Goal: Task Accomplishment & Management: Complete application form

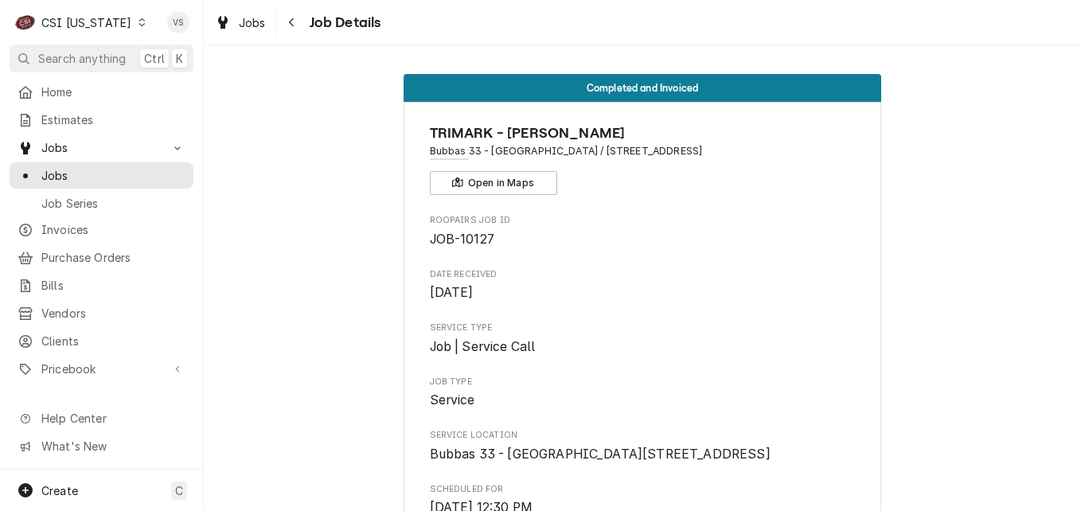
scroll to position [3585, 0]
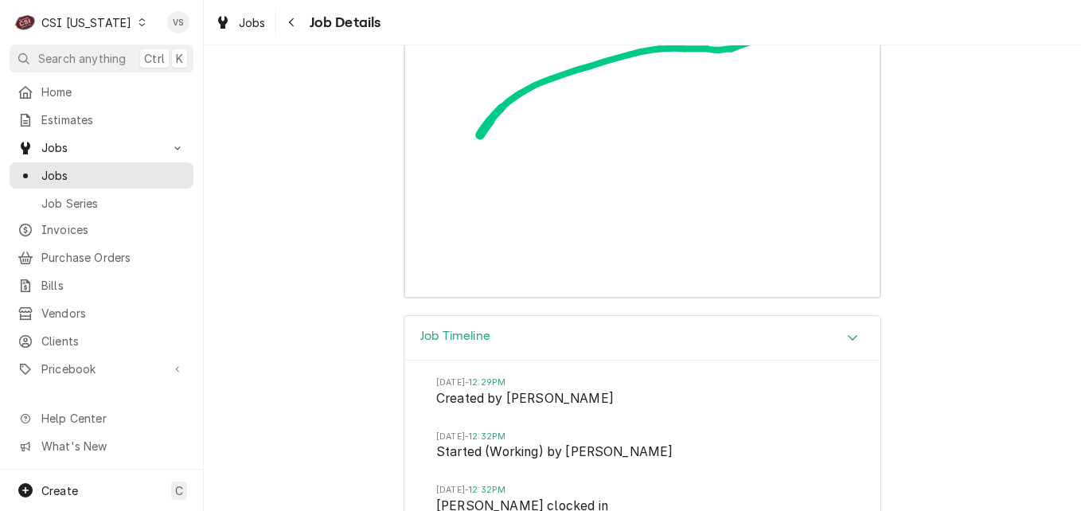
click at [138, 21] on icon "Dynamic Content Wrapper" at bounding box center [141, 22] width 7 height 8
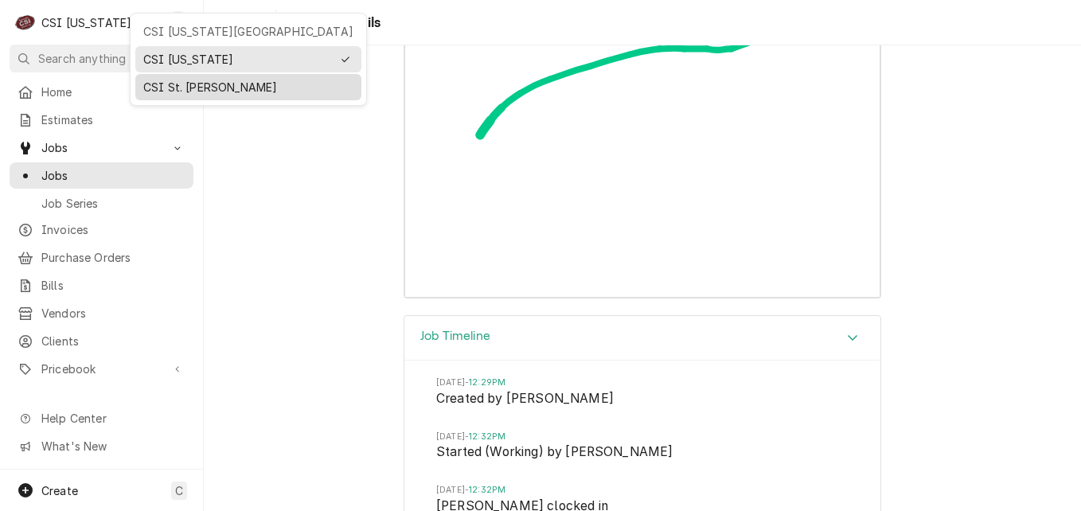
click at [180, 80] on div "CSI St. [PERSON_NAME]" at bounding box center [248, 87] width 210 height 17
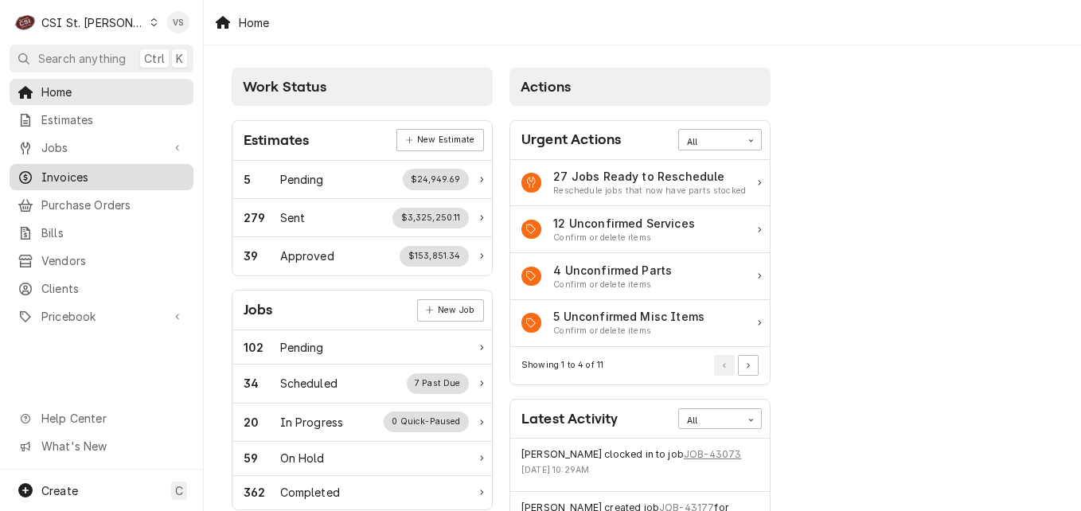
click at [77, 171] on span "Invoices" at bounding box center [113, 177] width 144 height 17
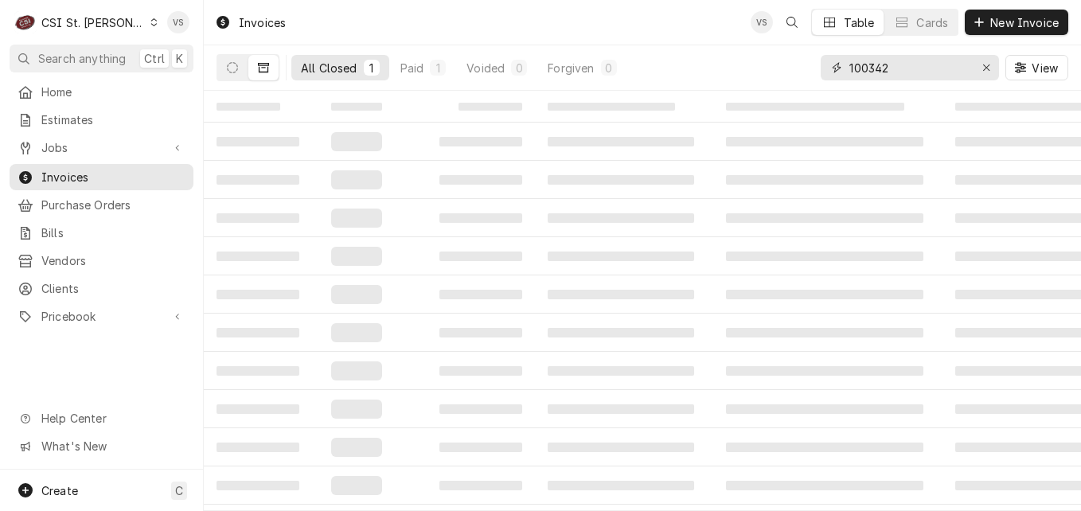
drag, startPoint x: 910, startPoint y: 67, endPoint x: 829, endPoint y: 72, distance: 81.3
click at [824, 68] on div "100342" at bounding box center [909, 67] width 178 height 25
type input "4"
click at [849, 71] on input "00697" at bounding box center [908, 67] width 119 height 25
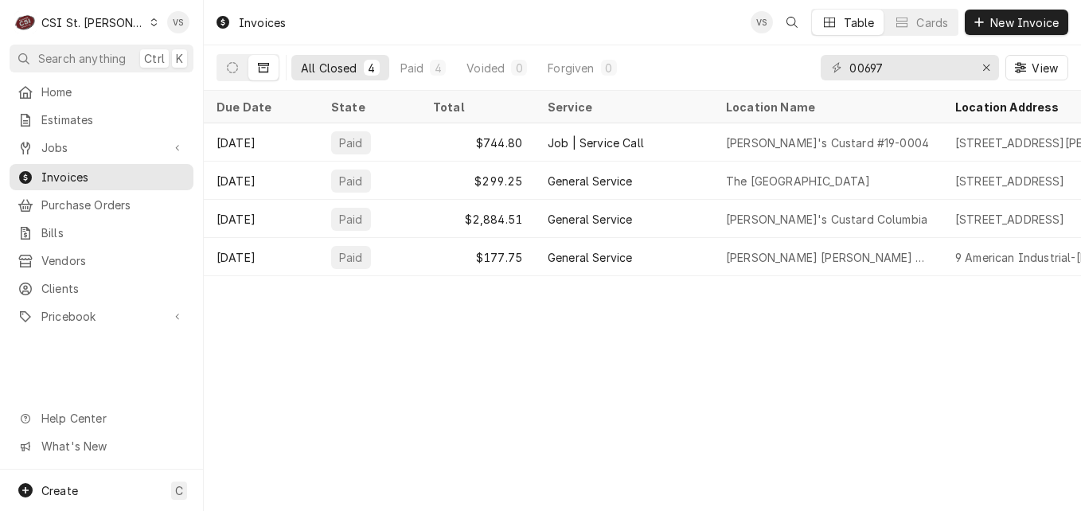
click at [798, 286] on div "Invoices VS Table Cards New Invoice All Closed 4 Paid 4 Voided 0 Forgiven 0 006…" at bounding box center [642, 255] width 877 height 511
click at [901, 66] on input "00697" at bounding box center [908, 67] width 119 height 25
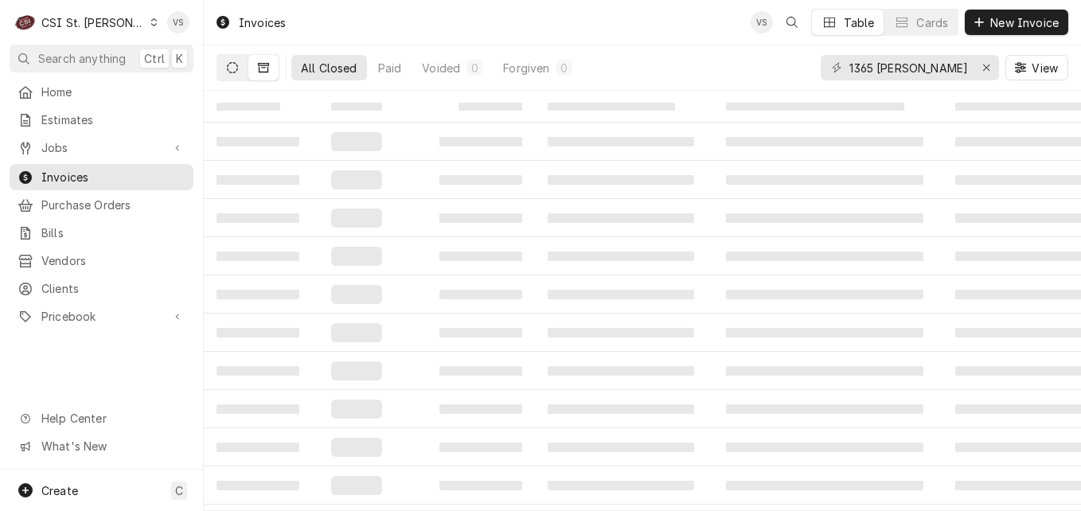
click at [239, 72] on button "Dynamic Content Wrapper" at bounding box center [232, 67] width 30 height 25
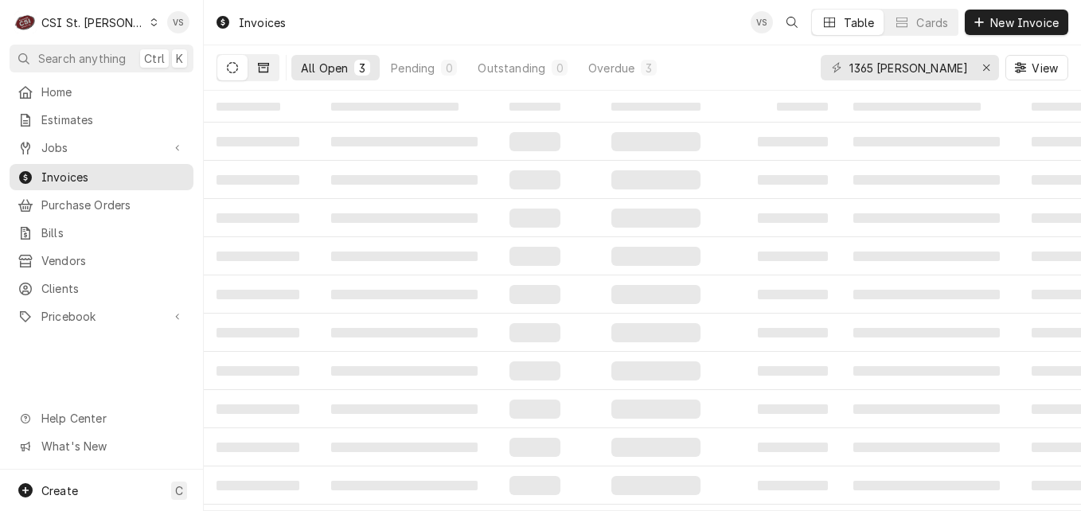
click at [269, 76] on button "Dynamic Content Wrapper" at bounding box center [263, 67] width 30 height 25
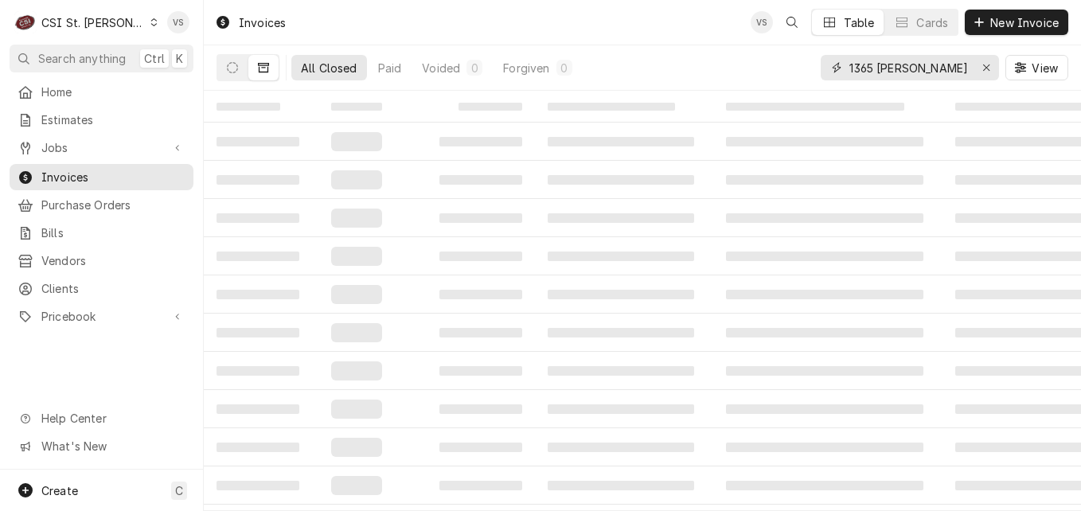
click at [953, 69] on input "1365 JUNGERMAN" at bounding box center [908, 67] width 119 height 25
type input "1365 JUNGERMANN"
click at [234, 76] on button "Dynamic Content Wrapper" at bounding box center [232, 67] width 30 height 25
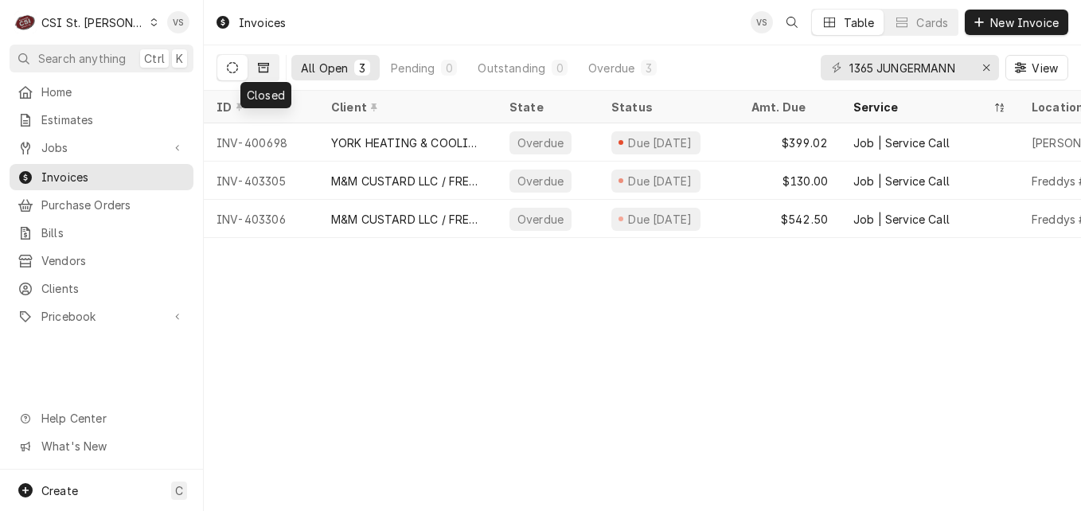
click at [268, 69] on icon "Dynamic Content Wrapper" at bounding box center [263, 68] width 11 height 10
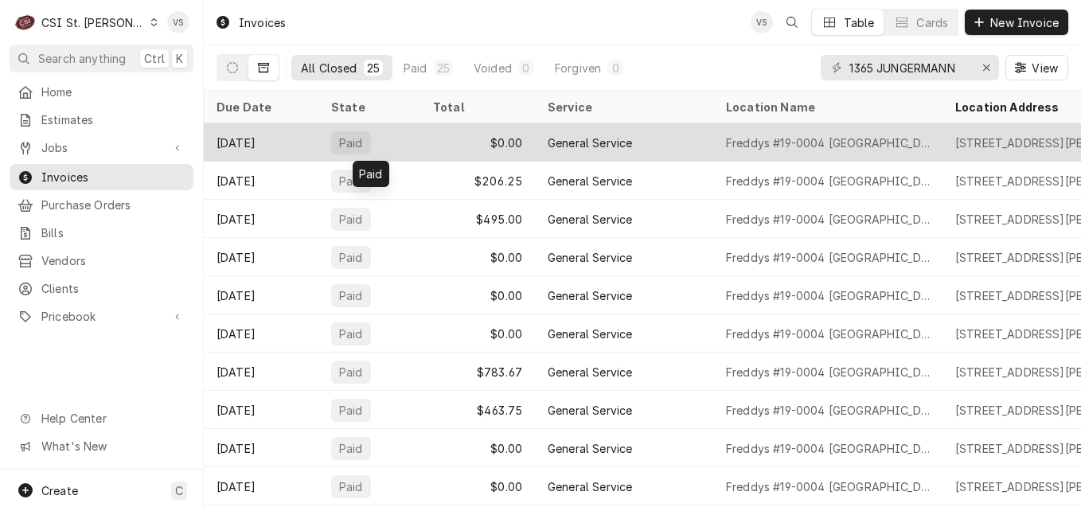
click at [403, 142] on div "Paid" at bounding box center [369, 142] width 102 height 38
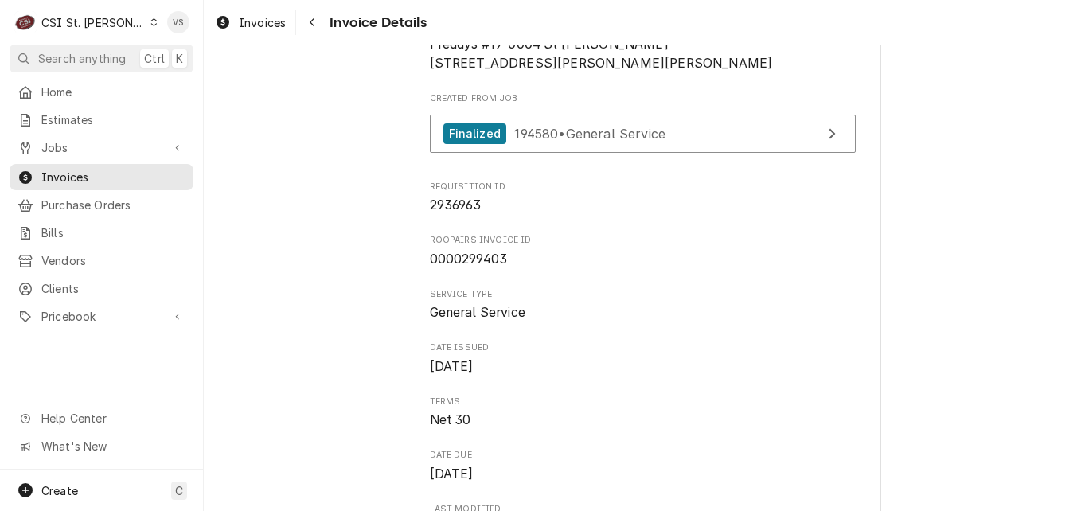
scroll to position [477, 0]
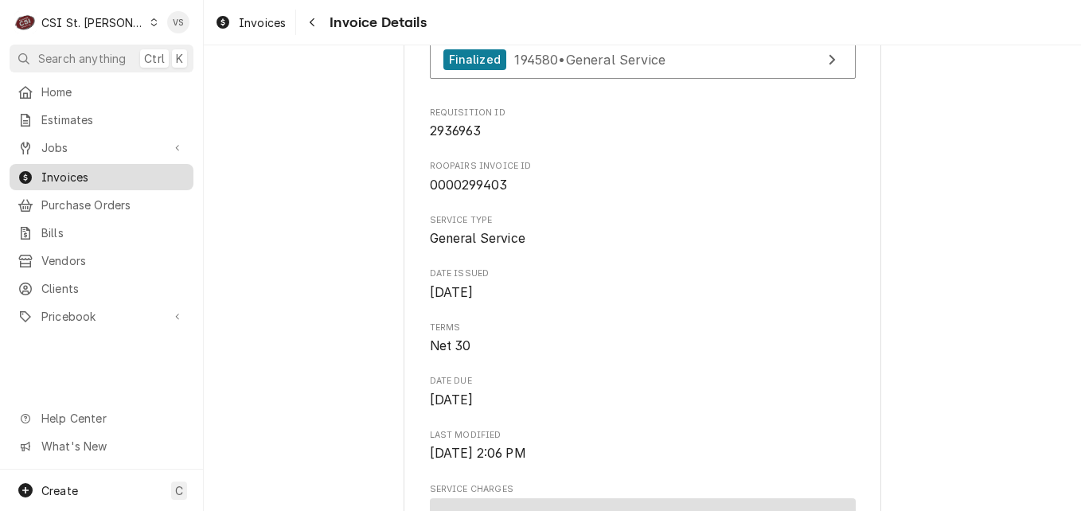
click at [67, 172] on span "Invoices" at bounding box center [113, 177] width 144 height 17
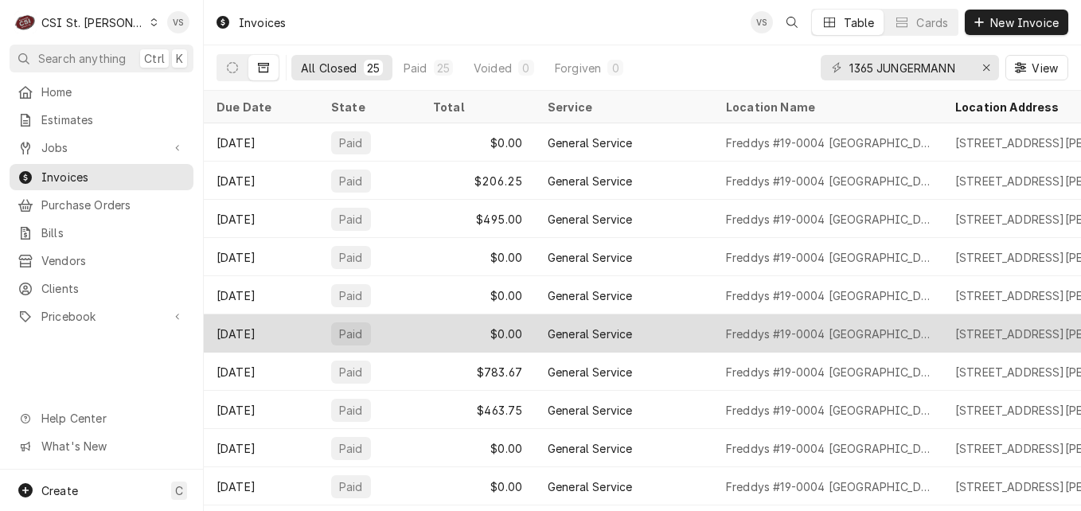
click at [443, 337] on div "$0.00" at bounding box center [477, 333] width 115 height 38
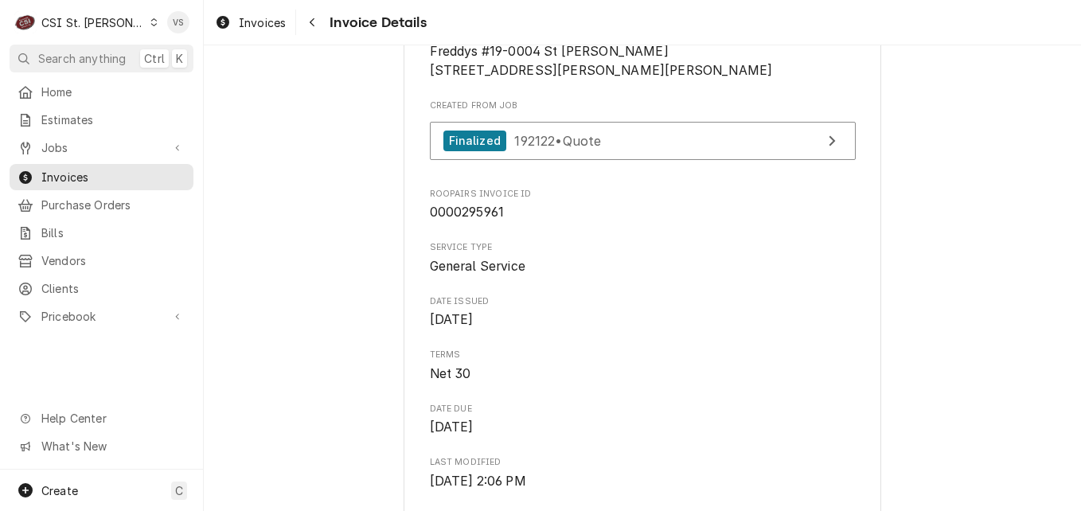
scroll to position [477, 0]
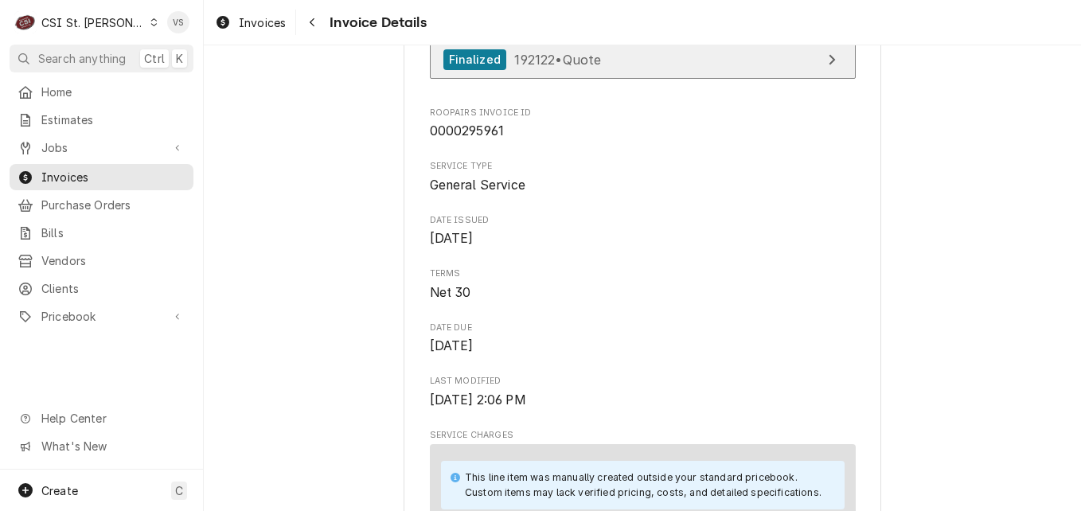
click at [662, 80] on link "Finalized 192122 • Quote" at bounding box center [643, 60] width 426 height 39
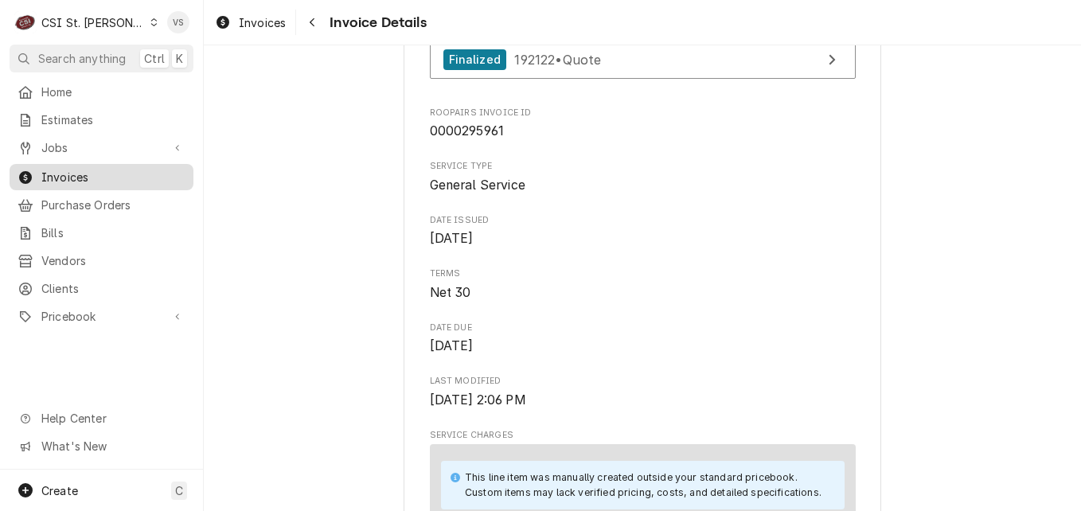
click at [133, 178] on span "Invoices" at bounding box center [113, 177] width 144 height 17
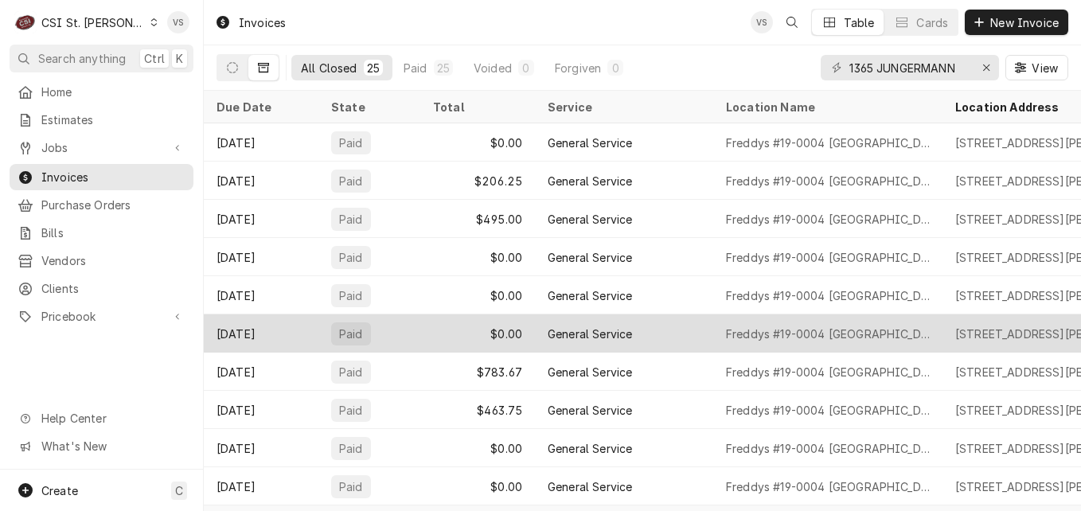
click at [428, 333] on div "$0.00" at bounding box center [477, 333] width 115 height 38
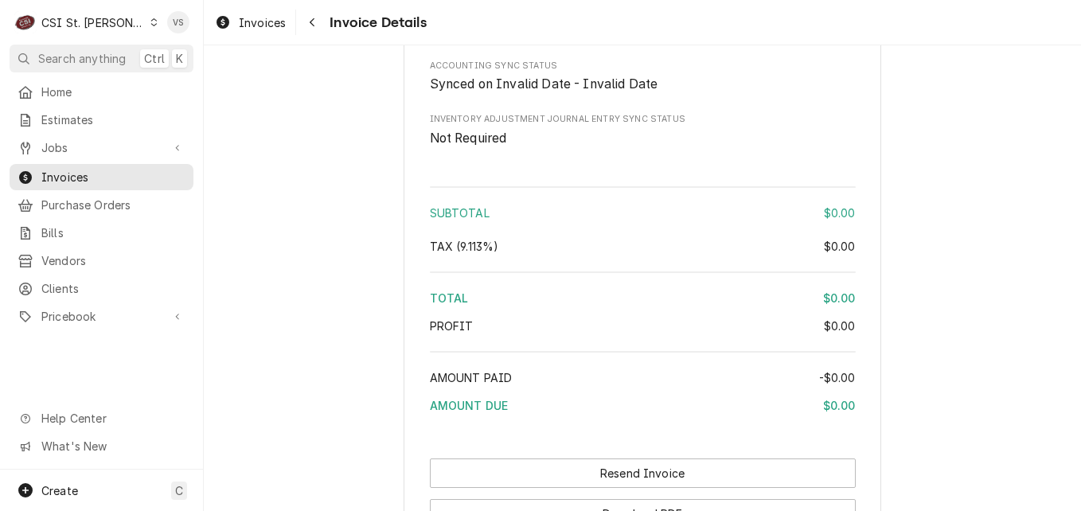
scroll to position [3806, 0]
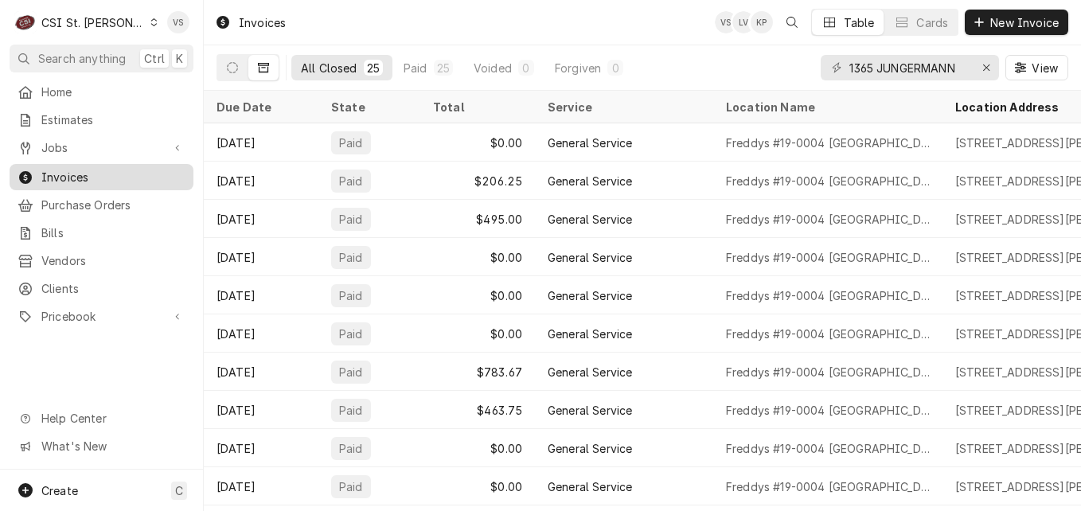
click at [74, 169] on span "Invoices" at bounding box center [113, 177] width 144 height 17
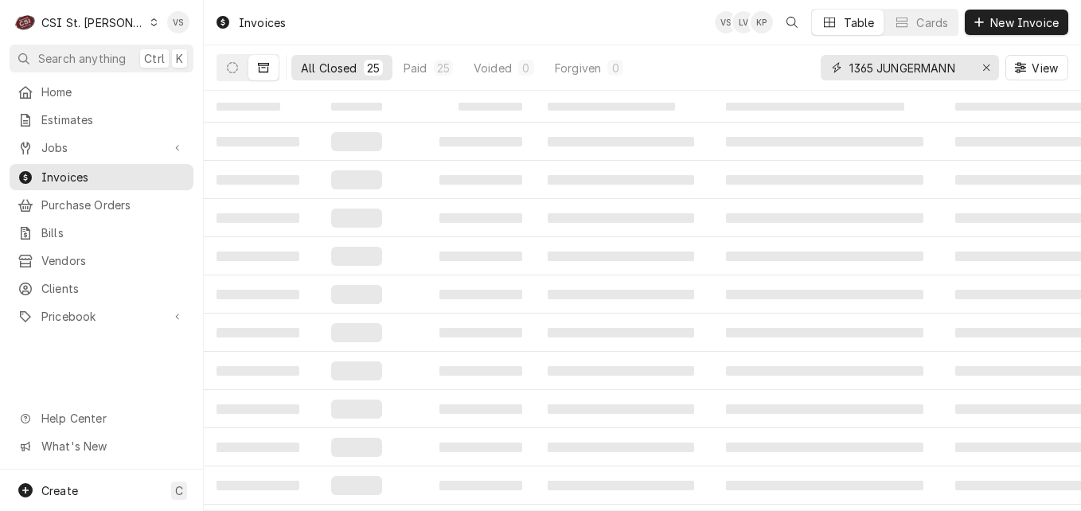
drag, startPoint x: 961, startPoint y: 66, endPoint x: 826, endPoint y: 64, distance: 135.3
click at [826, 64] on div "1365 JUNGERMANN" at bounding box center [909, 67] width 178 height 25
click at [846, 71] on div "3898" at bounding box center [909, 67] width 178 height 25
click at [850, 65] on input "3898" at bounding box center [908, 67] width 119 height 25
type input "403898"
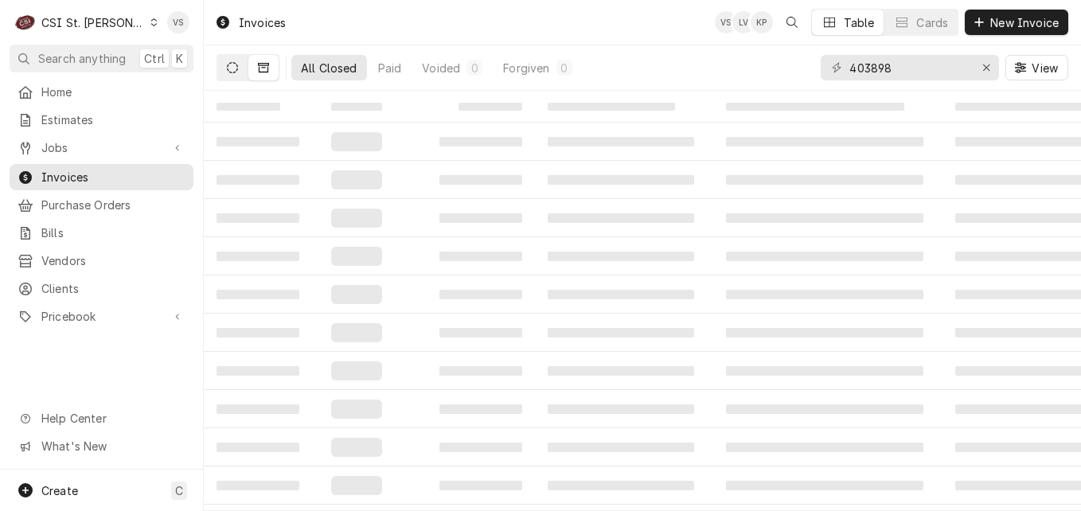
click at [229, 72] on icon "Dynamic Content Wrapper" at bounding box center [232, 67] width 11 height 11
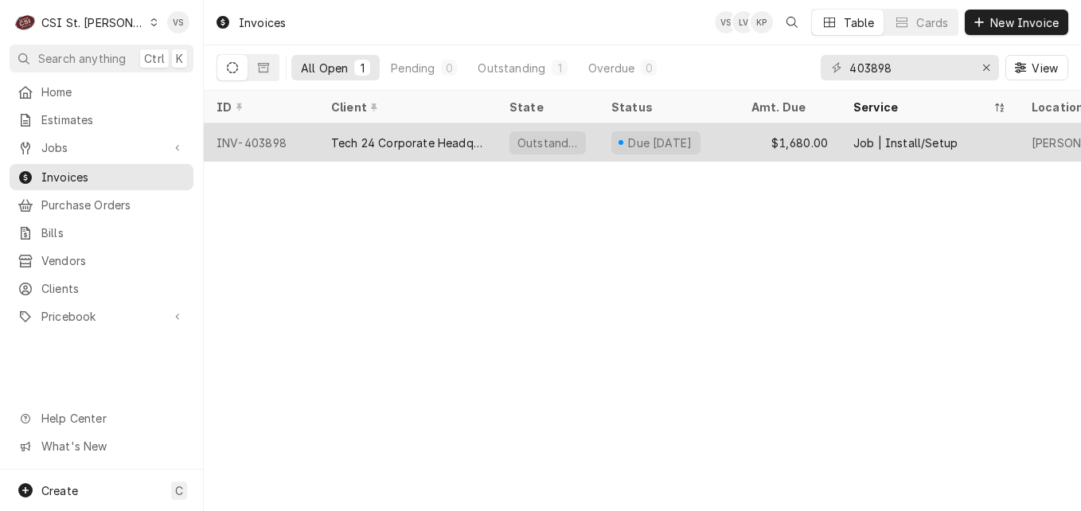
click at [361, 142] on div "Tech 24 Corporate Headquarters" at bounding box center [407, 142] width 153 height 17
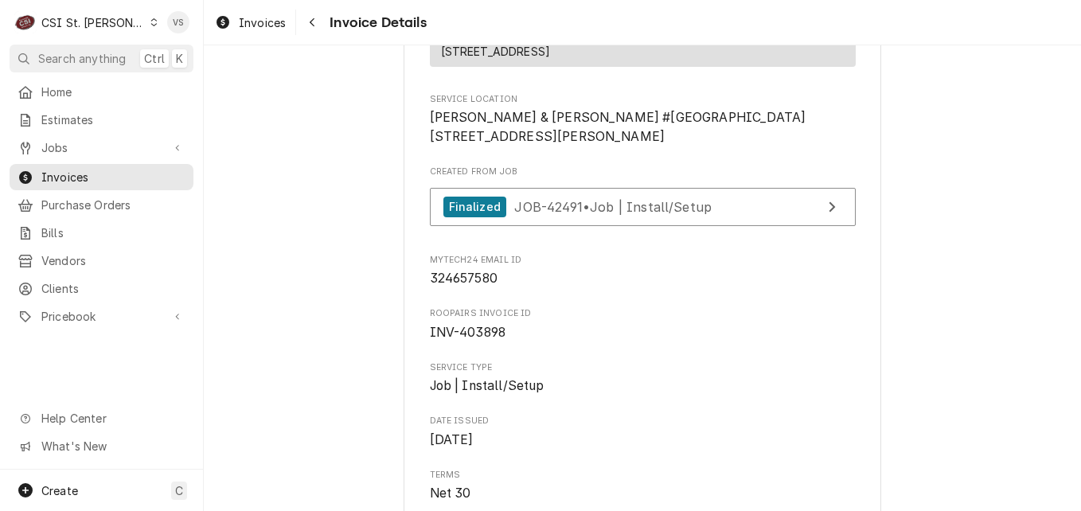
scroll to position [239, 0]
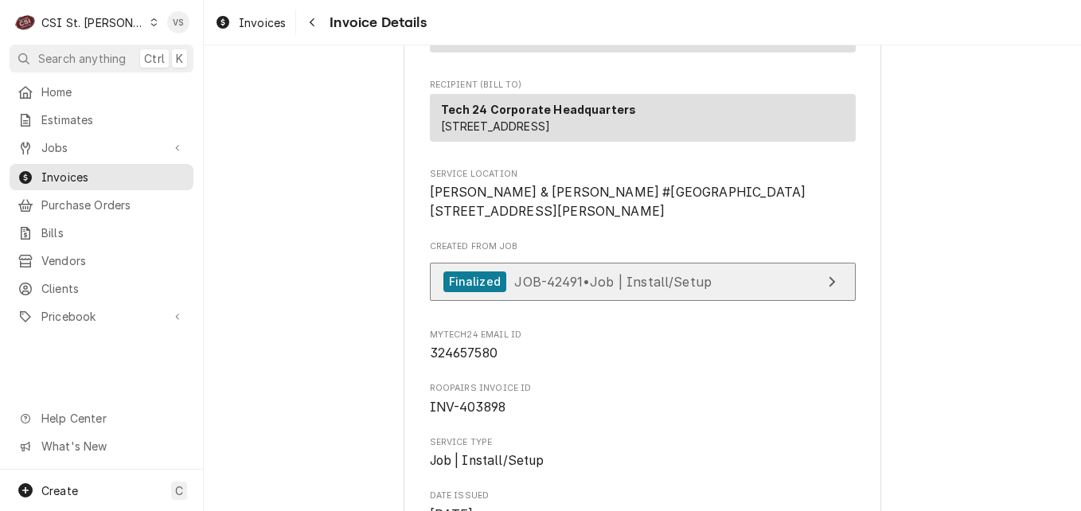
click at [663, 289] on span "JOB-42491 • Job | Install/Setup" at bounding box center [612, 281] width 197 height 16
click at [617, 289] on span "JOB-42491 • Job | Install/Setup" at bounding box center [612, 281] width 197 height 16
click at [642, 289] on span "JOB-42491 • Job | Install/Setup" at bounding box center [612, 281] width 197 height 16
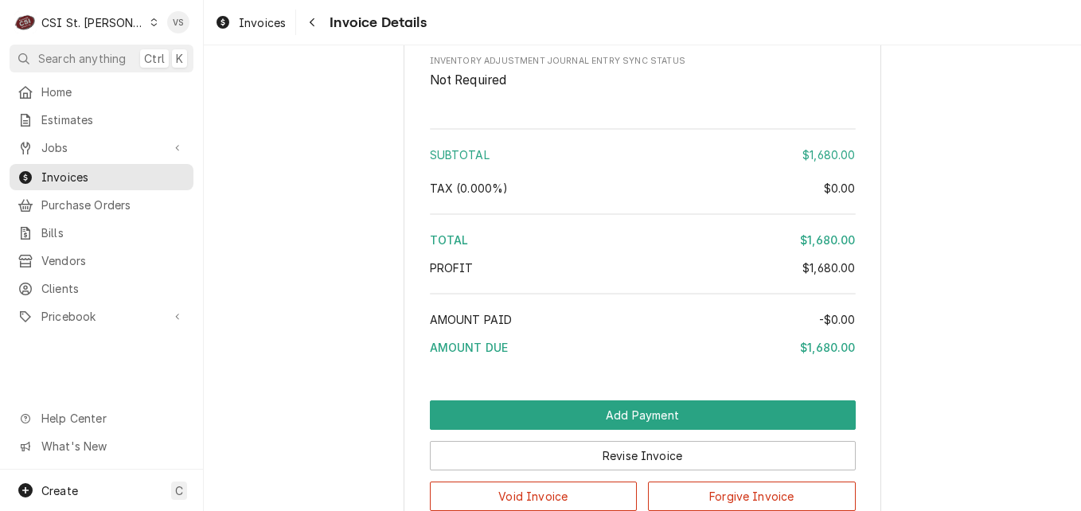
scroll to position [2505, 0]
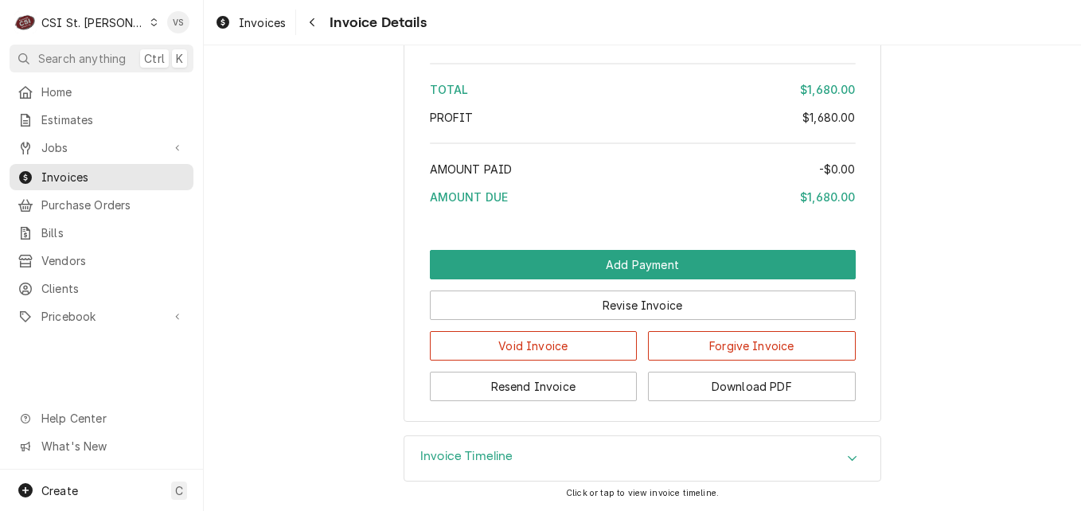
click at [151, 20] on icon "Dynamic Content Wrapper" at bounding box center [154, 22] width 6 height 8
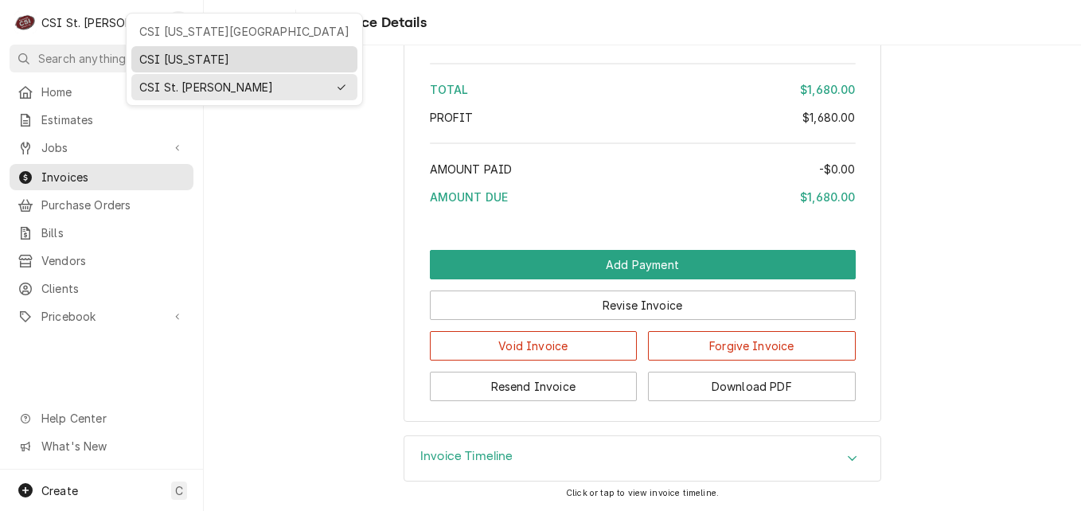
click at [152, 56] on div "CSI Kentucky" at bounding box center [244, 59] width 210 height 17
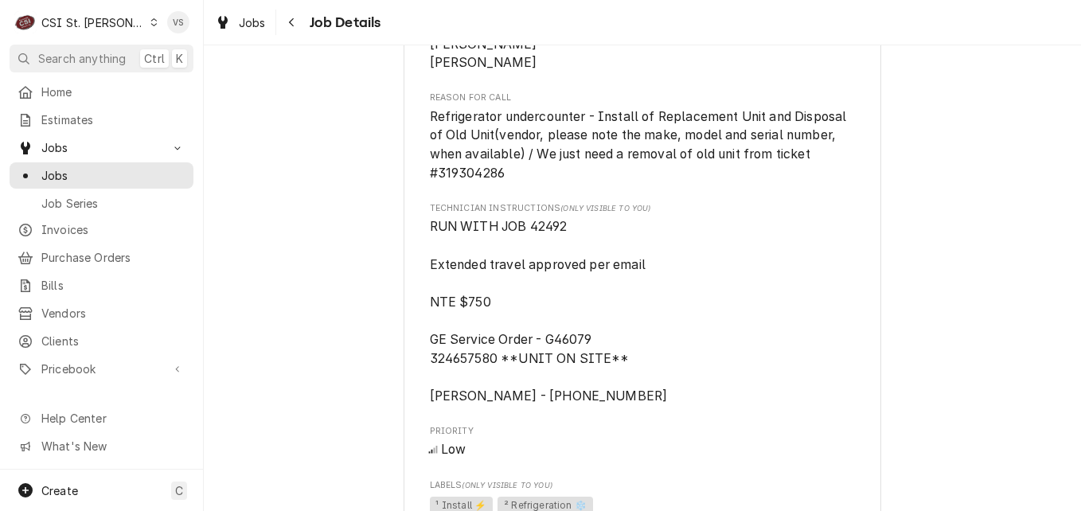
scroll to position [1102, 0]
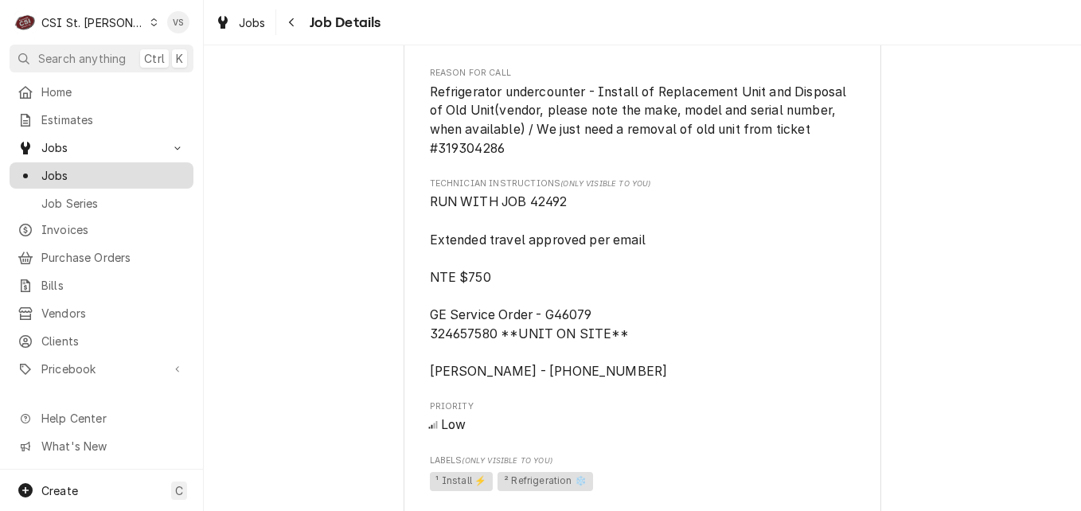
click at [97, 173] on span "Jobs" at bounding box center [113, 175] width 144 height 17
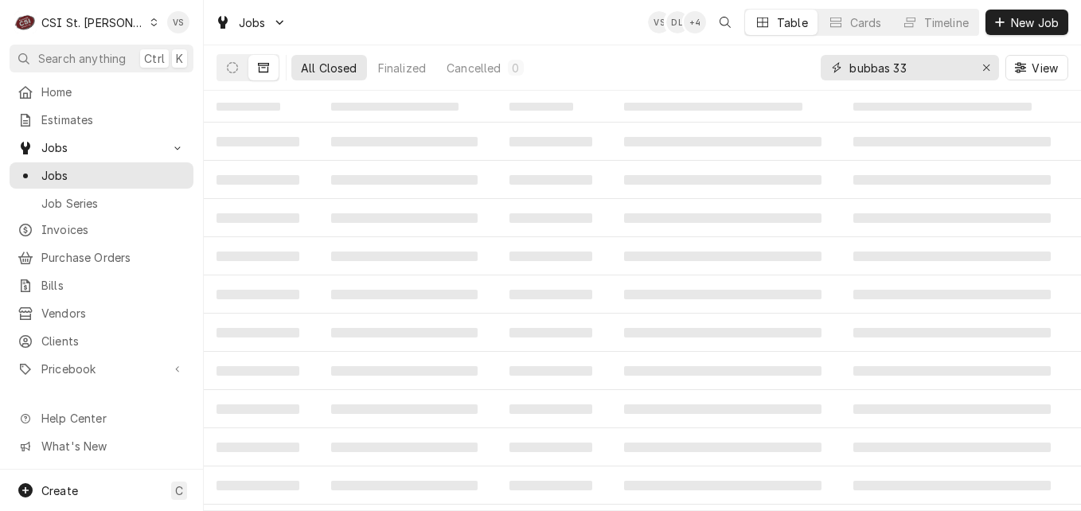
click at [930, 72] on input "bubbas 33" at bounding box center [908, 67] width 119 height 25
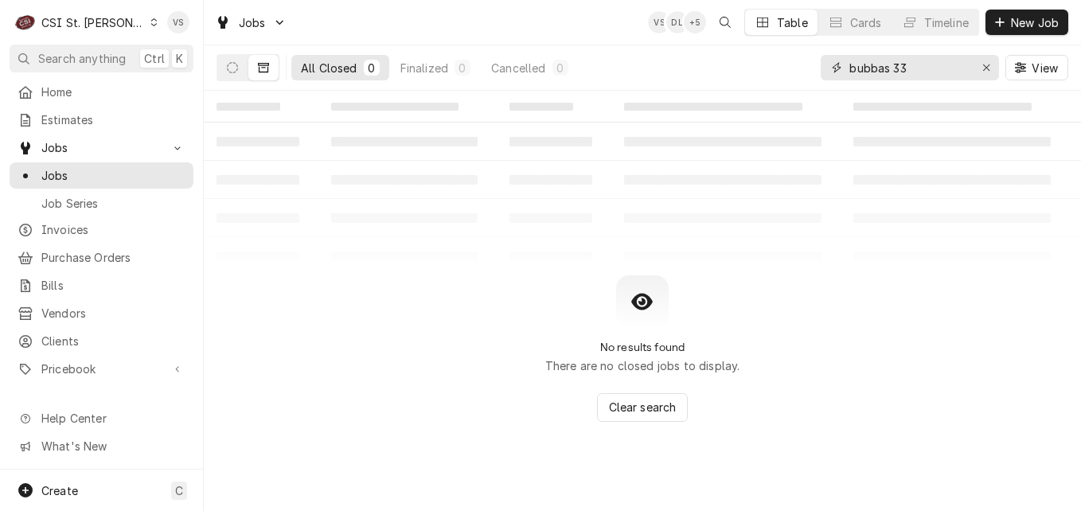
click at [792, 72] on div "All Closed 0 Finalized 0 Cancelled 0 bubbas 33 View" at bounding box center [641, 67] width 851 height 45
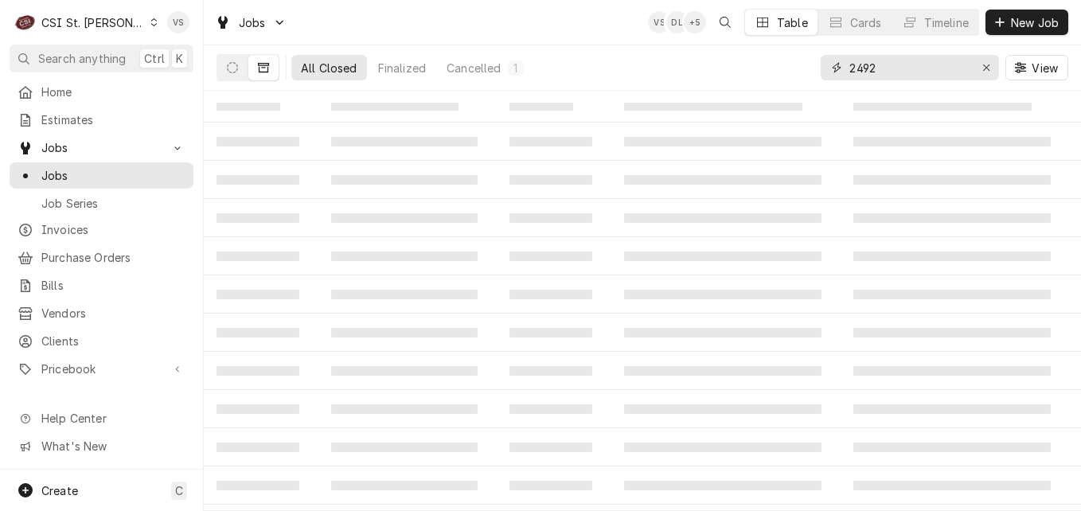
click at [850, 68] on input "2492" at bounding box center [908, 67] width 119 height 25
type input "42492"
click at [233, 71] on icon "Dynamic Content Wrapper" at bounding box center [232, 67] width 11 height 11
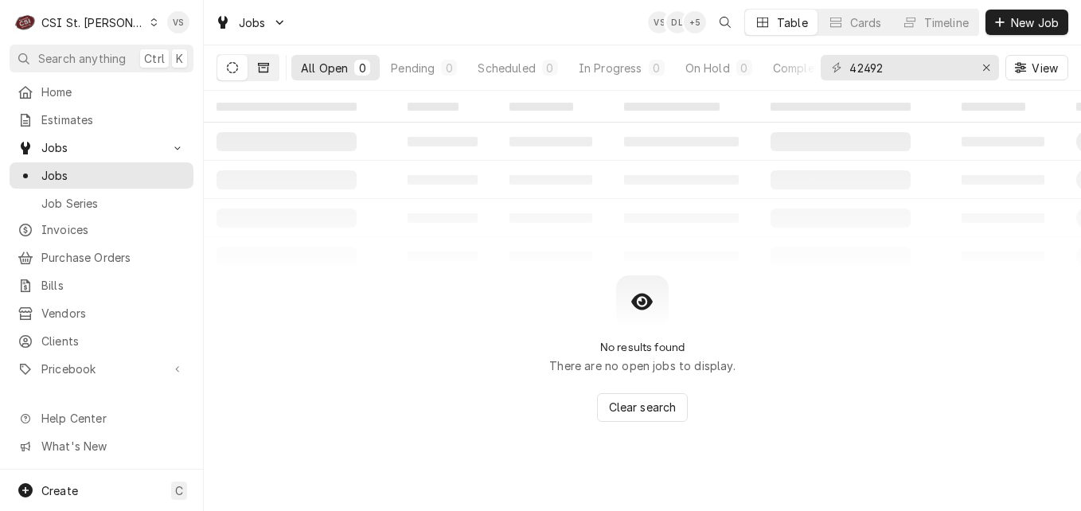
click at [270, 77] on button "Dynamic Content Wrapper" at bounding box center [263, 67] width 30 height 25
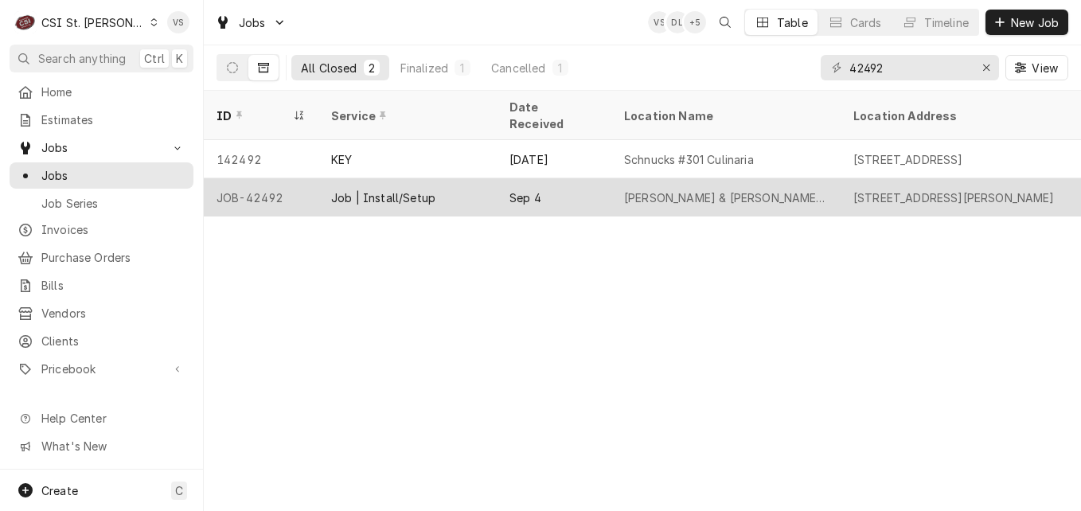
click at [590, 180] on div "Sep 4" at bounding box center [553, 197] width 115 height 38
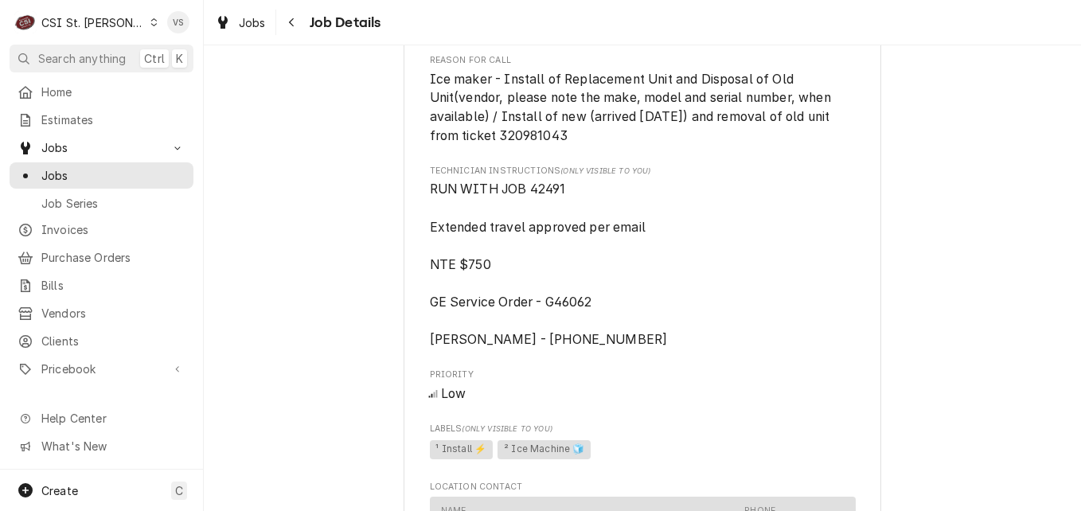
scroll to position [1193, 0]
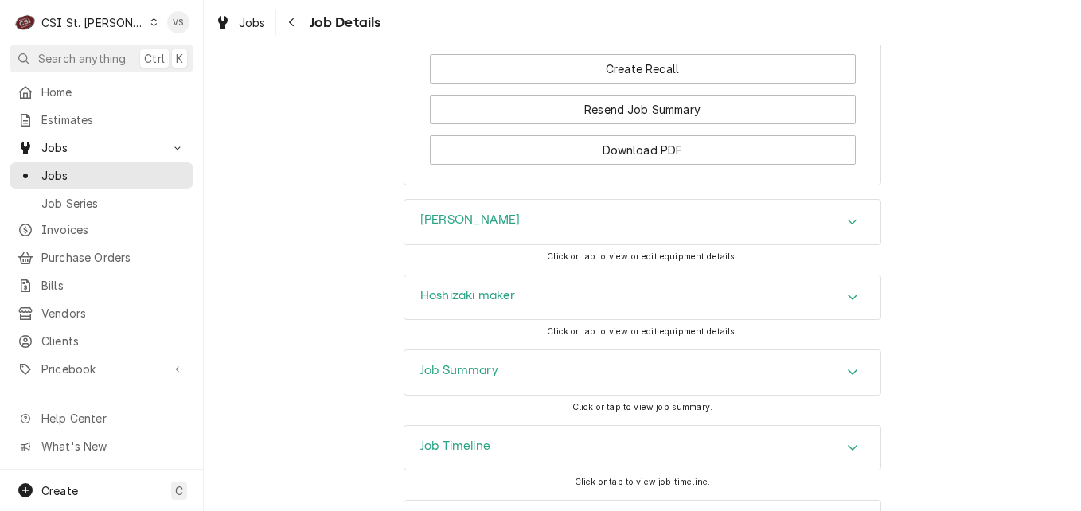
scroll to position [2284, 0]
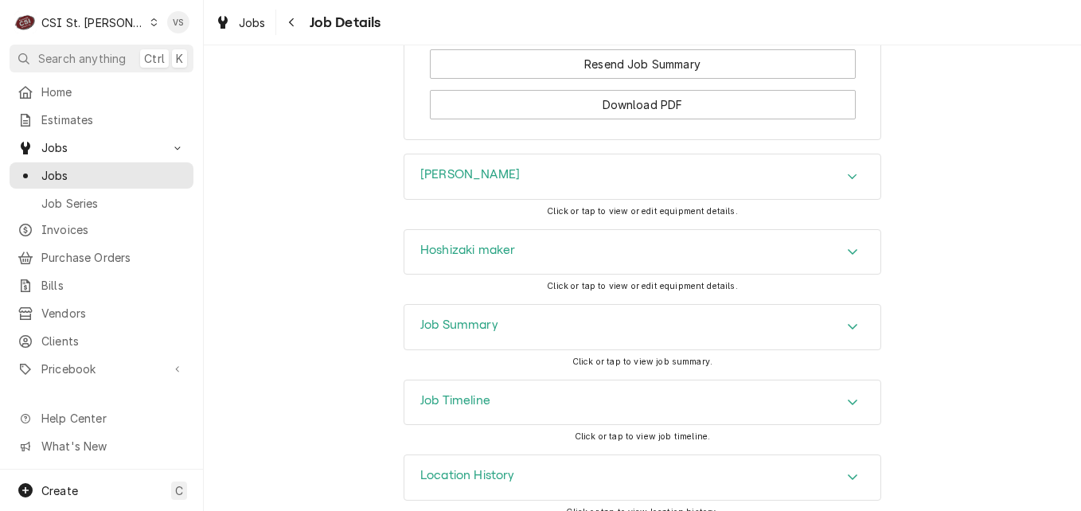
click at [469, 333] on h3 "Job Summary" at bounding box center [459, 324] width 78 height 15
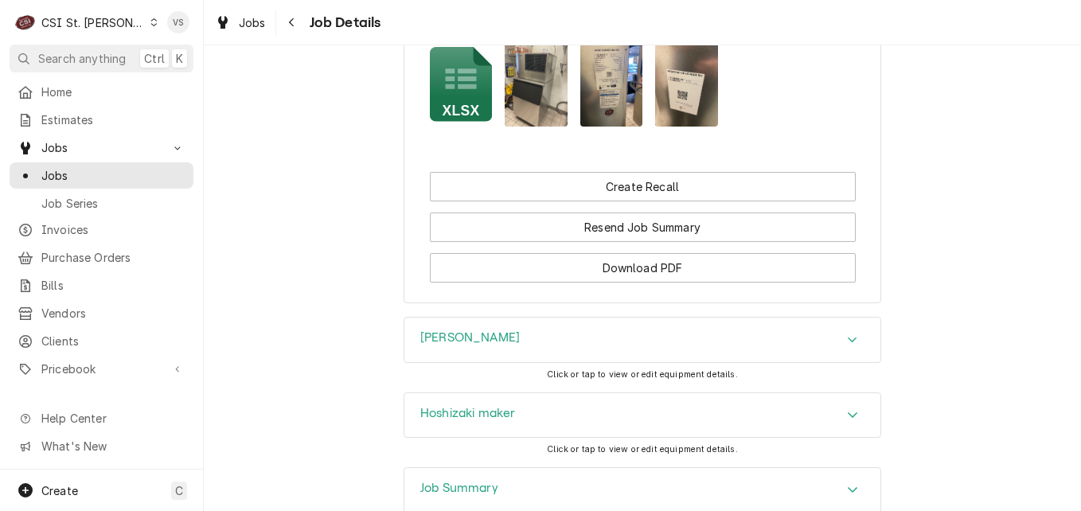
scroll to position [2124, 0]
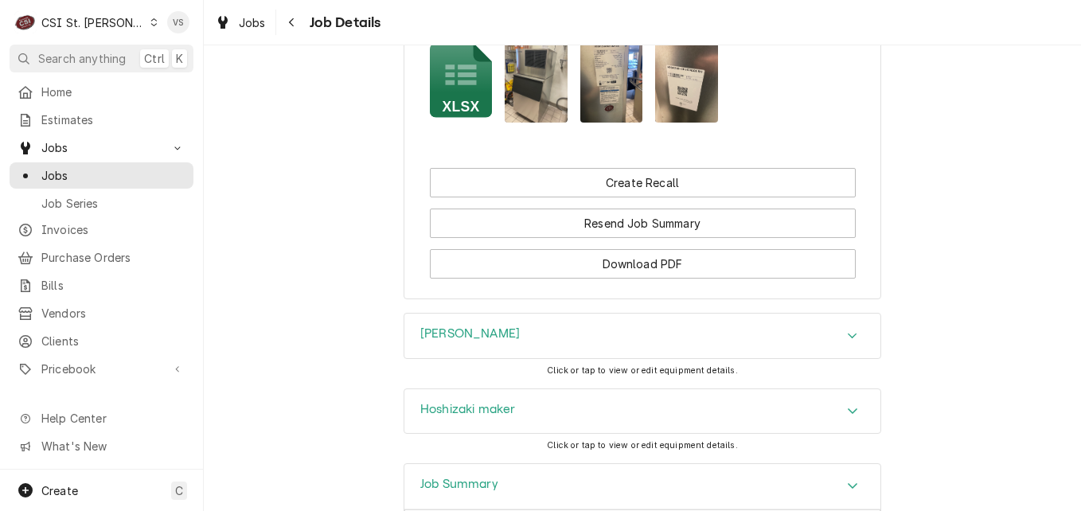
click at [847, 342] on icon "Accordion Header" at bounding box center [852, 335] width 11 height 13
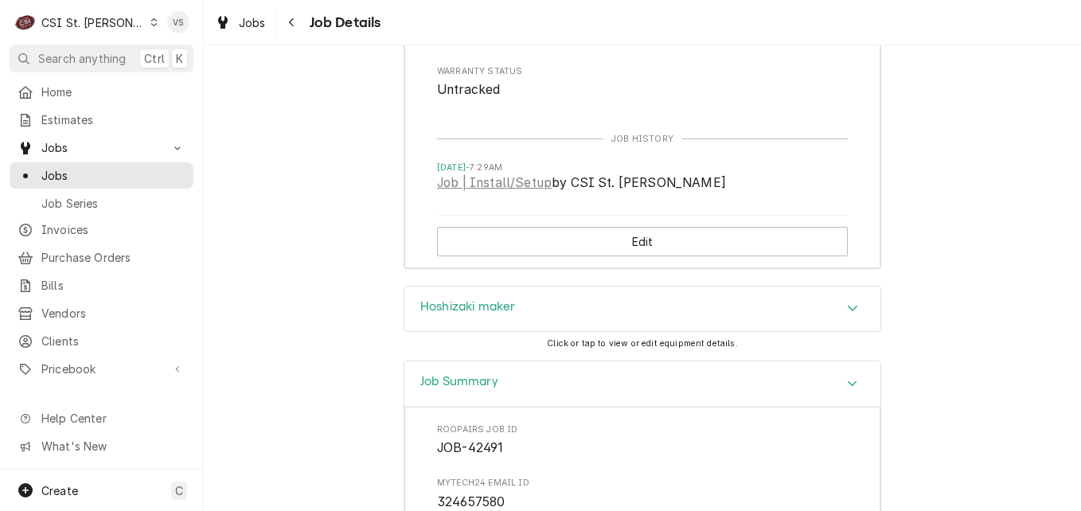
scroll to position [2761, 0]
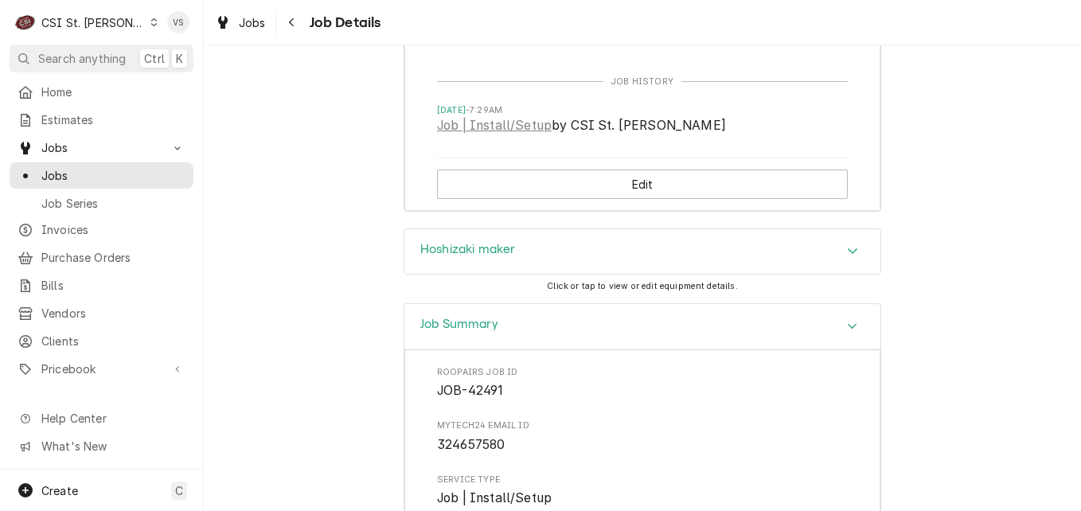
click at [840, 261] on div "Accordion Header" at bounding box center [852, 251] width 24 height 19
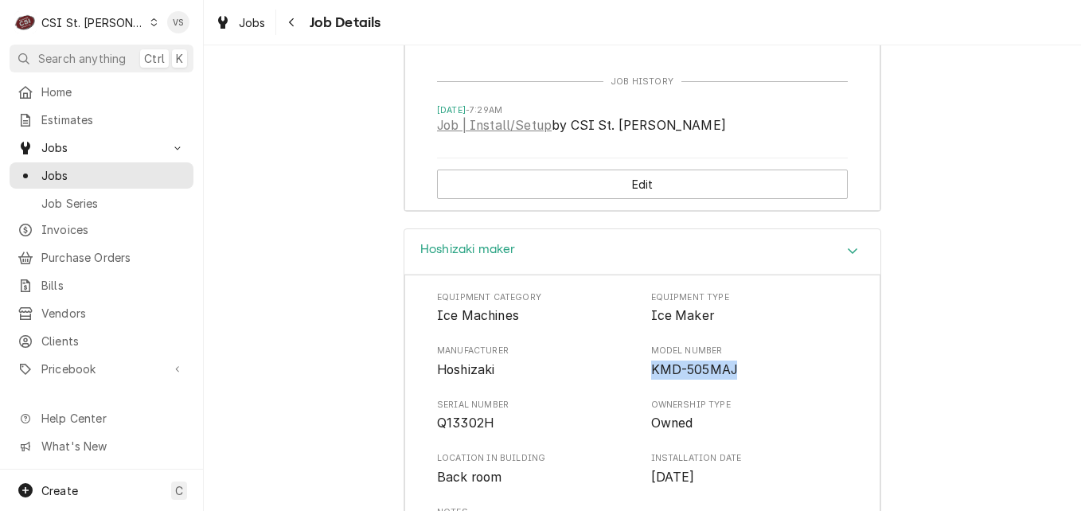
drag, startPoint x: 738, startPoint y: 387, endPoint x: 643, endPoint y: 390, distance: 95.5
click at [643, 379] on div "Manufacturer Hoshizaki Model Number KMD-505MAJ" at bounding box center [642, 362] width 411 height 34
drag, startPoint x: 643, startPoint y: 390, endPoint x: 656, endPoint y: 389, distance: 13.5
copy span "KMD-505MAJ"
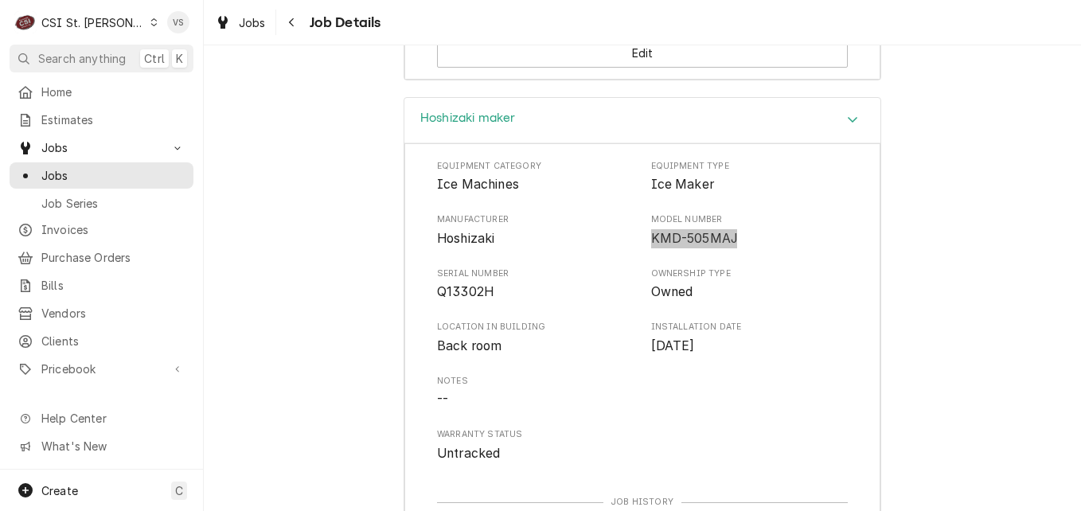
scroll to position [2920, 0]
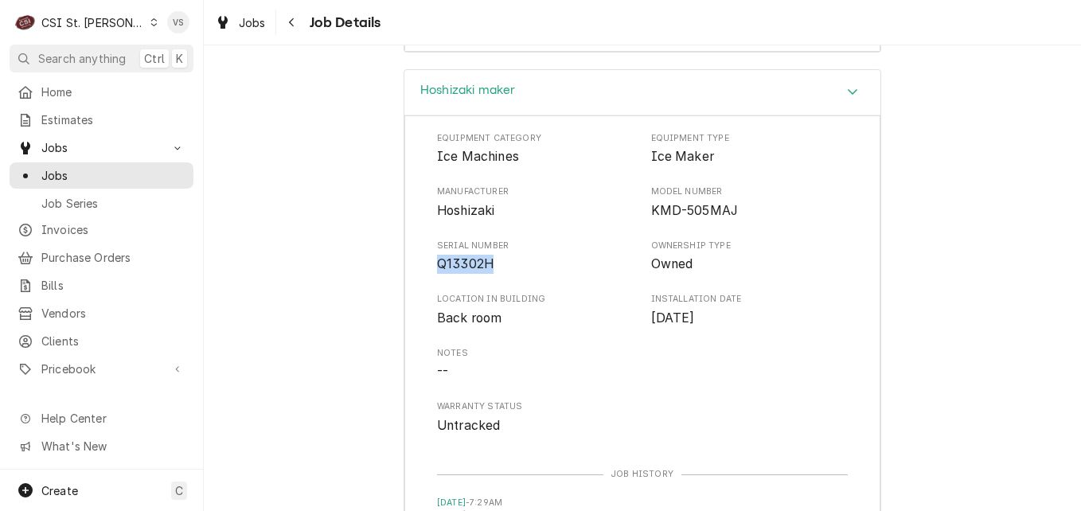
drag, startPoint x: 486, startPoint y: 279, endPoint x: 430, endPoint y: 281, distance: 55.7
click at [437, 271] on span "Q13302H" at bounding box center [465, 263] width 56 height 15
drag, startPoint x: 430, startPoint y: 281, endPoint x: 454, endPoint y: 287, distance: 23.9
copy span "Q13302H"
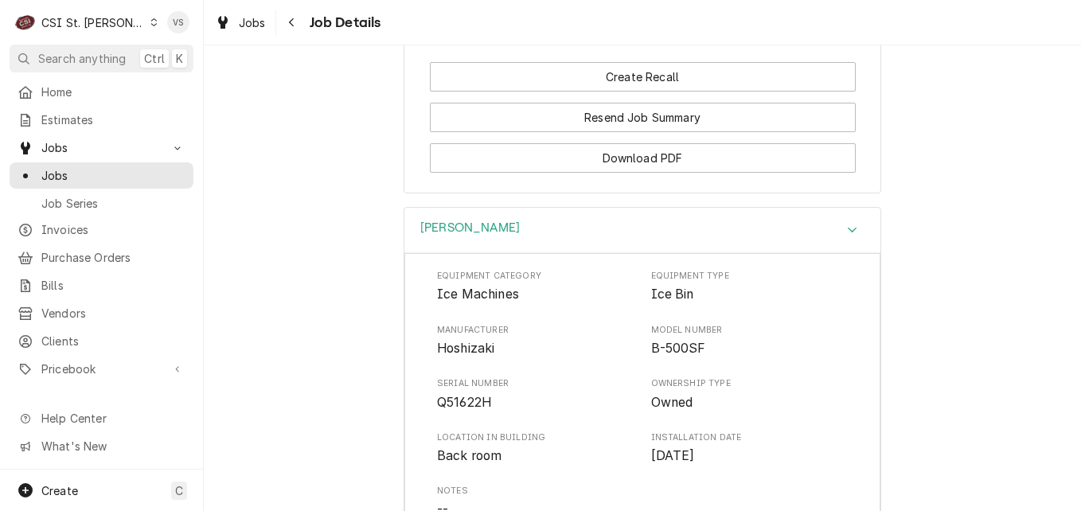
scroll to position [2204, 0]
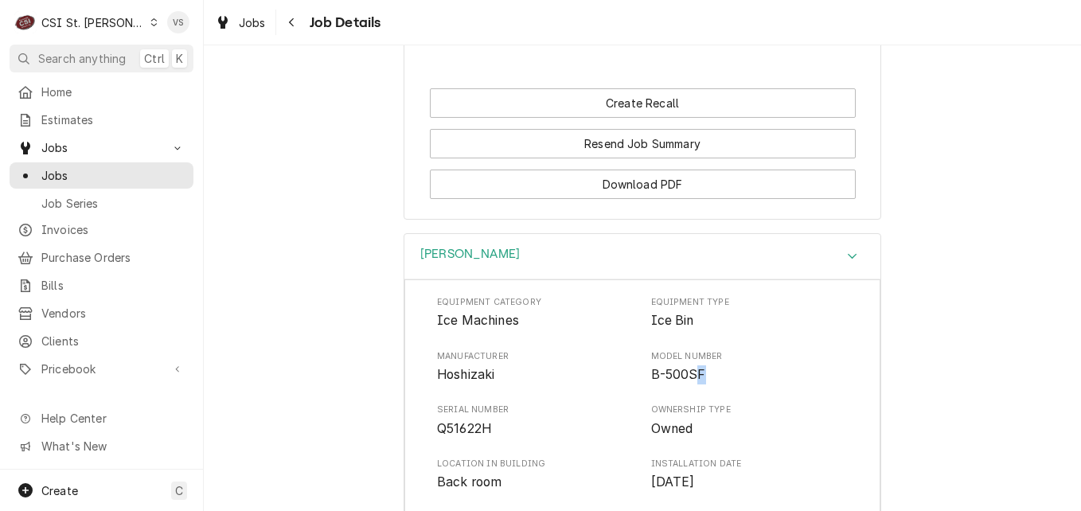
click at [692, 382] on span "B-500SF" at bounding box center [678, 374] width 55 height 15
drag, startPoint x: 692, startPoint y: 391, endPoint x: 708, endPoint y: 389, distance: 16.1
click at [708, 384] on span "B-500SF" at bounding box center [749, 374] width 197 height 19
click at [734, 384] on span "B-500SF" at bounding box center [749, 374] width 197 height 19
drag, startPoint x: 734, startPoint y: 391, endPoint x: 644, endPoint y: 391, distance: 89.9
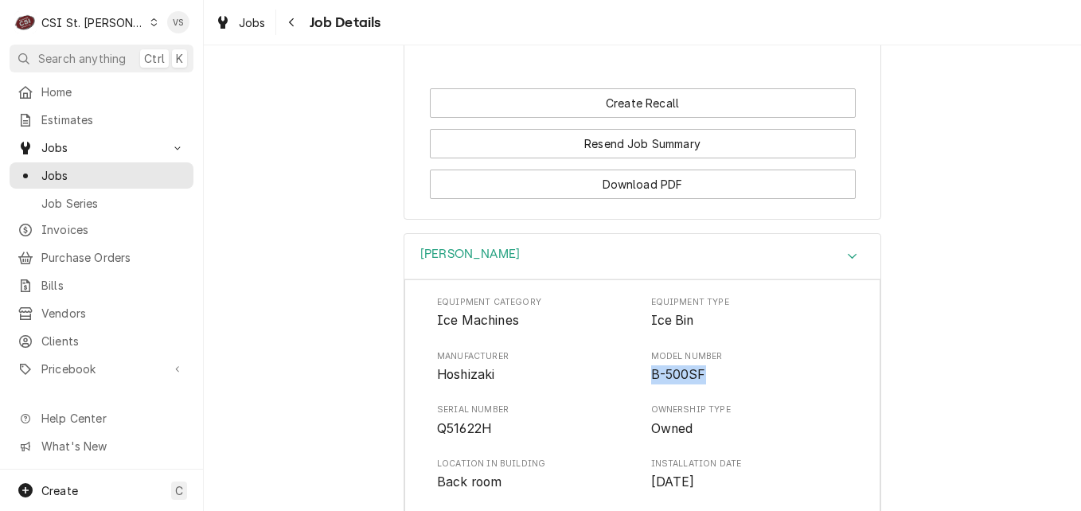
click at [651, 384] on span "B-500SF" at bounding box center [749, 374] width 197 height 19
drag, startPoint x: 644, startPoint y: 391, endPoint x: 670, endPoint y: 392, distance: 25.5
copy span "B-500SF"
drag, startPoint x: 489, startPoint y: 445, endPoint x: 427, endPoint y: 446, distance: 62.1
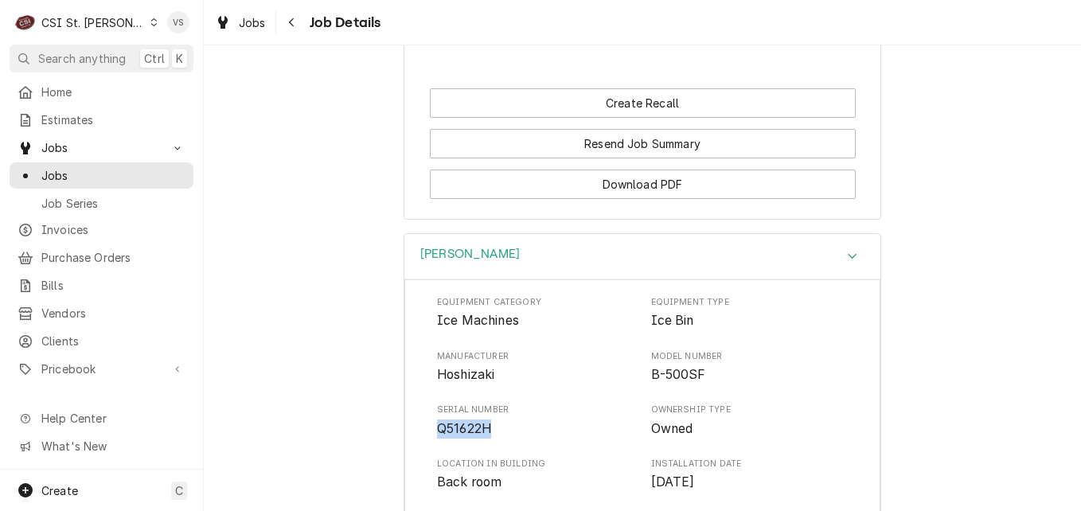
drag, startPoint x: 427, startPoint y: 446, endPoint x: 438, endPoint y: 447, distance: 11.3
copy span "Q51622H"
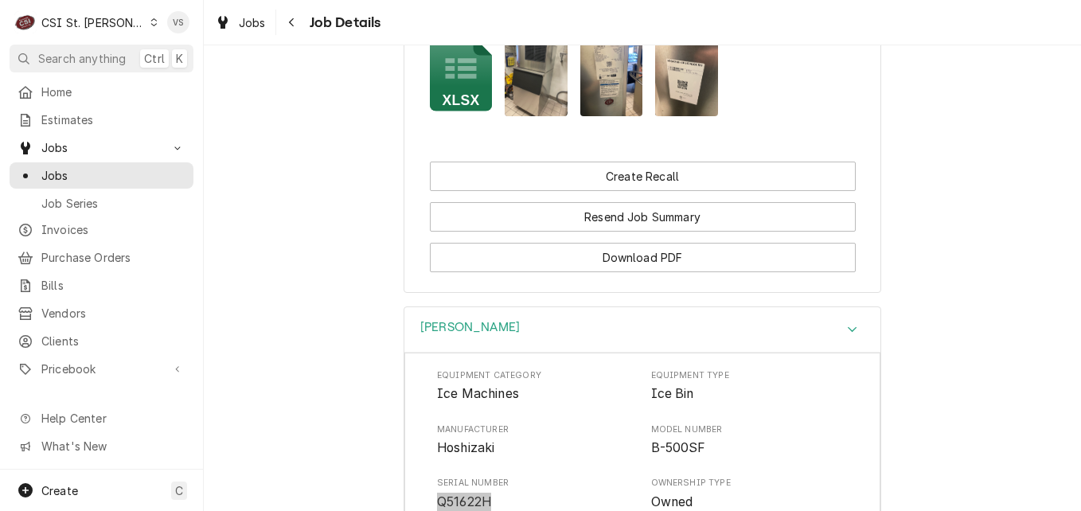
scroll to position [1886, 0]
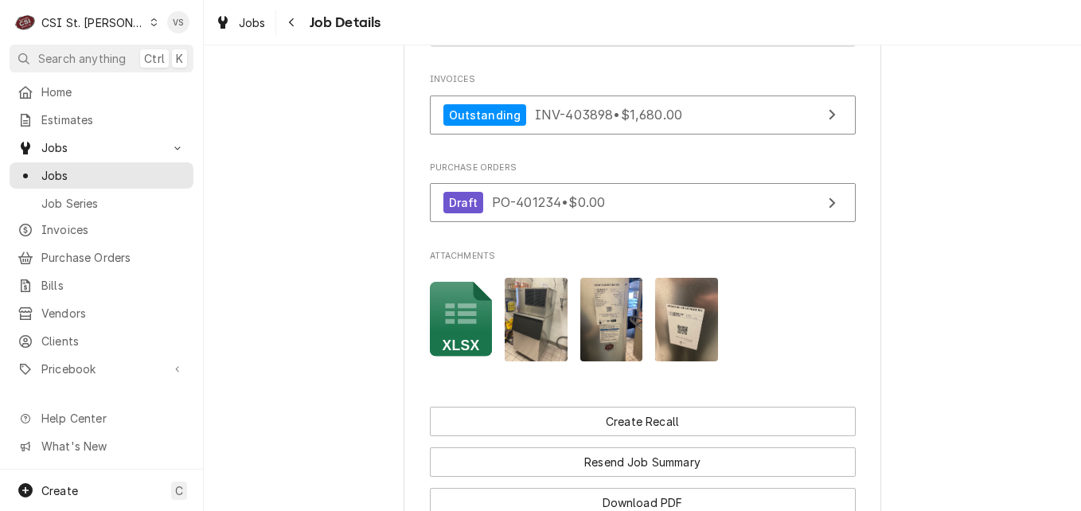
click at [613, 333] on img "Attachments" at bounding box center [611, 320] width 63 height 84
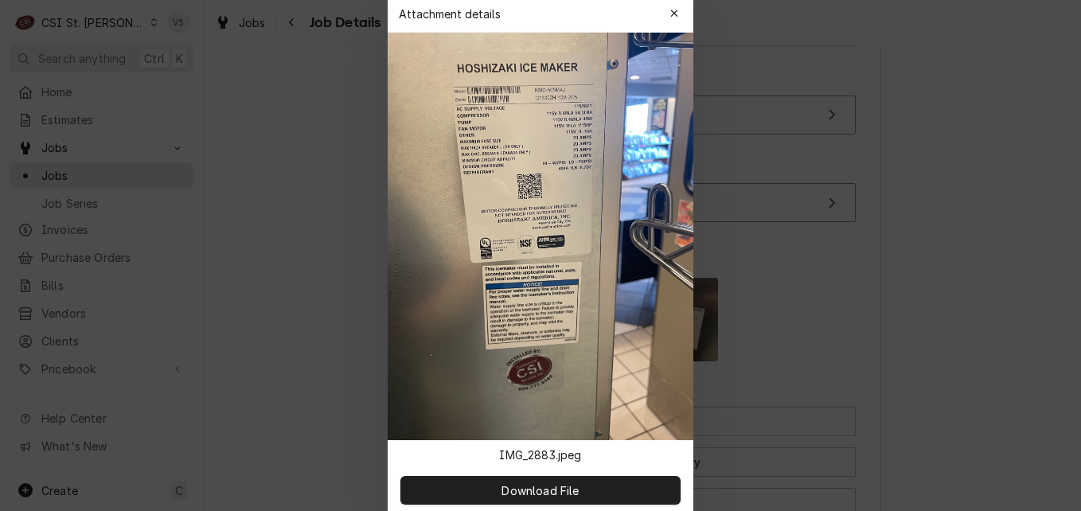
click at [519, 282] on img at bounding box center [540, 236] width 306 height 407
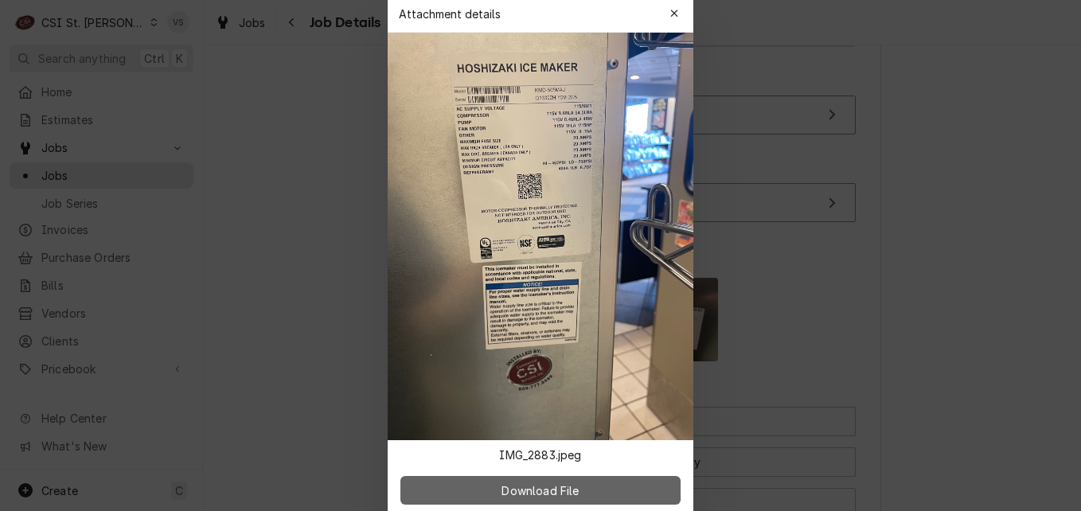
click at [527, 493] on span "Download File" at bounding box center [540, 489] width 84 height 17
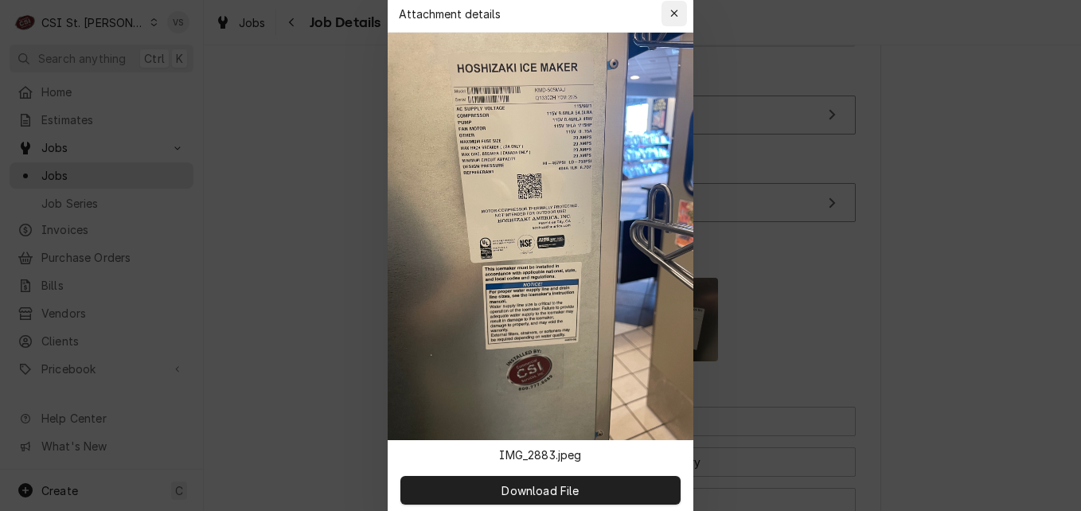
click at [670, 15] on icon "button" at bounding box center [674, 13] width 9 height 11
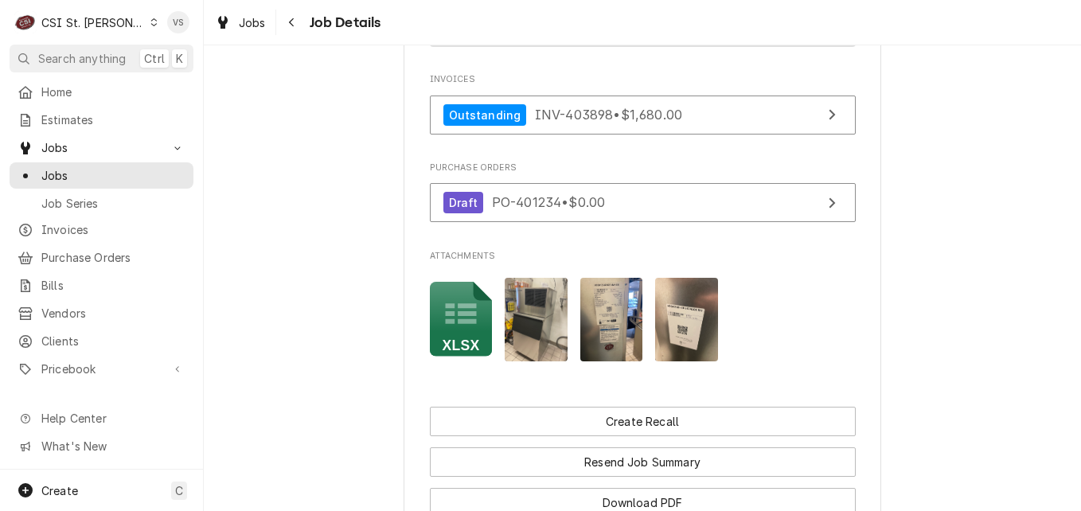
click at [678, 345] on img "Attachments" at bounding box center [686, 320] width 63 height 84
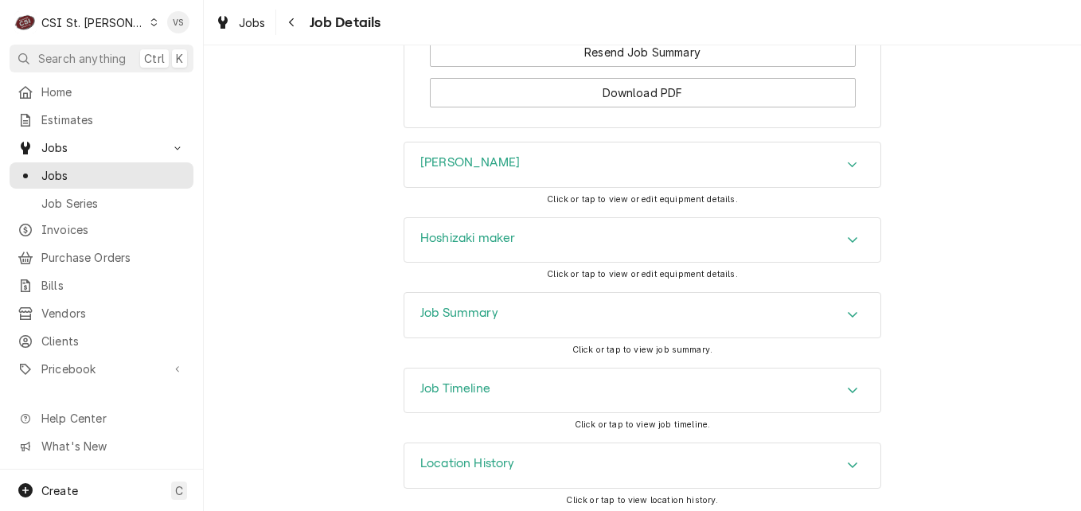
scroll to position [2321, 0]
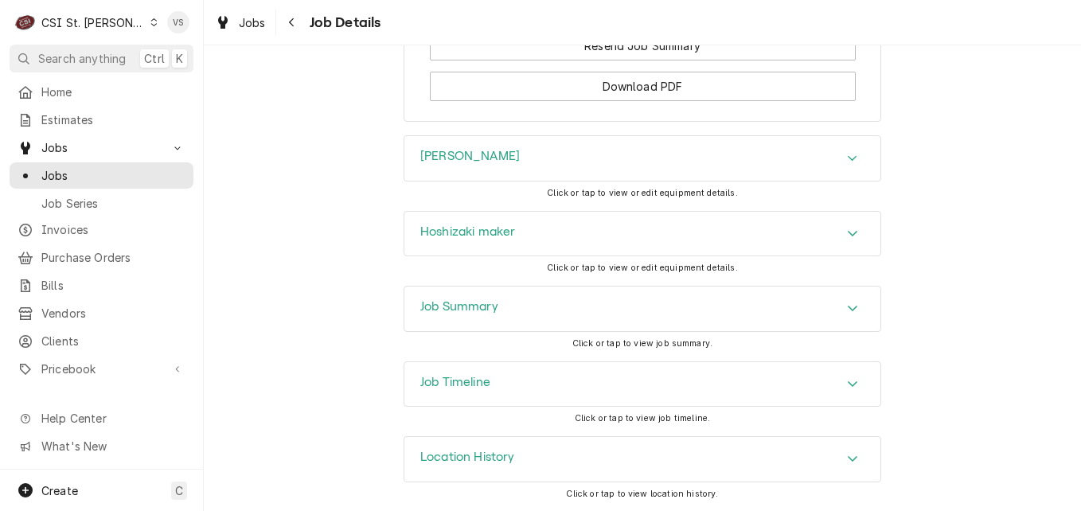
click at [534, 308] on div "Job Summary" at bounding box center [642, 308] width 476 height 45
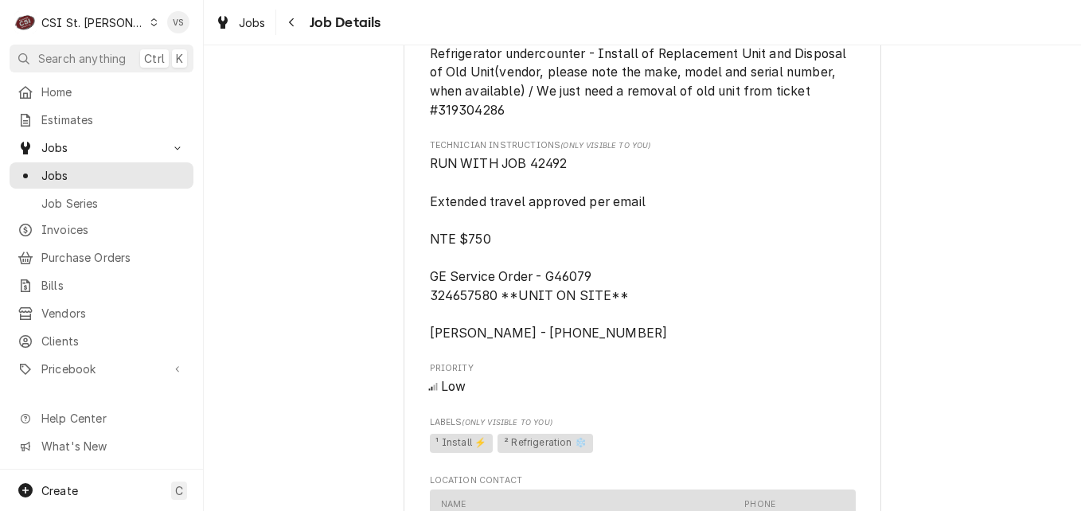
scroll to position [1193, 0]
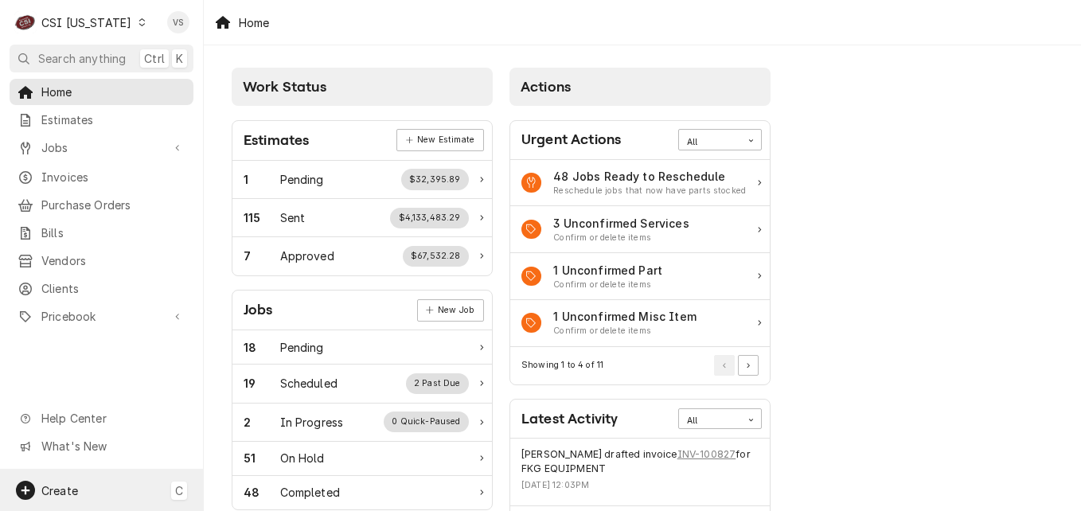
click at [91, 488] on div "Create C" at bounding box center [101, 489] width 203 height 41
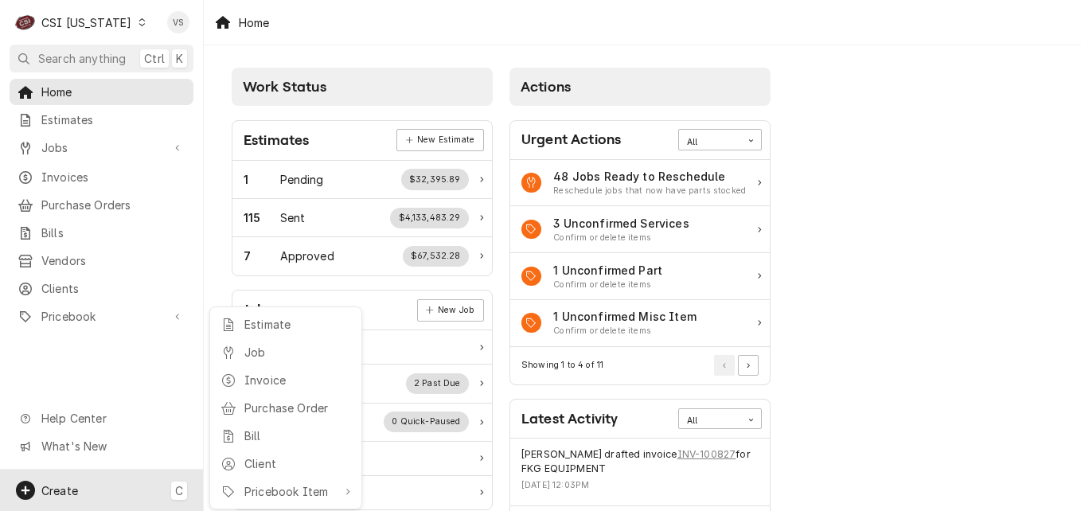
click at [60, 278] on html "C CSI [US_STATE] VS Search anything Ctrl K Home Estimates Jobs Jobs Job Series …" at bounding box center [540, 255] width 1081 height 511
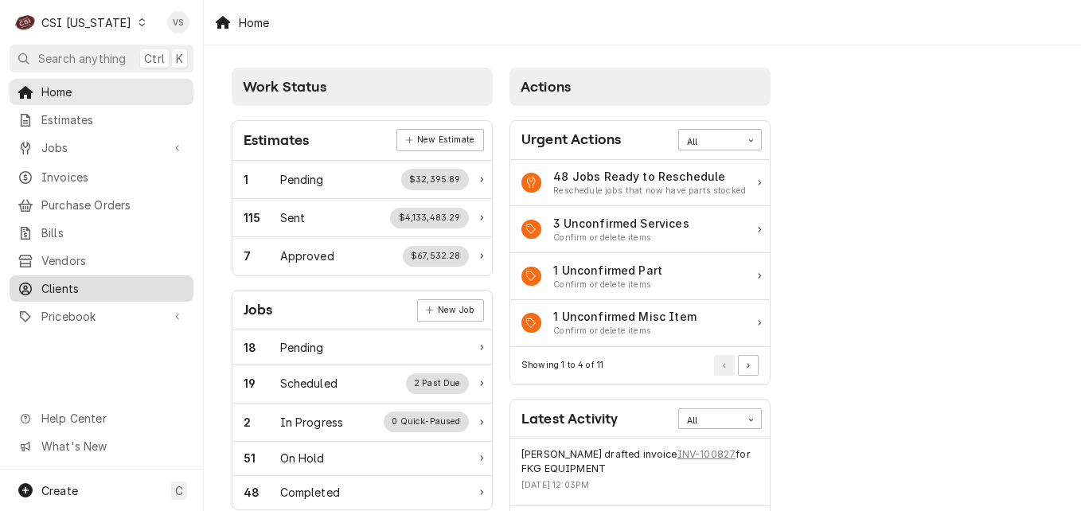
click at [98, 281] on span "Clients" at bounding box center [113, 288] width 144 height 17
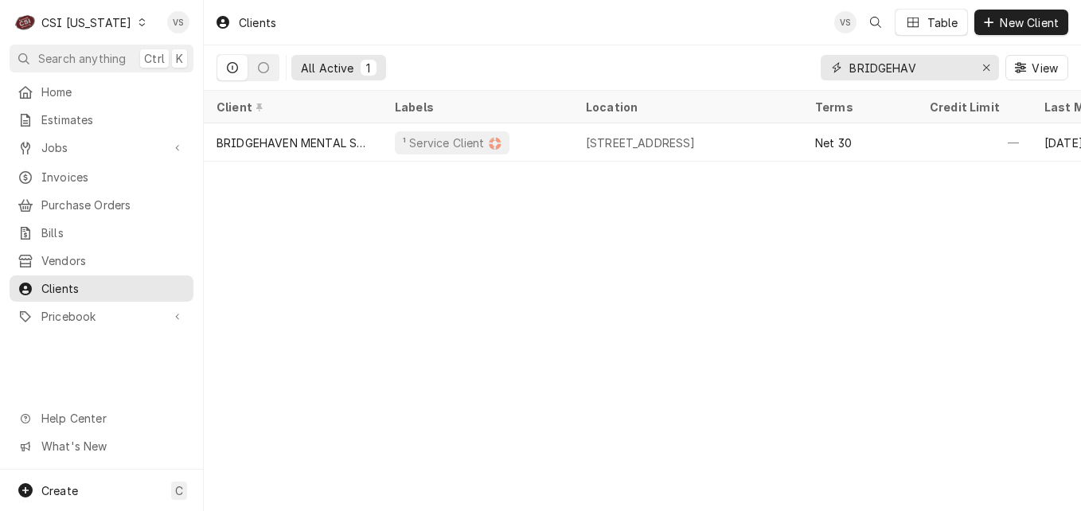
click at [919, 70] on input "BRIDGEHAV" at bounding box center [908, 67] width 119 height 25
click at [831, 65] on div "BRIDGEHAV" at bounding box center [909, 67] width 178 height 25
type input "1"
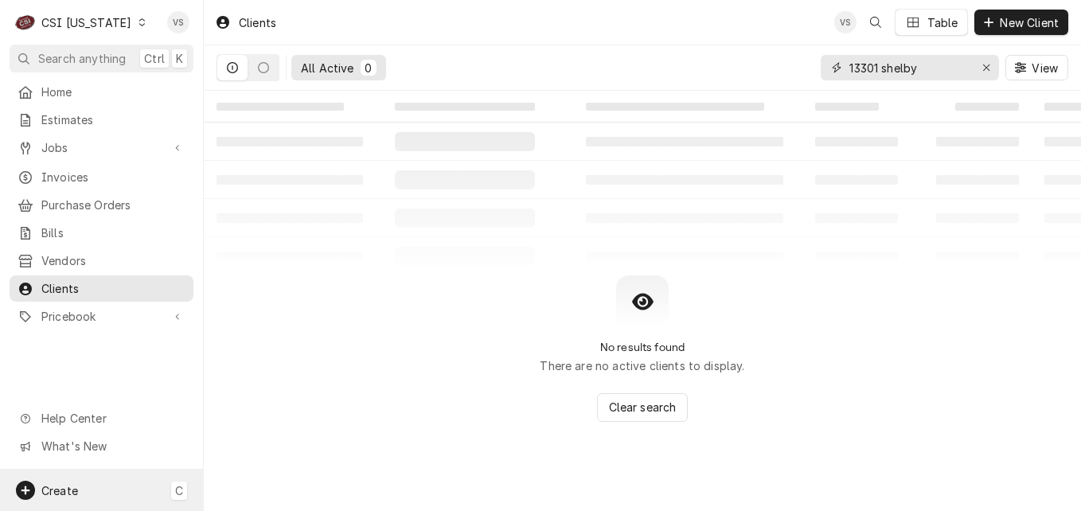
type input "13301 shelby"
click at [95, 485] on div "Create C" at bounding box center [101, 489] width 203 height 41
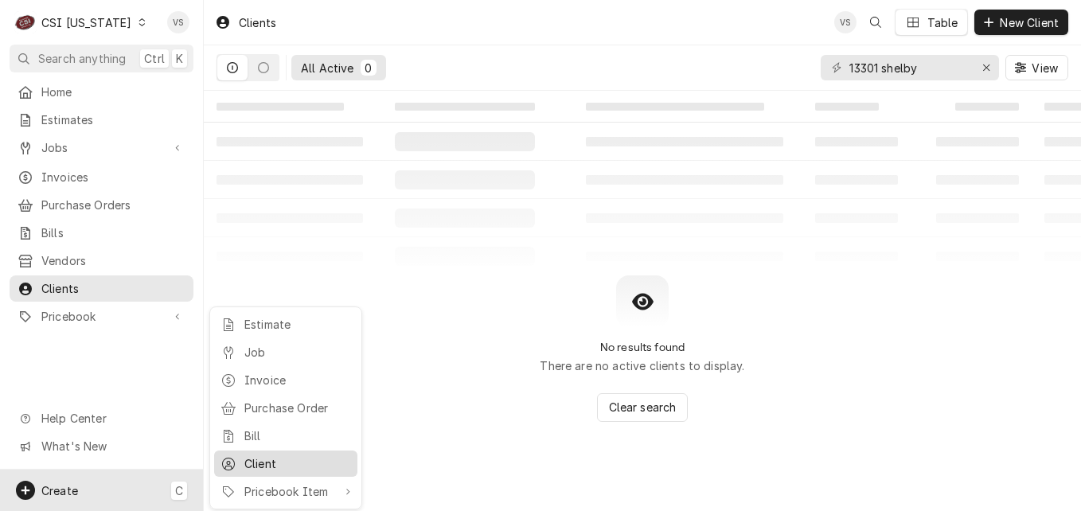
click at [280, 457] on div "Client" at bounding box center [297, 463] width 107 height 17
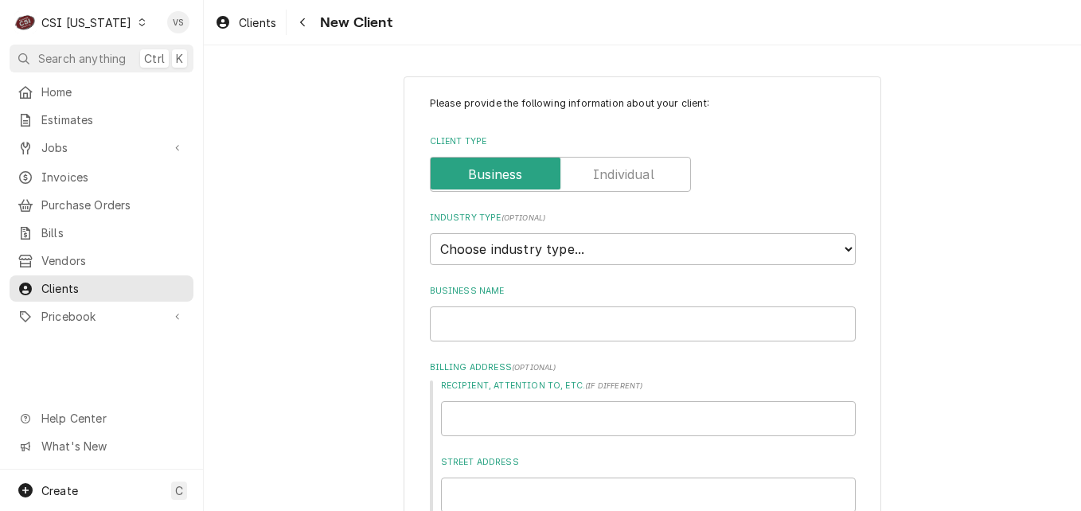
type textarea "x"
click at [838, 247] on select "Choose industry type... Residential Commercial Industrial Government" at bounding box center [643, 249] width 426 height 32
click at [842, 248] on select "Choose industry type... Residential Commercial Industrial Government" at bounding box center [643, 249] width 426 height 32
click at [485, 322] on input "Business Name" at bounding box center [643, 323] width 426 height 35
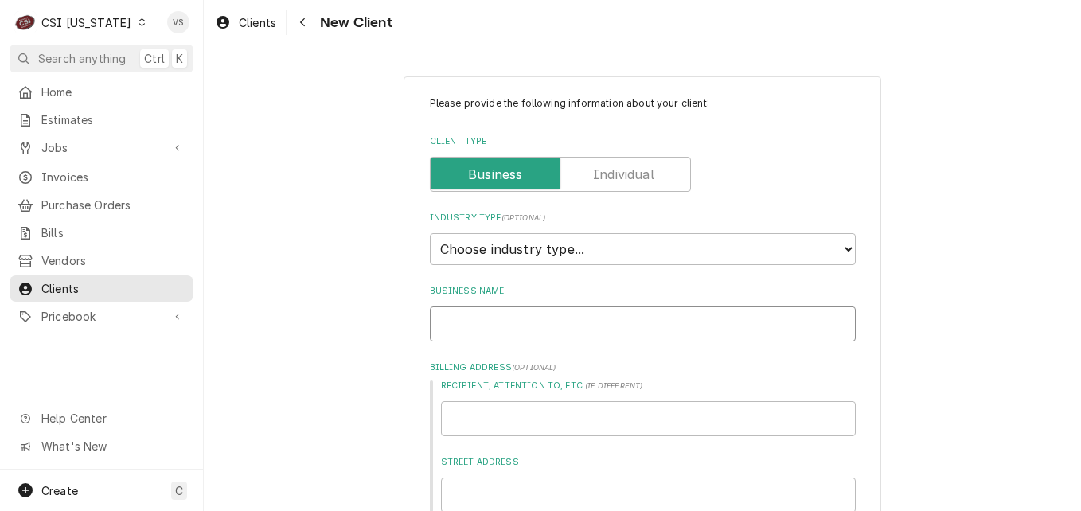
click at [482, 324] on input "Business Name" at bounding box center [643, 323] width 426 height 35
click at [845, 247] on select "Choose industry type... Residential Commercial Industrial Government" at bounding box center [643, 249] width 426 height 32
select select "2"
click at [430, 233] on select "Choose industry type... Residential Commercial Industrial Government" at bounding box center [643, 249] width 426 height 32
click at [470, 326] on input "Business Name" at bounding box center [643, 323] width 426 height 35
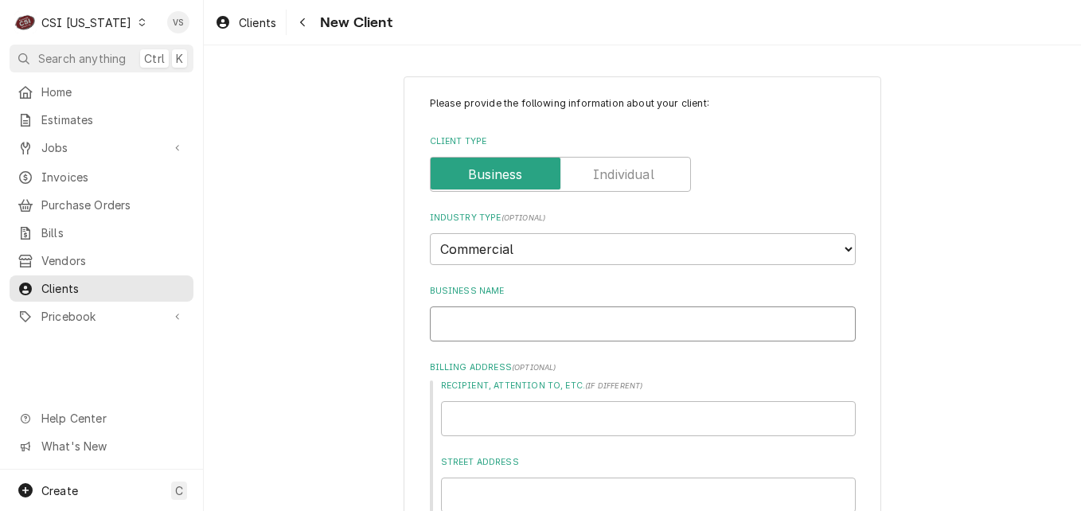
type textarea "x"
type input "R"
type textarea "x"
type input "Ro"
type textarea "x"
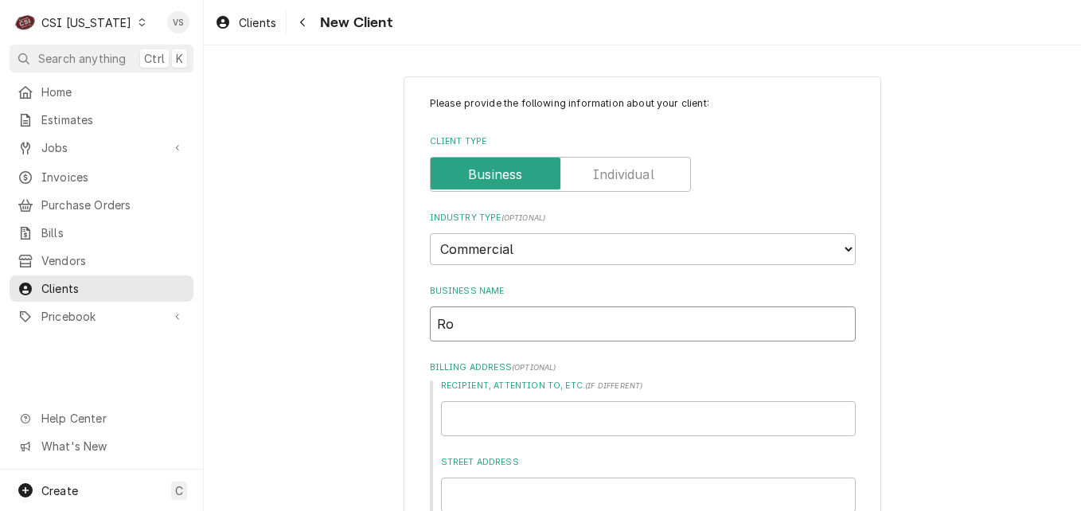
type input "Rob"
type textarea "x"
type input "Robi"
type textarea "x"
type input "Robin"
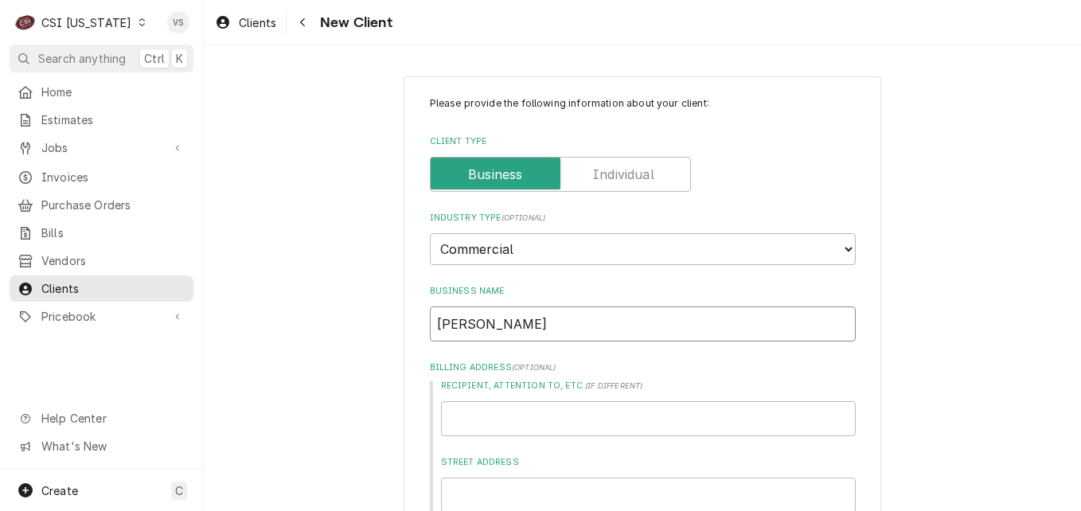
type textarea "x"
type input "Robin'"
type textarea "x"
type input "Robin's"
type textarea "x"
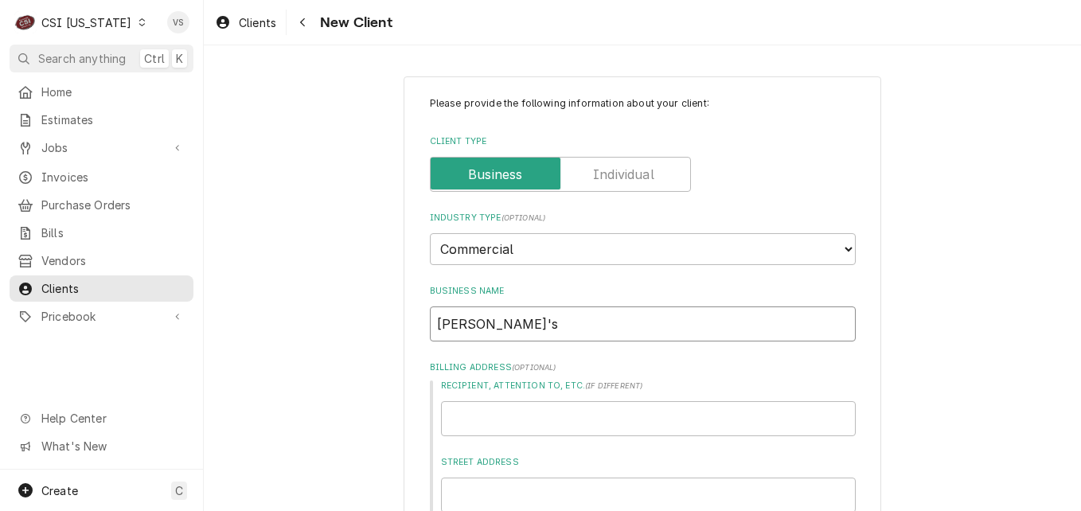
type input "Robin's"
type textarea "x"
type input "Robin's D"
type textarea "x"
type input "Robin's Da"
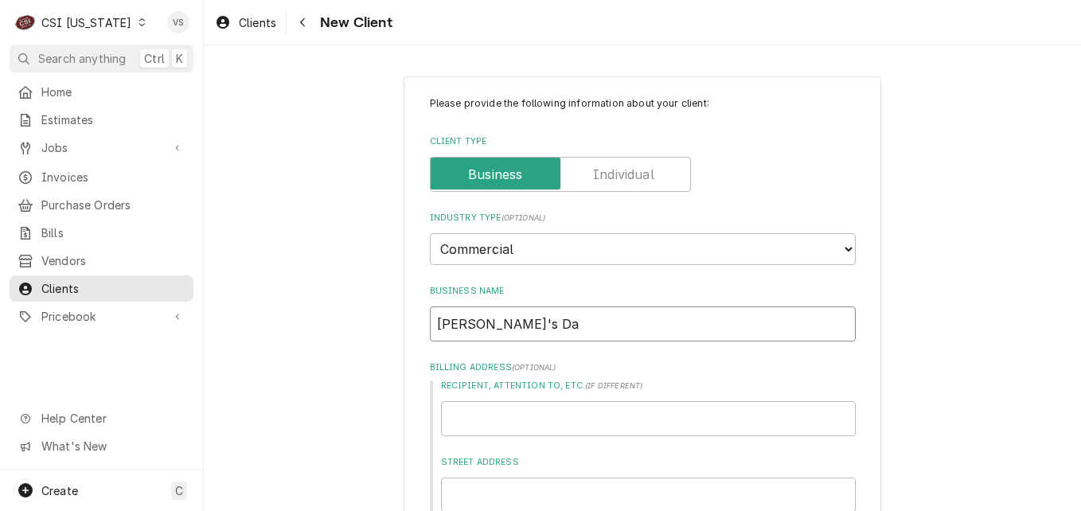
type textarea "x"
type input "Robin's Dak"
type textarea "x"
type input "Robin's Daki"
type textarea "x"
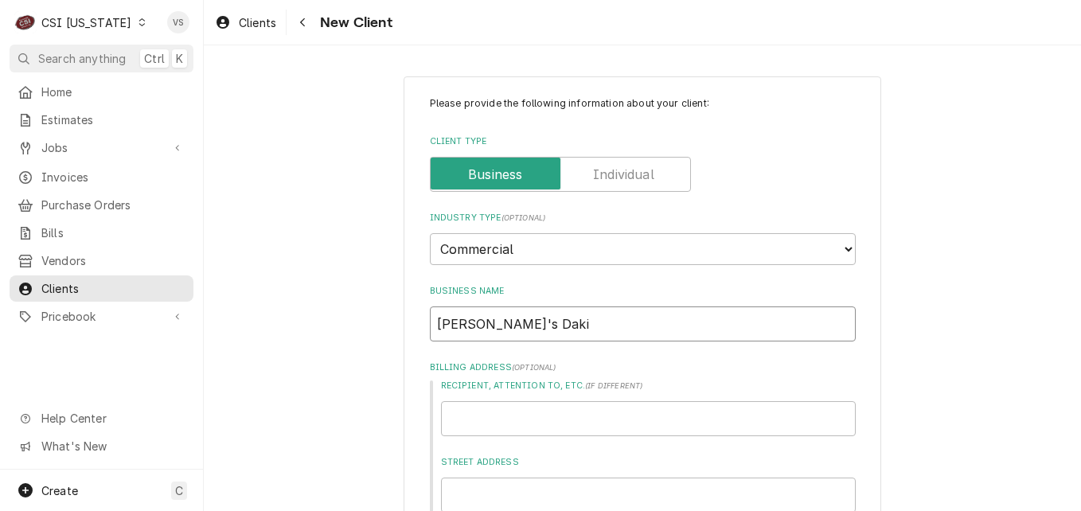
type input "Robin's Dakin"
type textarea "x"
type input "Robin's Dakini"
type textarea "x"
type input "Robin's Dakini,"
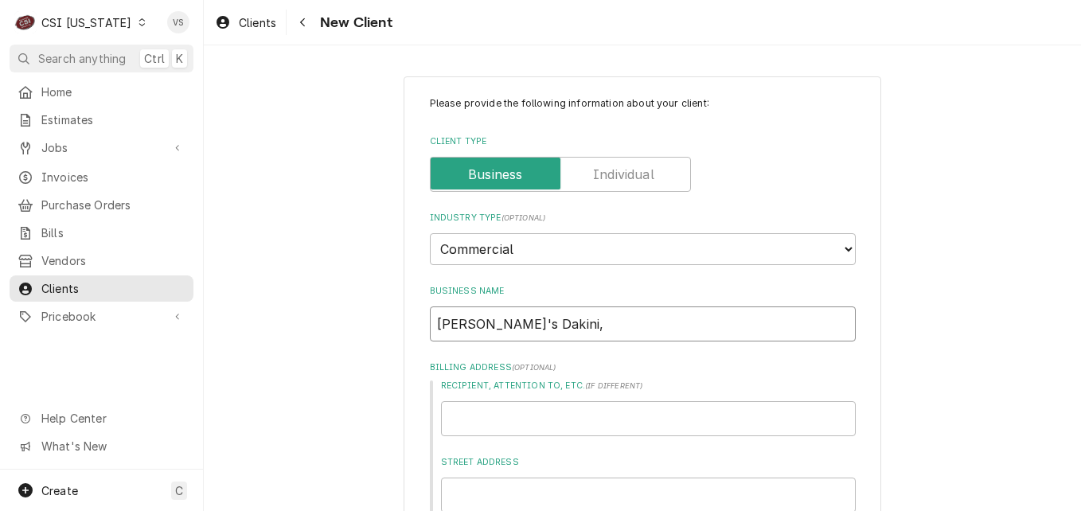
type textarea "x"
type input "Robin's Dakini,"
type textarea "x"
type input "Robin's Dakini, L"
type textarea "x"
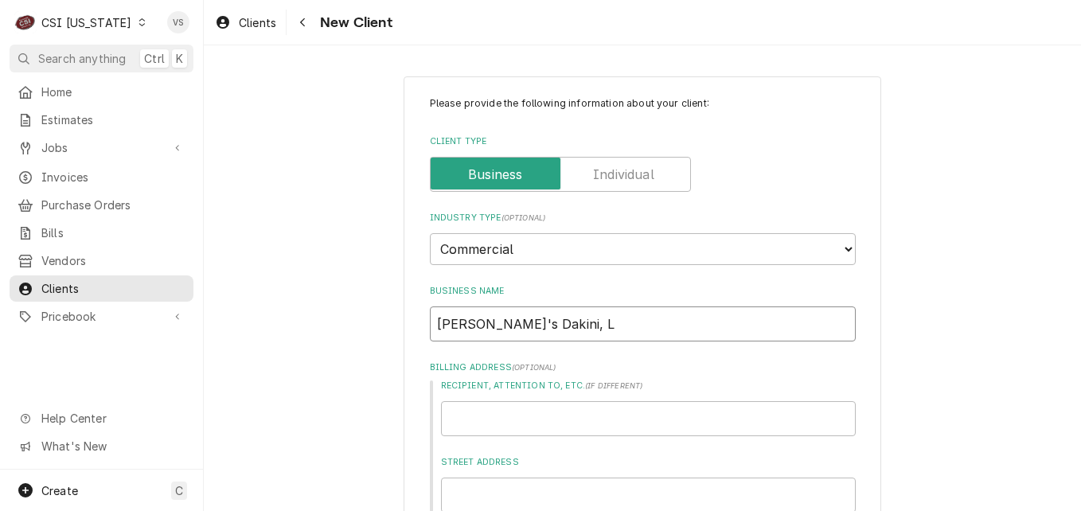
type input "Robin's Dakini, LL"
type textarea "x"
type input "Robin's Dakini, LLC"
drag, startPoint x: 590, startPoint y: 321, endPoint x: 1080, endPoint y: 466, distance: 511.1
click at [592, 322] on input "Robin's Dakini, LLC" at bounding box center [643, 323] width 426 height 35
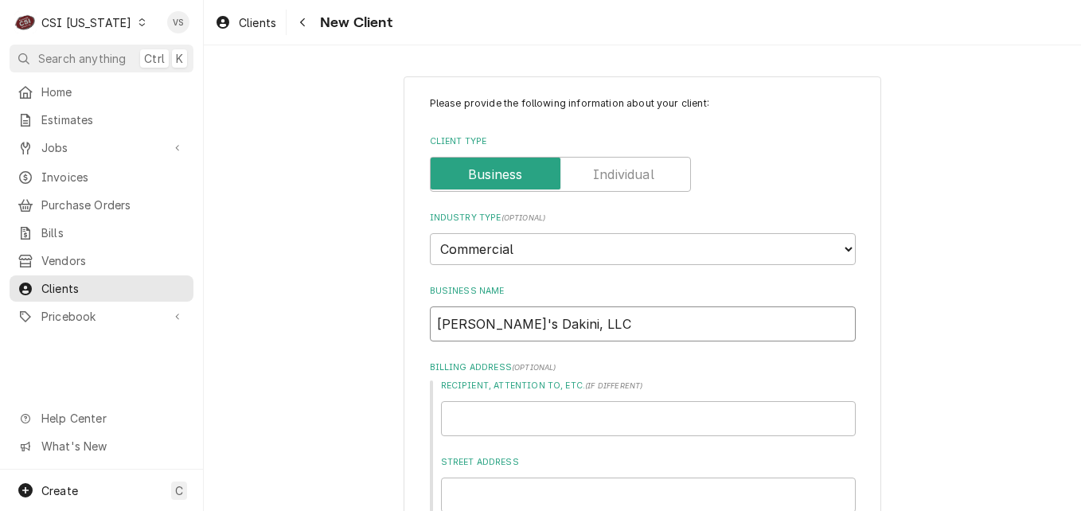
type textarea "x"
type input "Robin's Dakini, LLC-"
type textarea "x"
type input "Robin's Dakini, LLC-B"
type textarea "x"
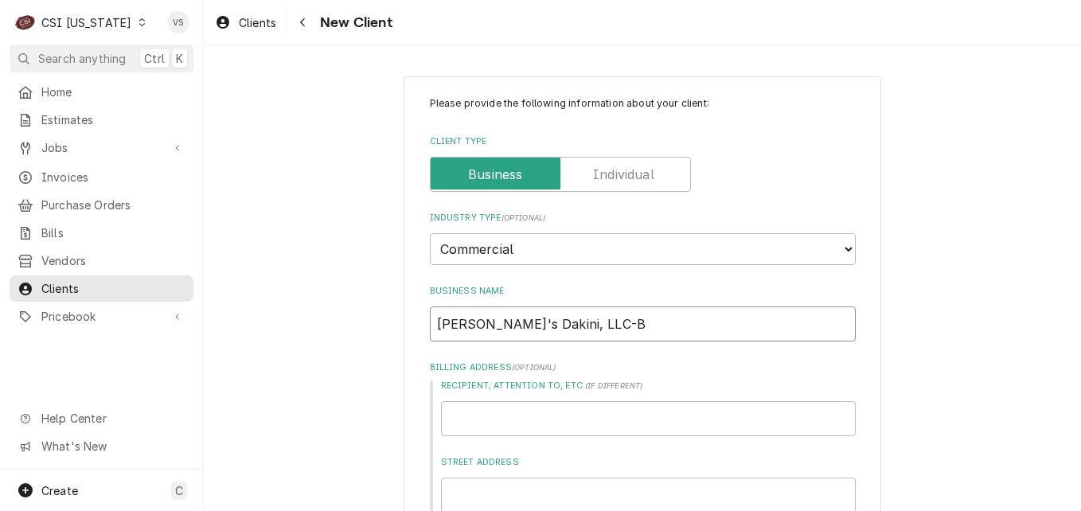
type input "Robin's Dakini, LLC-Be"
type textarea "x"
type input "Robin's Dakini, LLC-Ben"
type textarea "x"
type input "Robin's Dakini, LLC-Ben"
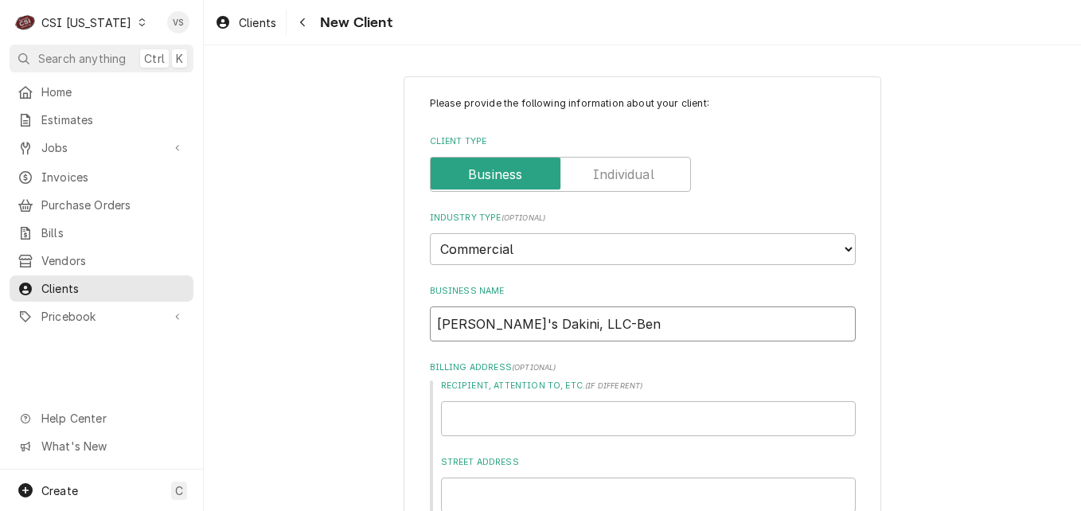
type textarea "x"
type input "Robin's Dakini, LLC-Ben a"
type textarea "x"
type input "Robin's Dakini, LLC-Ben an"
type textarea "x"
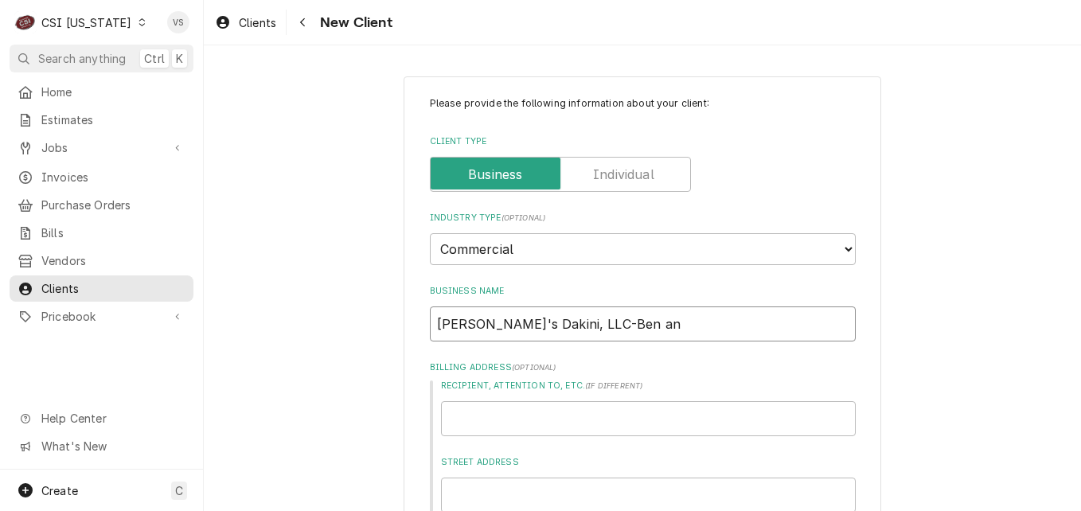
type input "Robin's Dakini, LLC-Ben and"
type textarea "x"
type input "Robin's Dakini, LLC-Ben and"
type textarea "x"
type input "Robin's Dakini, LLC-Ben and J"
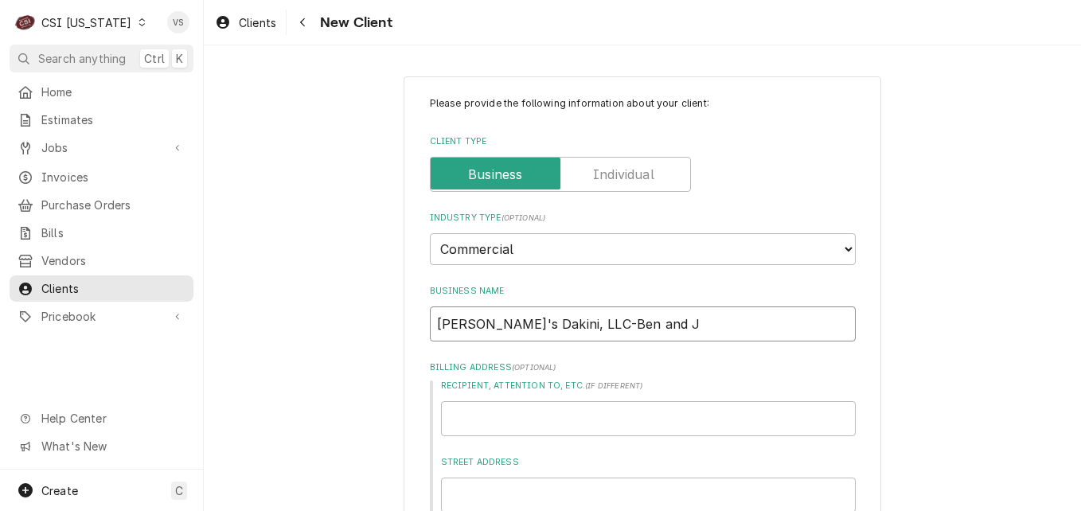
type textarea "x"
type input "Robin's Dakini, LLC-Ben and Je"
type textarea "x"
type input "Robin's Dakini, LLC-Ben and Jer"
type textarea "x"
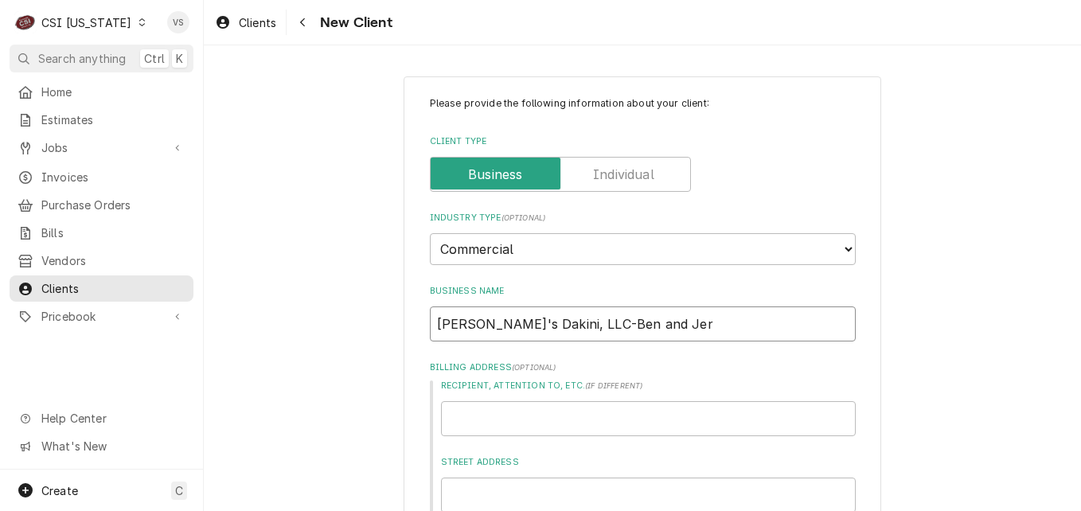
type input "Robin's Dakini, LLC-Ben and Jerr"
type textarea "x"
type input "Robin's Dakini, LLC-Ben and Jerry"
type textarea "x"
type input "Robin's Dakini, LLC-Ben and Jerrys"
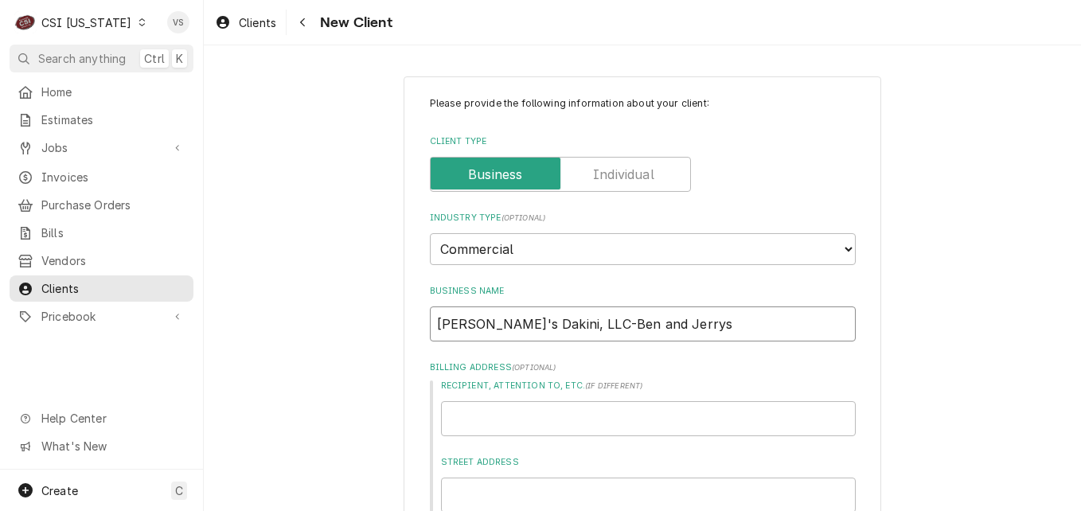
type textarea "x"
type input "Robin's Dakini, LLC-Ben and Jerry"
type textarea "x"
type input "Robin's Dakini, LLC-Ben and Jerry'"
type textarea "x"
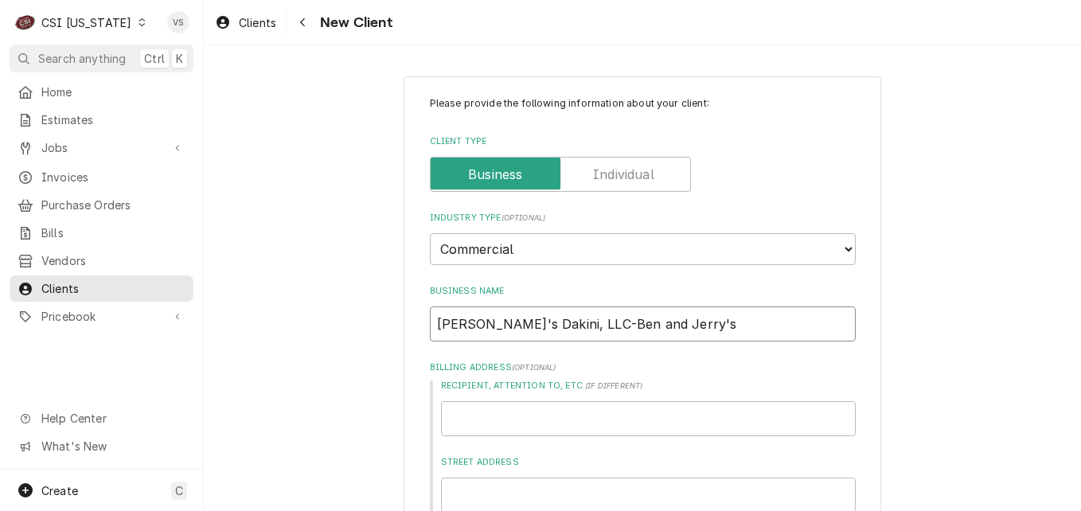
type input "Robin's Dakini, LLC-Ben and Jerry's"
type textarea "x"
type input "B"
type textarea "x"
type input "Be"
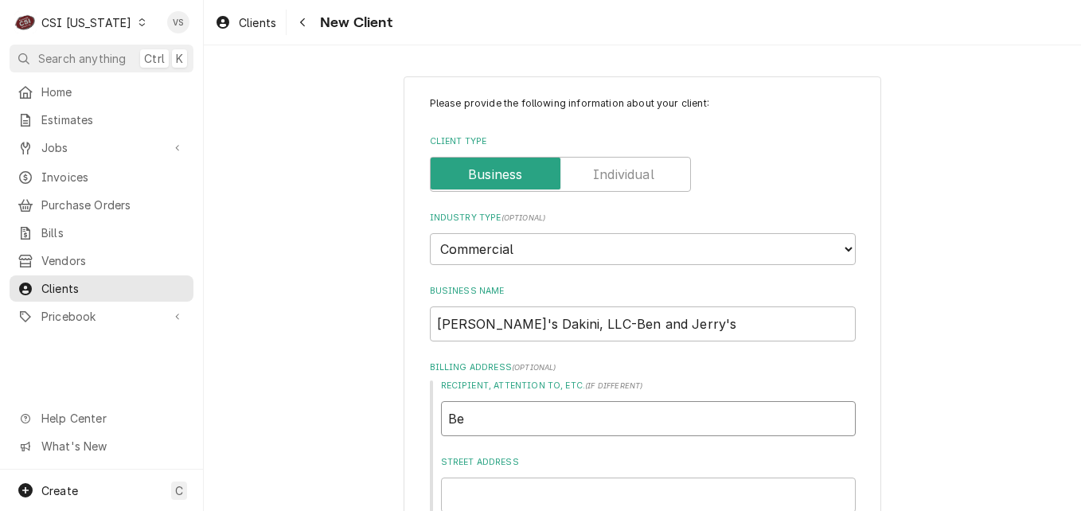
type textarea "x"
type input "Ben"
type textarea "x"
type input "Ben"
type textarea "x"
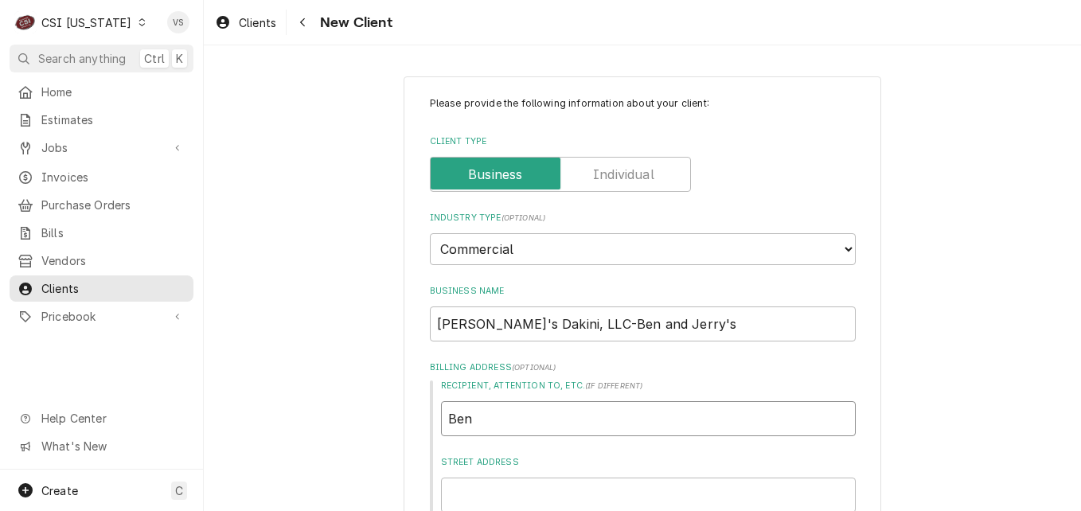
type input "Ben a"
type textarea "x"
type input "Ben an"
type textarea "x"
type input "Ben and"
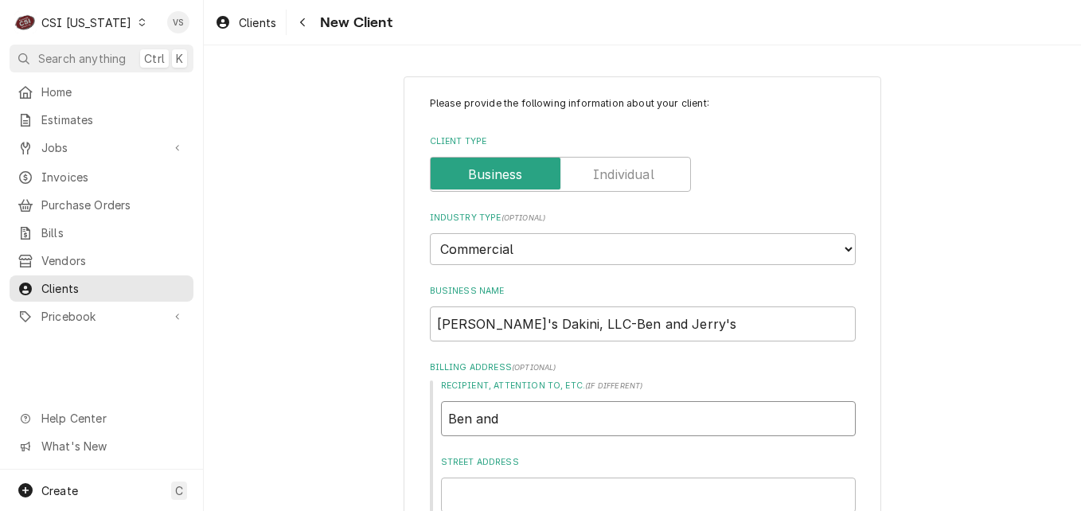
type textarea "x"
type input "Ben and"
type textarea "x"
type input "Ben and J"
type textarea "x"
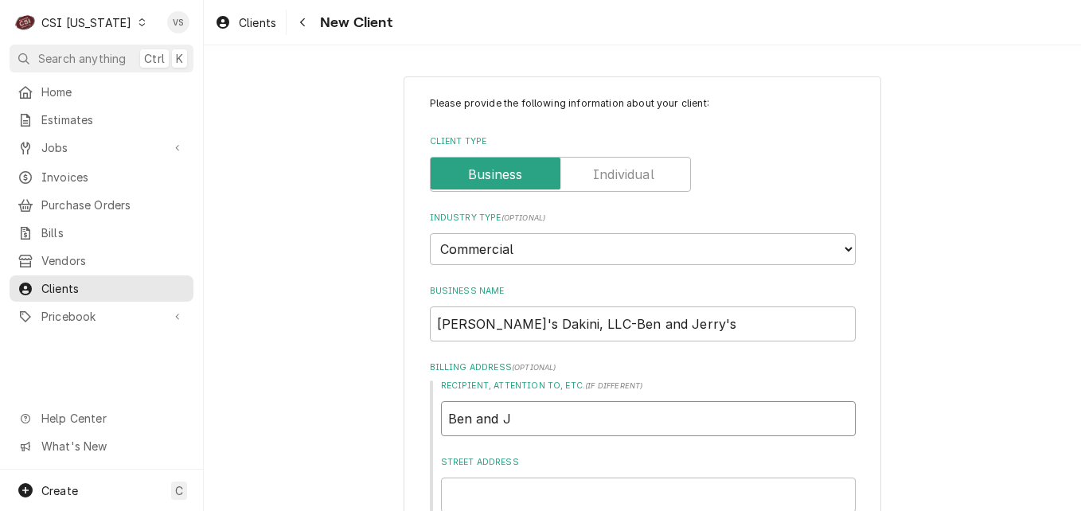
type input "Ben and Je"
type textarea "x"
type input "Ben and Jer"
type textarea "x"
type input "Ben and Jerr"
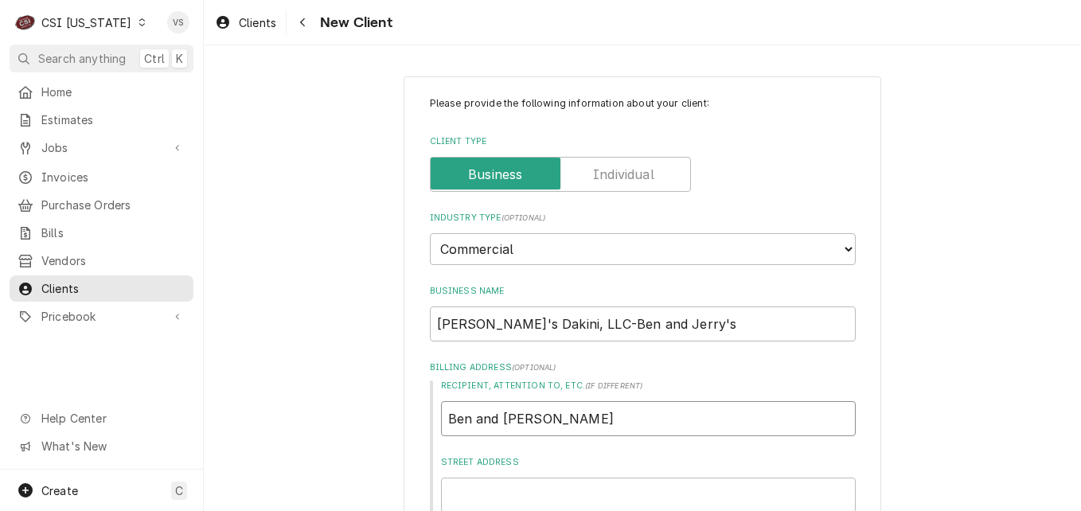
type textarea "x"
type input "Ben and Jerry"
type textarea "x"
type input "Ben and Jerry'"
type textarea "x"
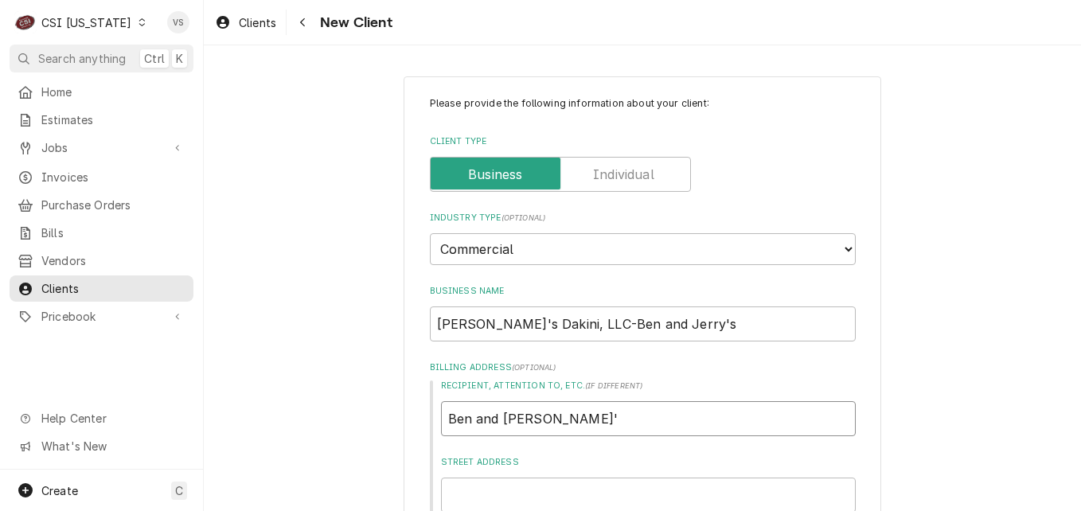
type input "Ben and Jerry's"
type textarea "x"
type input "Ben and Jerry's"
type textarea "x"
type input "Ben and Jerry's K"
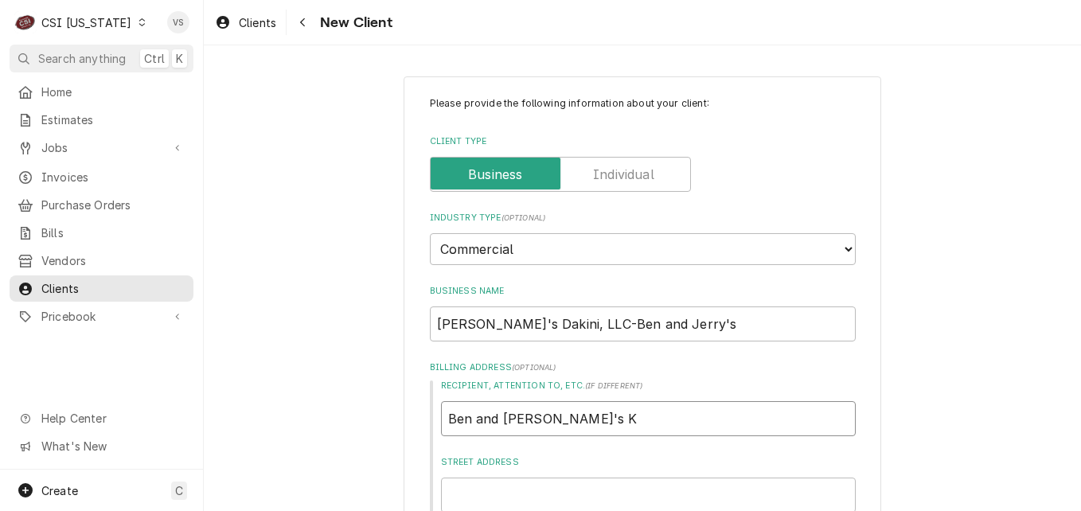
type textarea "x"
type input "Ben and Jerry's KY"
type textarea "x"
type input "6"
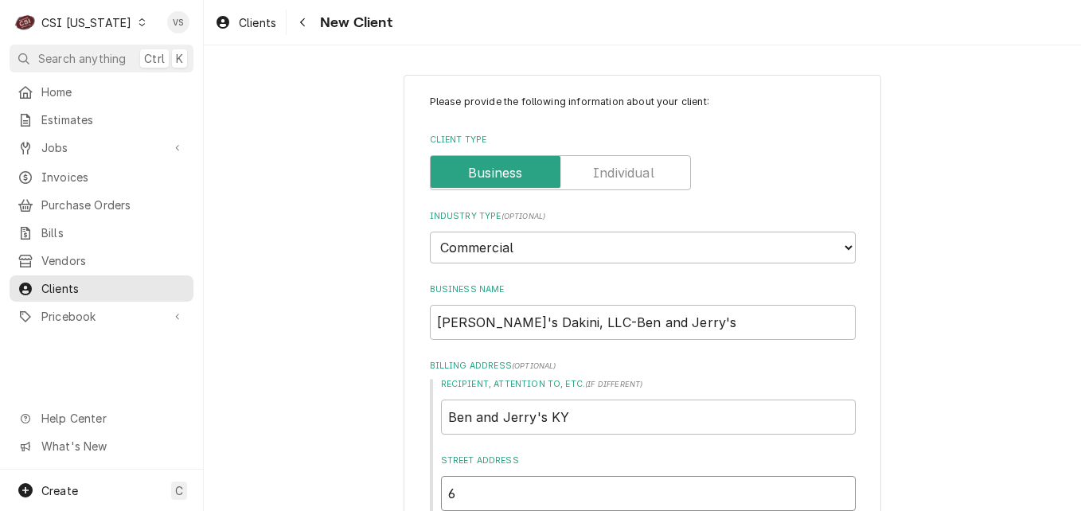
type textarea "x"
type input "60"
type textarea "x"
type input "602"
type textarea "x"
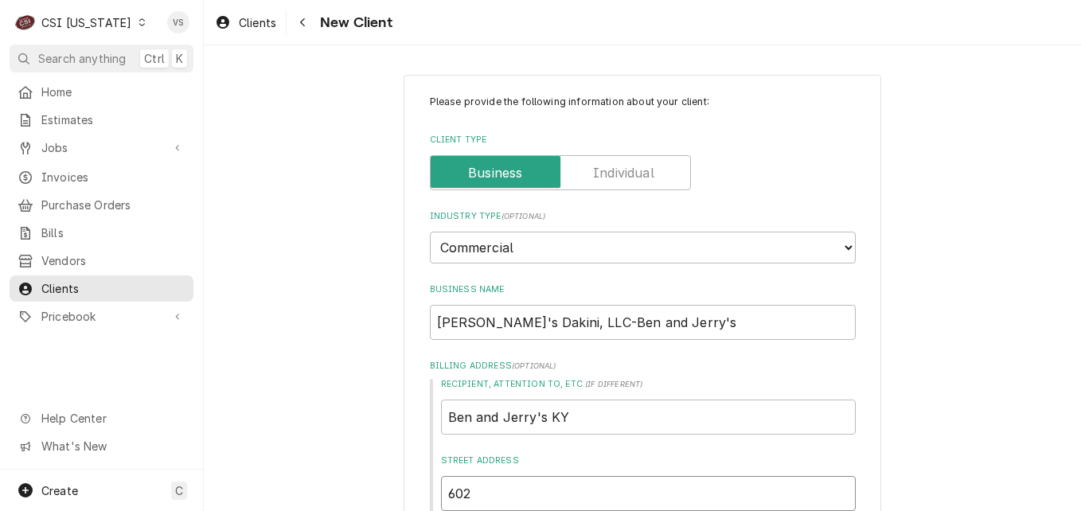
type input "6024"
type textarea "x"
type input "6024"
type textarea "x"
type input "6024 C"
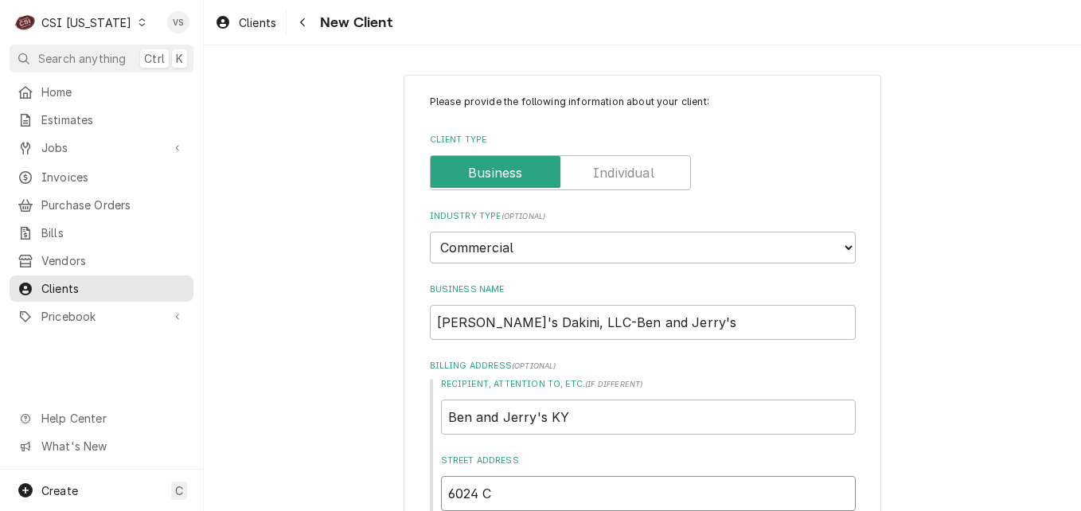
type textarea "x"
type input "6024 Ch"
type textarea "x"
type input "6024 Che"
type textarea "x"
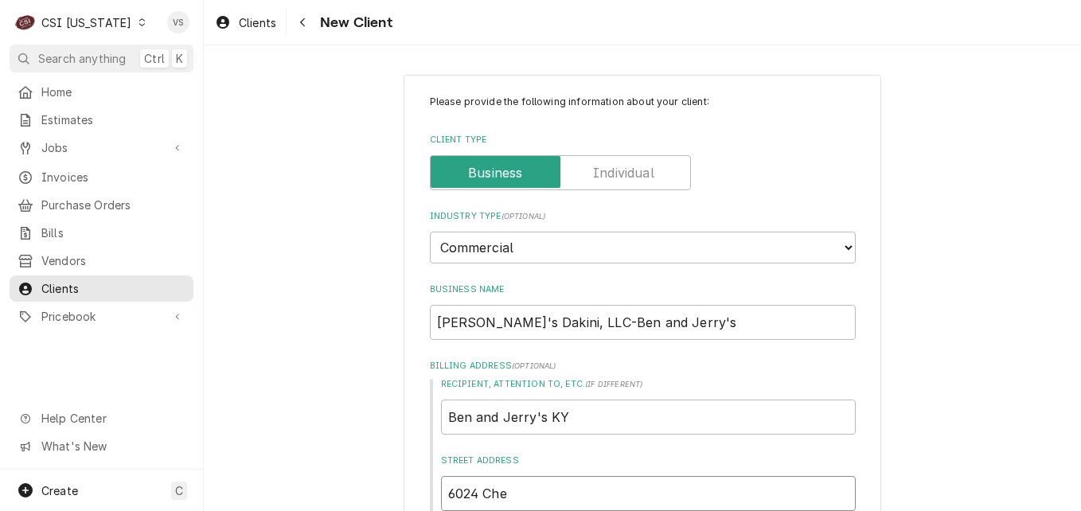
type input "6024 Cher"
type textarea "x"
type input "6024 Cherr"
type textarea "x"
type input "6024 Cherry"
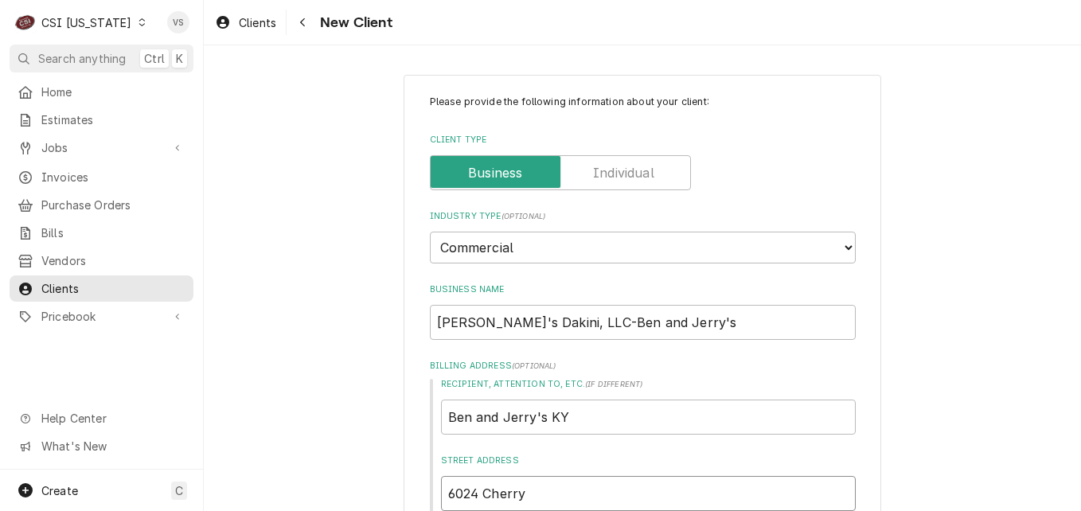
type textarea "x"
type input "6024 Cherry"
type textarea "x"
type input "6024 Cherry L"
type textarea "x"
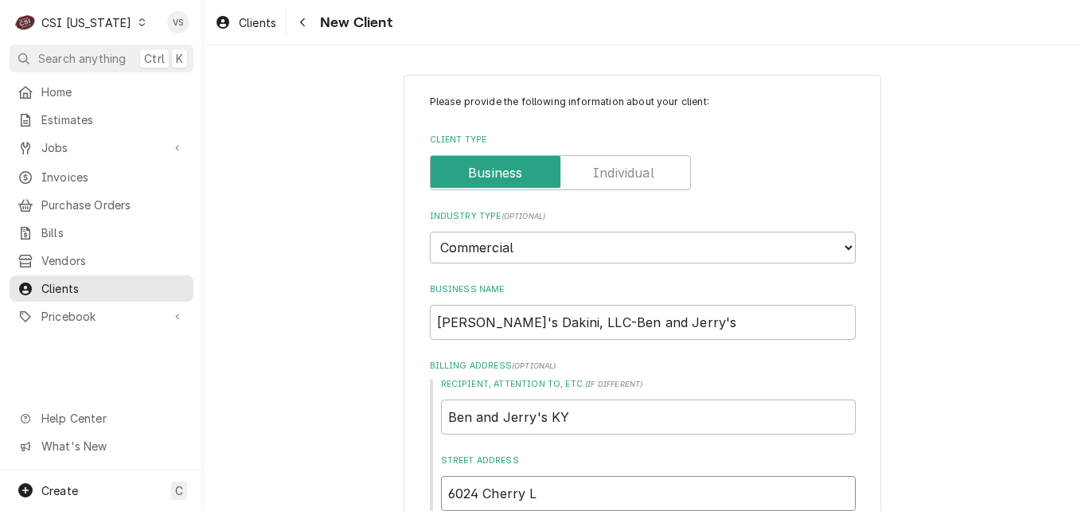
type input "6024 Cherry La"
type textarea "x"
type input "6024 Cherry Lan"
type textarea "x"
type input "6024 Cherry Lane"
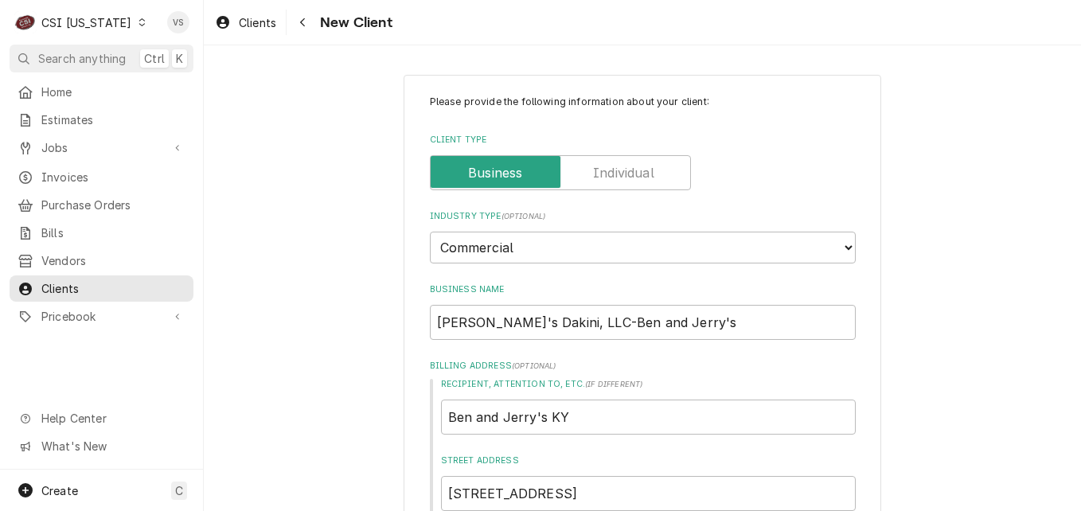
scroll to position [254, 0]
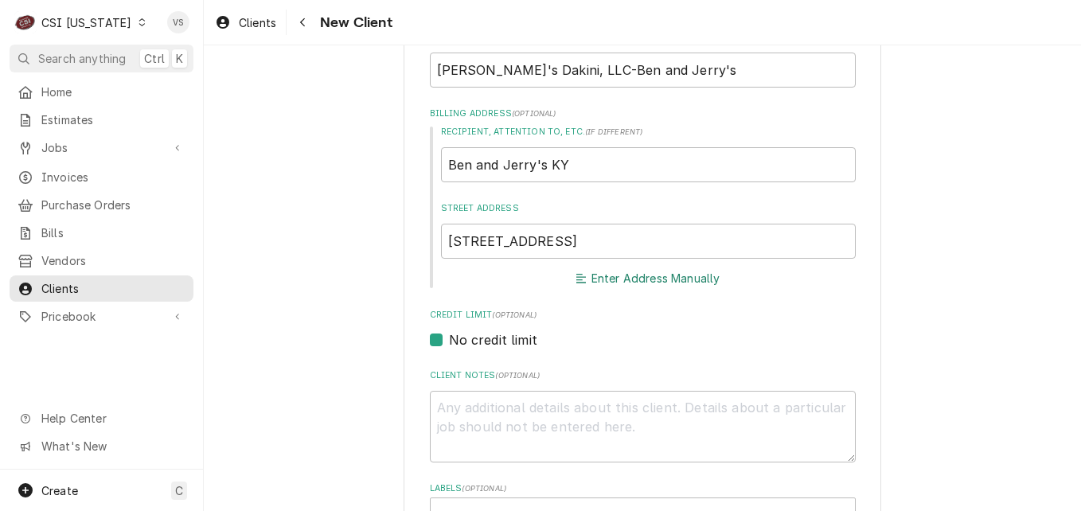
click at [643, 275] on button "Enter Address Manually" at bounding box center [648, 278] width 150 height 22
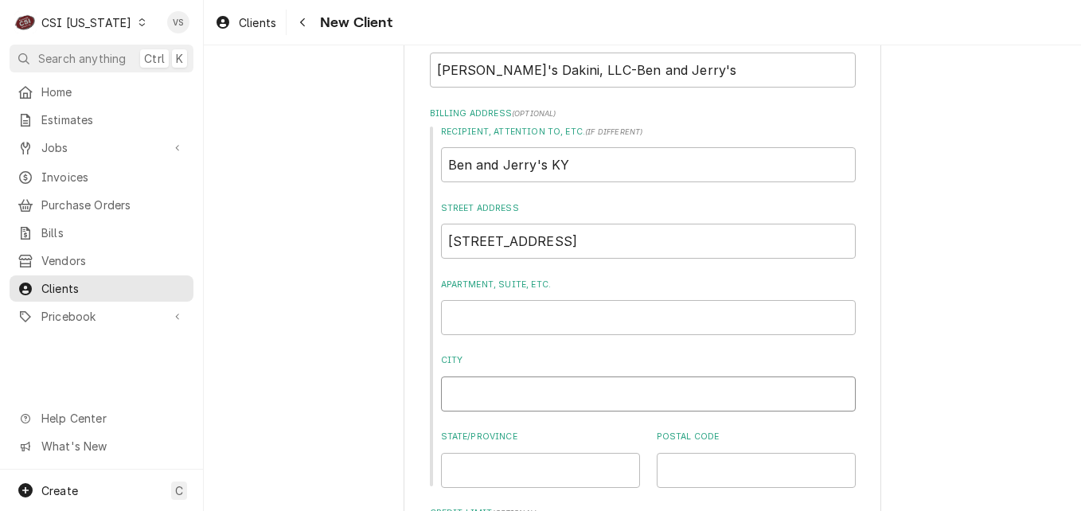
click at [474, 389] on input "City" at bounding box center [648, 393] width 415 height 35
type textarea "x"
type input "C"
type textarea "x"
type input "Cr"
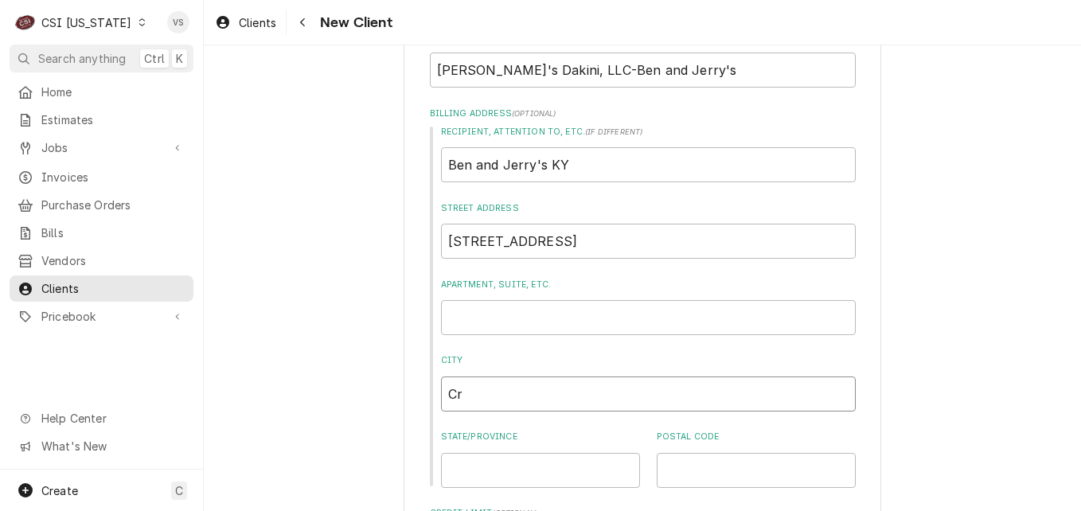
type textarea "x"
type input "Cre"
type textarea "x"
type input "Cres"
type textarea "x"
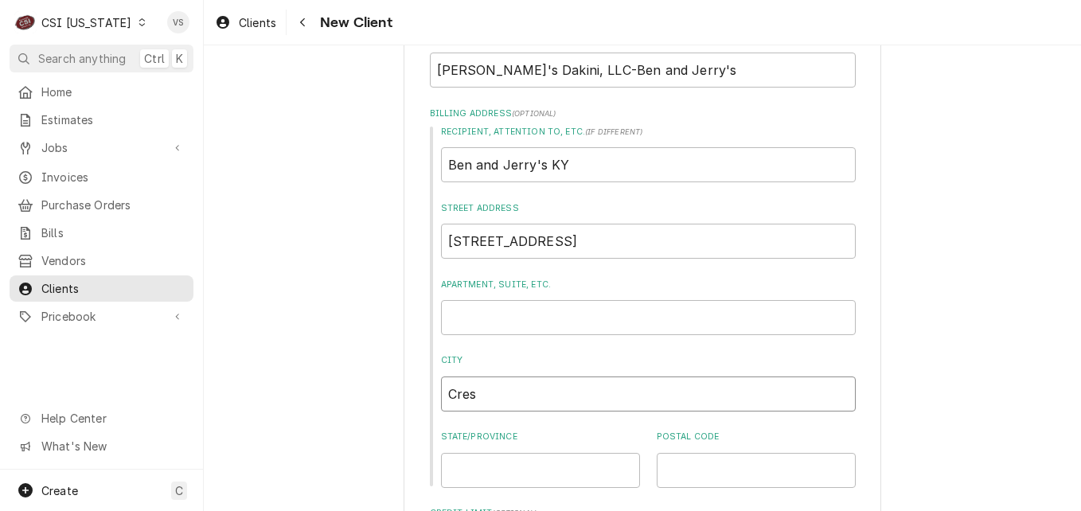
type input "Crest"
type textarea "x"
type input "Crestw"
type textarea "x"
type input "Crestwo"
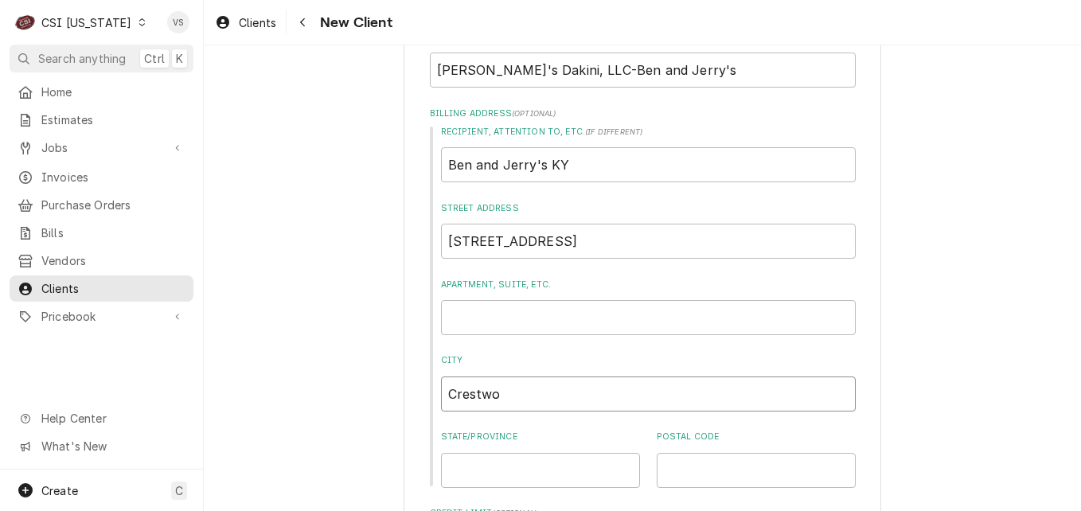
type textarea "x"
type input "Crestwoo"
type textarea "x"
type input "Crestwood"
type textarea "x"
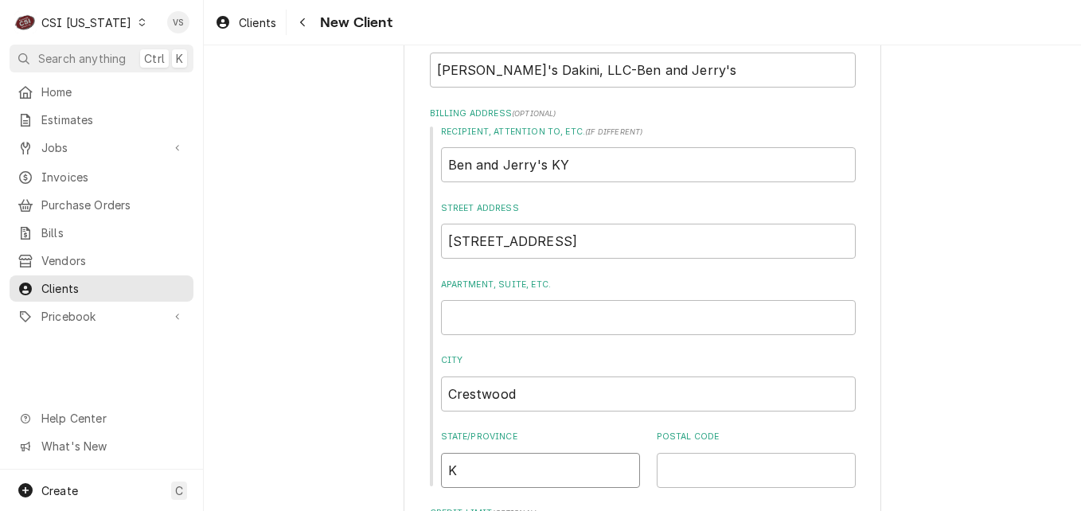
type input "K"
type textarea "x"
type input "Ky"
type textarea "x"
type input "4"
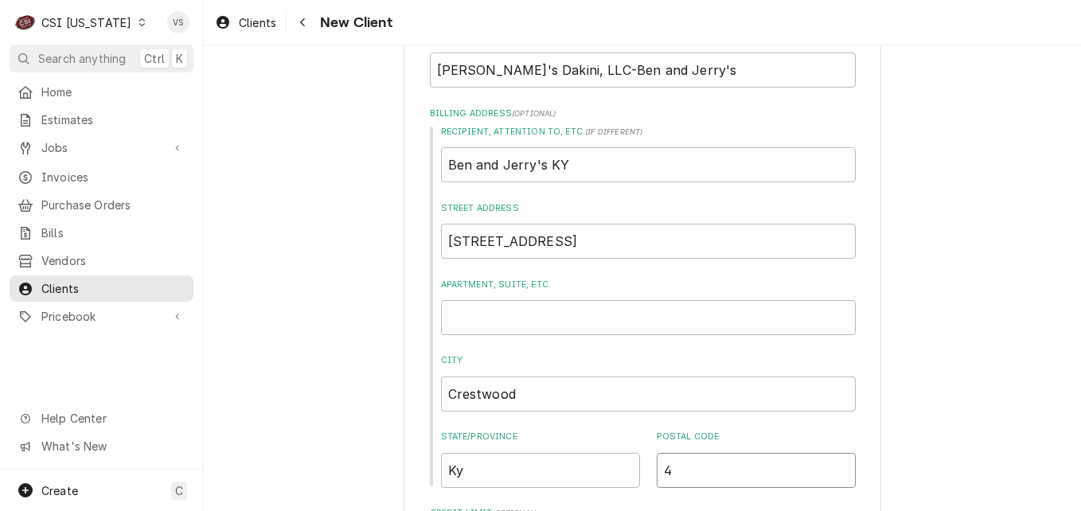
type textarea "x"
type input "40"
type textarea "x"
type input "400"
type textarea "x"
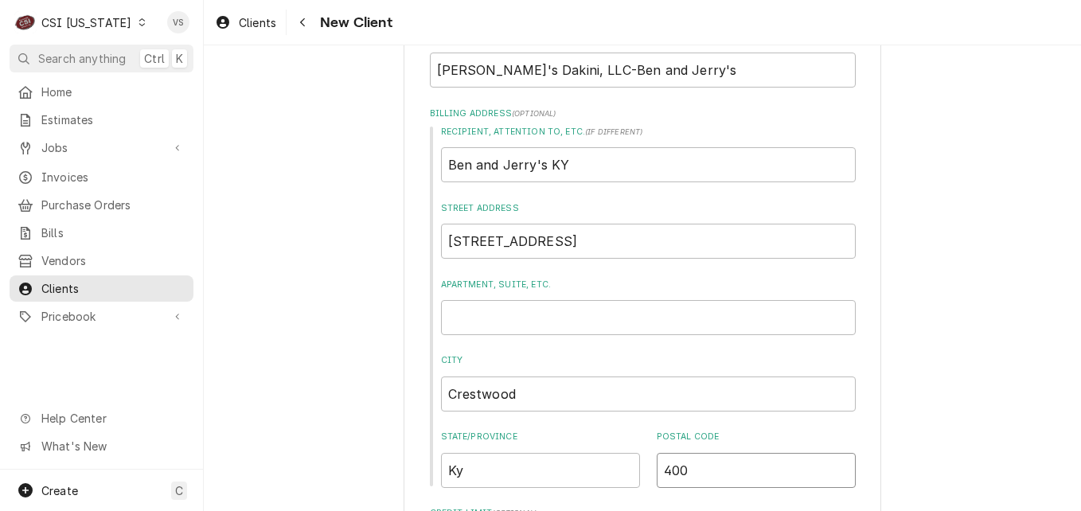
type input "4001"
type textarea "x"
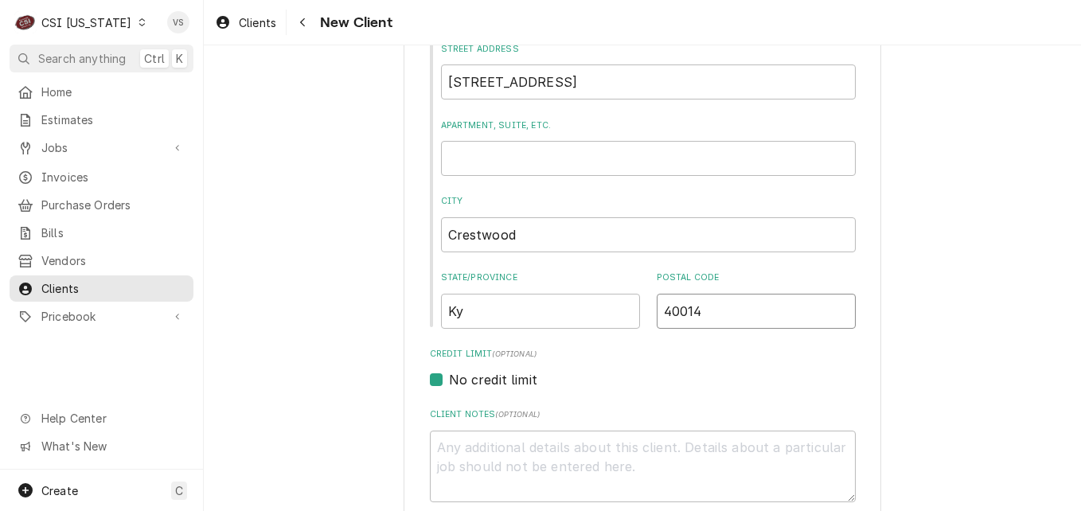
scroll to position [493, 0]
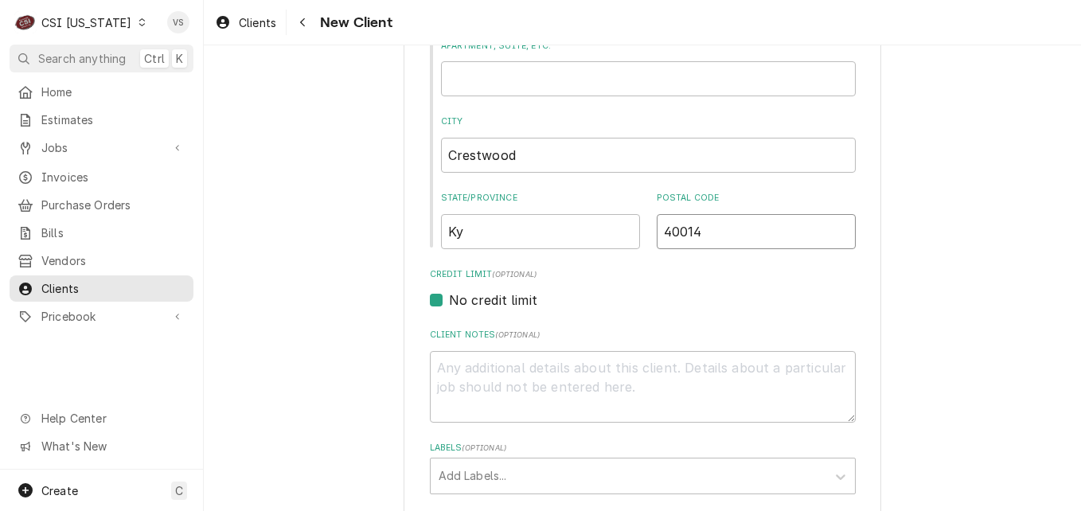
type input "40014"
click at [465, 366] on textarea "Client Notes ( optional )" at bounding box center [643, 387] width 426 height 72
type textarea "x"
type textarea "C"
type textarea "x"
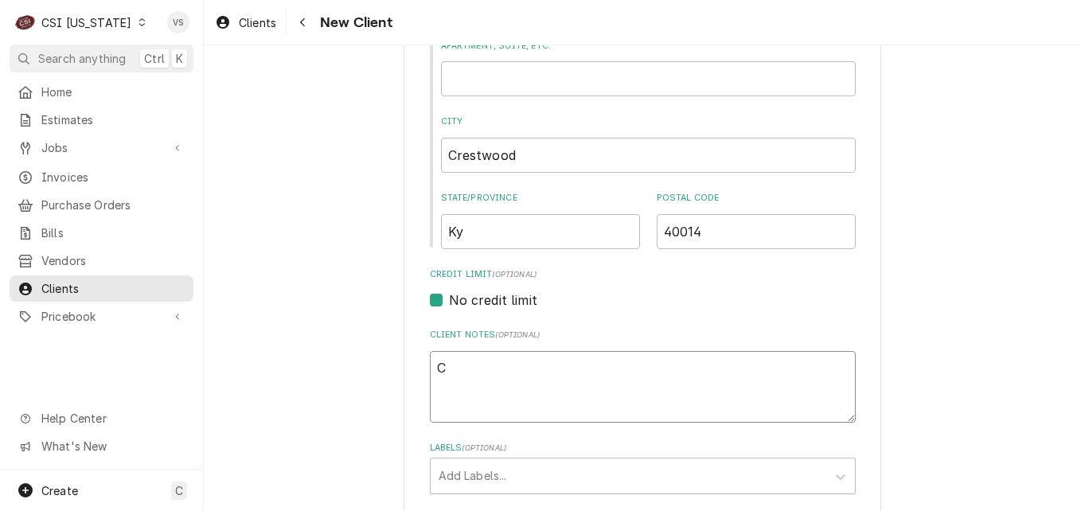
type textarea "Ce"
type textarea "x"
type textarea "Cer"
type textarea "x"
type textarea "Ce"
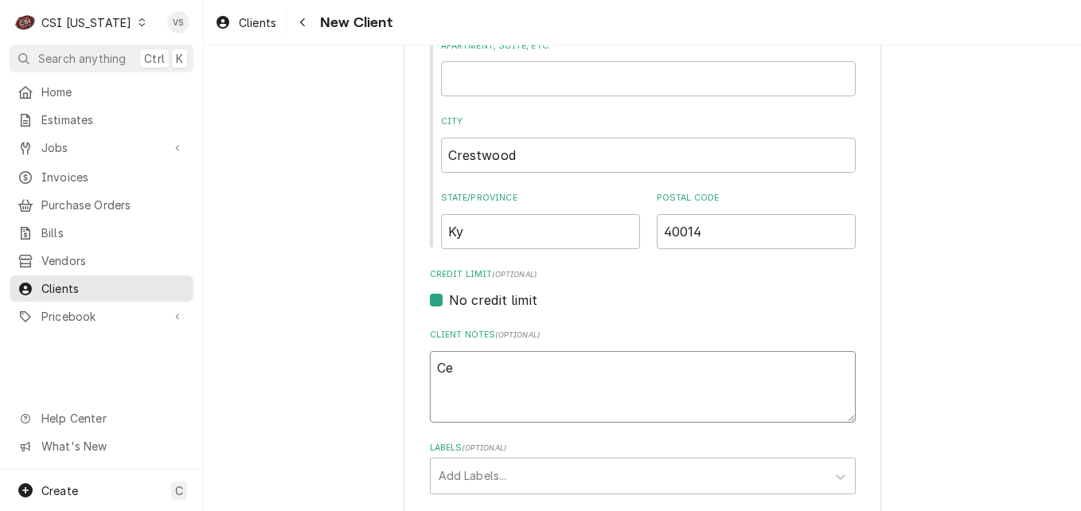
type textarea "x"
type textarea "C"
type textarea "x"
type textarea "Cr"
type textarea "x"
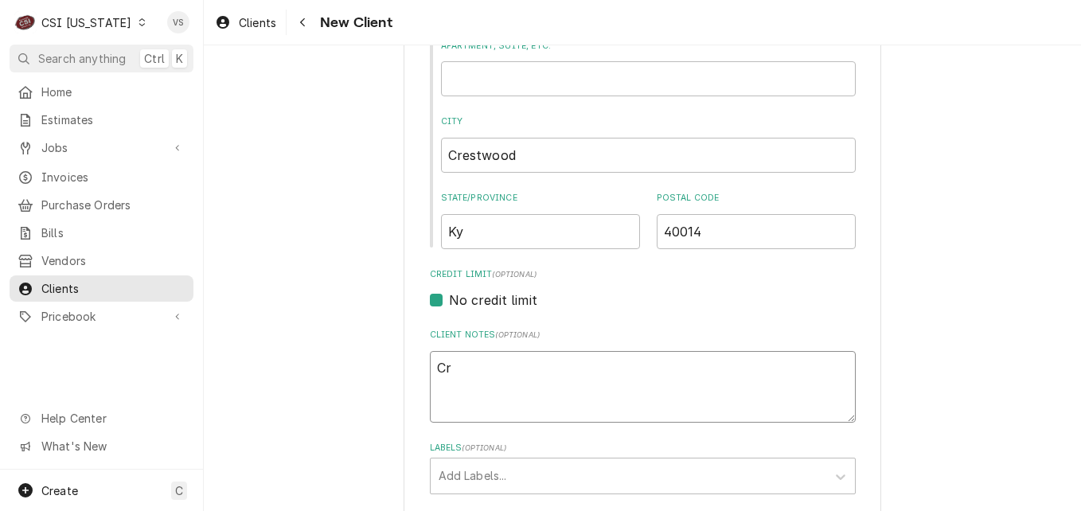
type textarea "Cre"
type textarea "x"
type textarea "Crea"
type textarea "x"
type textarea "Creat"
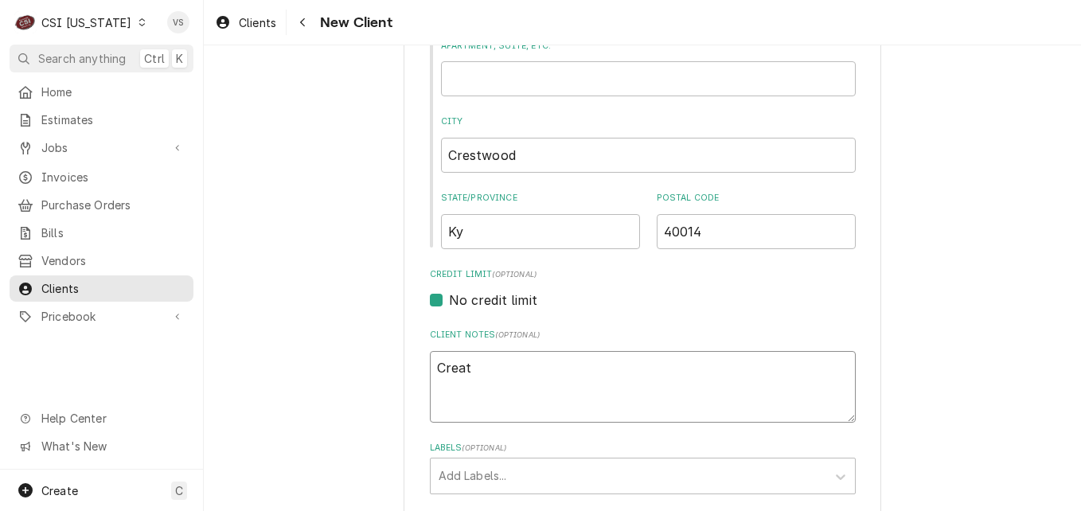
type textarea "x"
type textarea "Create"
type textarea "x"
type textarea "Created"
type textarea "x"
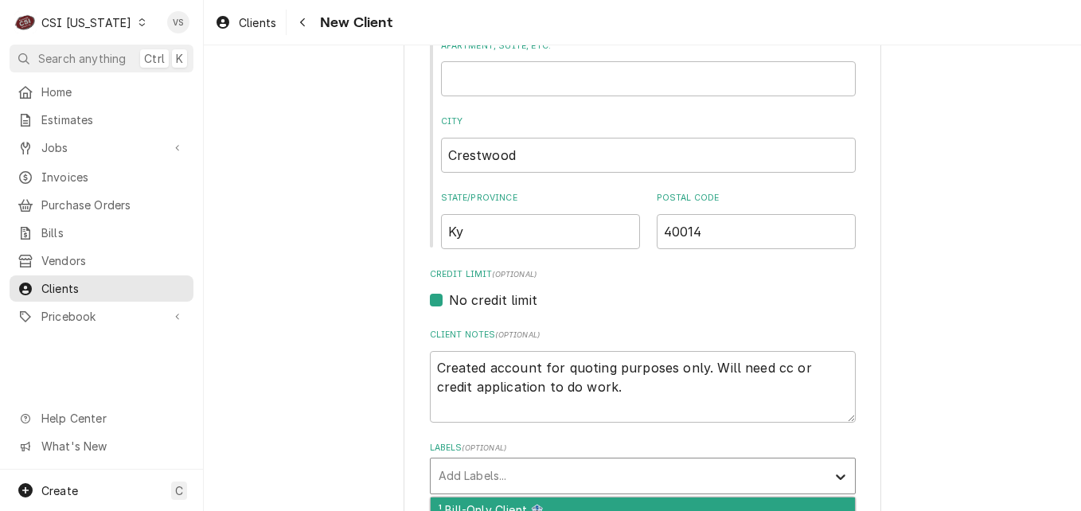
click at [837, 481] on icon "Labels" at bounding box center [840, 477] width 16 height 16
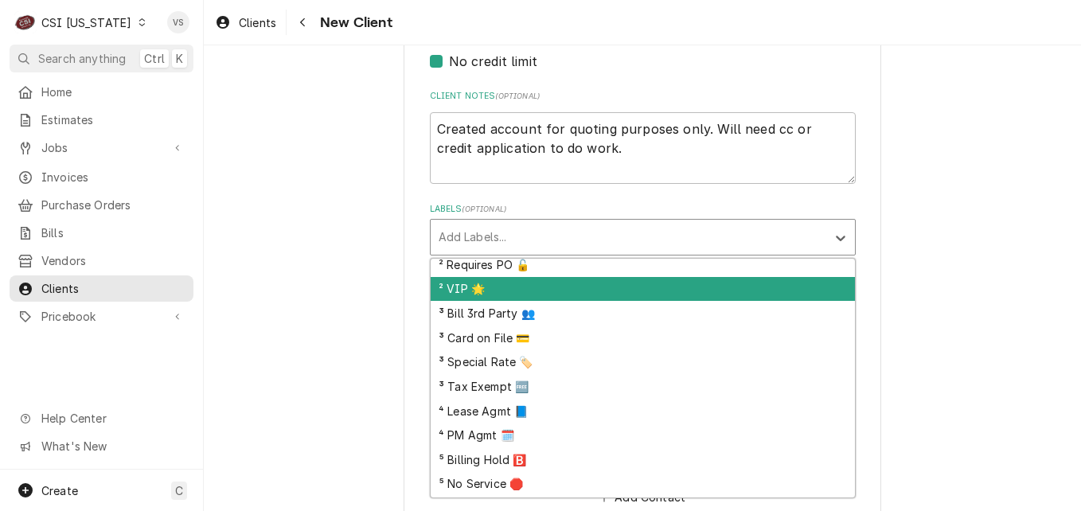
scroll to position [103, 0]
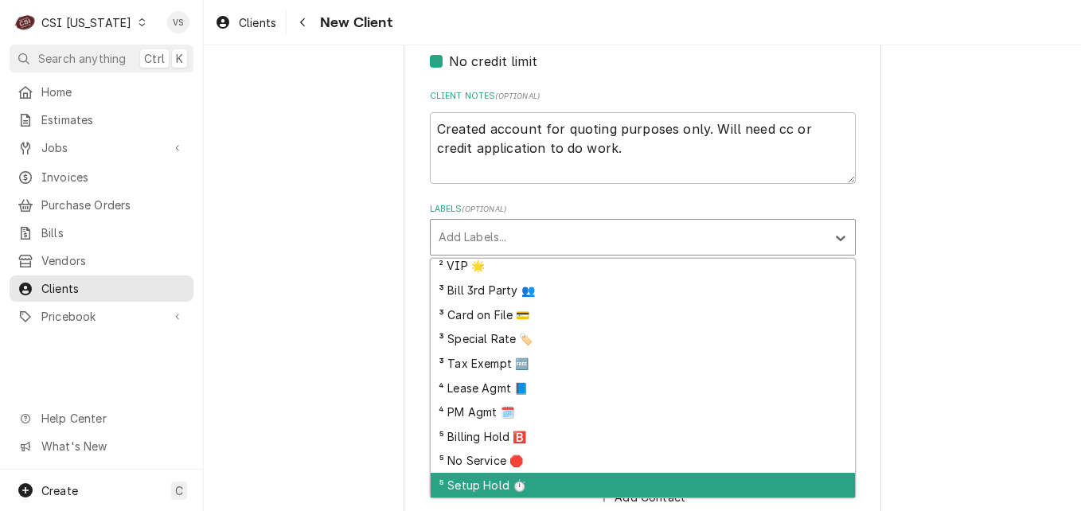
click at [493, 483] on div "⁵ Setup Hold ⏱️" at bounding box center [642, 485] width 424 height 25
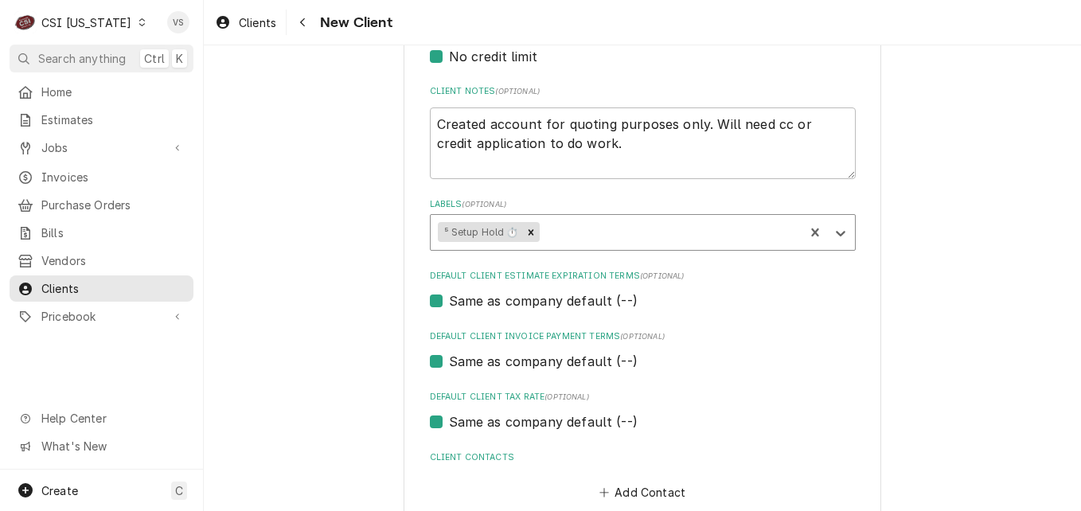
scroll to position [826, 0]
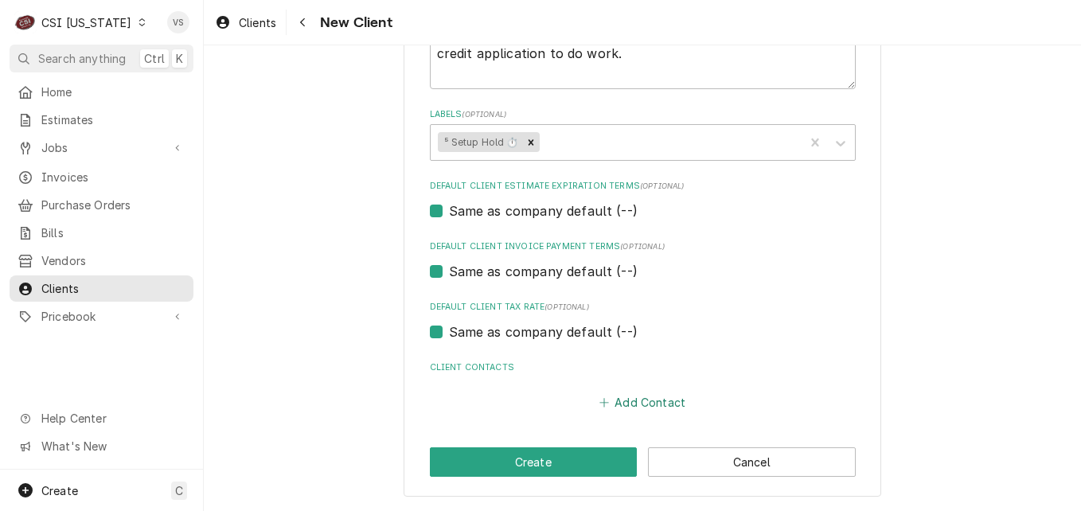
click at [627, 401] on button "Add Contact" at bounding box center [642, 402] width 92 height 22
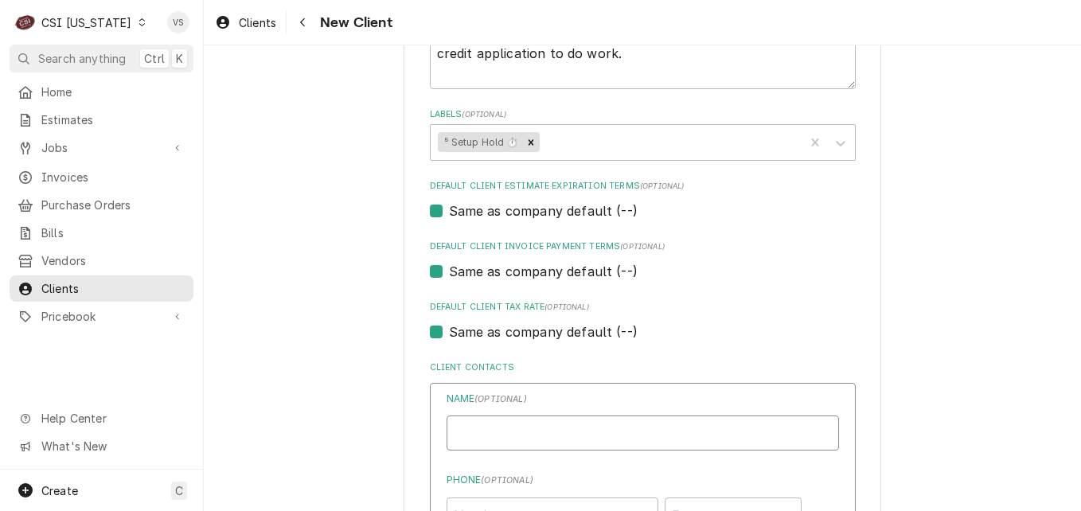
click at [503, 431] on input "Business Name" at bounding box center [642, 432] width 392 height 35
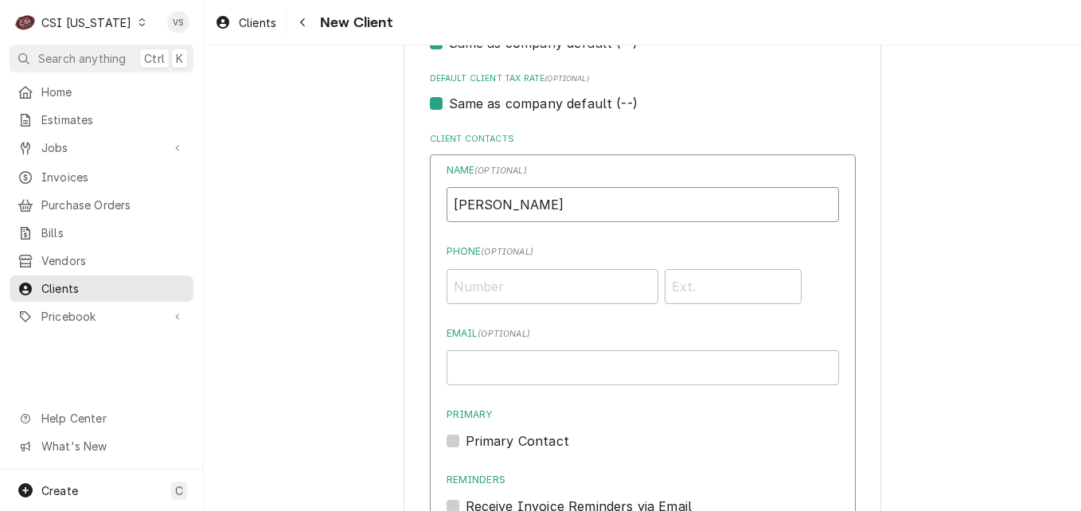
scroll to position [1065, 0]
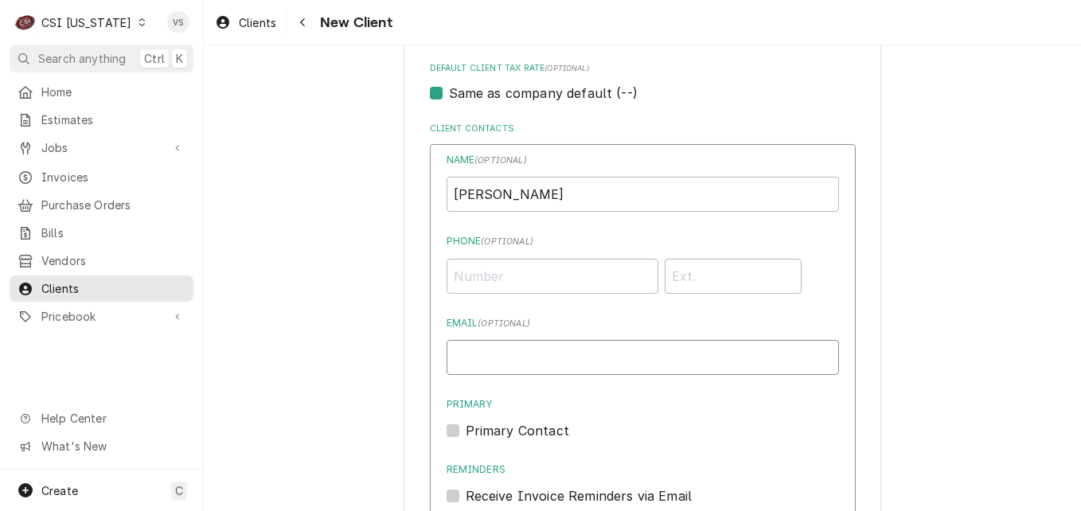
click at [477, 357] on input "Email ( optional )" at bounding box center [642, 357] width 392 height 35
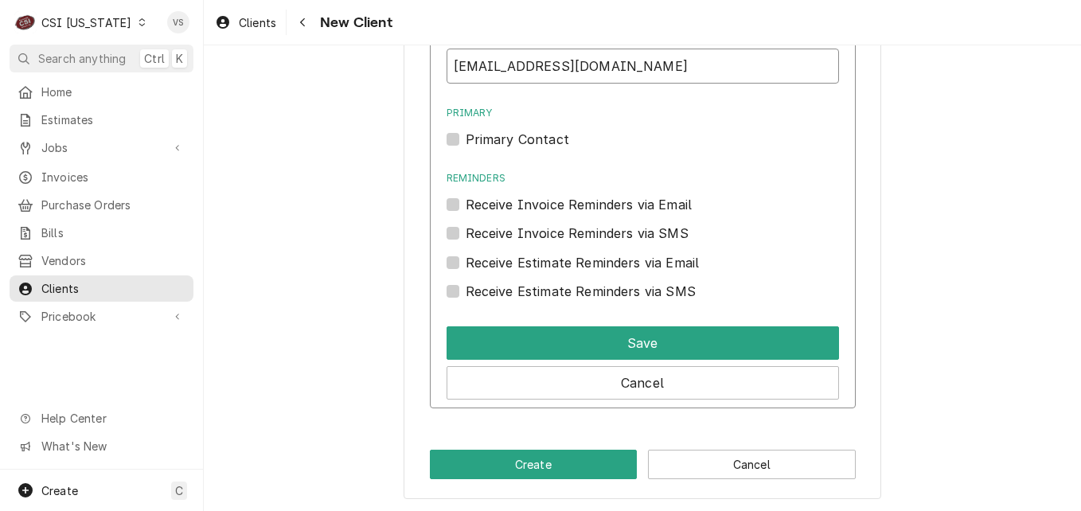
scroll to position [1358, 0]
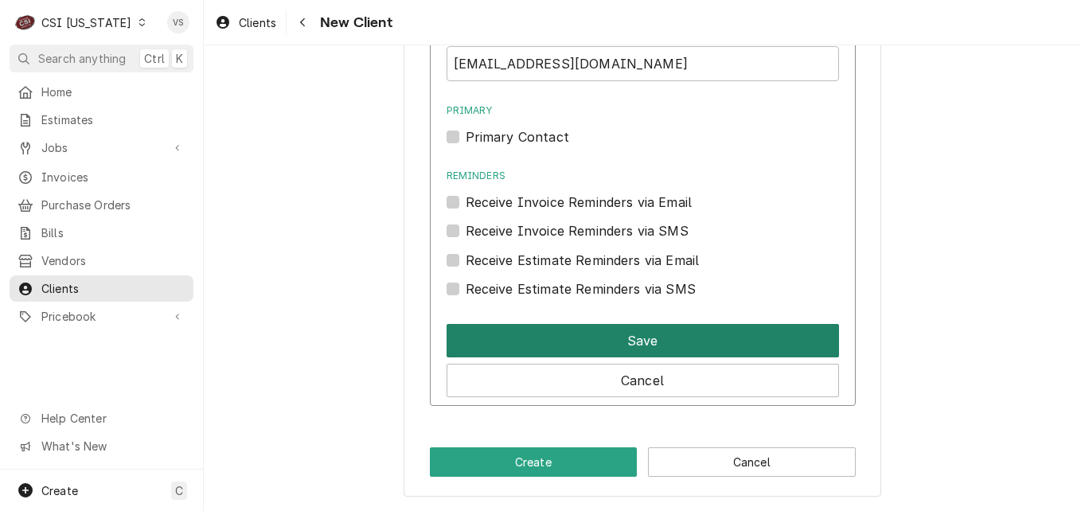
click at [558, 341] on button "Save" at bounding box center [642, 340] width 392 height 33
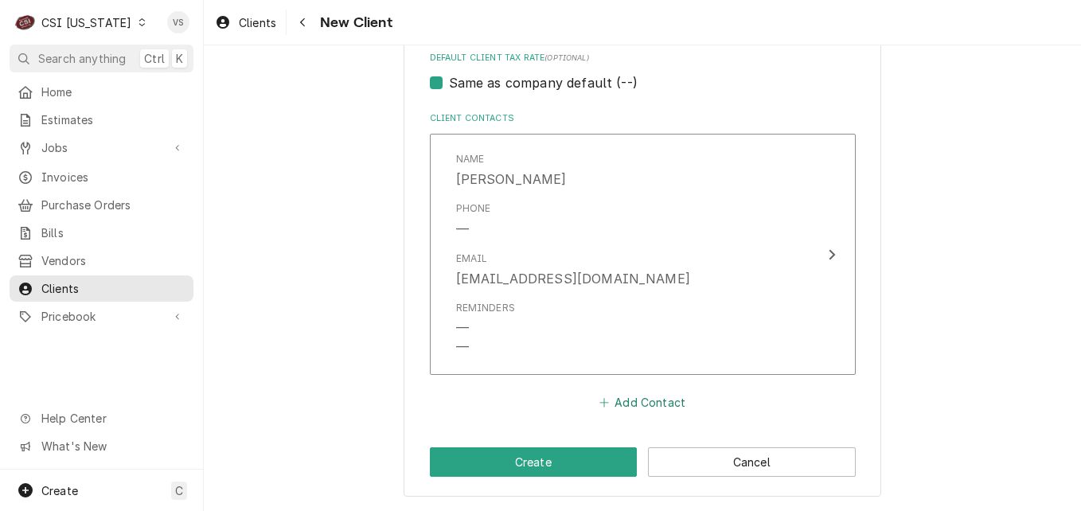
click at [631, 402] on button "Add Contact" at bounding box center [642, 402] width 92 height 22
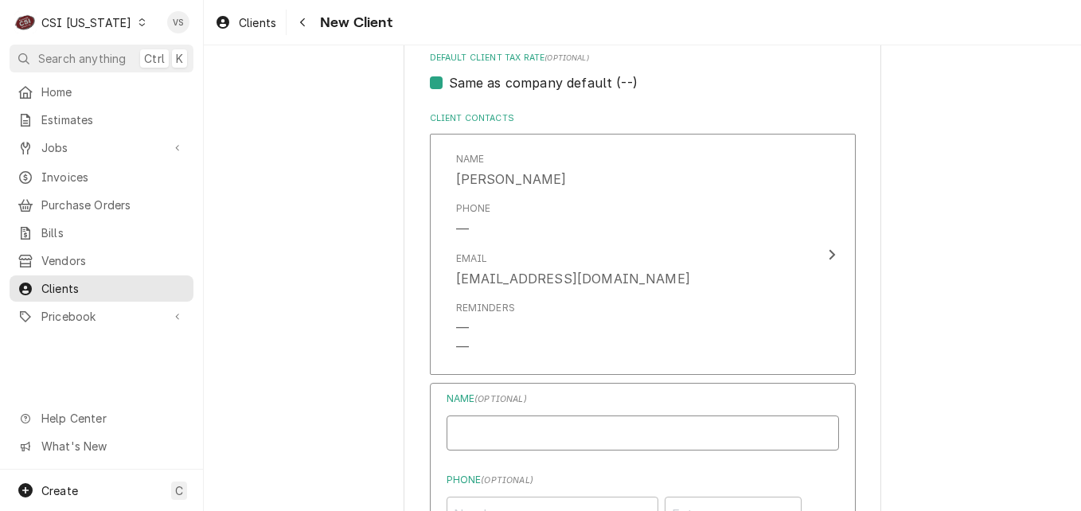
click at [509, 428] on input "Business Name" at bounding box center [642, 432] width 392 height 35
click at [470, 429] on input "Business Name" at bounding box center [642, 432] width 392 height 35
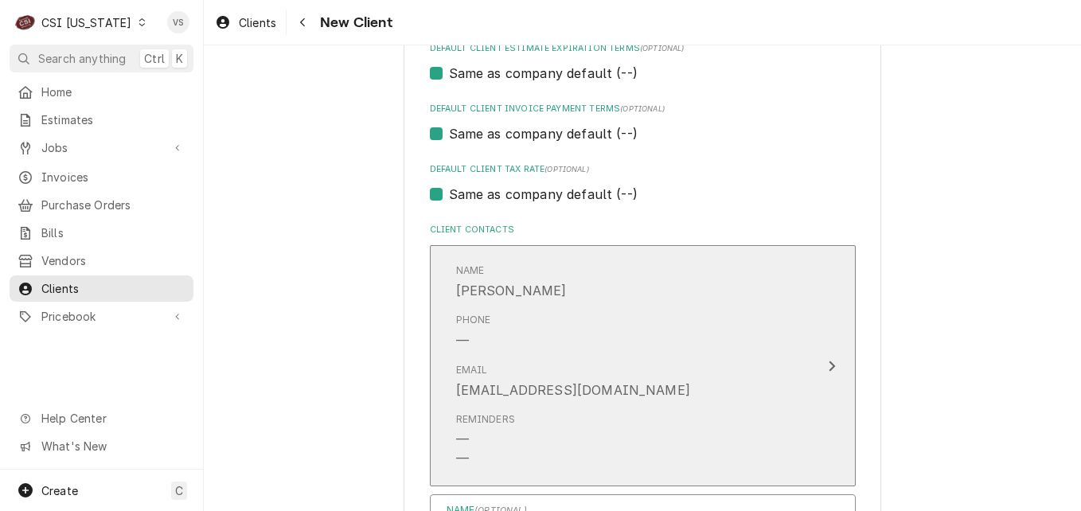
scroll to position [995, 0]
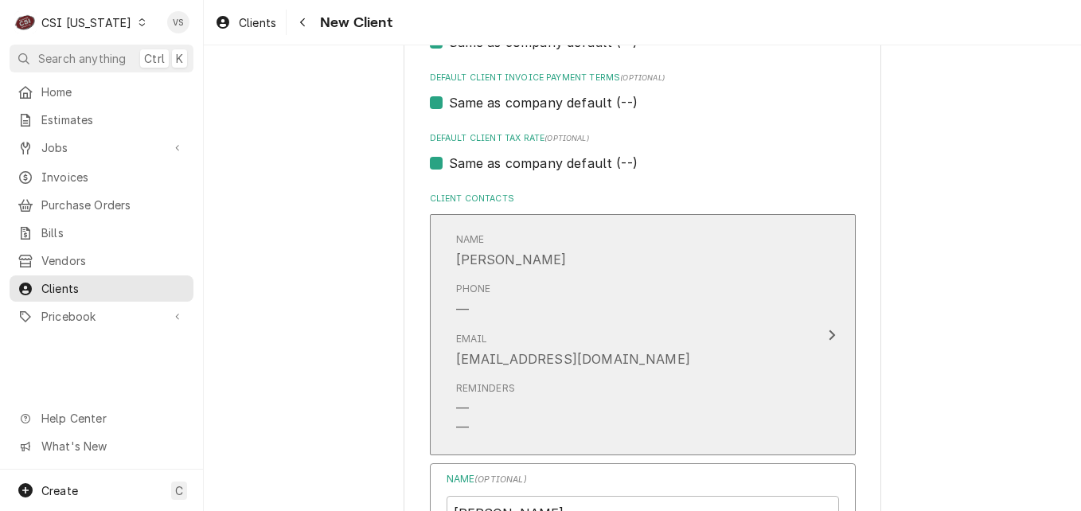
click at [572, 386] on div "Reminders — —" at bounding box center [626, 409] width 340 height 68
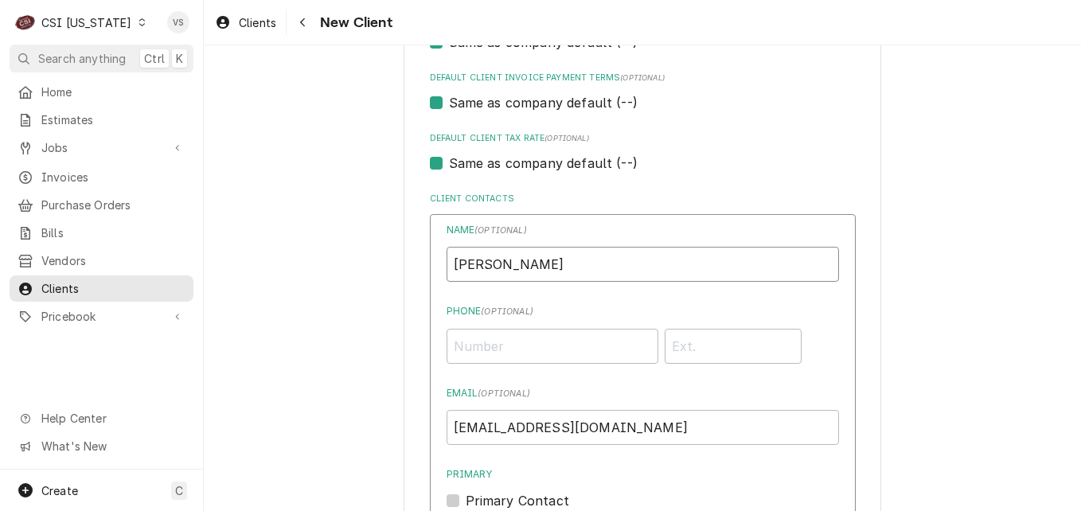
click at [528, 276] on input "Kendall" at bounding box center [642, 264] width 392 height 35
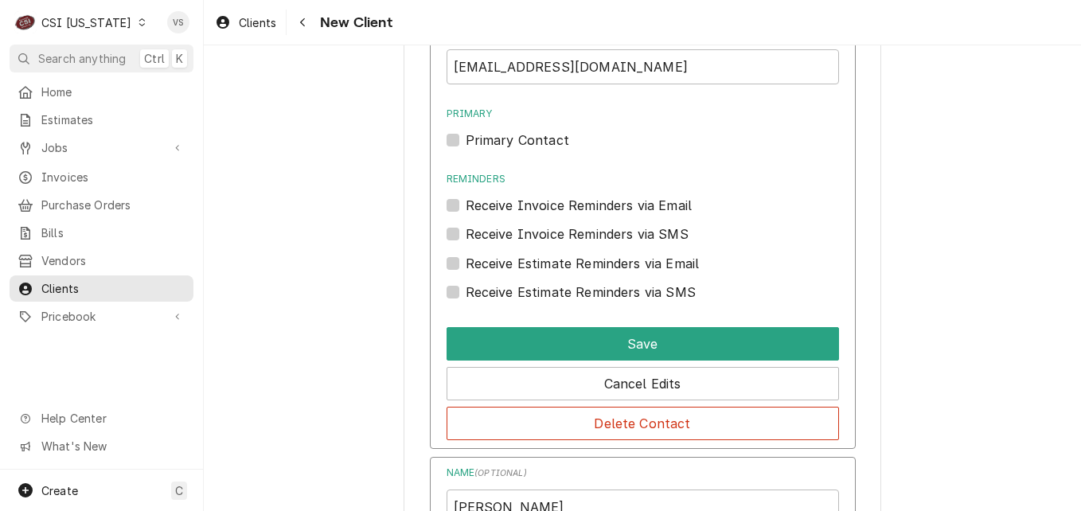
scroll to position [1392, 0]
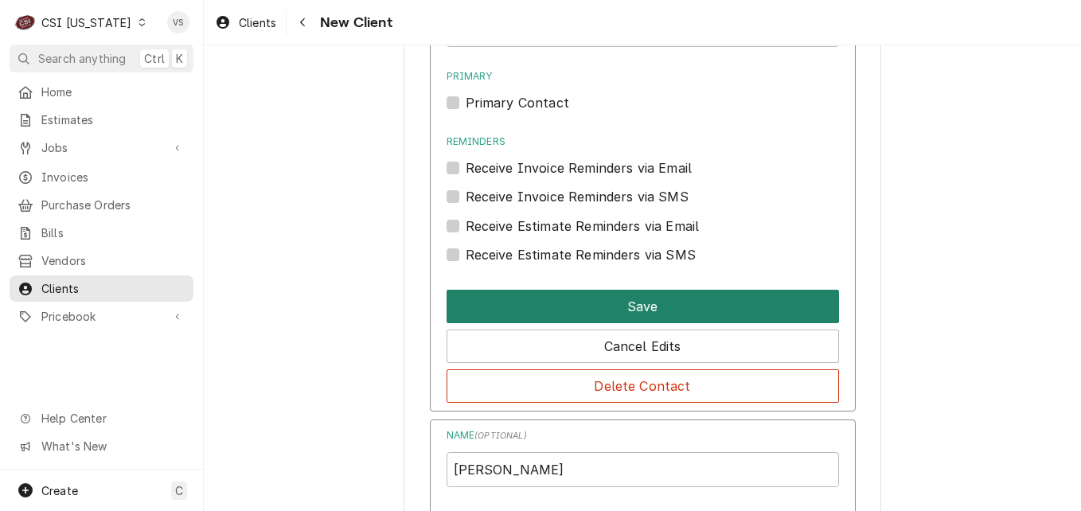
click at [574, 315] on button "Save" at bounding box center [642, 306] width 392 height 33
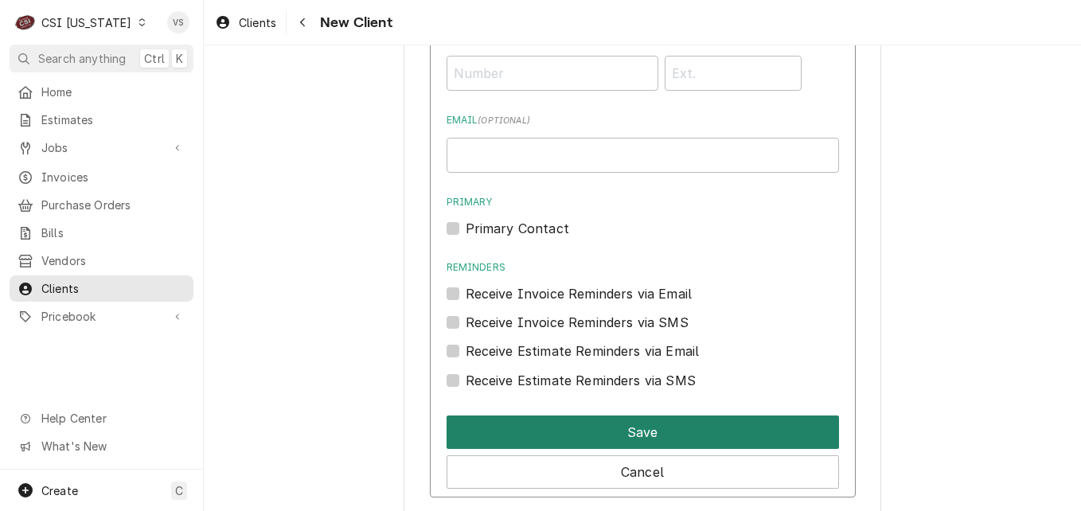
click at [587, 430] on button "Save" at bounding box center [642, 431] width 392 height 33
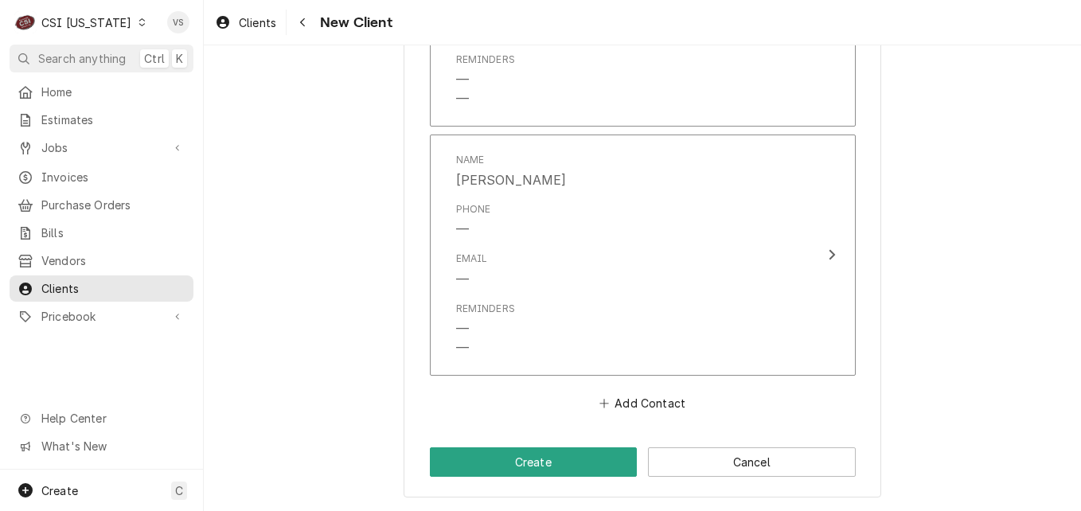
scroll to position [1323, 0]
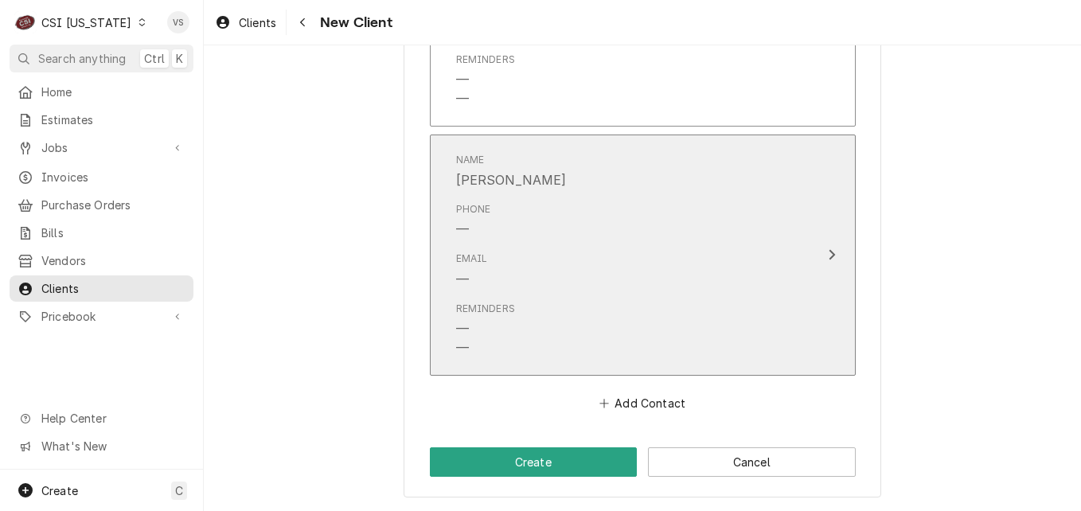
click at [526, 254] on div "Email —" at bounding box center [626, 269] width 340 height 49
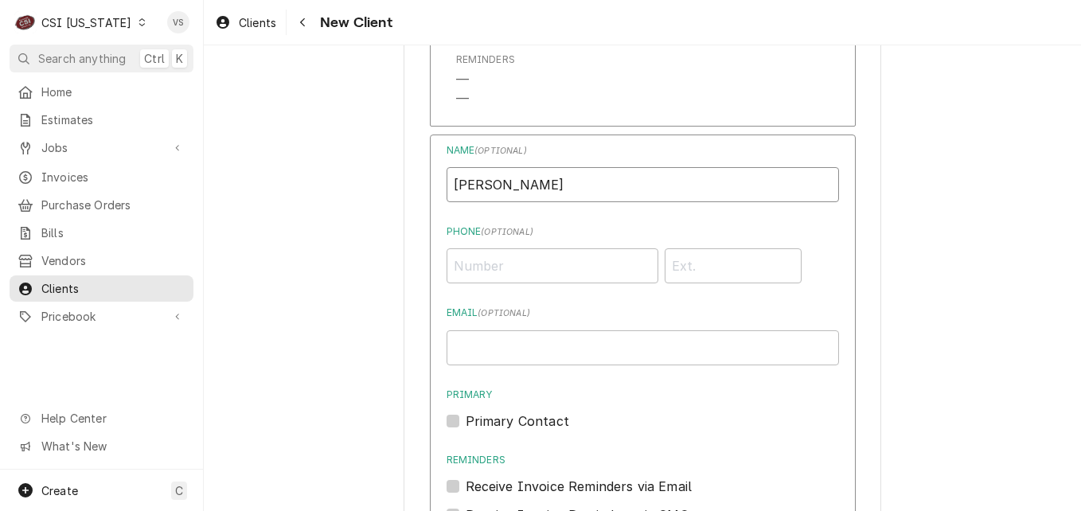
click at [533, 181] on input "Allison" at bounding box center [642, 184] width 392 height 35
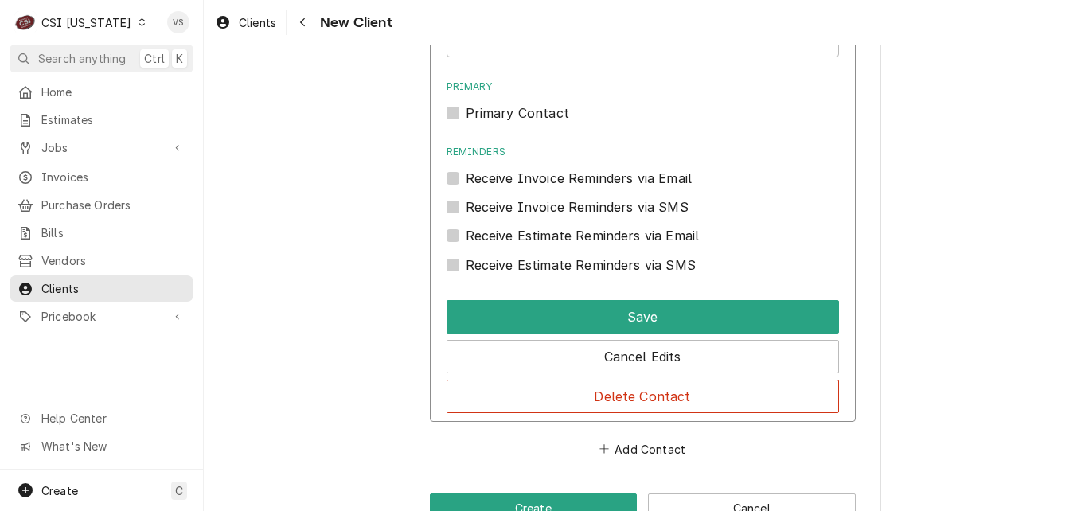
scroll to position [1677, 0]
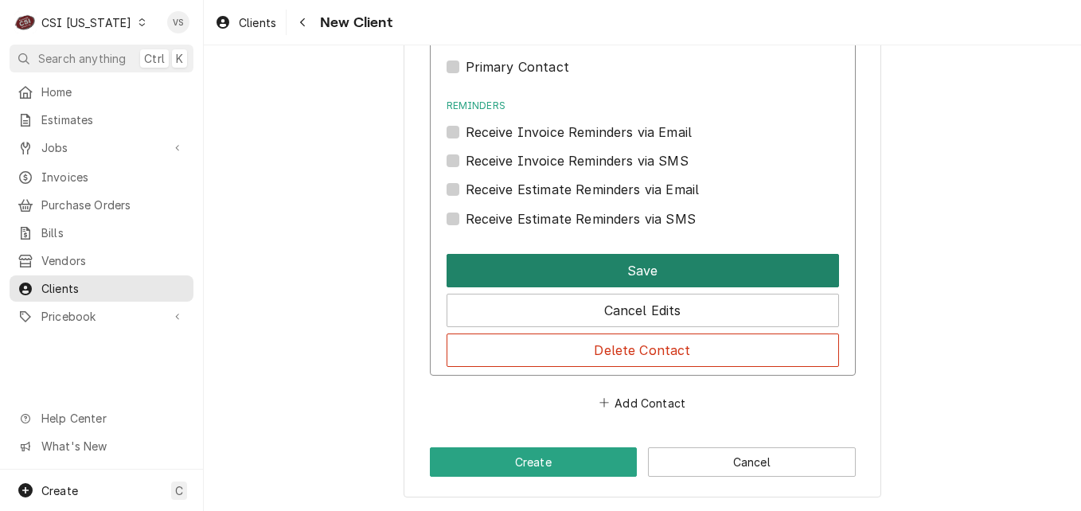
click at [549, 271] on button "Save" at bounding box center [642, 270] width 392 height 33
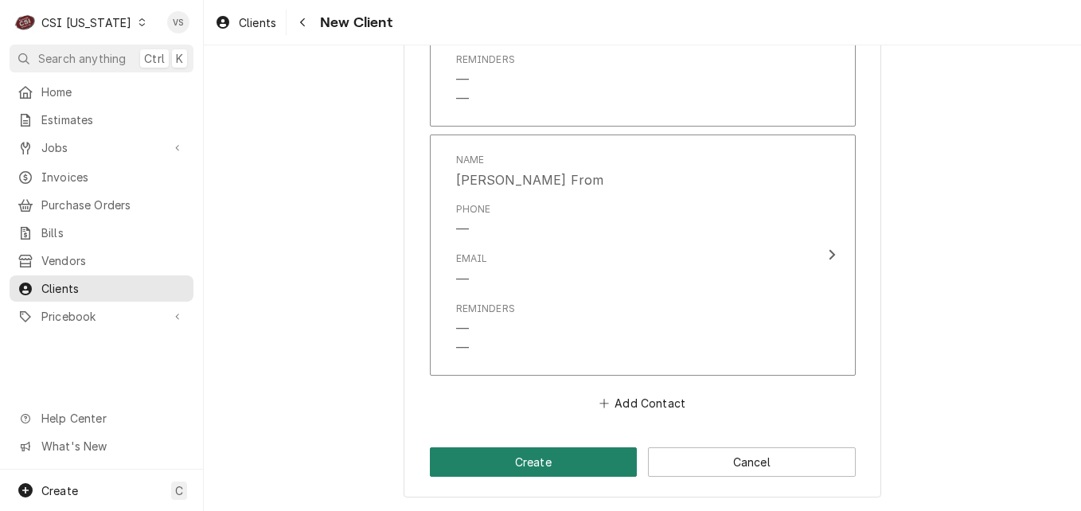
click at [575, 460] on button "Create" at bounding box center [534, 461] width 208 height 29
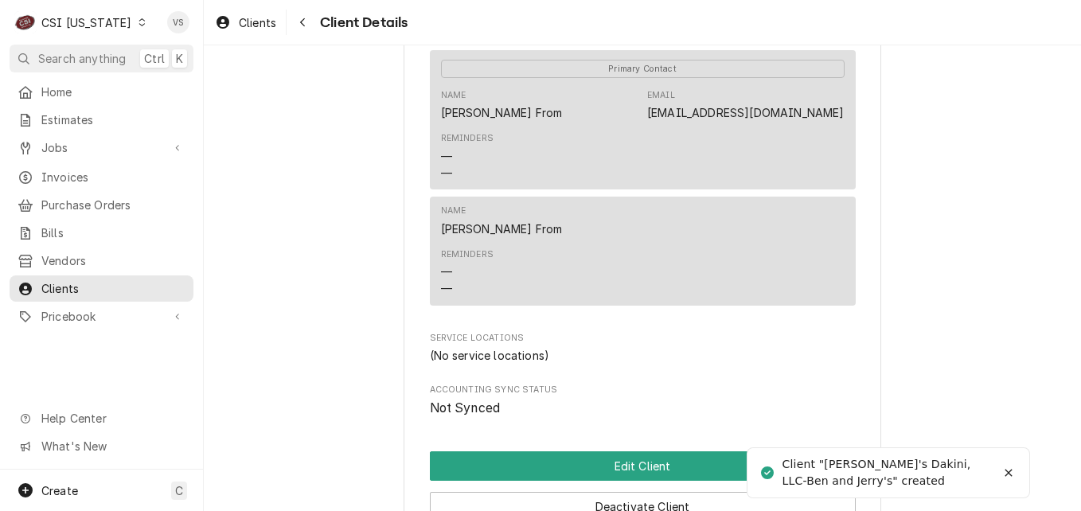
scroll to position [885, 0]
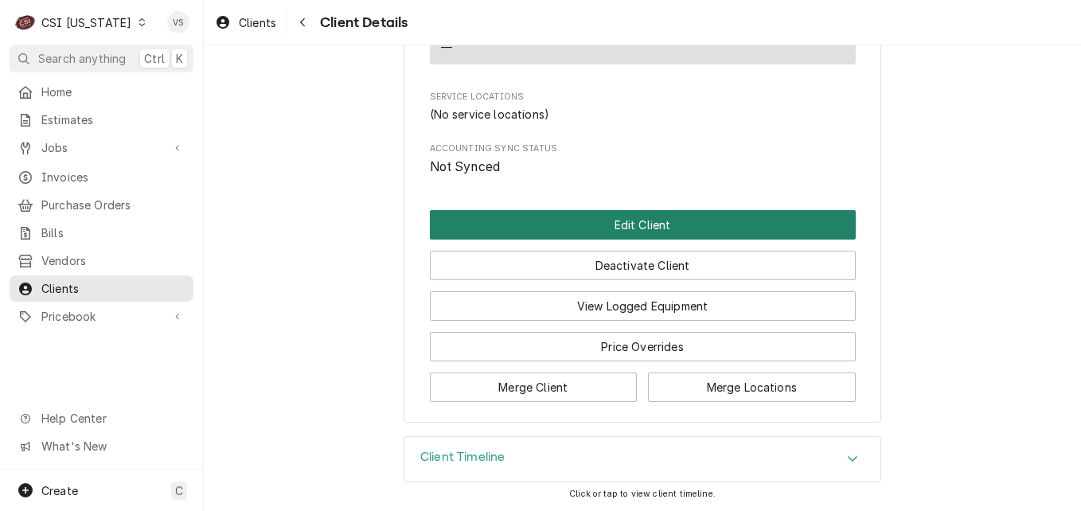
click at [516, 220] on button "Edit Client" at bounding box center [643, 224] width 426 height 29
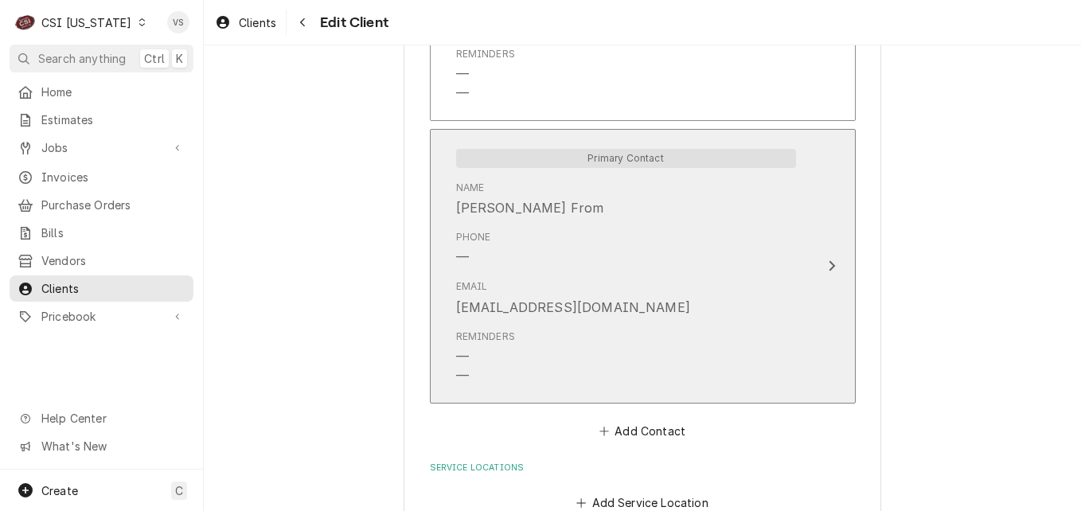
scroll to position [1429, 0]
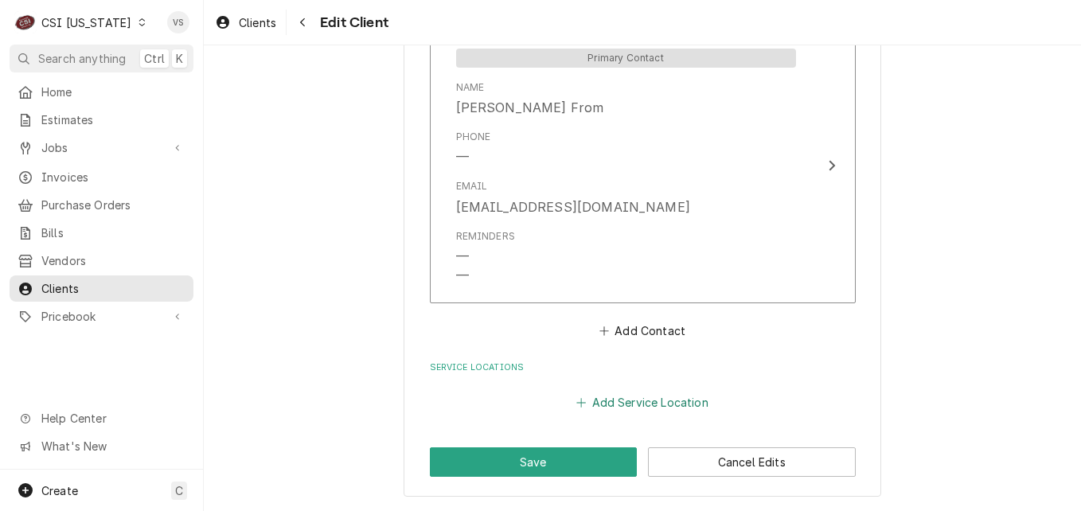
click at [614, 404] on button "Add Service Location" at bounding box center [642, 402] width 137 height 22
type textarea "x"
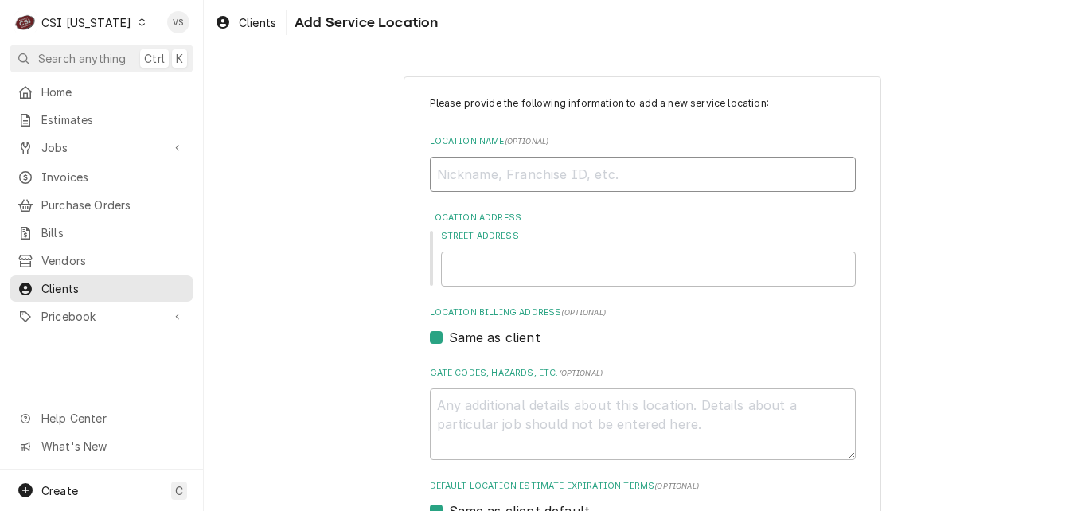
click at [464, 179] on input "Location Name ( optional )" at bounding box center [643, 174] width 426 height 35
type input "r"
type textarea "x"
type input "r"
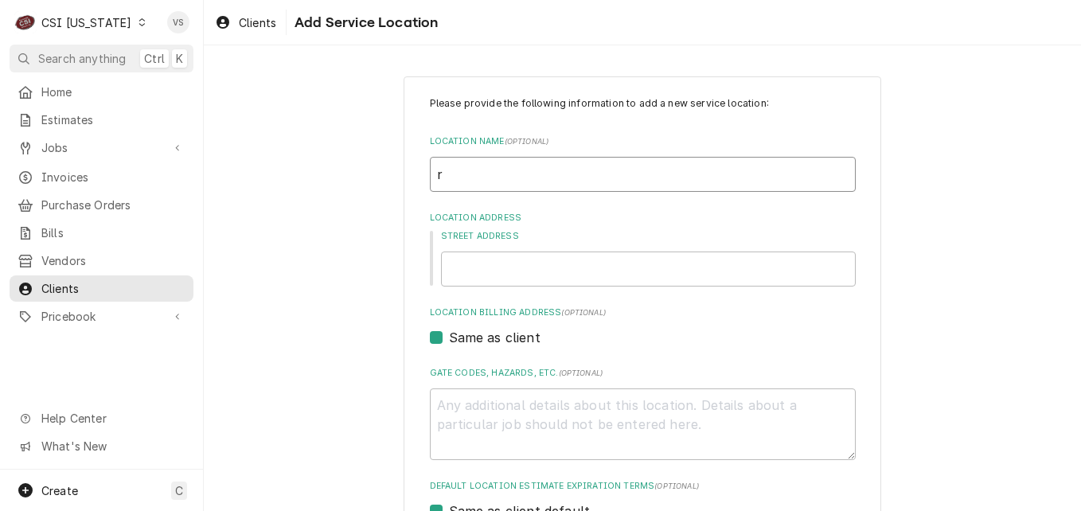
type textarea "x"
type input "ro"
type textarea "x"
type input "r"
type textarea "x"
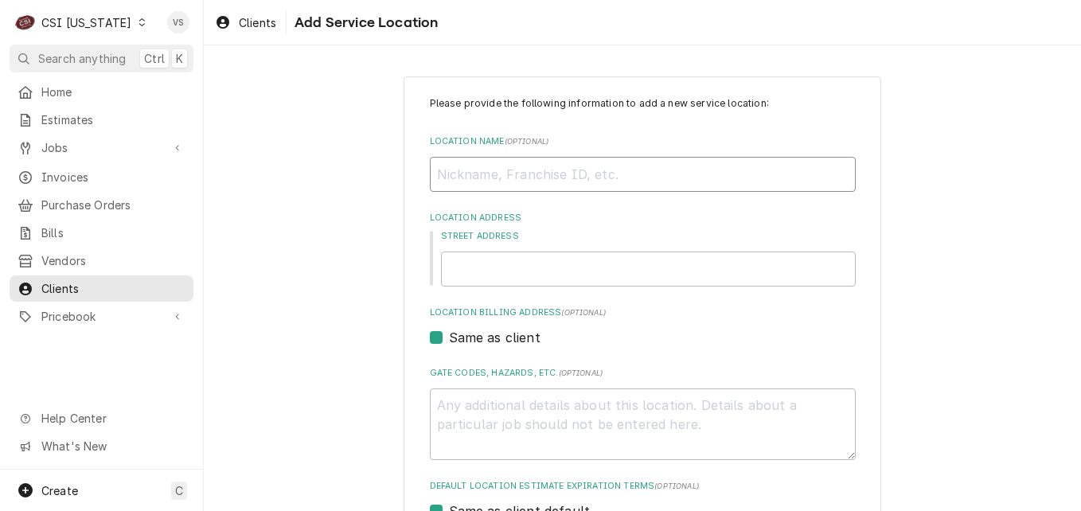
type textarea "x"
type input "R"
type textarea "x"
type input "Ro"
type textarea "x"
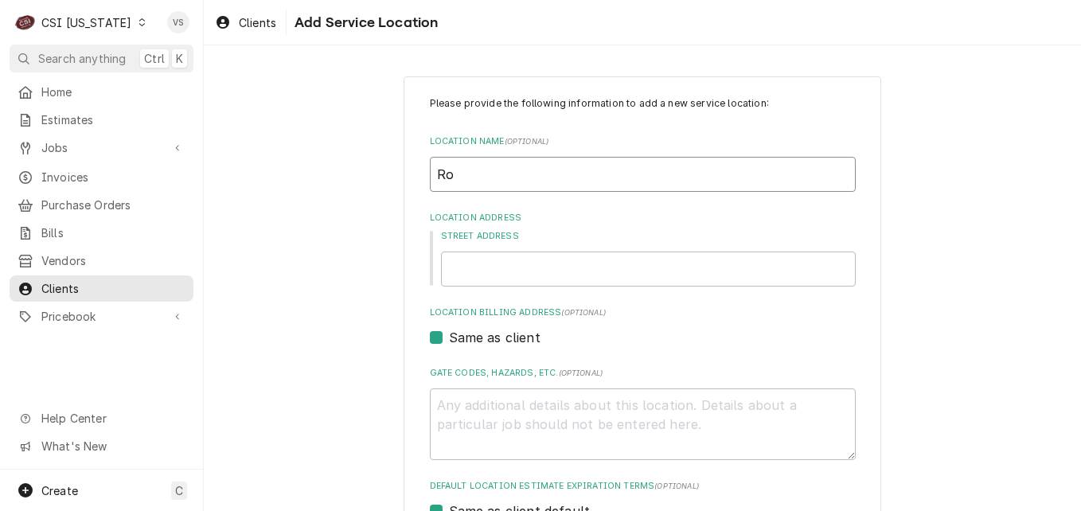
type input "Rob"
type textarea "x"
type input "Robi"
type textarea "x"
type input "Robin"
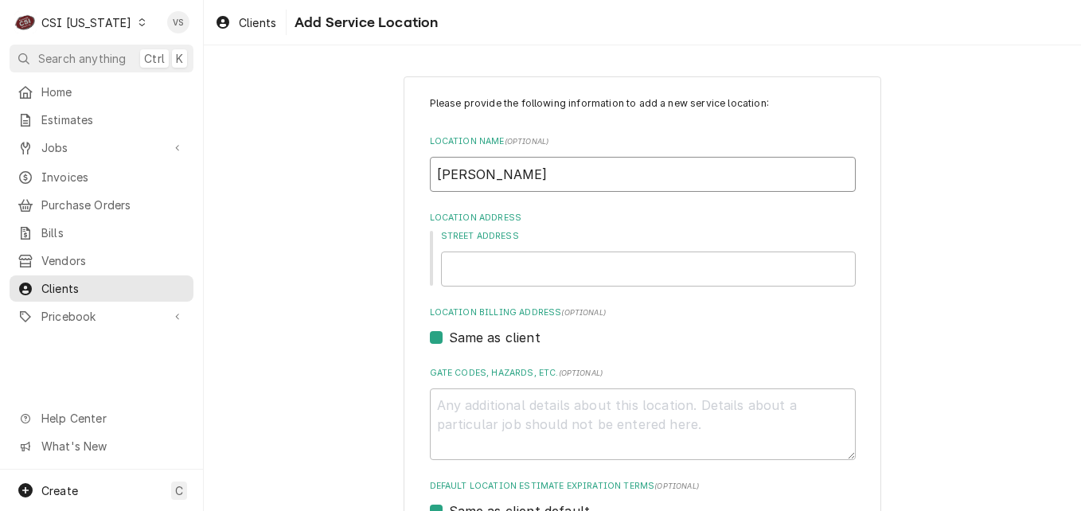
type textarea "x"
type input "Robin"
type textarea "x"
type input "Robin"
type textarea "x"
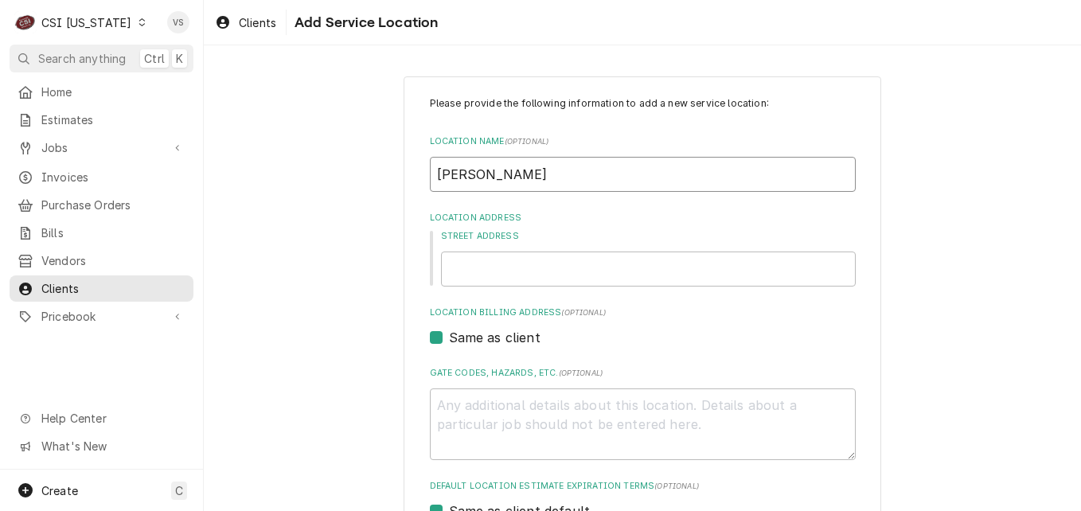
type input "Robin'"
type textarea "x"
type input "Robin's"
type textarea "x"
type input "Robin's"
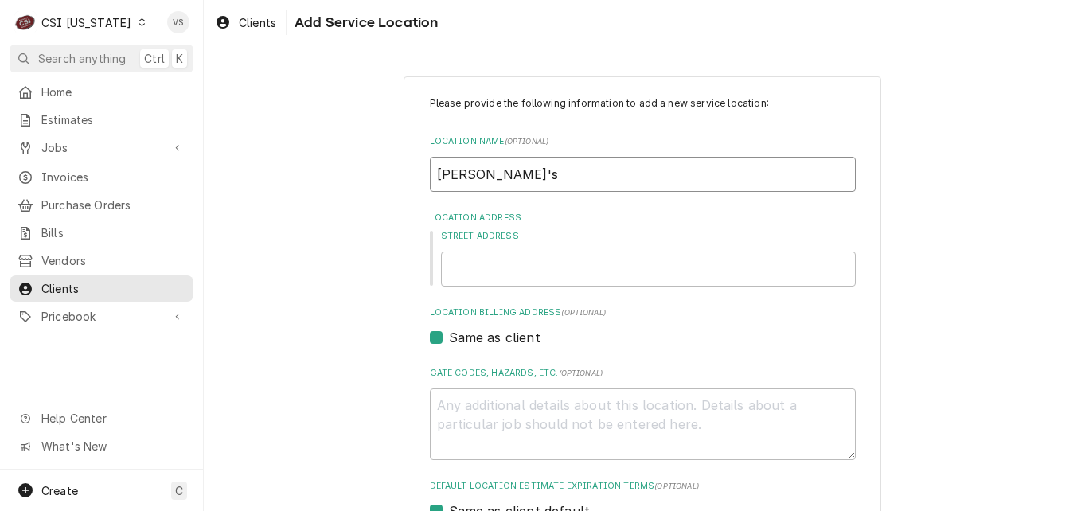
type textarea "x"
type input "Robin's D"
type textarea "x"
type input "Robin's Da"
type textarea "x"
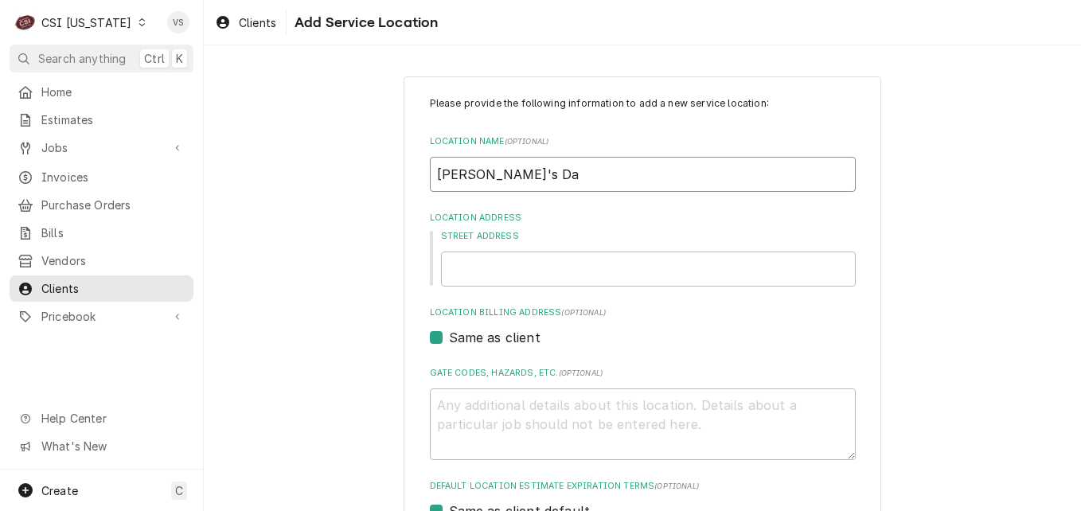
type input "Robin's Dak"
type textarea "x"
type input "Robin's Daki"
type textarea "x"
type input "Robin's Dakin"
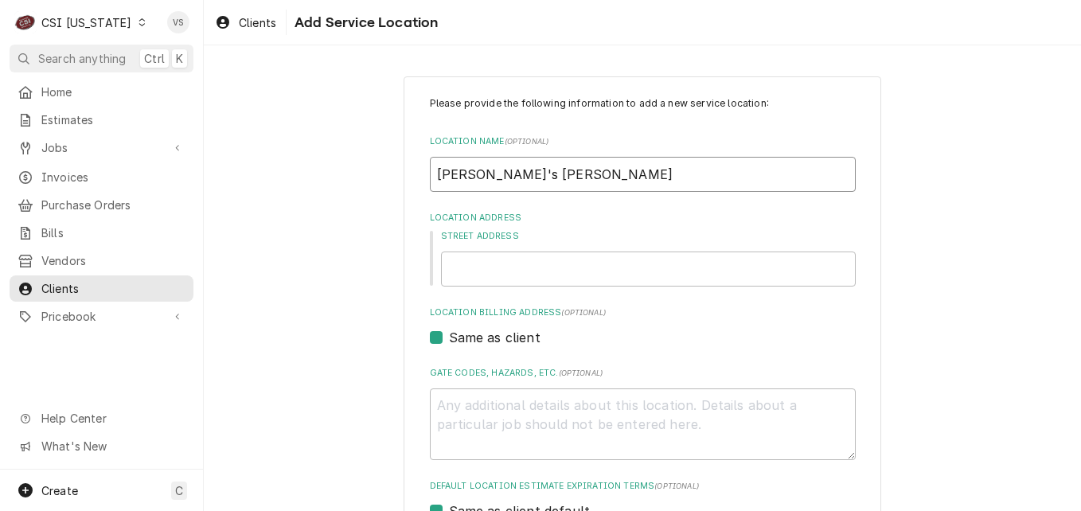
type textarea "x"
type input "Robin's Dakini"
type textarea "x"
type input "Robin's Dakini,"
type textarea "x"
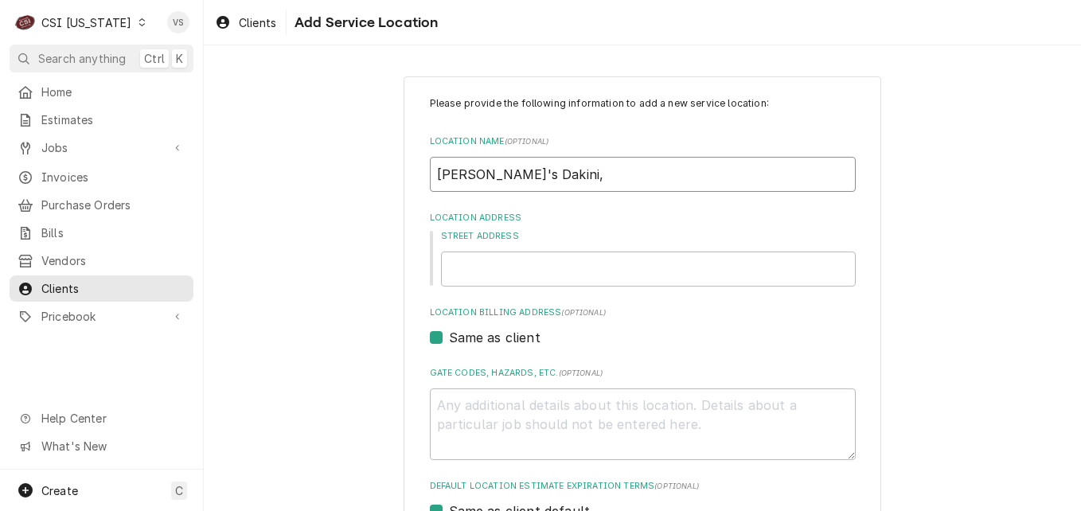
type input "Robin's Dakini,"
type textarea "x"
type input "Robin's Dakini, L"
type textarea "x"
type input "Robin's Dakini, LL"
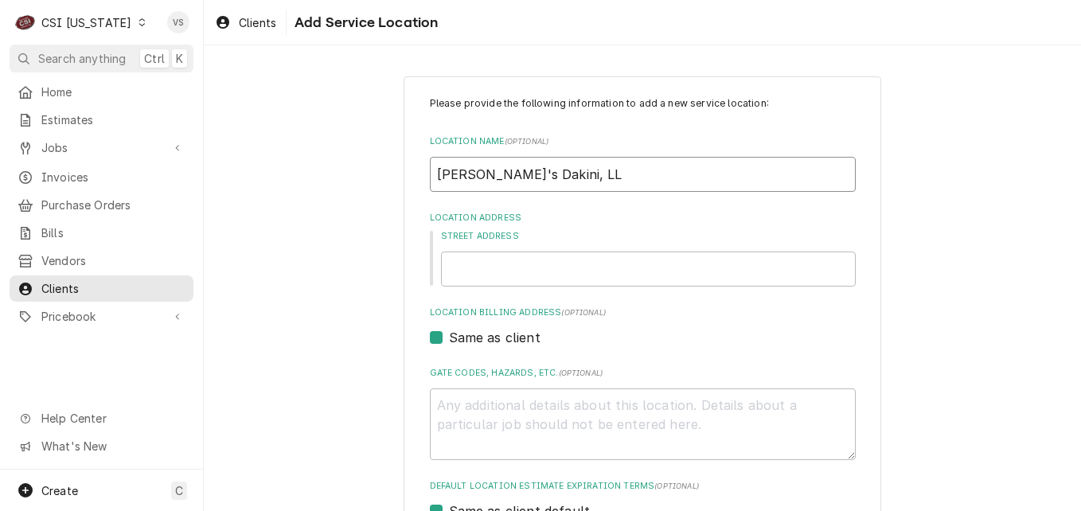
type textarea "x"
type input "Robin's Dakini, LLC"
type textarea "x"
type input "Robin's Dakini, LLC"
type textarea "x"
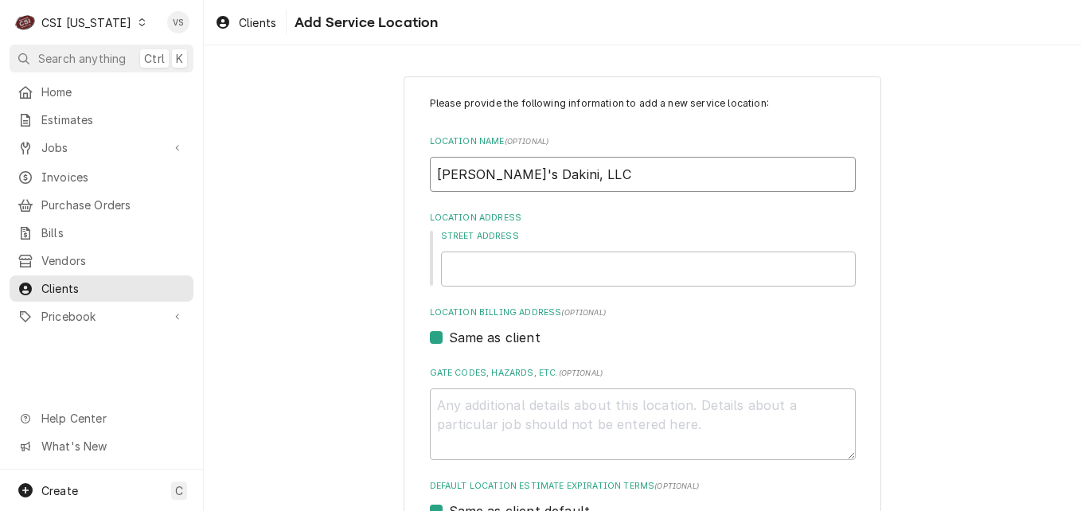
type input "Robin's Dakini, LLC"
type textarea "x"
type input "Robin's Dakini, LLC d"
type textarea "x"
type input "Robin's Dakini, LLC db"
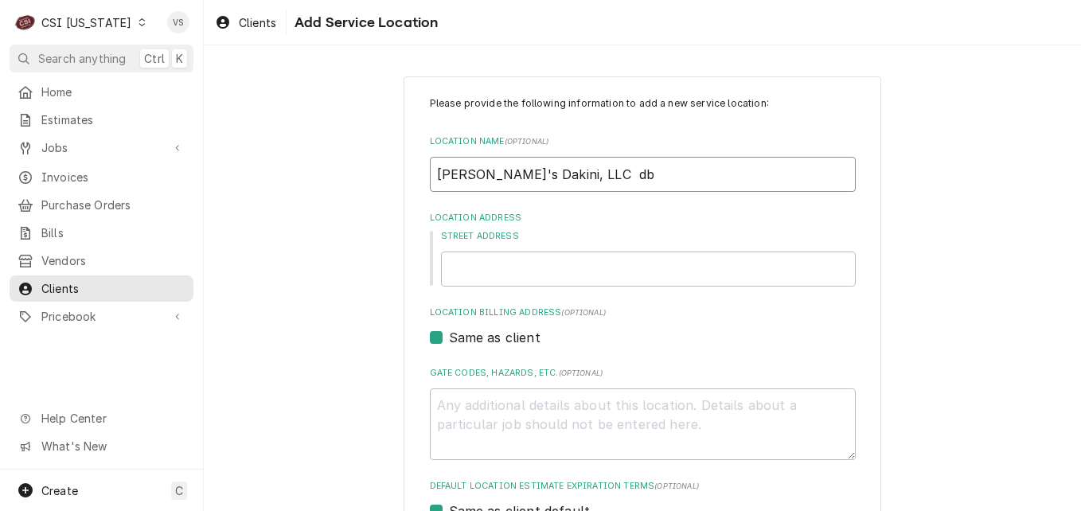
type textarea "x"
type input "Robin's Dakini, LLC dba"
type textarea "x"
type input "Robin's Dakini, LLC dba"
type textarea "x"
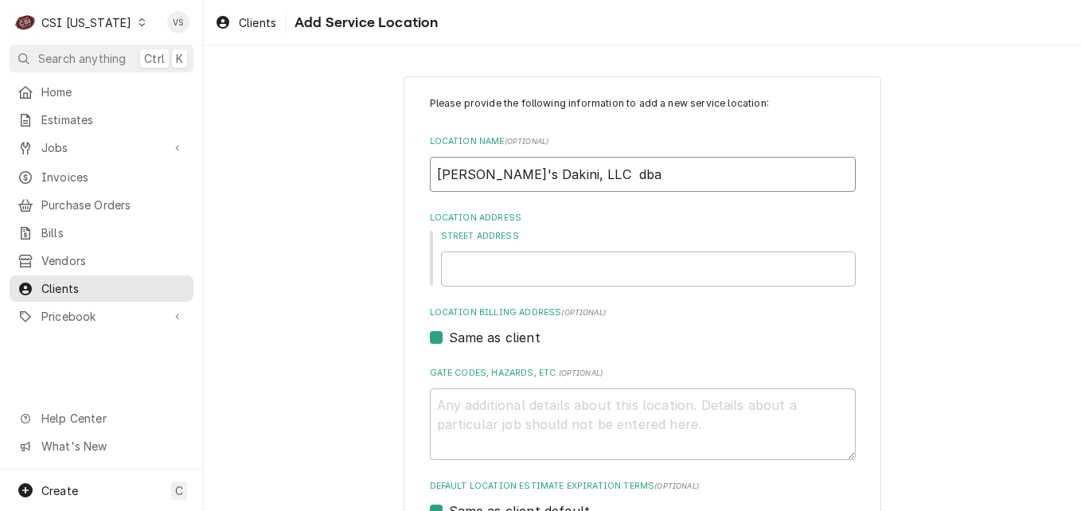
type input "Robin's Dakini, LLC dba B"
type textarea "x"
type input "Robin's Dakini, LLC dba Be"
type textarea "x"
type input "Robin's Dakini, LLC dba Ben"
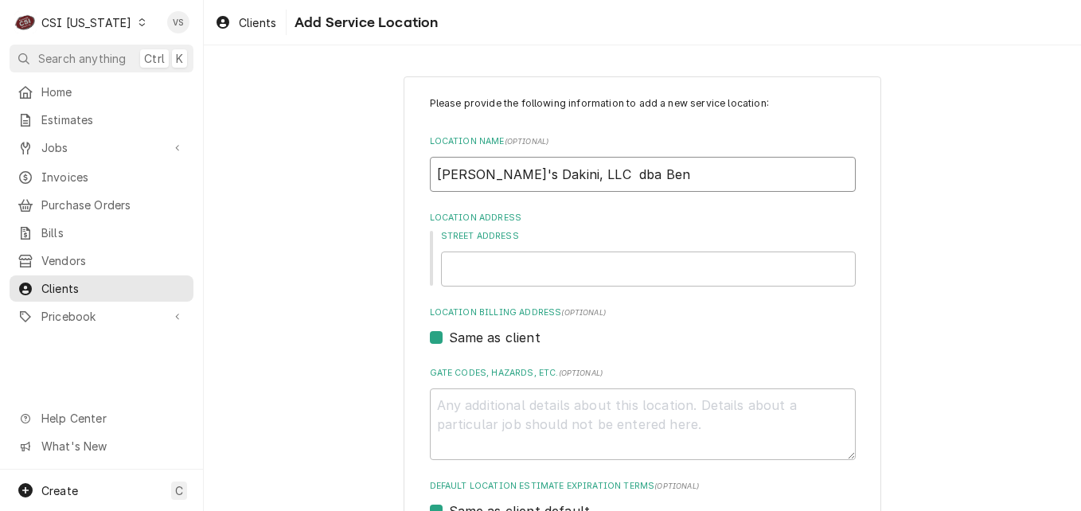
type textarea "x"
type input "Robin's Dakini, LLC dba Ben"
type textarea "x"
type input "Robin's Dakini, LLC dba Ben a"
type textarea "x"
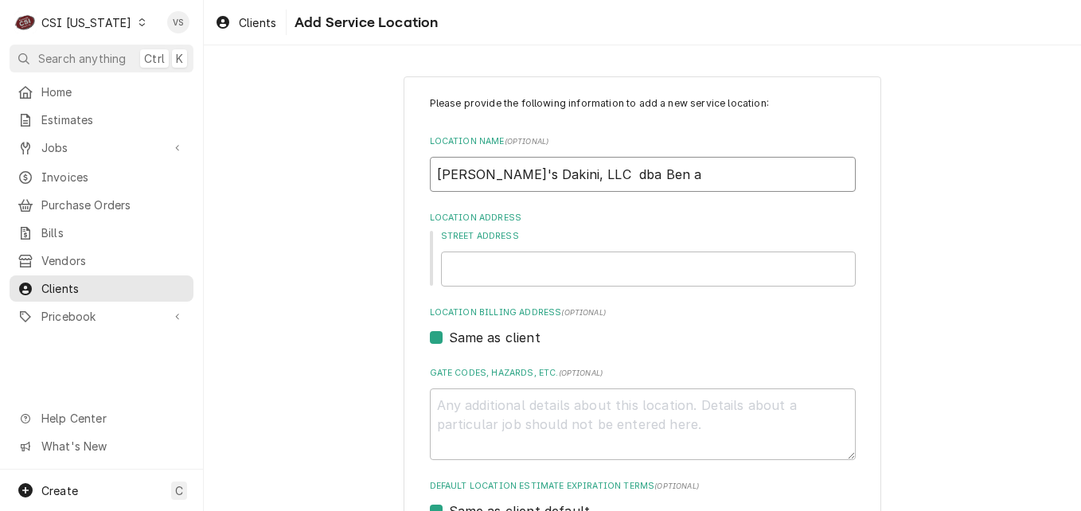
type input "Robin's Dakini, LLC dba Ben an"
type textarea "x"
type input "Robin's Dakini, LLC dba Ben and"
type textarea "x"
type input "Robin's Dakini, LLC dba Ben and"
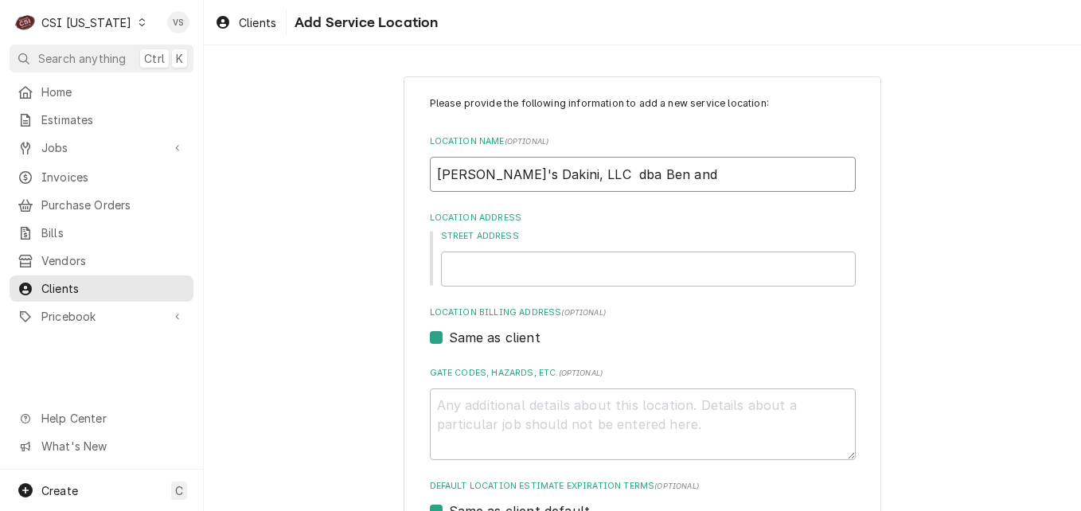
type textarea "x"
type input "Robin's Dakini, LLC dba Ben and J"
type textarea "x"
type input "Robin's Dakini, LLC dba Ben and Je"
type textarea "x"
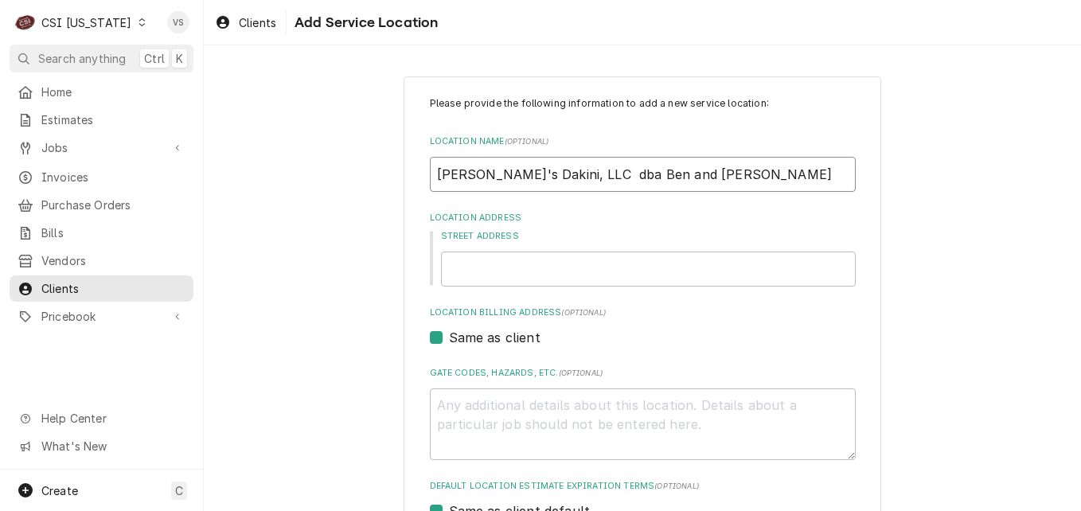
type input "Robin's Dakini, LLC dba Ben and Jer"
type textarea "x"
type input "Robin's Dakini, LLC dba Ben and Jerr"
type textarea "x"
type input "Robin's Dakini, LLC dba Ben and Jerry"
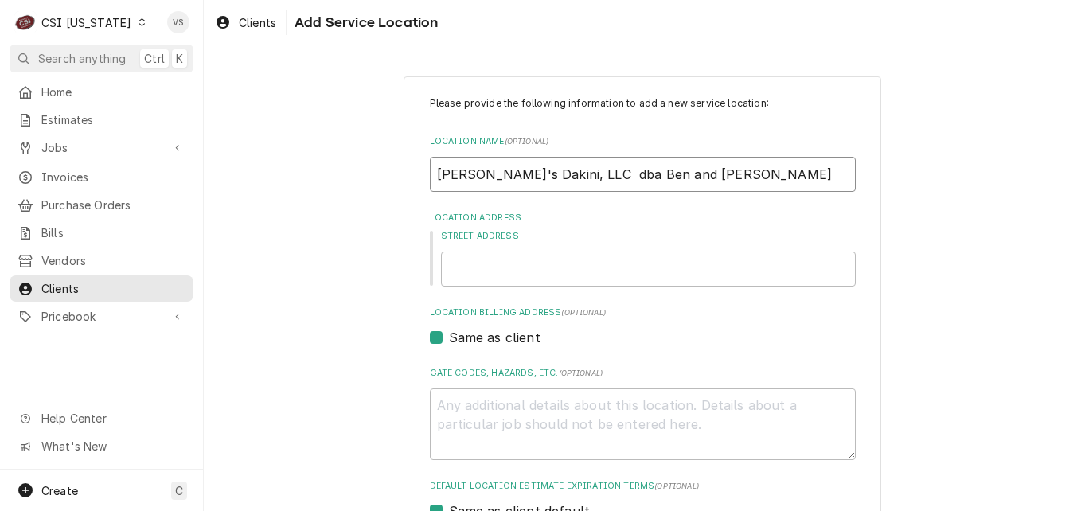
type textarea "x"
type input "Robin's Dakini, LLC dba Ben and Jerry'"
type textarea "x"
type input "Robin's Dakini, LLC dba Ben and Jerry's"
type textarea "x"
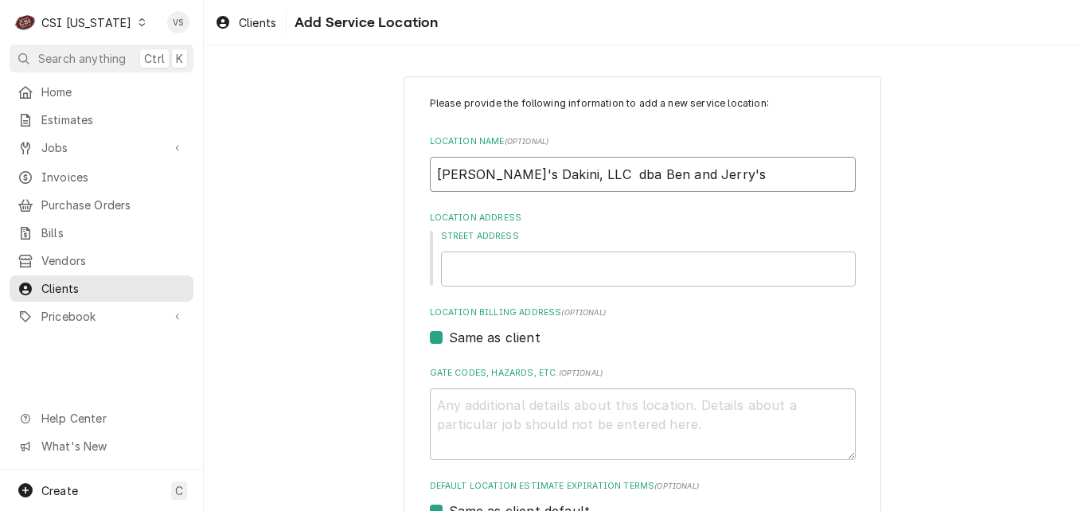
type input "Robin's Dakini, LLC dba Ben and Jerry's"
type textarea "x"
type input "Robin's Dakini, LLC dba Ben and Jerry's K"
type textarea "x"
type input "Robin's Dakini, LLC dba Ben and Jerry's KY"
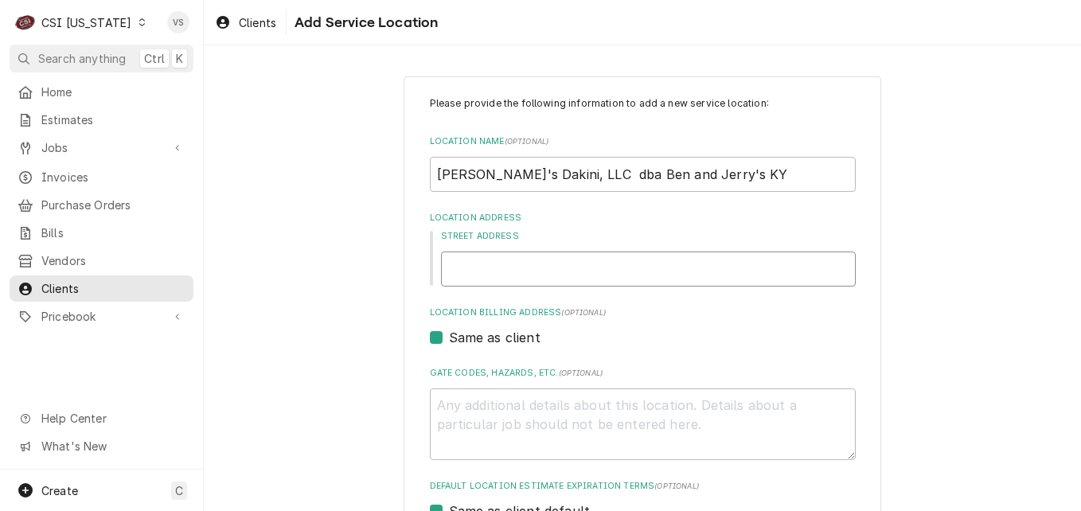
type textarea "x"
type input "6"
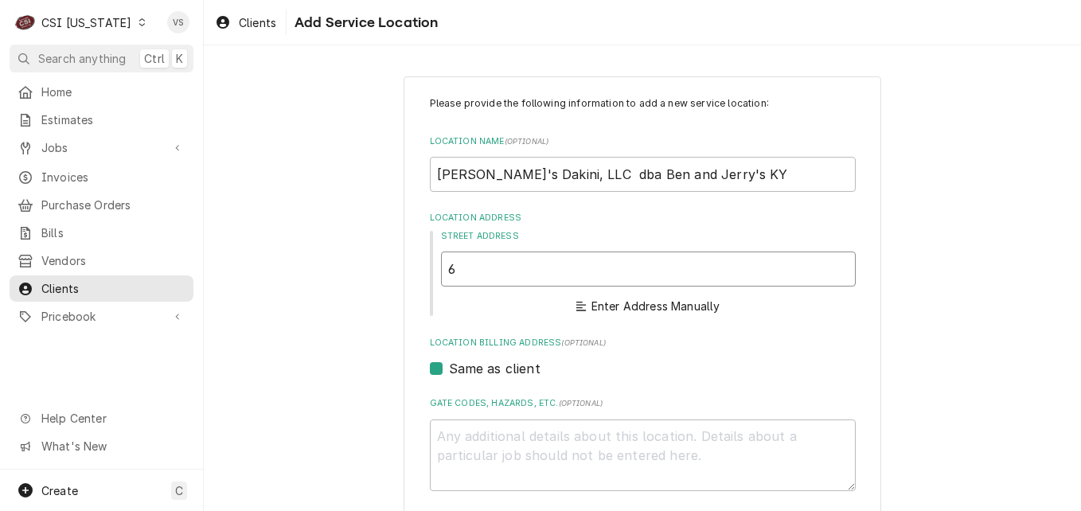
type textarea "x"
type input "60"
type textarea "x"
type input "602"
type textarea "x"
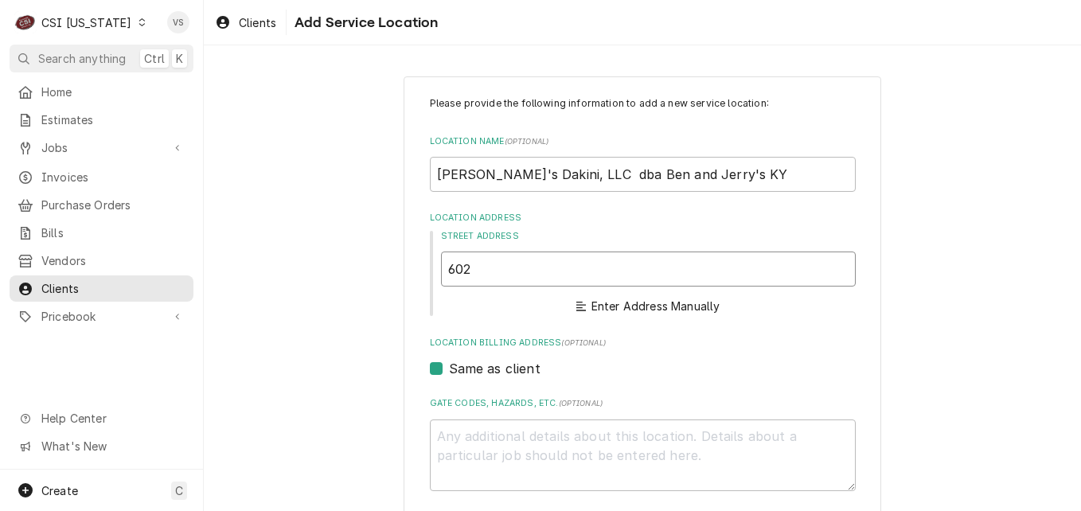
type input "6024"
type textarea "x"
type input "6024"
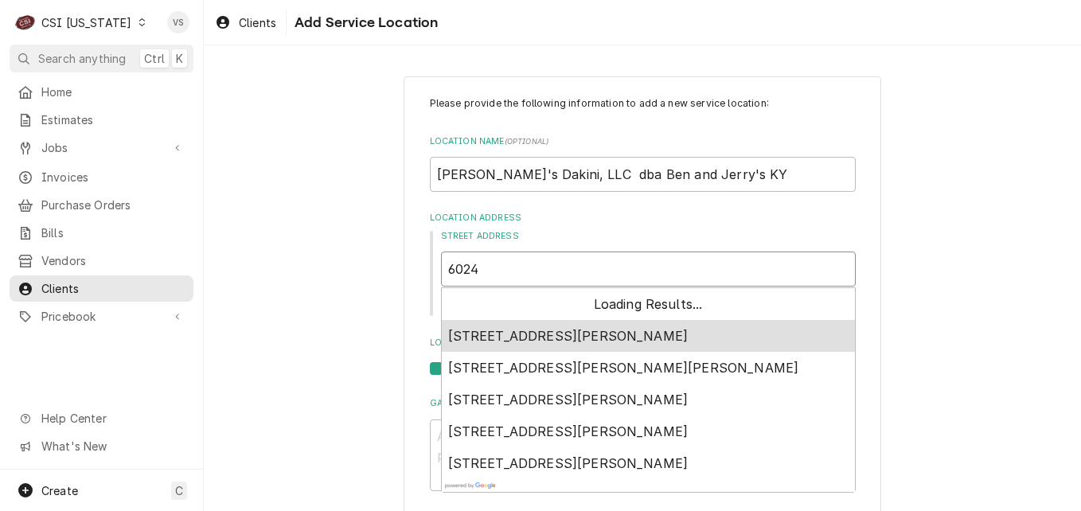
type textarea "x"
type input "6024 C"
type textarea "x"
type input "6024 Ch"
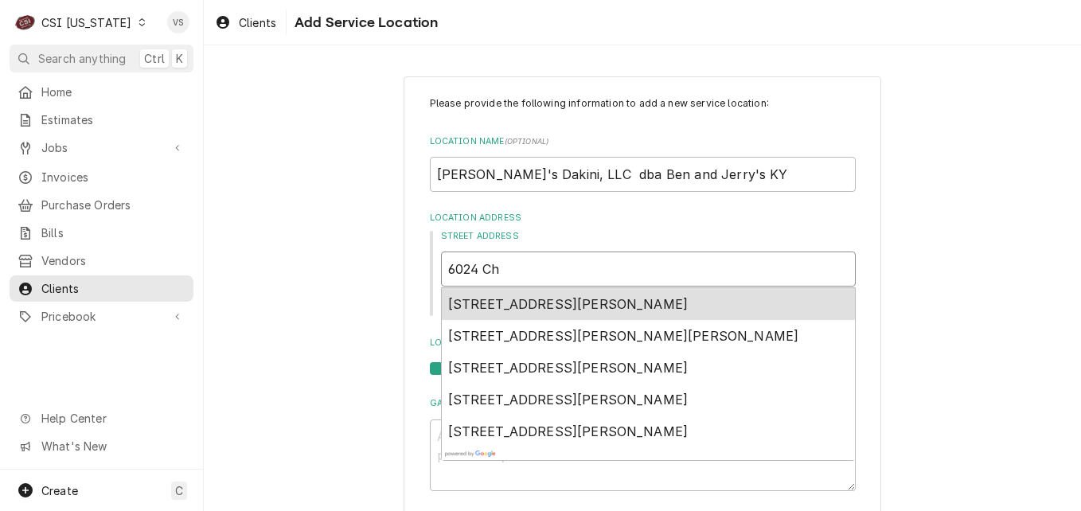
type textarea "x"
type input "6024 Che"
type textarea "x"
type input "6024 Cher"
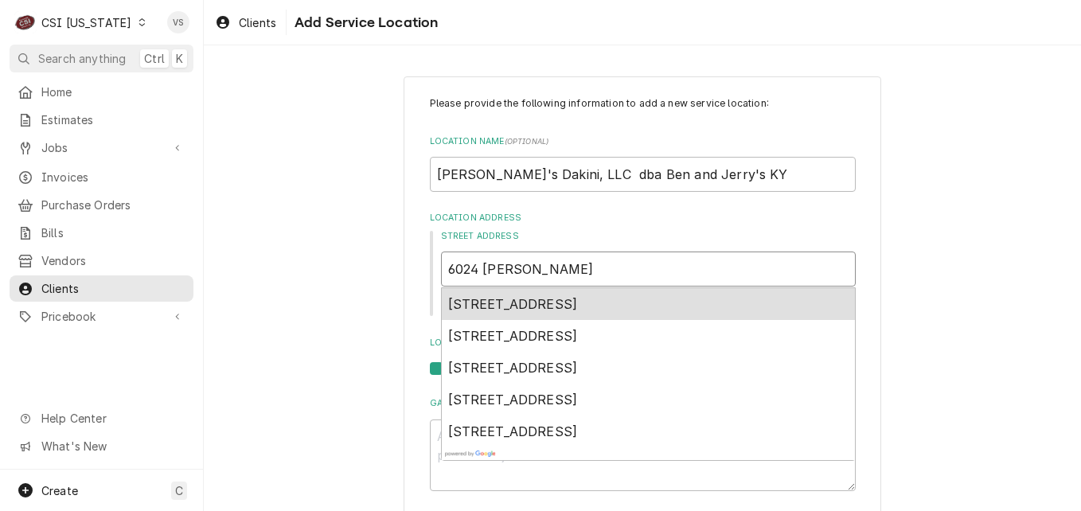
type textarea "x"
type input "6024 Cherr"
type textarea "x"
type input "6024 Cherry"
type textarea "x"
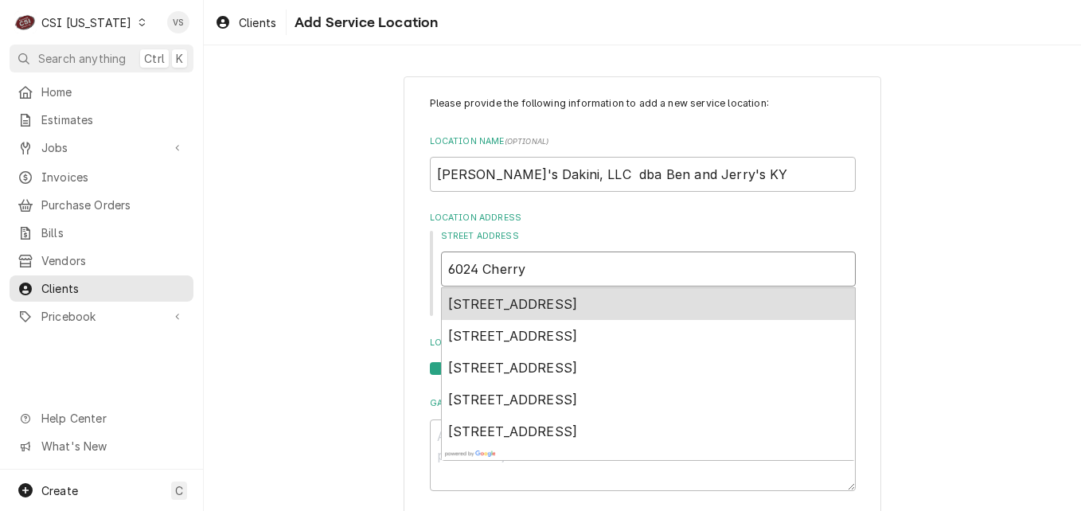
type input "6024 Cherry"
type textarea "x"
type input "6024 Cherry L"
type textarea "x"
type input "6024 Cherry La"
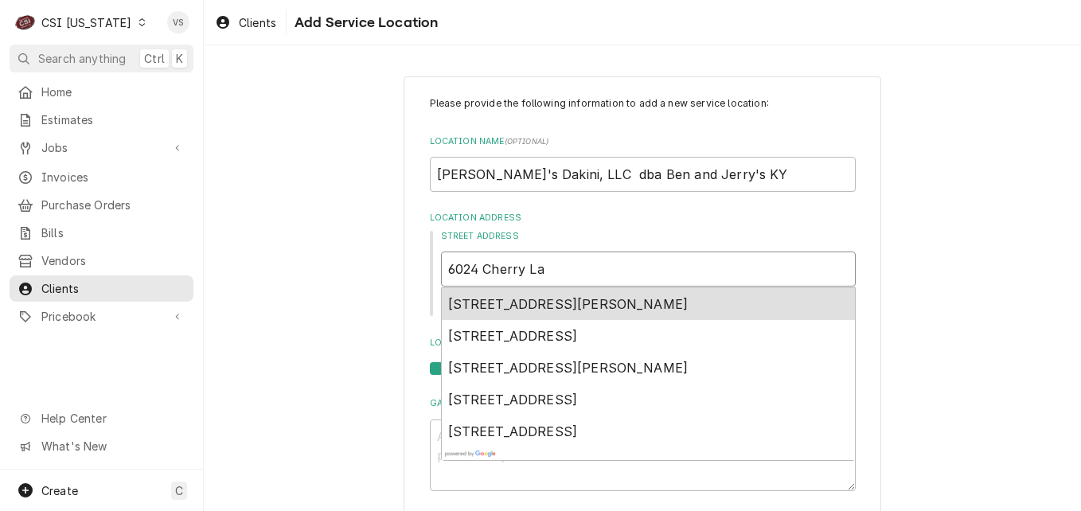
type textarea "x"
type input "6024 Cherry Lan"
type textarea "x"
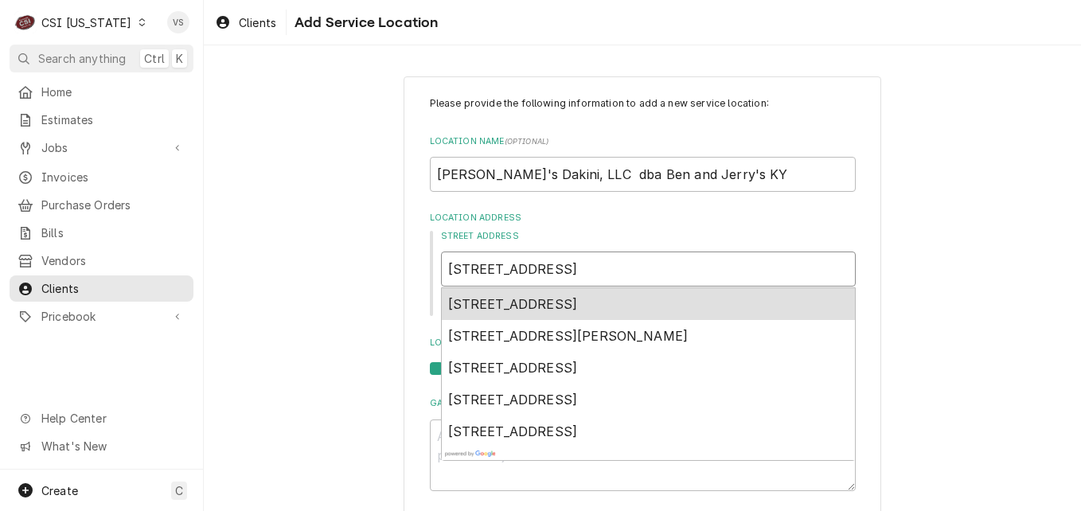
type input "6024 Cherry Lane"
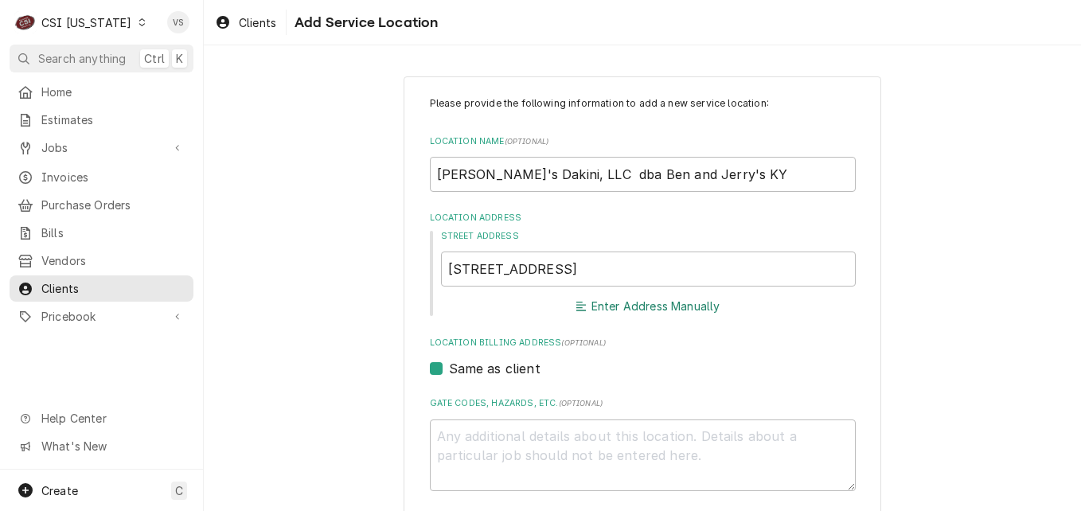
click at [655, 306] on button "Enter Address Manually" at bounding box center [648, 306] width 150 height 22
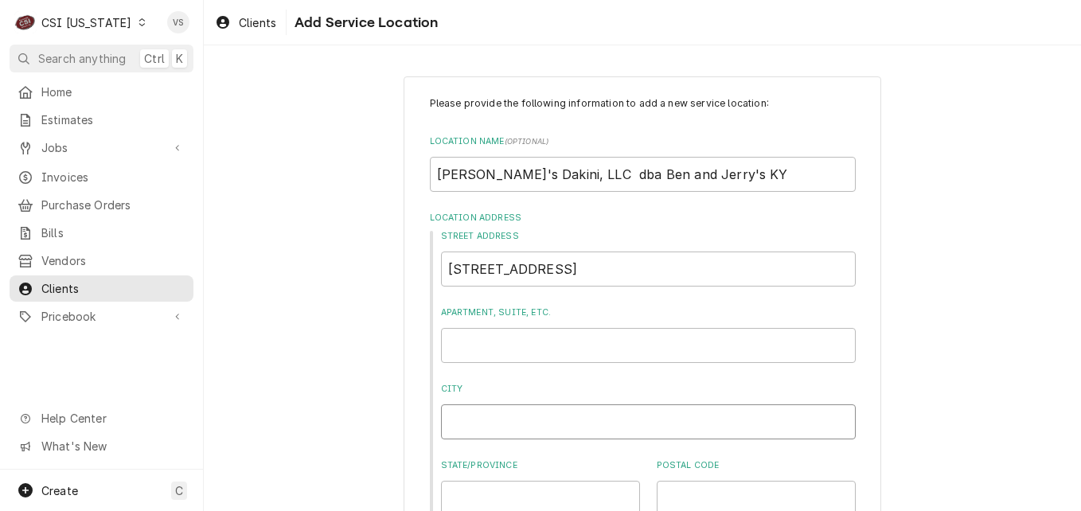
click at [462, 413] on input "City" at bounding box center [648, 421] width 415 height 35
type input "Crestwood"
type input "Ky"
type input "40014"
click at [528, 247] on div "Street Address 6024 Cherry Lane" at bounding box center [648, 258] width 415 height 56
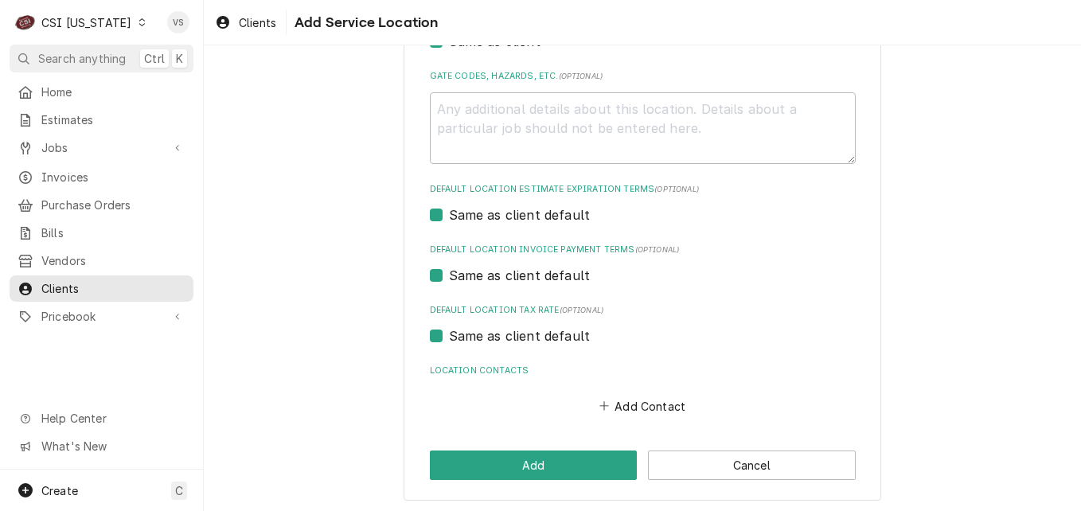
scroll to position [528, 0]
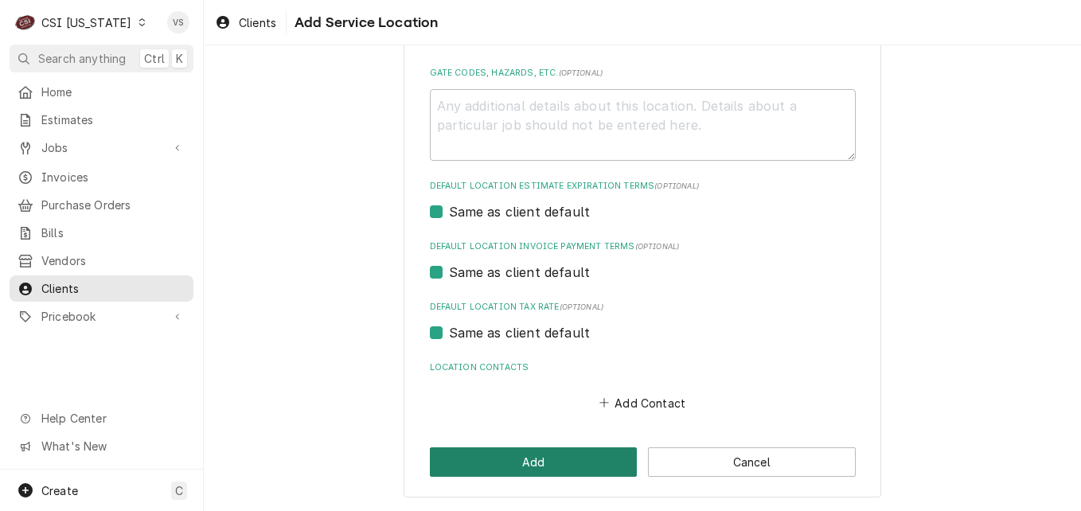
click at [570, 463] on button "Add" at bounding box center [534, 461] width 208 height 29
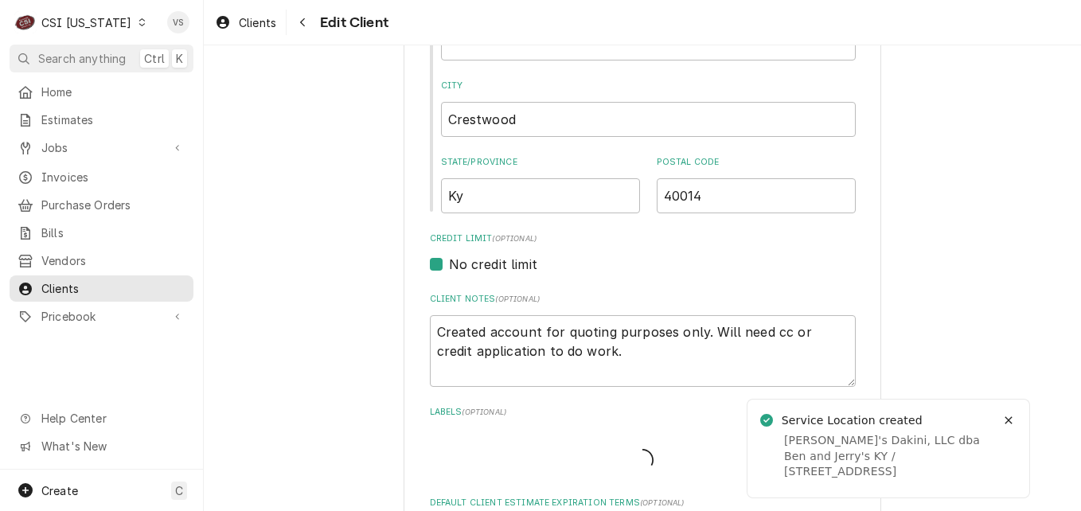
scroll to position [1410, 0]
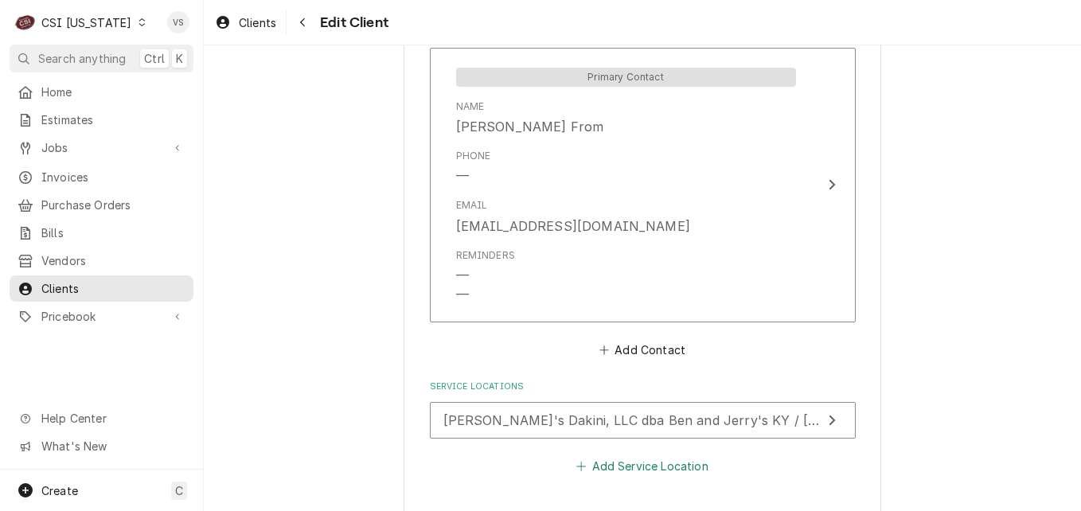
click at [627, 469] on button "Add Service Location" at bounding box center [642, 466] width 137 height 22
type textarea "x"
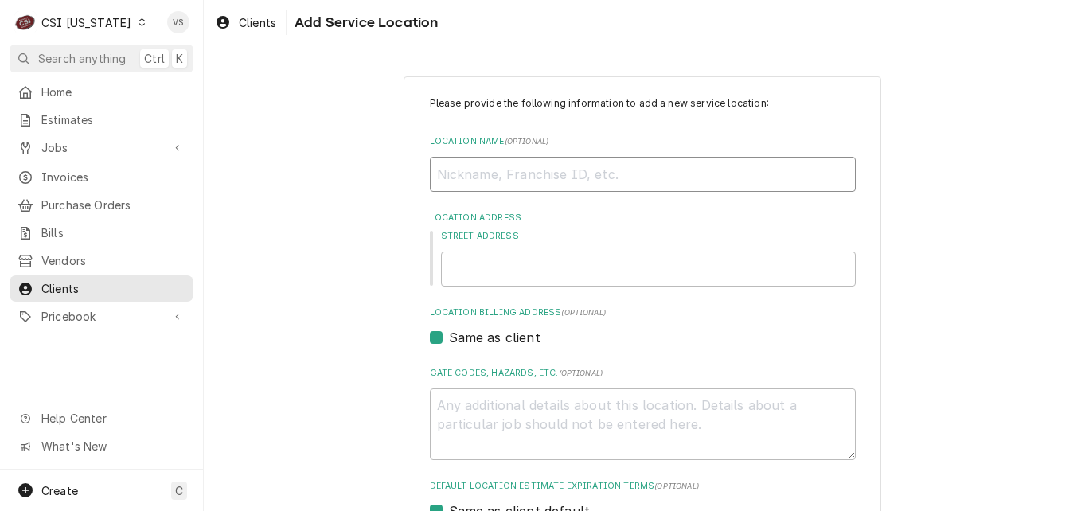
click at [468, 175] on input "Location Name ( optional )" at bounding box center [643, 174] width 426 height 35
type input "be"
type textarea "x"
type input "b"
type textarea "x"
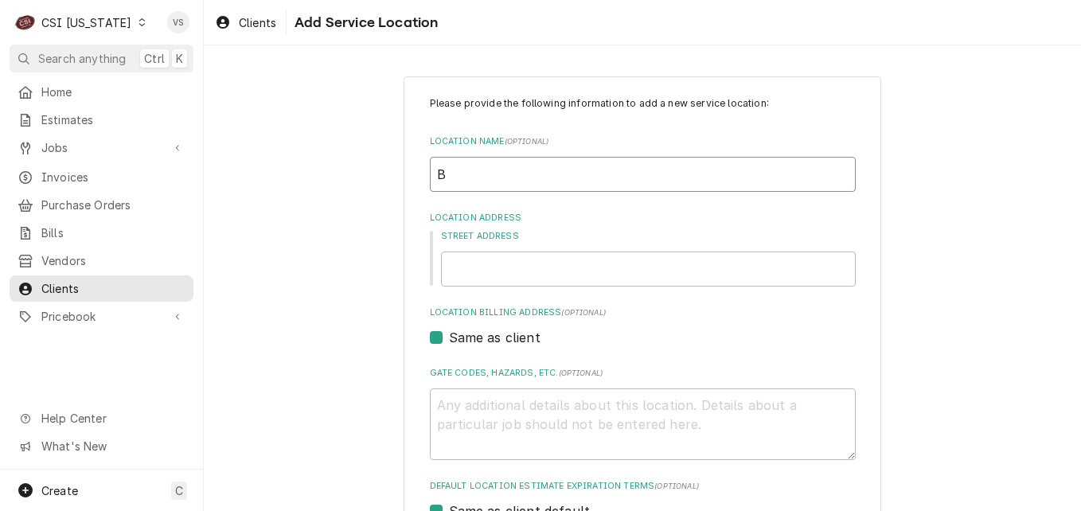
type input "Be"
type textarea "x"
type input "Ben"
type textarea "x"
type input "Ben"
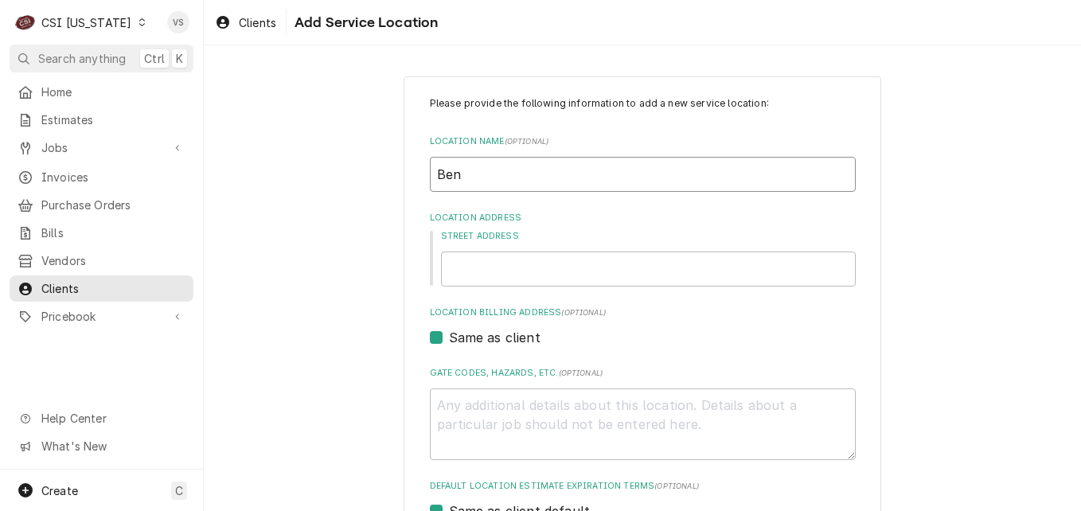
type textarea "x"
type input "Ben a"
type textarea "x"
type input "Ben an"
type textarea "x"
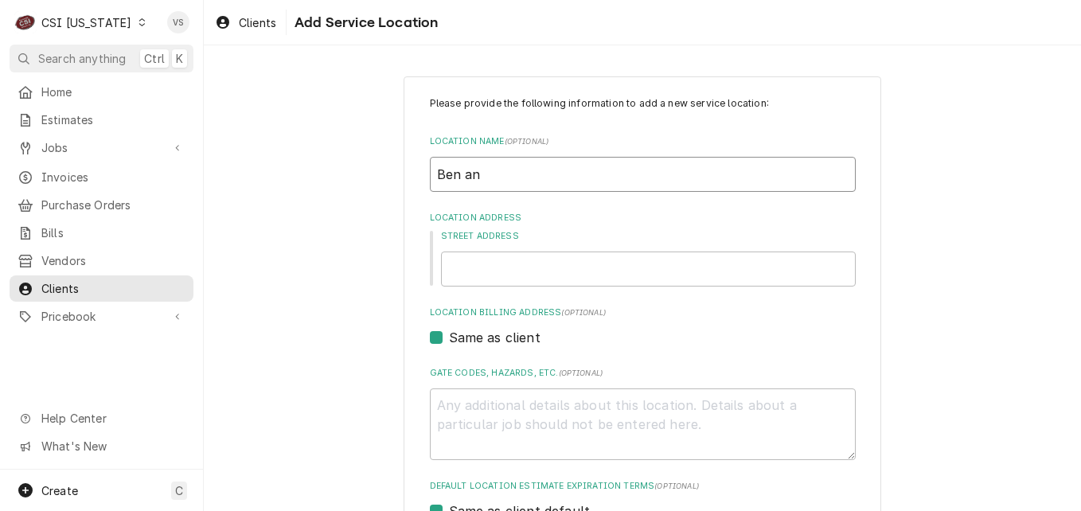
type input "Ben and"
type textarea "x"
type input "Ben and"
type textarea "x"
type input "Ben and J"
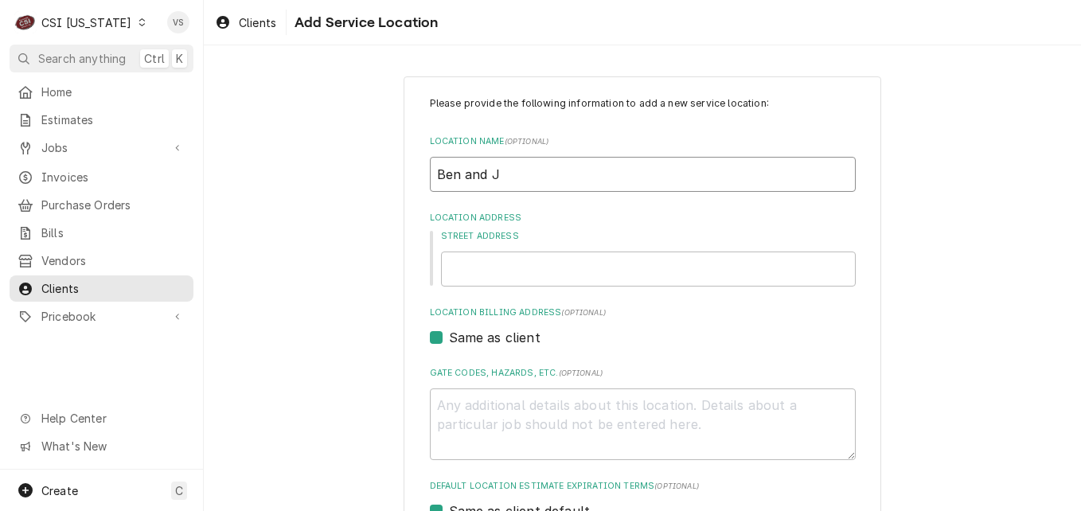
type textarea "x"
type input "Ben and Je"
type textarea "x"
type input "Ben and Jer"
type textarea "x"
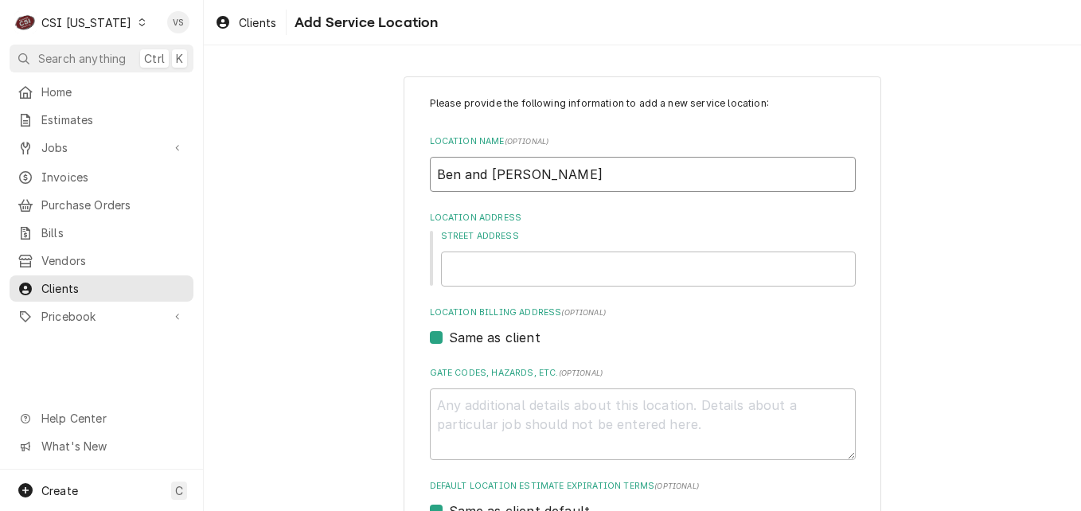
type input "Ben and Jerr"
type textarea "x"
type input "Ben and Jerry"
type textarea "x"
type input "Ben and Jerry'"
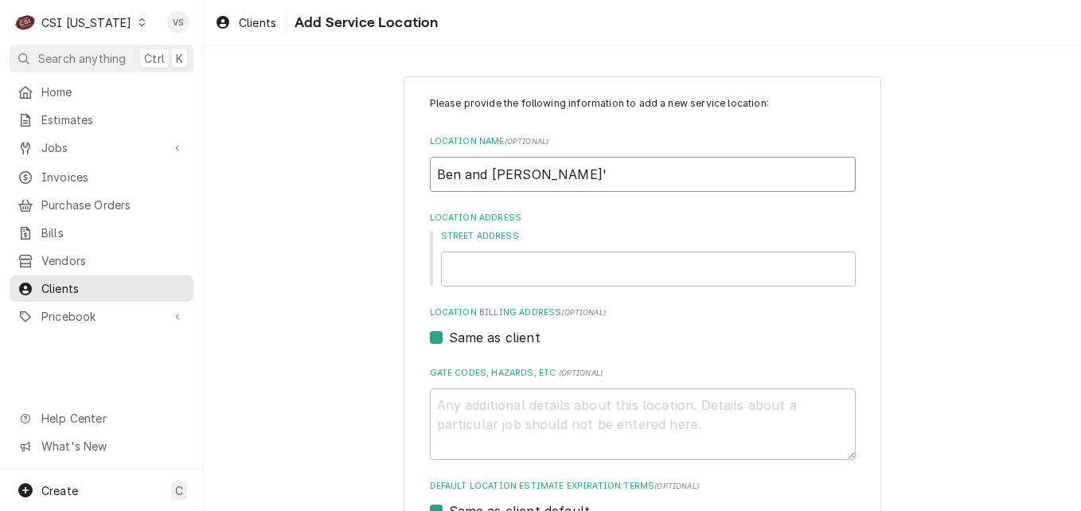
type textarea "x"
type input "Ben and Jerry's"
type textarea "x"
type input "Ben and Jerry's"
type textarea "x"
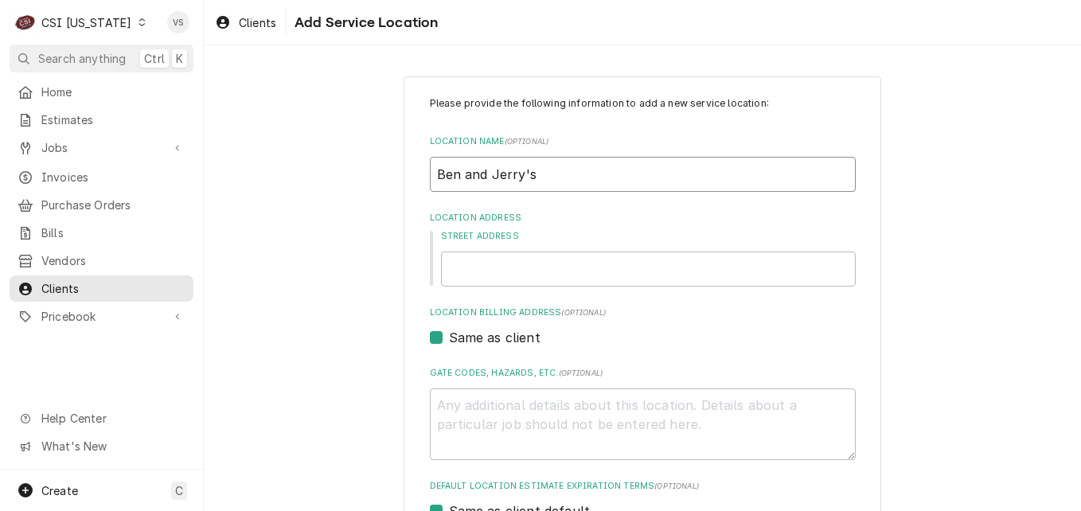
type input "Ben and Jerry's K"
type textarea "x"
type input "Ben and Jerry's KC"
type textarea "x"
type input "Ben and Jerry's K"
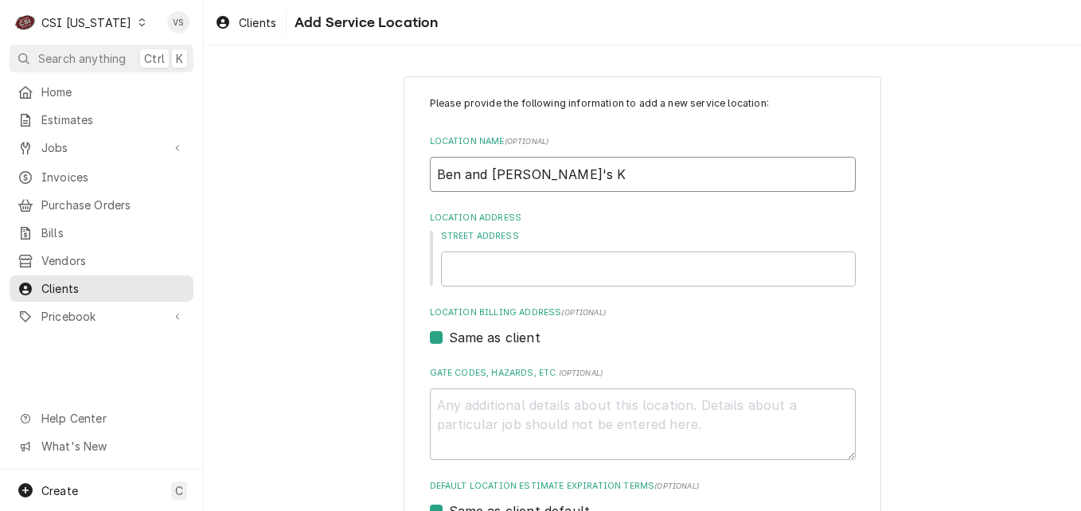
type textarea "x"
type input "Ben and Jerry's KY"
type textarea "x"
type input "1"
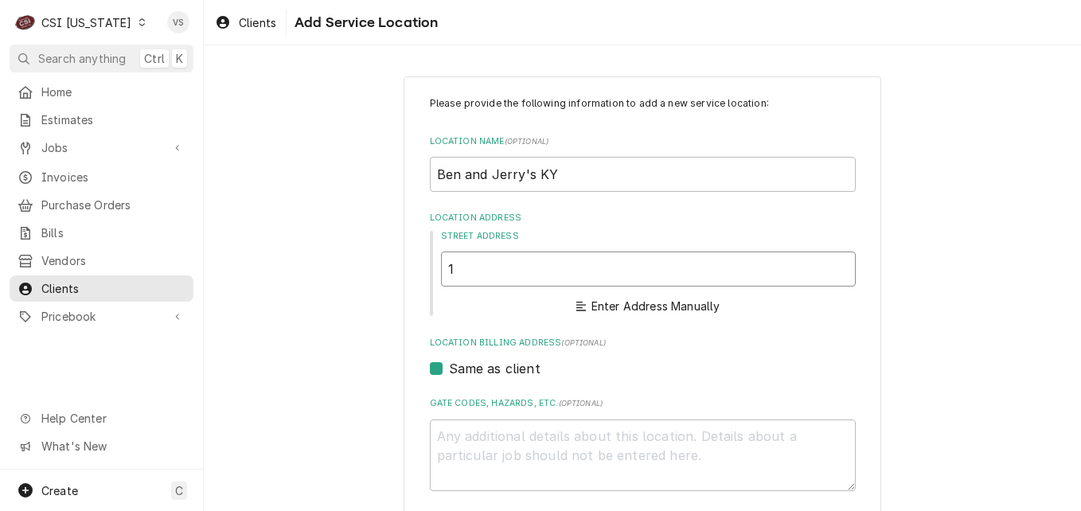
type textarea "x"
type input "13"
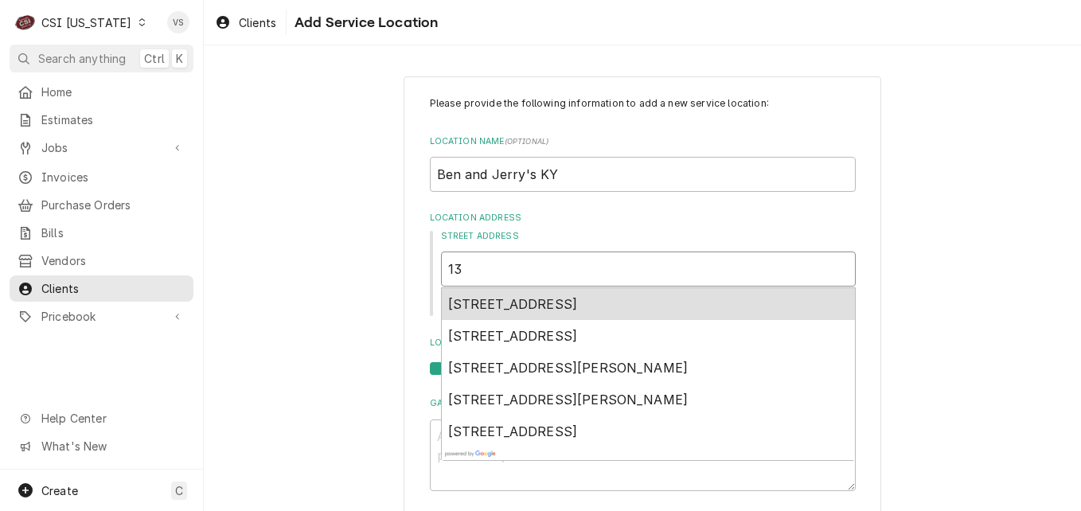
type textarea "x"
type input "133"
type textarea "x"
type input "1330"
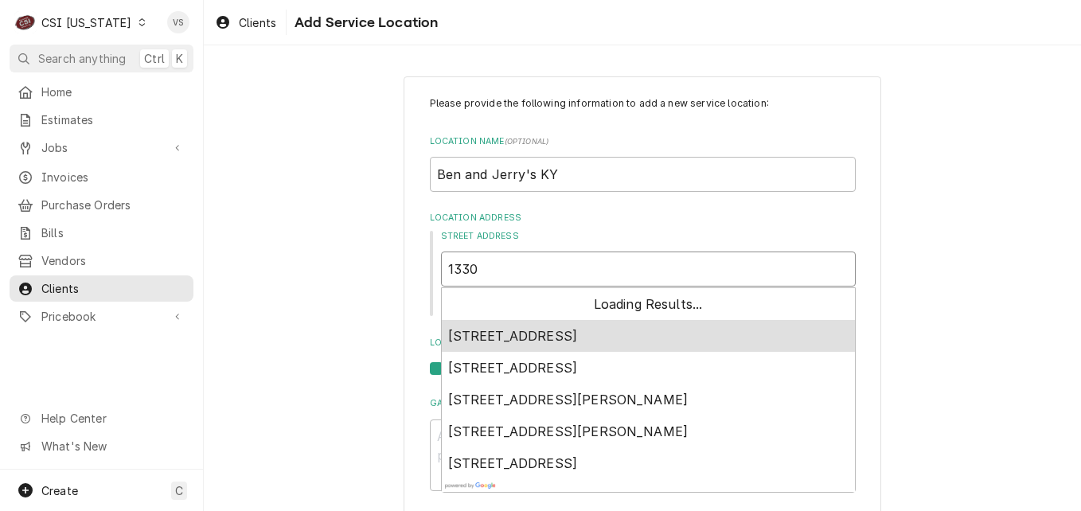
type textarea "x"
type input "13301"
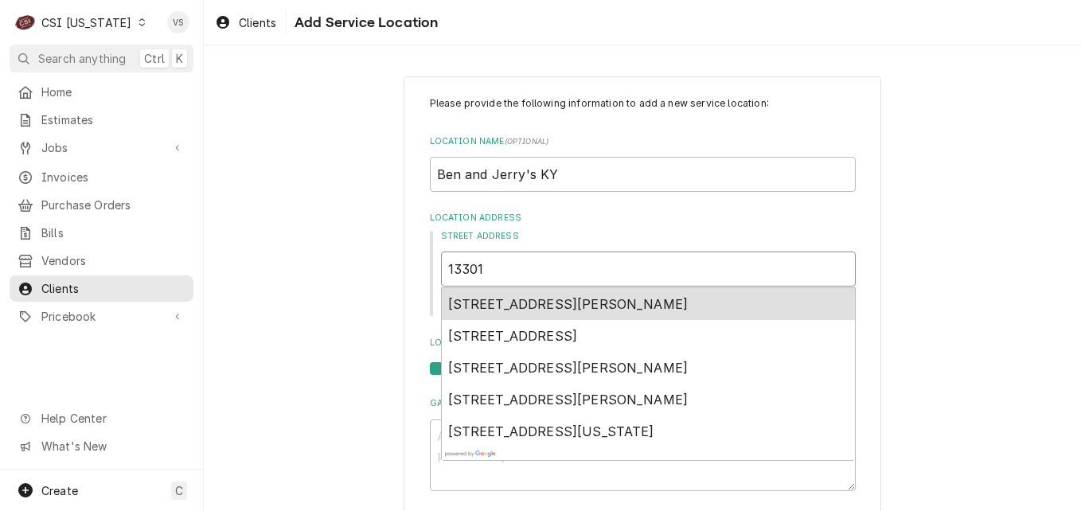
type textarea "x"
type input "13301"
type textarea "x"
type input "13301 S"
type textarea "x"
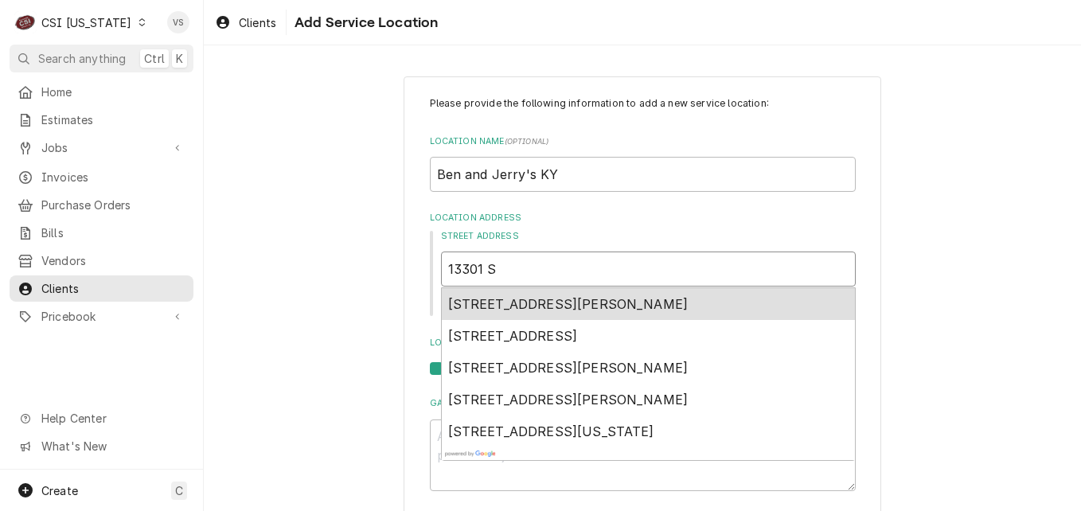
type input "13301 Sh"
type textarea "x"
type input "13301 She"
type textarea "x"
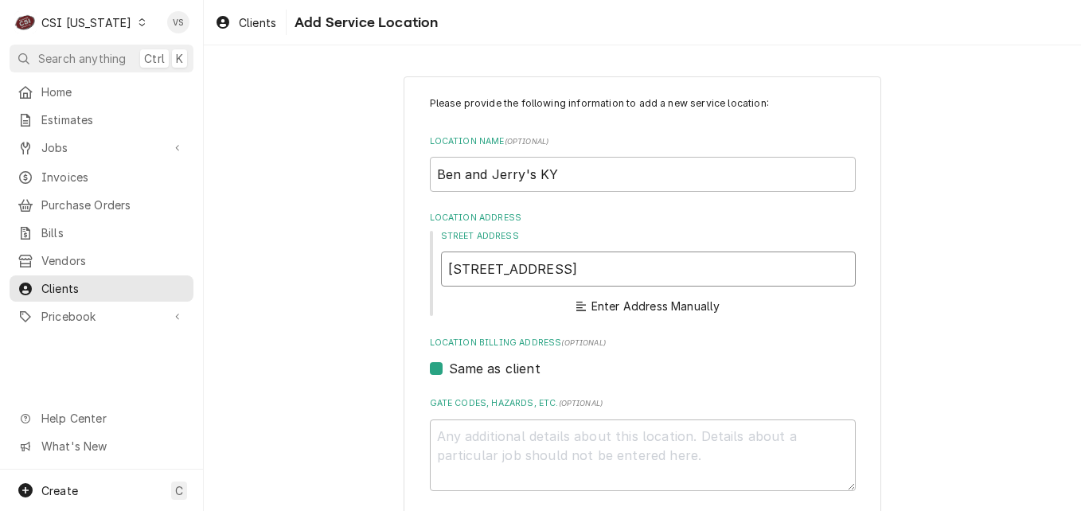
click at [602, 271] on input "13301 Shelbyville Road" at bounding box center [648, 268] width 415 height 35
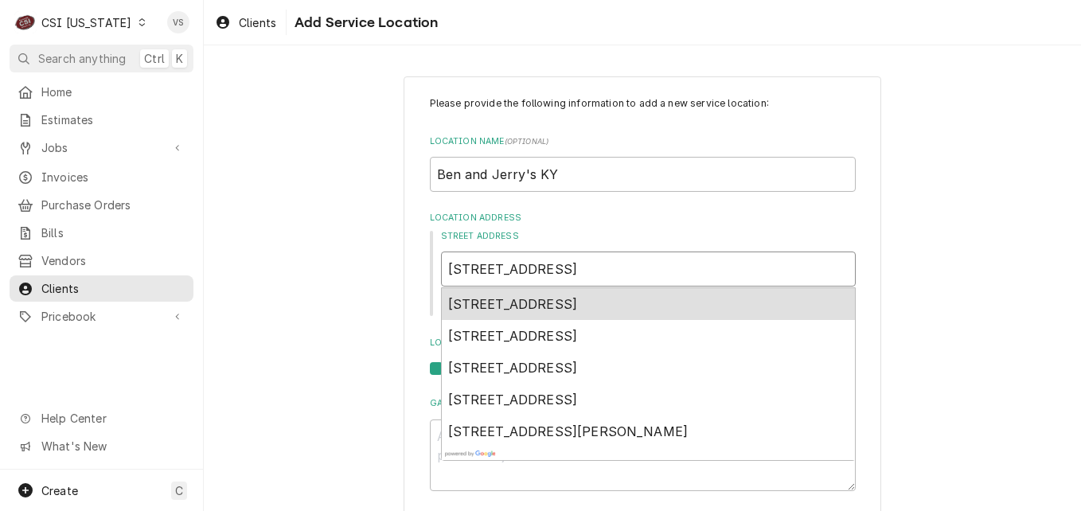
click at [578, 297] on span "13301 Shelbyville Road ste 106, Louisville, KY, USA" at bounding box center [513, 304] width 130 height 16
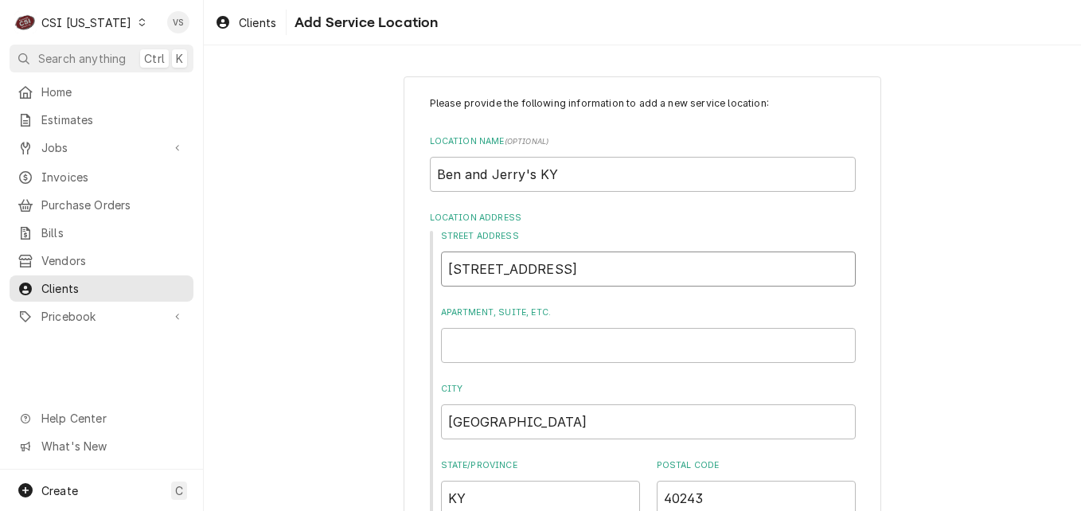
scroll to position [80, 0]
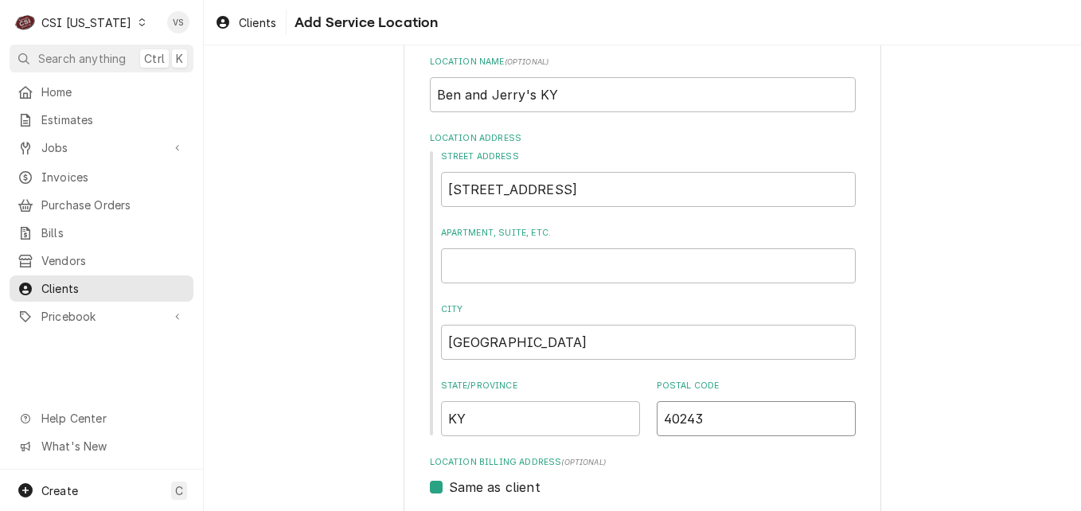
drag, startPoint x: 707, startPoint y: 419, endPoint x: 626, endPoint y: 419, distance: 81.2
click at [634, 419] on div "State/Province KY Postal Code 40243" at bounding box center [648, 408] width 415 height 56
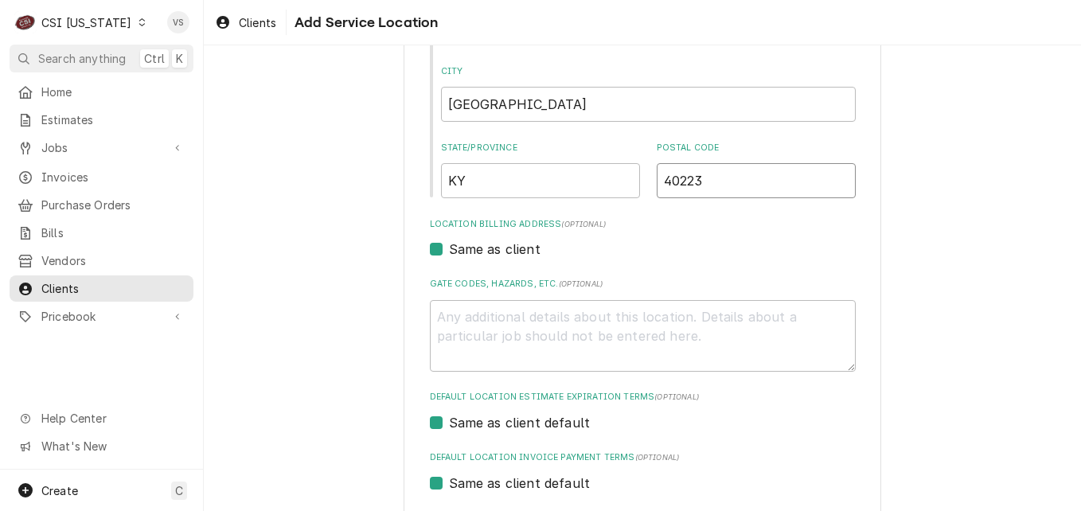
scroll to position [290, 0]
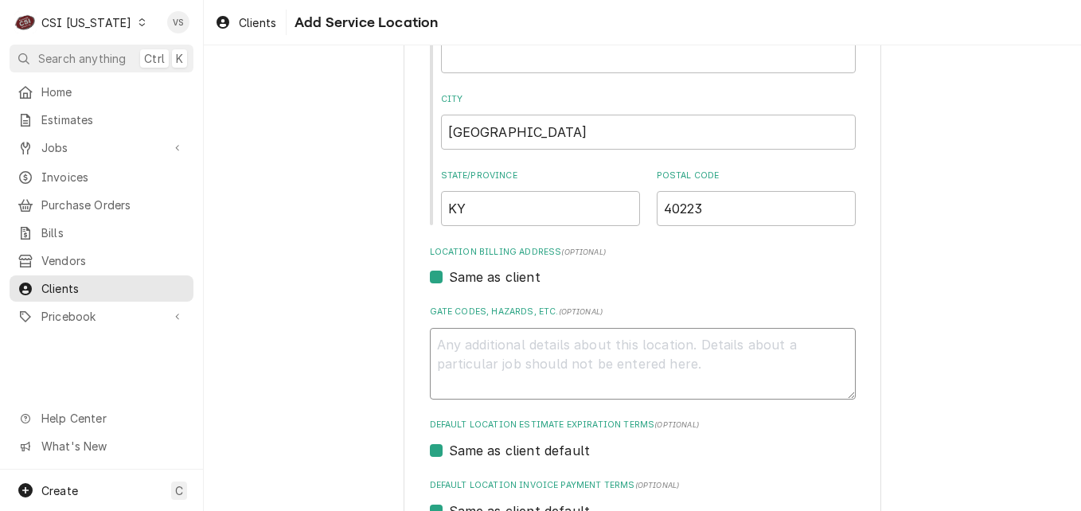
click at [450, 344] on textarea "Gate Codes, Hazards, etc. ( optional )" at bounding box center [643, 364] width 426 height 72
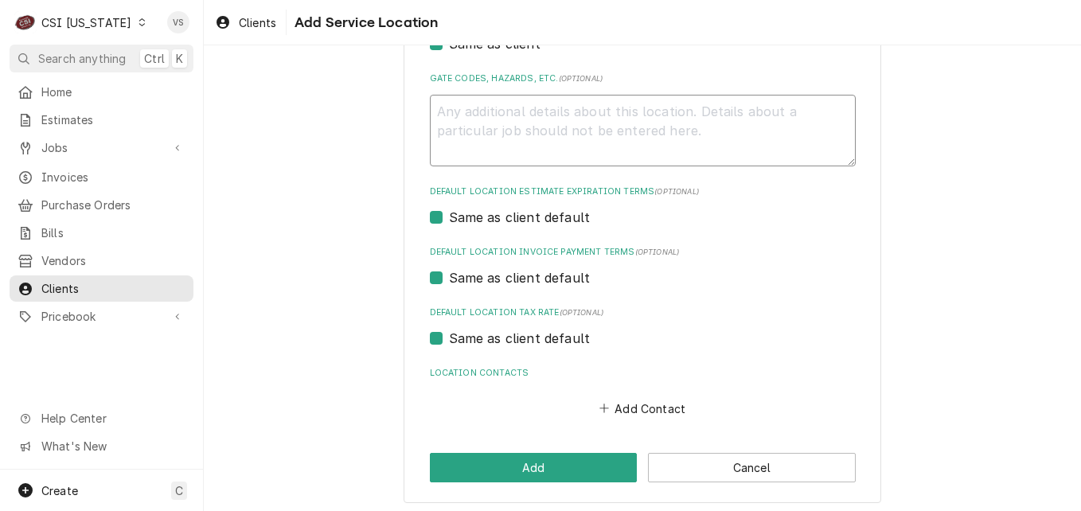
scroll to position [528, 0]
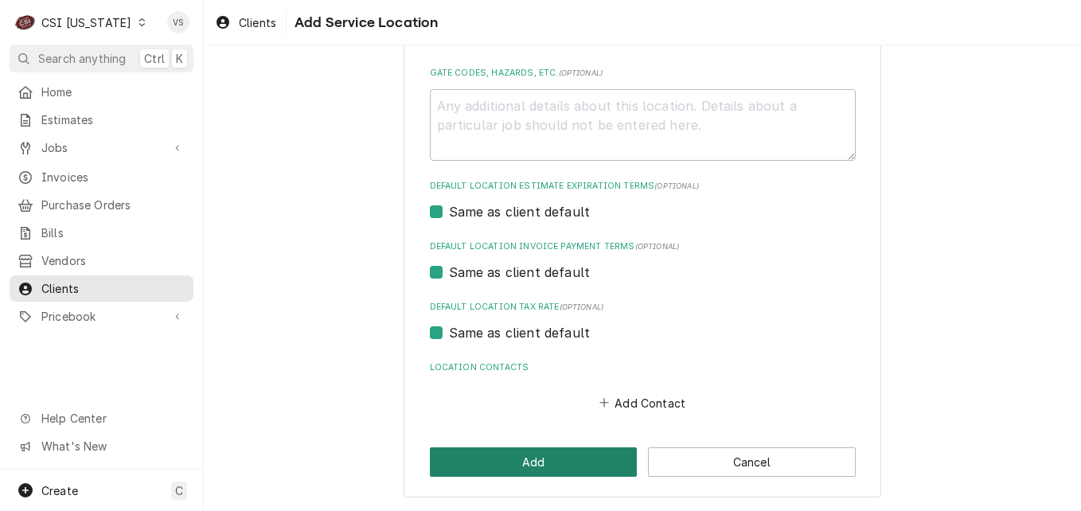
click at [523, 456] on button "Add" at bounding box center [534, 461] width 208 height 29
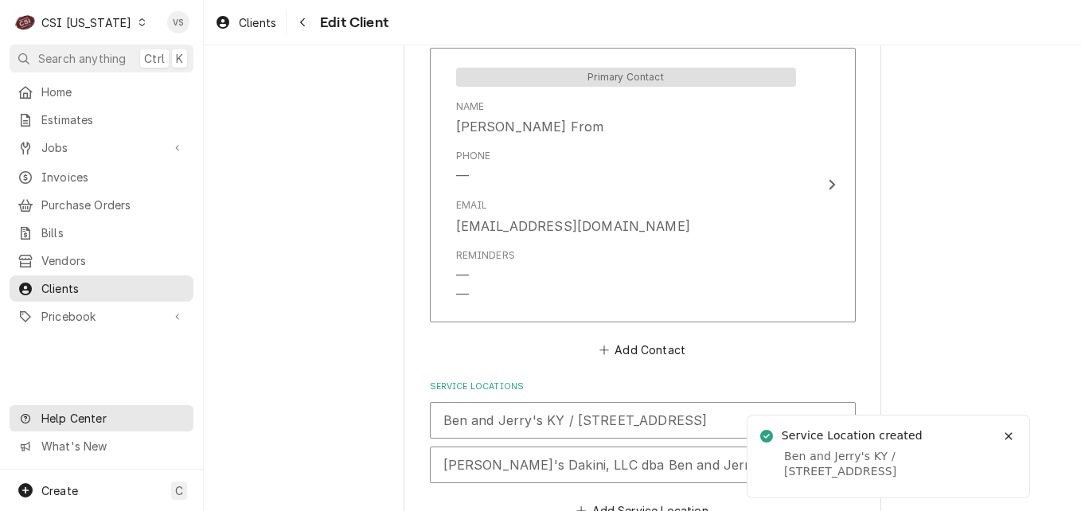
scroll to position [1391, 0]
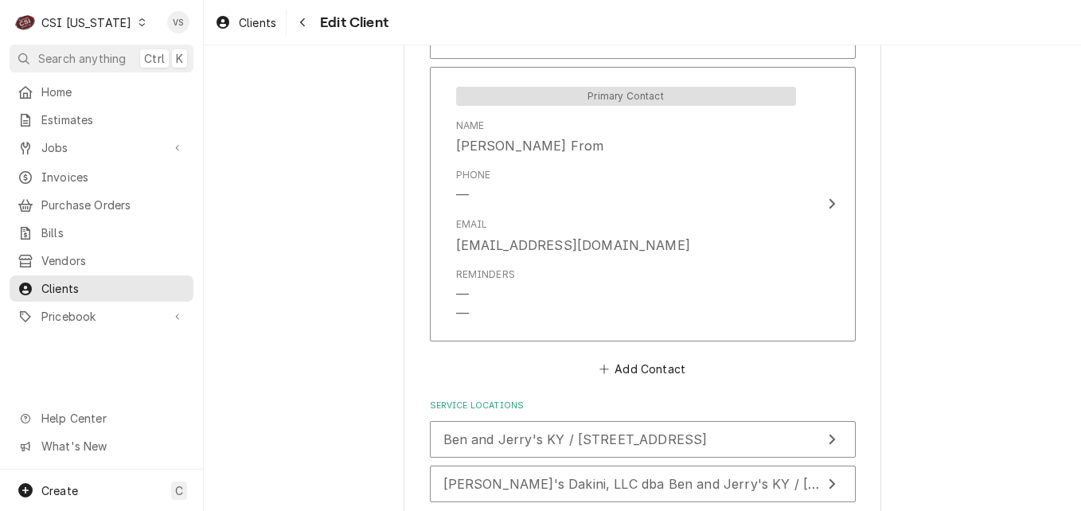
click at [138, 25] on icon "Dynamic Content Wrapper" at bounding box center [141, 22] width 7 height 8
click at [317, 267] on html "C CSI Kentucky VS Search anything Ctrl K Home Estimates Jobs Jobs Job Series In…" at bounding box center [540, 255] width 1081 height 511
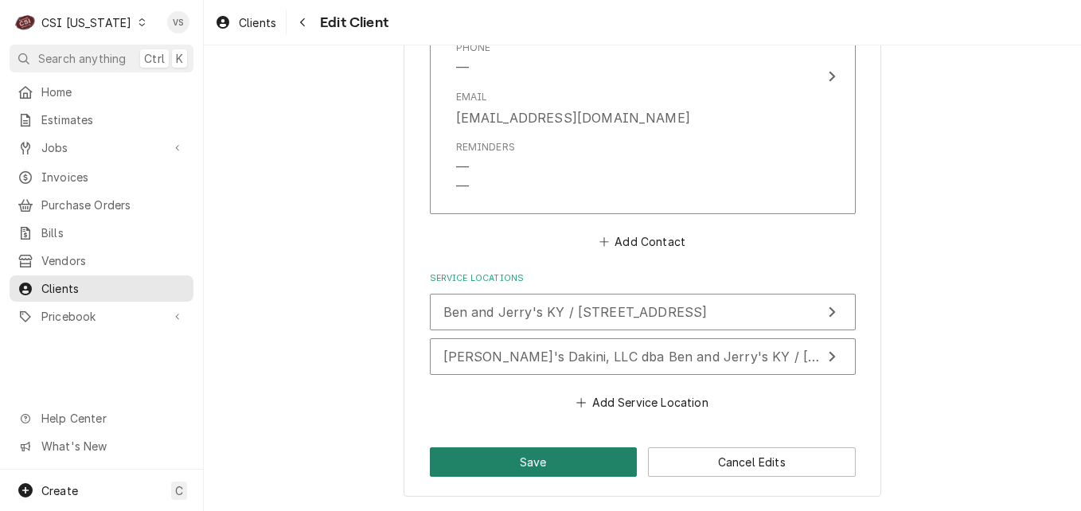
click at [546, 465] on button "Save" at bounding box center [534, 461] width 208 height 29
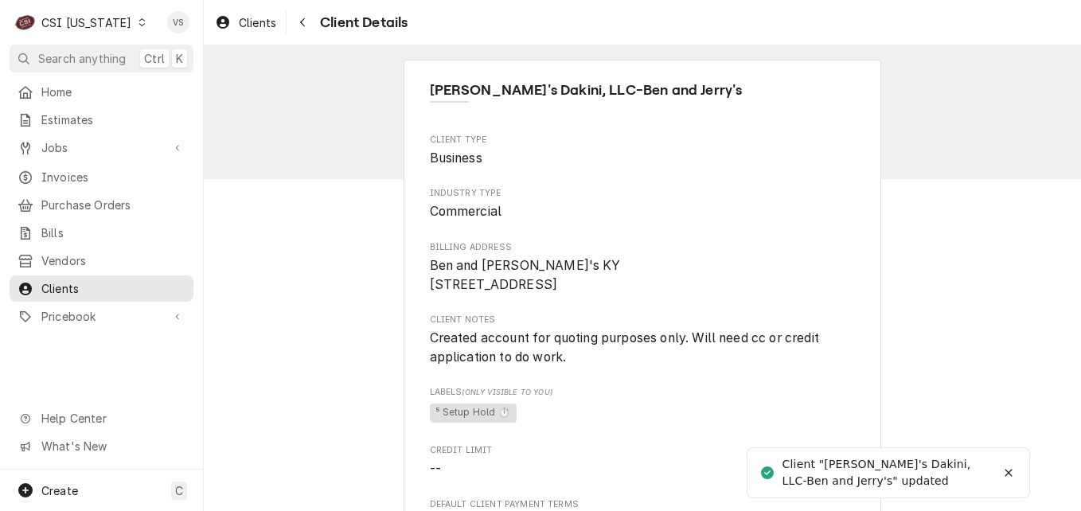
click at [138, 23] on icon "Dynamic Content Wrapper" at bounding box center [141, 22] width 7 height 8
click at [123, 26] on html "C CSI [US_STATE] VS Search anything Ctrl K Home Estimates Jobs Jobs Job Series …" at bounding box center [540, 255] width 1081 height 511
click at [136, 26] on div "Dynamic Content Wrapper" at bounding box center [141, 22] width 11 height 11
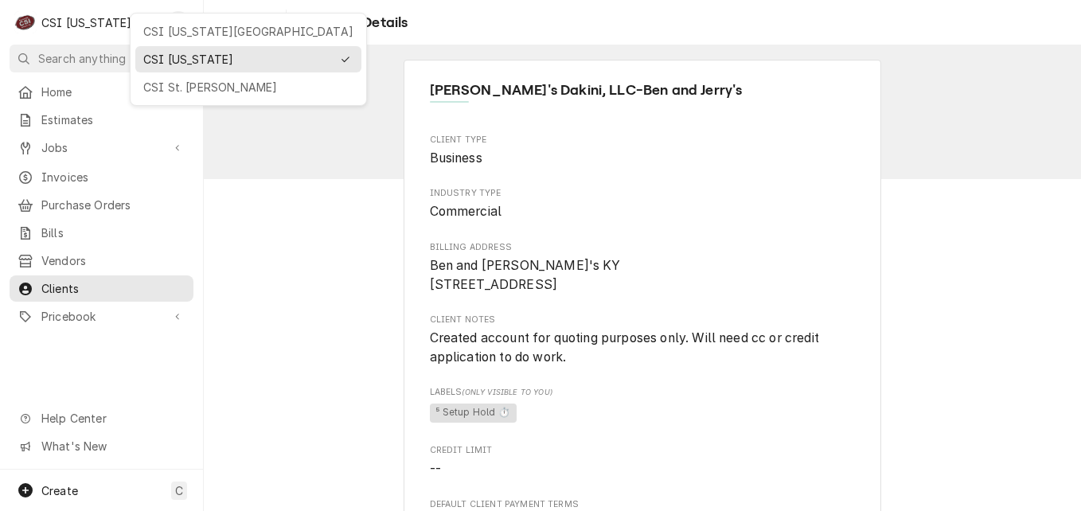
click at [126, 24] on html "C CSI [US_STATE] VS Search anything Ctrl K Home Estimates Jobs Jobs Job Series …" at bounding box center [540, 255] width 1081 height 511
click at [165, 79] on div "CSI St. [PERSON_NAME]" at bounding box center [248, 87] width 210 height 17
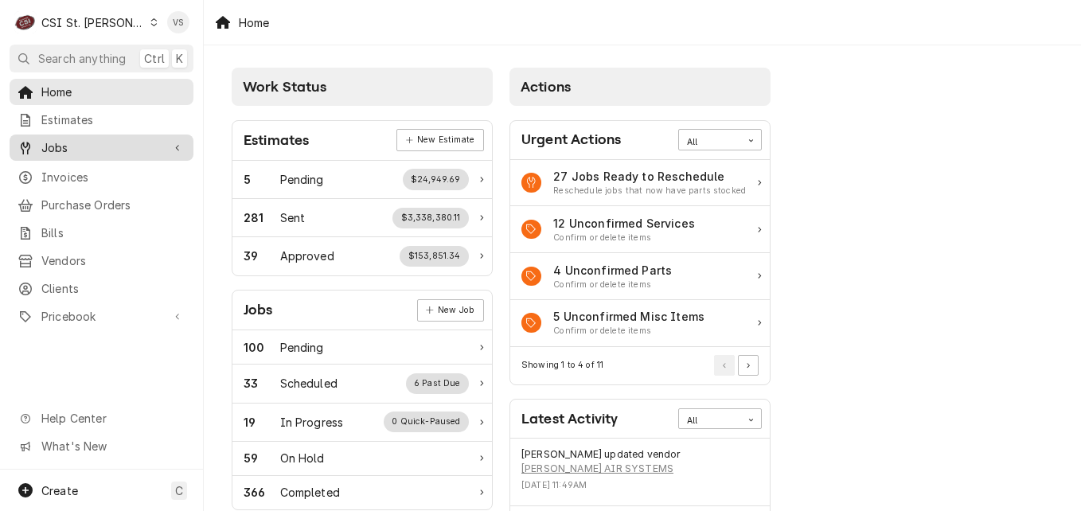
click at [68, 147] on span "Jobs" at bounding box center [101, 147] width 120 height 17
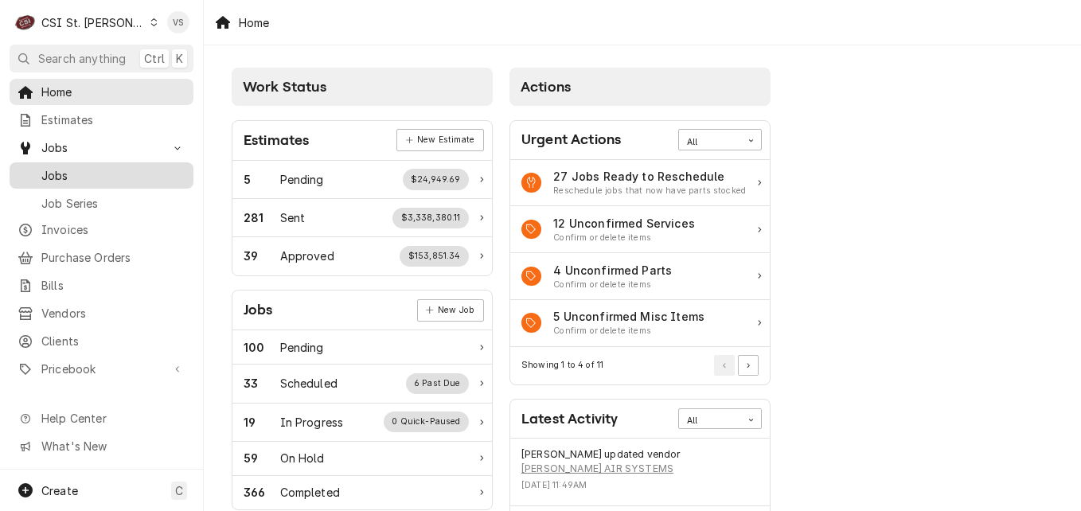
click at [65, 171] on span "Jobs" at bounding box center [113, 175] width 144 height 17
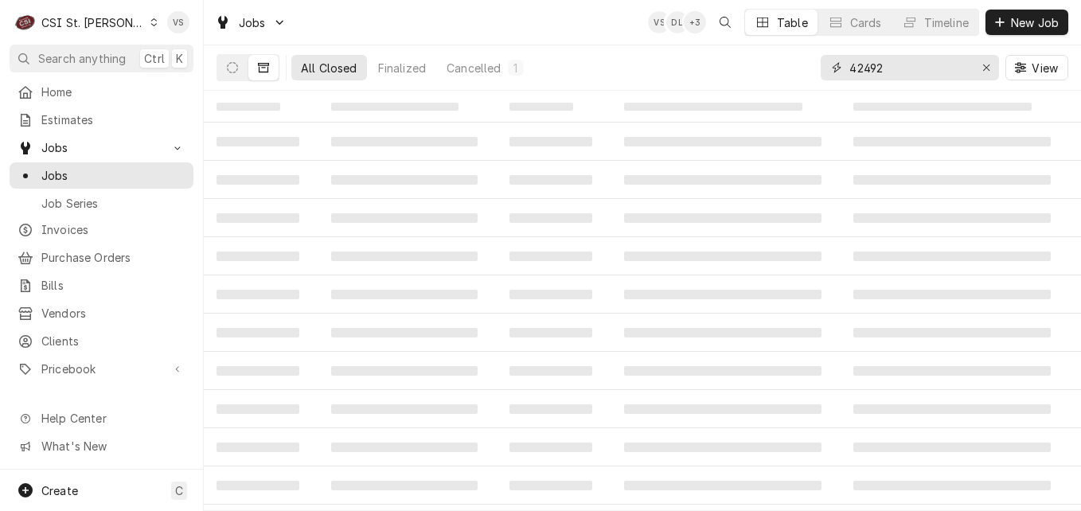
click at [749, 72] on div "All Closed Finalized Cancelled 1 42492 View" at bounding box center [641, 67] width 851 height 45
drag, startPoint x: 881, startPoint y: 72, endPoint x: 788, endPoint y: 76, distance: 93.2
click at [788, 76] on div "All Closed Finalized Cancelled 0 6556 View" at bounding box center [641, 67] width 851 height 45
drag, startPoint x: 862, startPoint y: 70, endPoint x: 843, endPoint y: 75, distance: 19.7
click at [843, 75] on div "6565 jungerman" at bounding box center [909, 67] width 178 height 25
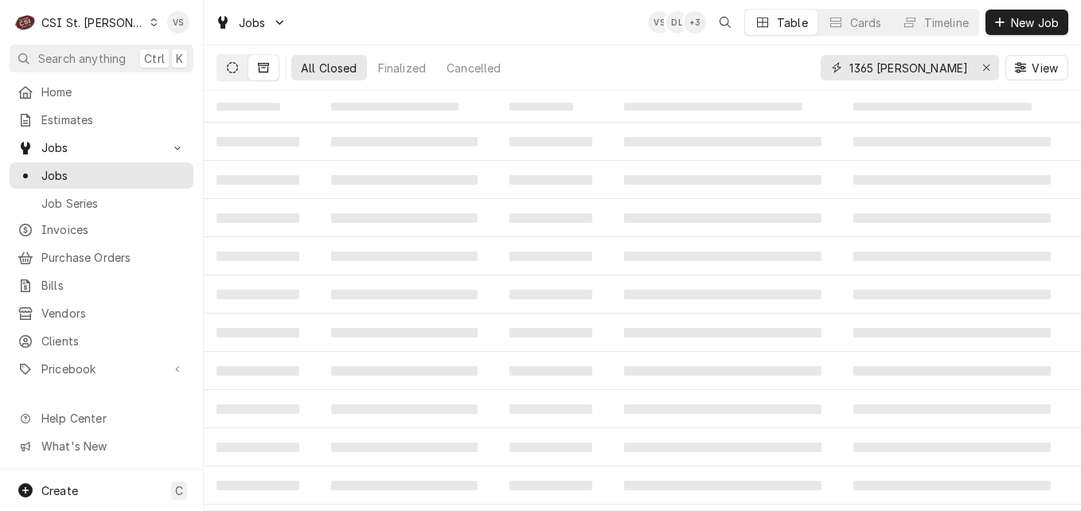
type input "1365 jungermann"
click at [232, 71] on icon "Dynamic Content Wrapper" at bounding box center [232, 67] width 11 height 11
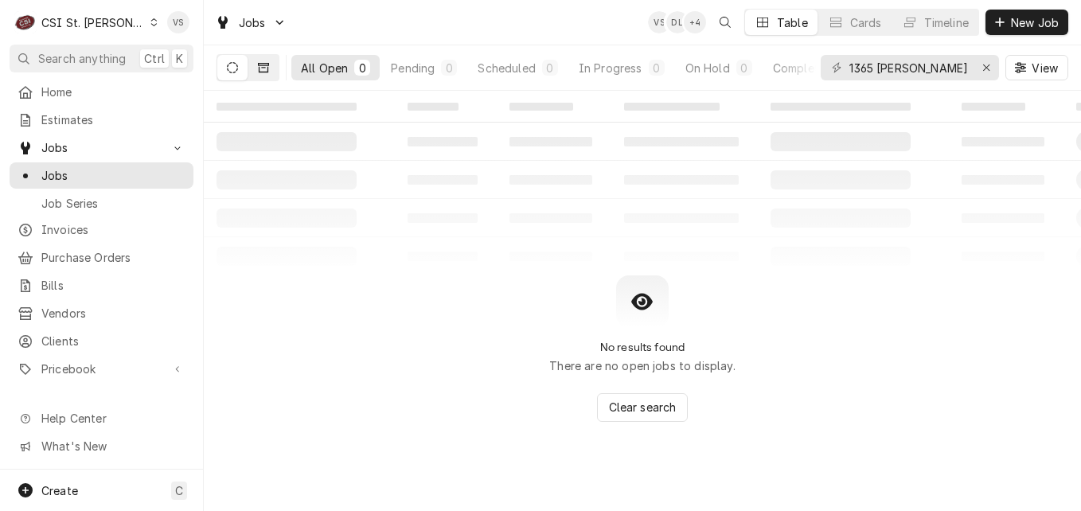
click at [266, 67] on icon "Dynamic Content Wrapper" at bounding box center [263, 67] width 11 height 11
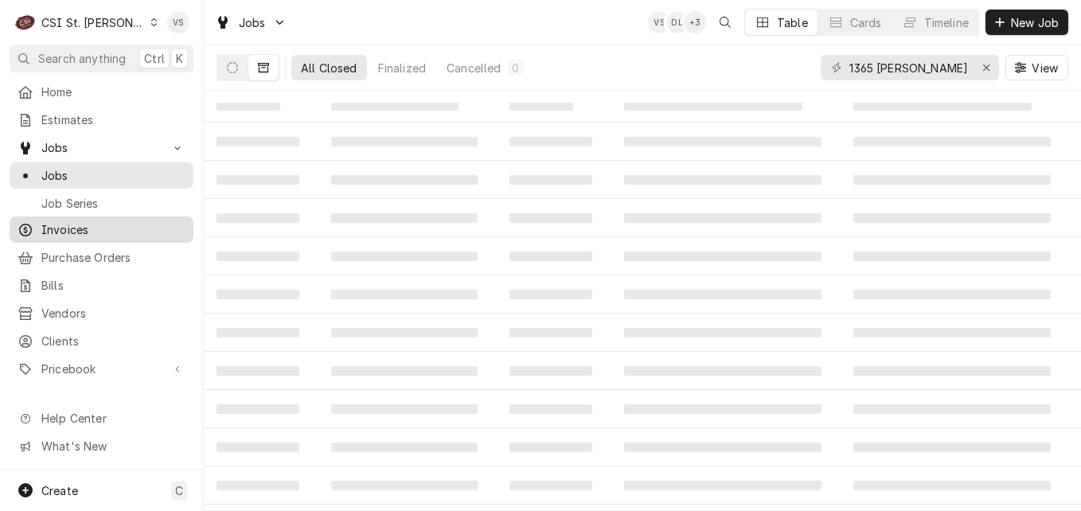
click at [83, 228] on span "Invoices" at bounding box center [113, 229] width 144 height 17
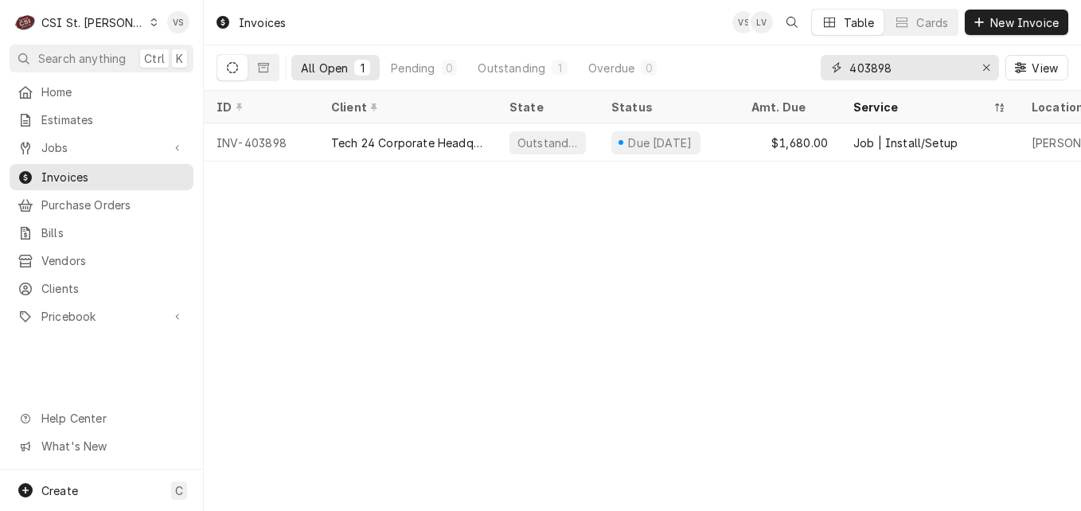
click at [839, 68] on div "403898" at bounding box center [909, 67] width 178 height 25
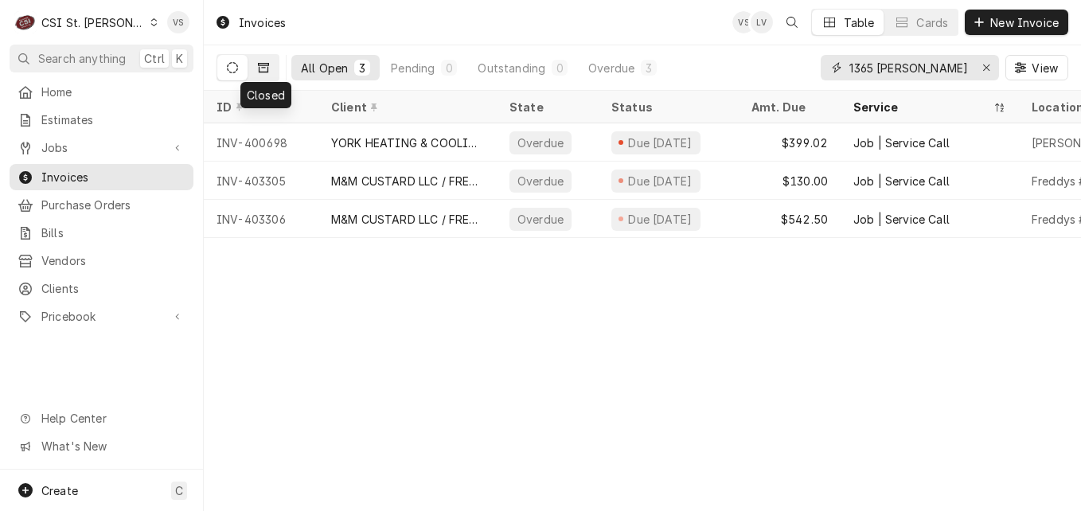
type input "1365 [PERSON_NAME]"
click at [261, 76] on button "Dynamic Content Wrapper" at bounding box center [263, 67] width 30 height 25
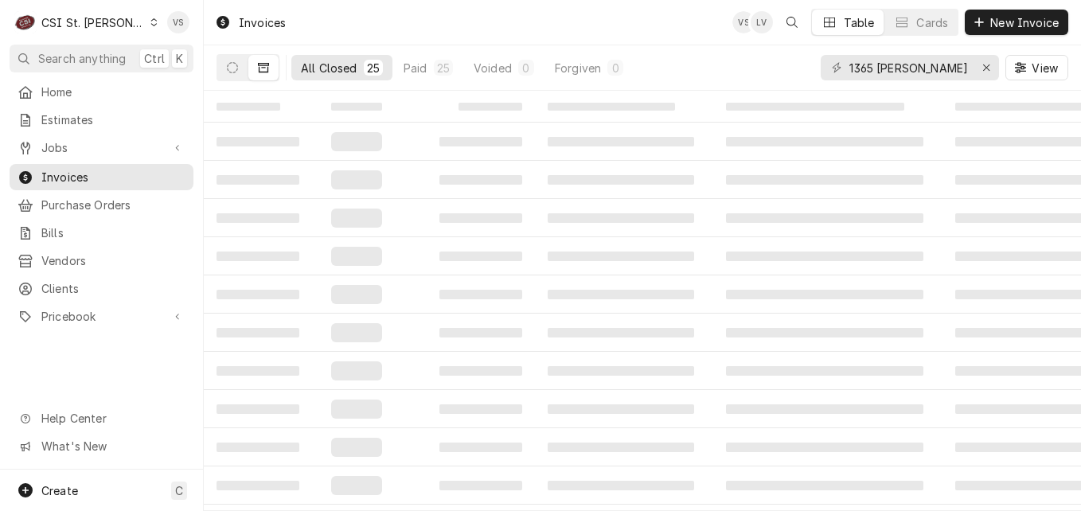
click at [338, 76] on button "All Closed 25" at bounding box center [341, 67] width 101 height 25
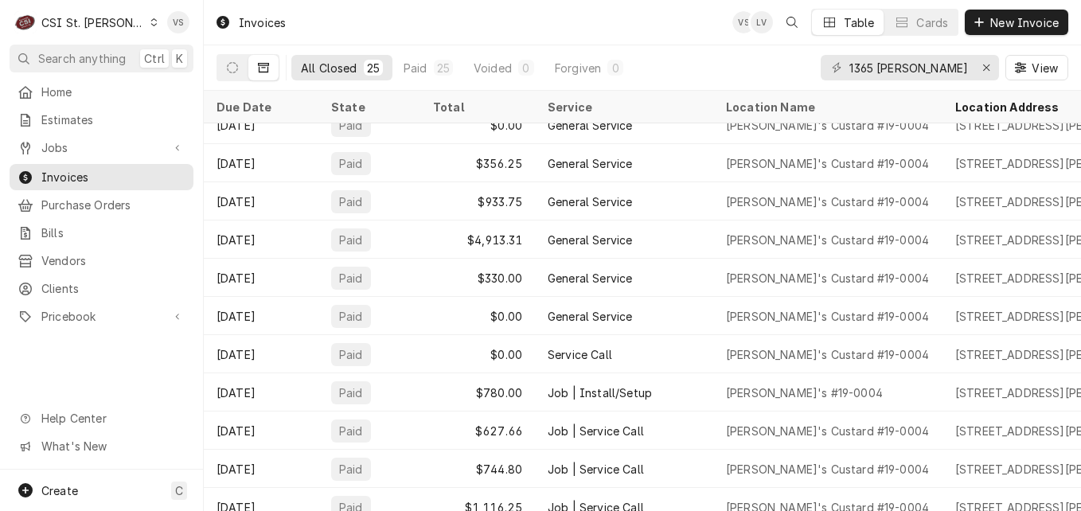
scroll to position [577, 0]
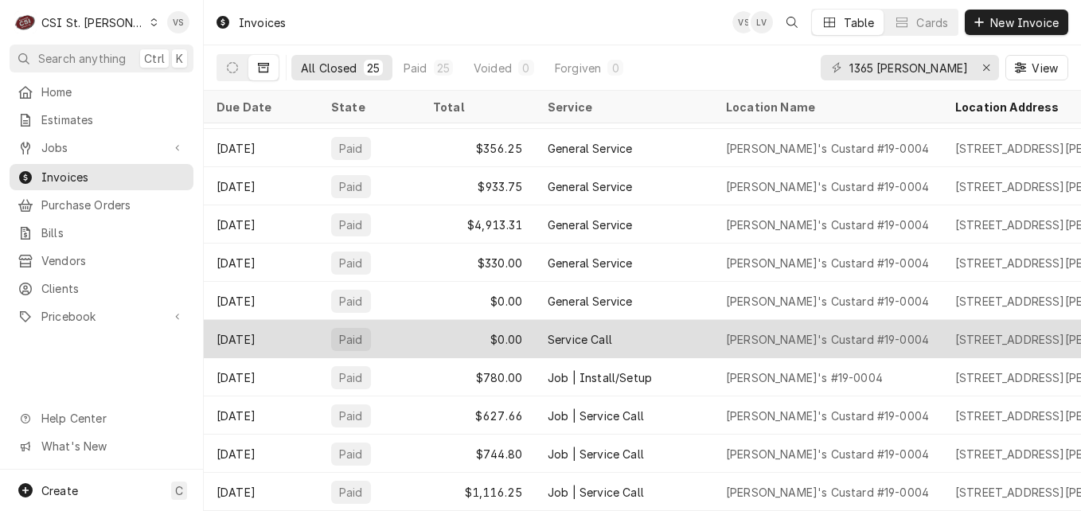
click at [646, 332] on div "Service Call" at bounding box center [624, 339] width 178 height 38
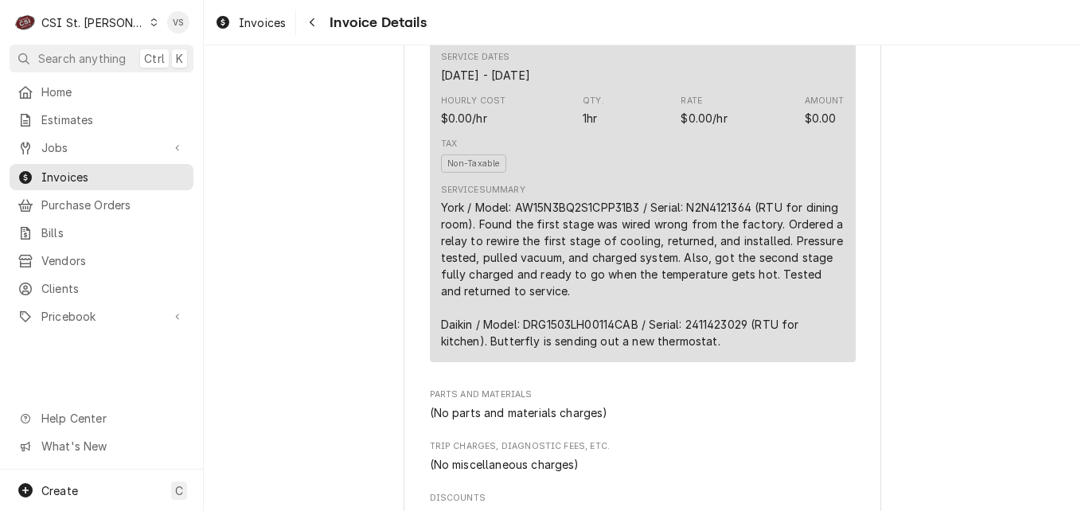
scroll to position [1965, 0]
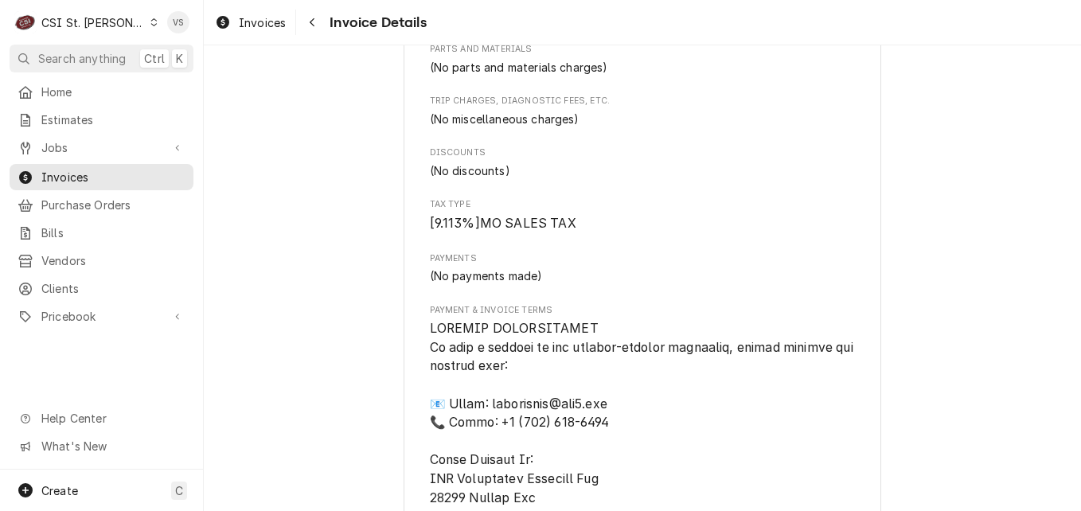
click at [151, 25] on icon "Dynamic Content Wrapper" at bounding box center [154, 22] width 6 height 8
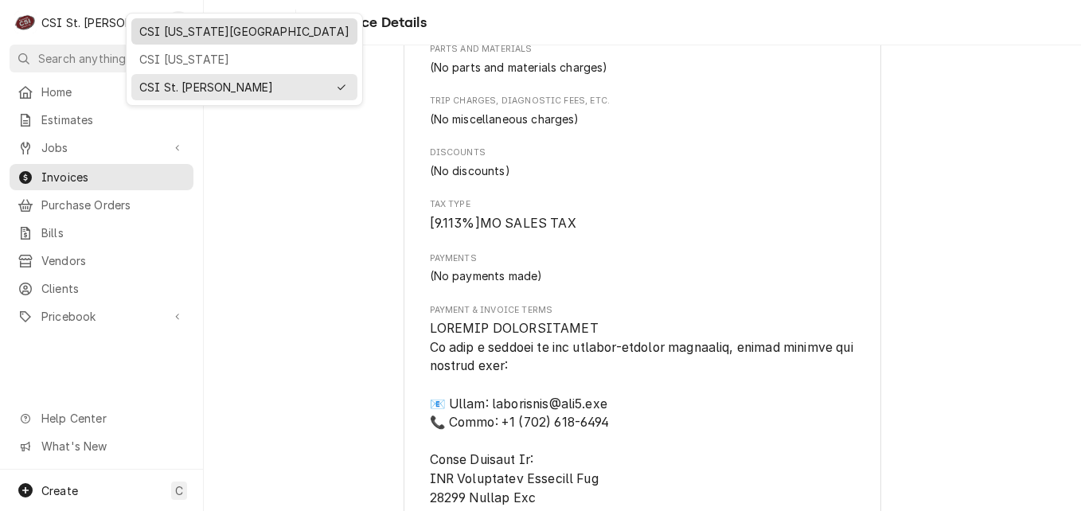
click at [183, 39] on div "CSI [US_STATE][GEOGRAPHIC_DATA]" at bounding box center [244, 31] width 220 height 20
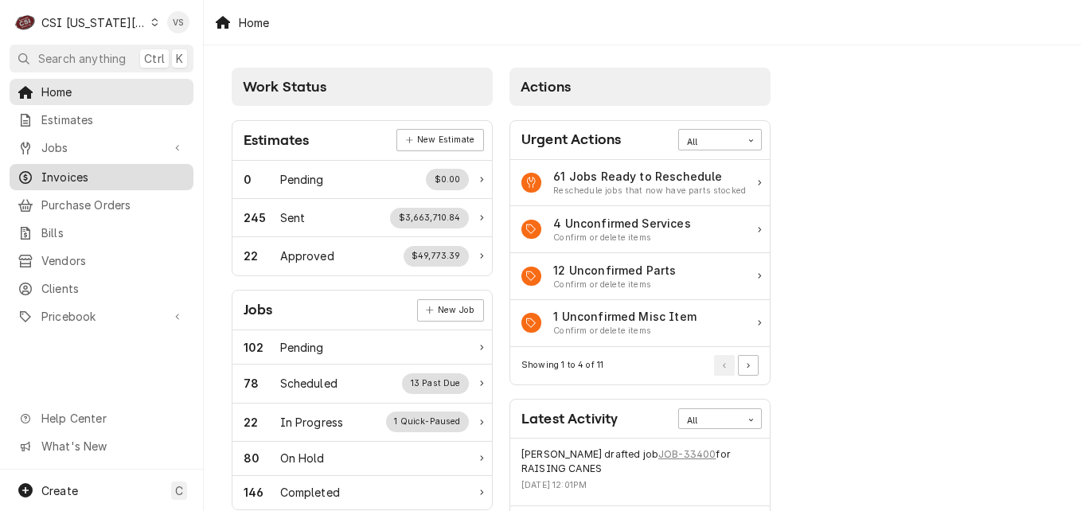
click at [96, 173] on span "Invoices" at bounding box center [113, 177] width 144 height 17
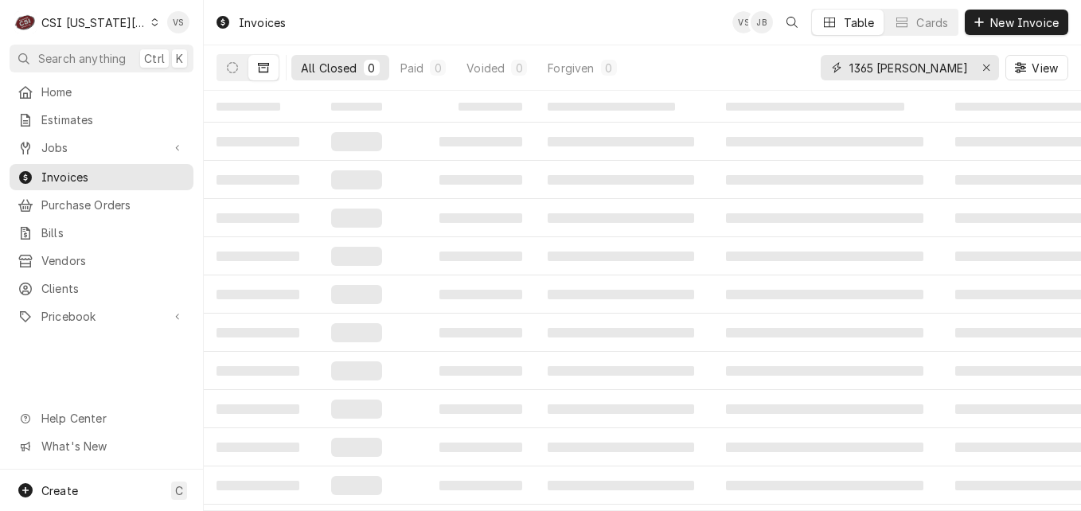
click at [791, 68] on div "All Closed 0 Paid 0 Voided 0 Forgiven 0 1365 [PERSON_NAME] View" at bounding box center [641, 67] width 851 height 45
type input "3"
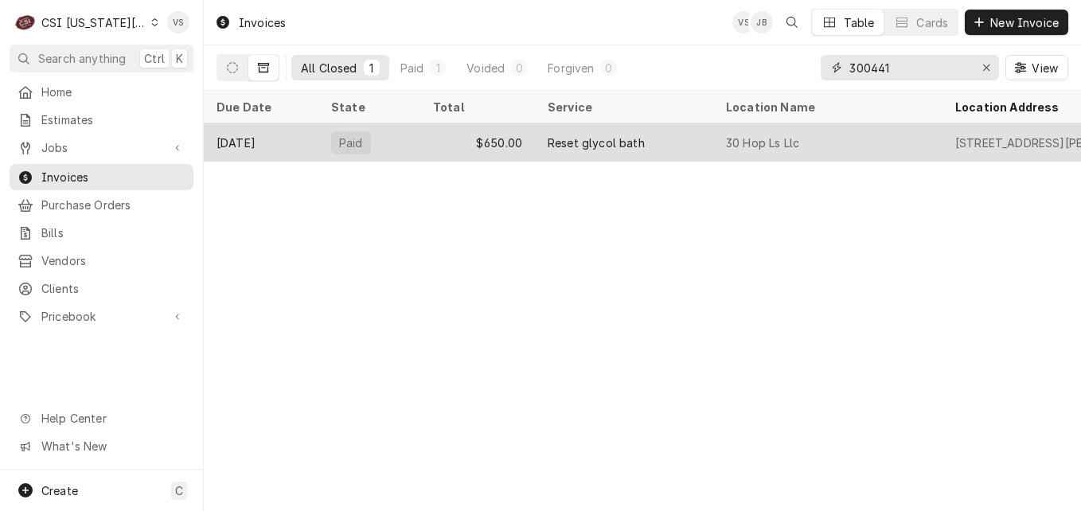
type input "300441"
click at [432, 149] on div "$650.00" at bounding box center [477, 142] width 115 height 38
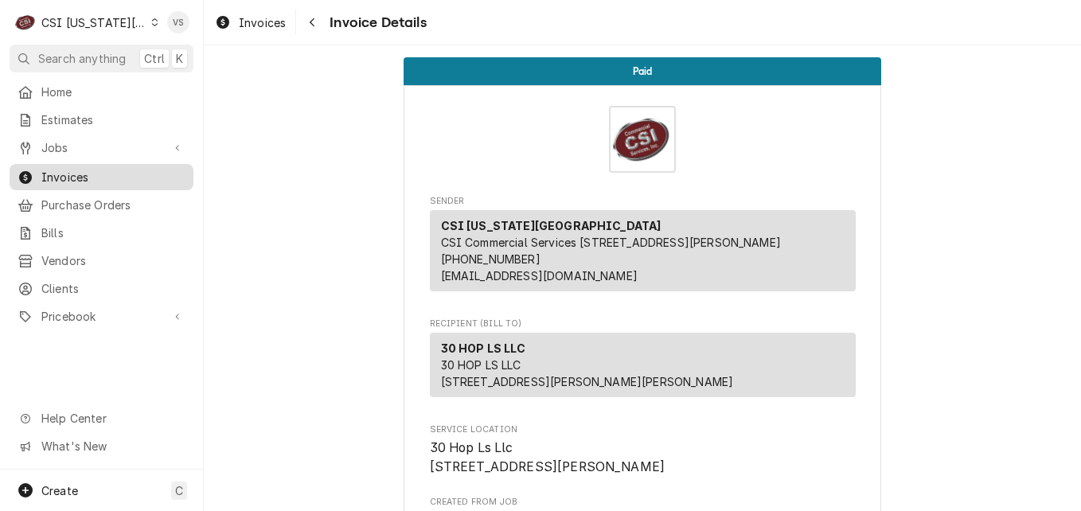
click at [59, 176] on span "Invoices" at bounding box center [113, 177] width 144 height 17
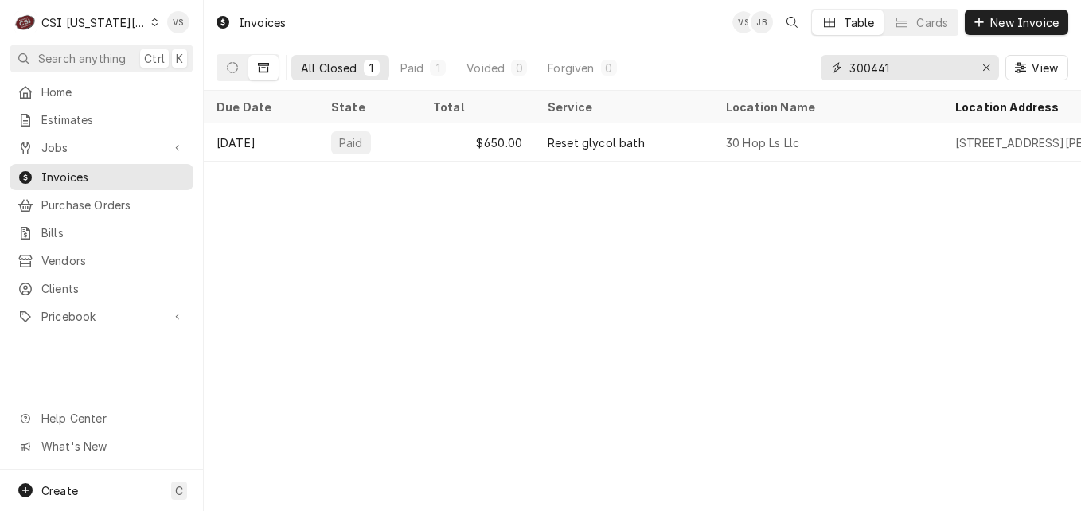
click at [871, 69] on input "300441" at bounding box center [908, 67] width 119 height 25
drag, startPoint x: 872, startPoint y: 67, endPoint x: 907, endPoint y: 67, distance: 35.0
click at [907, 67] on input "300441" at bounding box center [908, 67] width 119 height 25
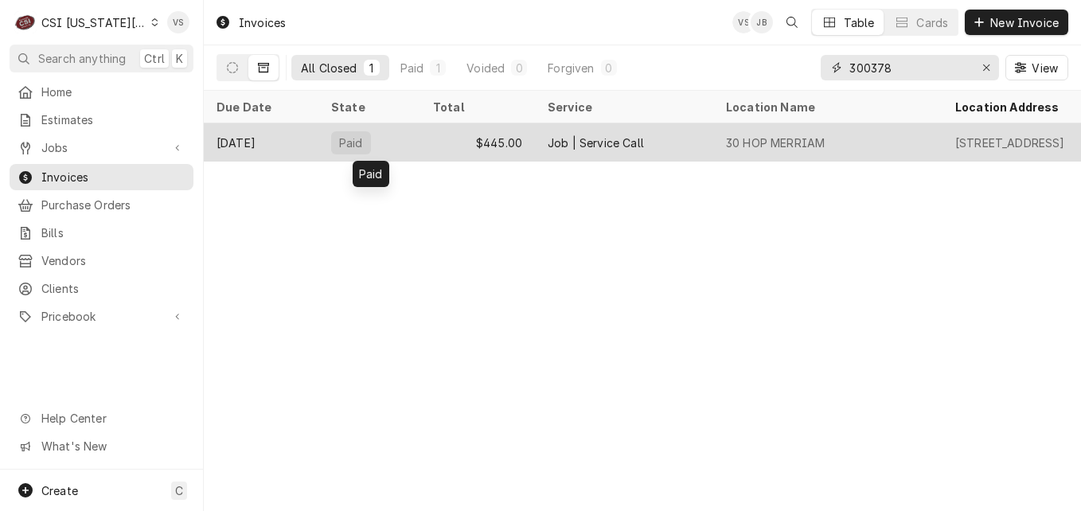
type input "300378"
click at [392, 139] on div "Paid" at bounding box center [369, 142] width 102 height 38
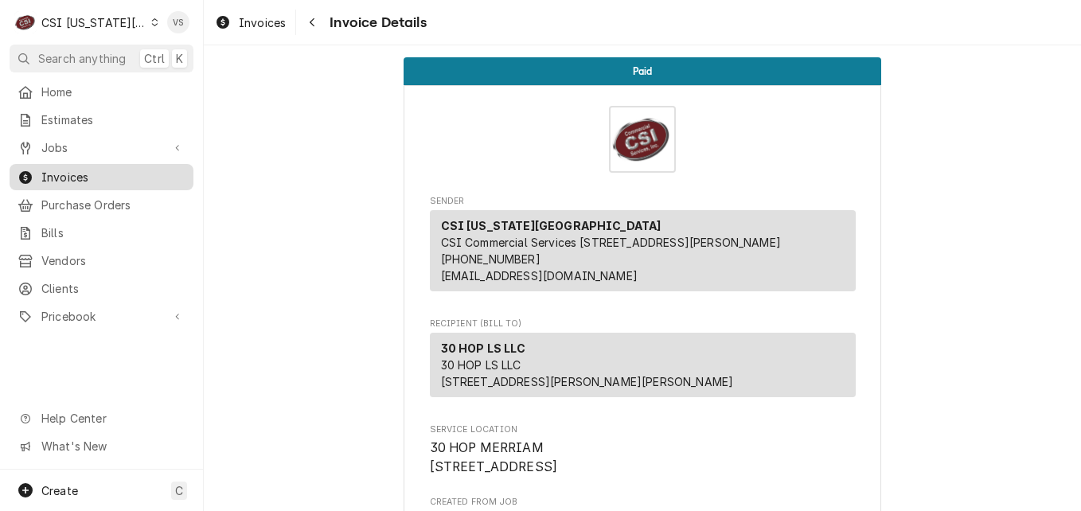
click at [111, 178] on span "Invoices" at bounding box center [113, 177] width 144 height 17
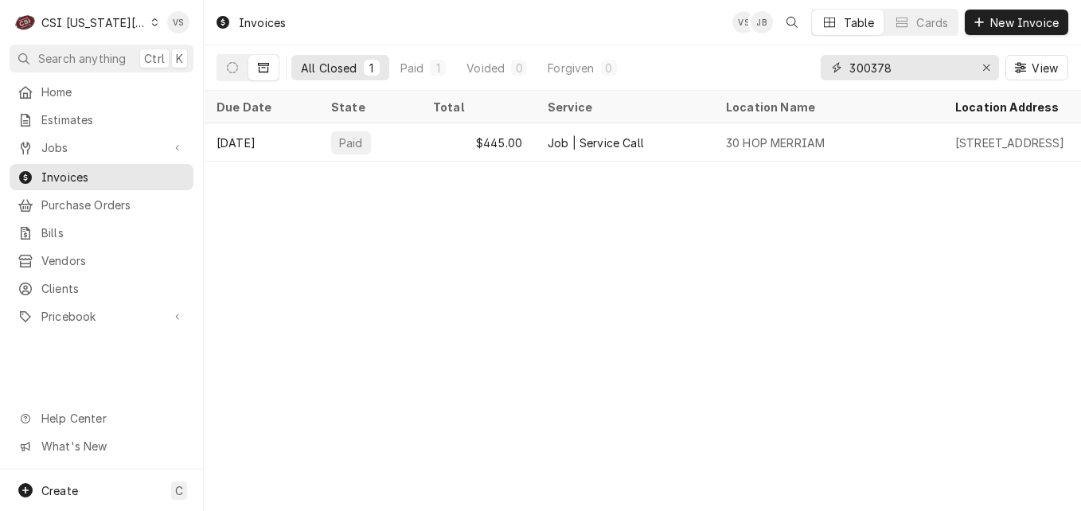
click at [872, 68] on input "300378" at bounding box center [908, 67] width 119 height 25
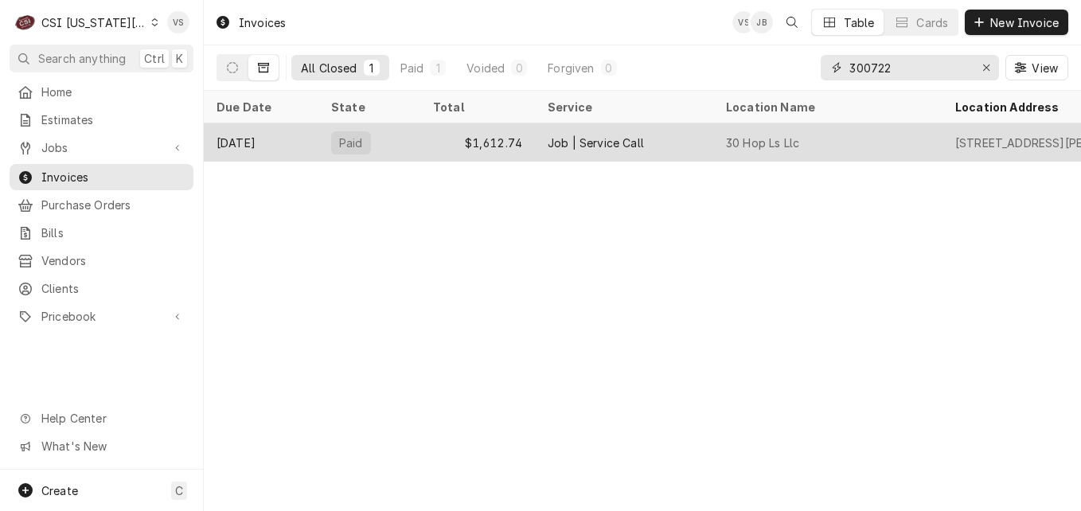
type input "300722"
click at [422, 143] on div "$1,612.74" at bounding box center [477, 142] width 115 height 38
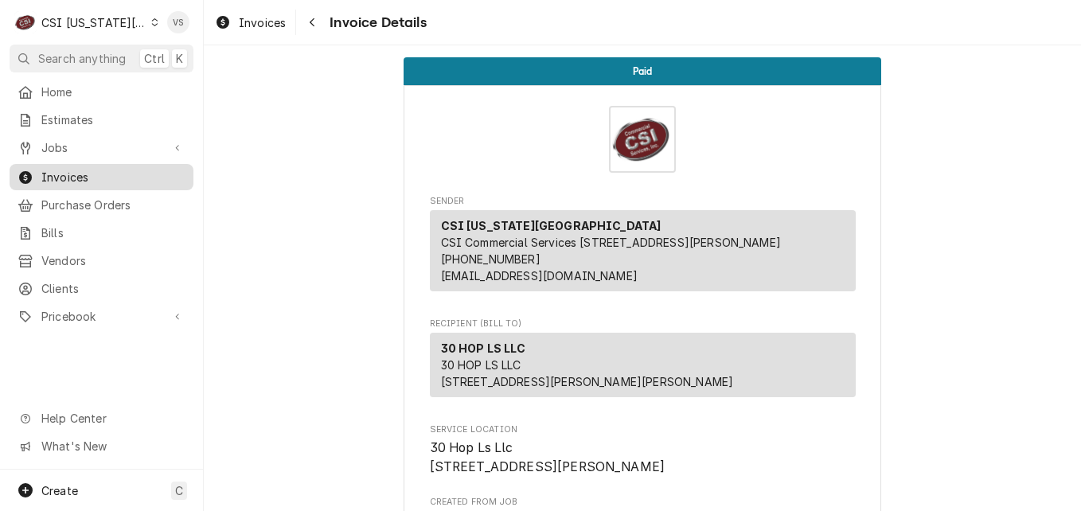
click at [146, 169] on span "Invoices" at bounding box center [113, 177] width 144 height 17
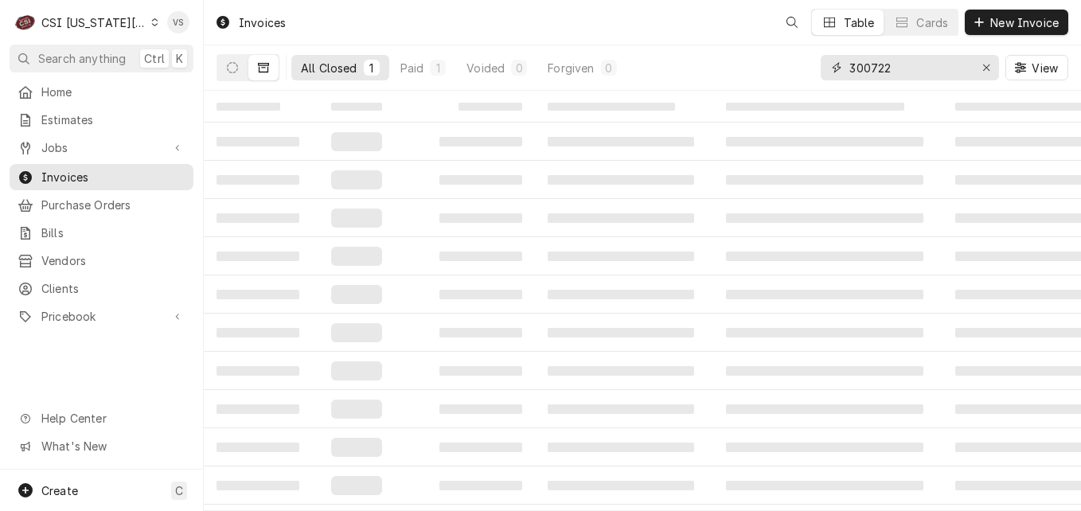
click at [893, 68] on input "300722" at bounding box center [908, 67] width 119 height 25
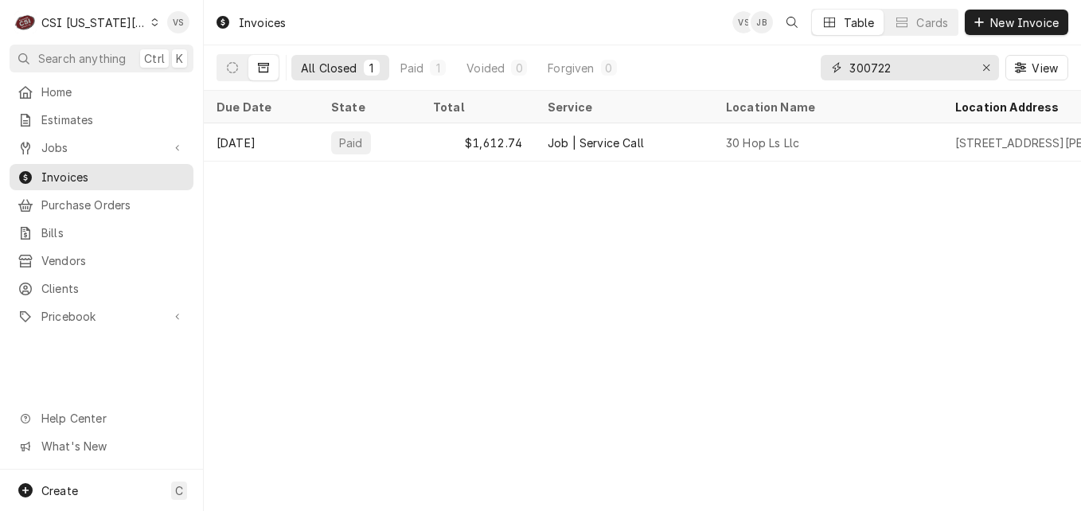
click at [891, 68] on input "300722" at bounding box center [908, 67] width 119 height 25
drag, startPoint x: 891, startPoint y: 68, endPoint x: 871, endPoint y: 67, distance: 19.9
click at [871, 67] on input "300722" at bounding box center [908, 67] width 119 height 25
drag, startPoint x: 871, startPoint y: 67, endPoint x: 503, endPoint y: 193, distance: 389.5
click at [871, 67] on input "300722" at bounding box center [908, 67] width 119 height 25
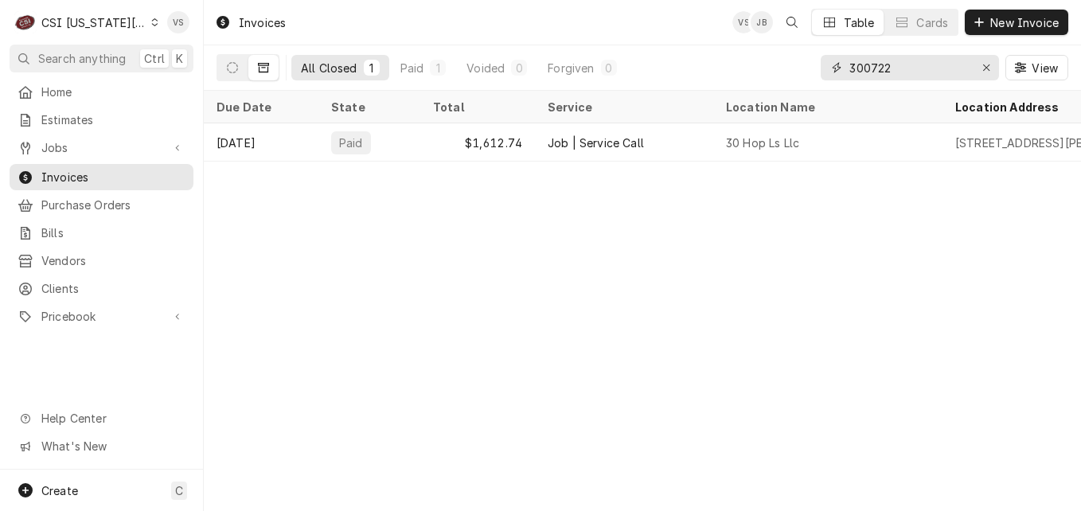
click at [908, 66] on input "300722" at bounding box center [908, 67] width 119 height 25
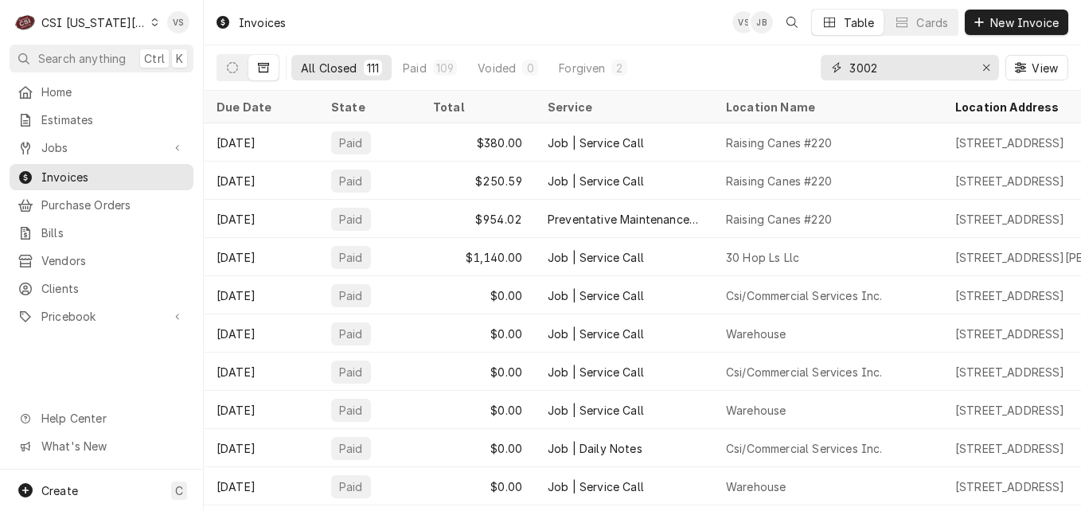
drag, startPoint x: 870, startPoint y: 64, endPoint x: 888, endPoint y: 64, distance: 18.3
click at [888, 64] on input "3002" at bounding box center [908, 67] width 119 height 25
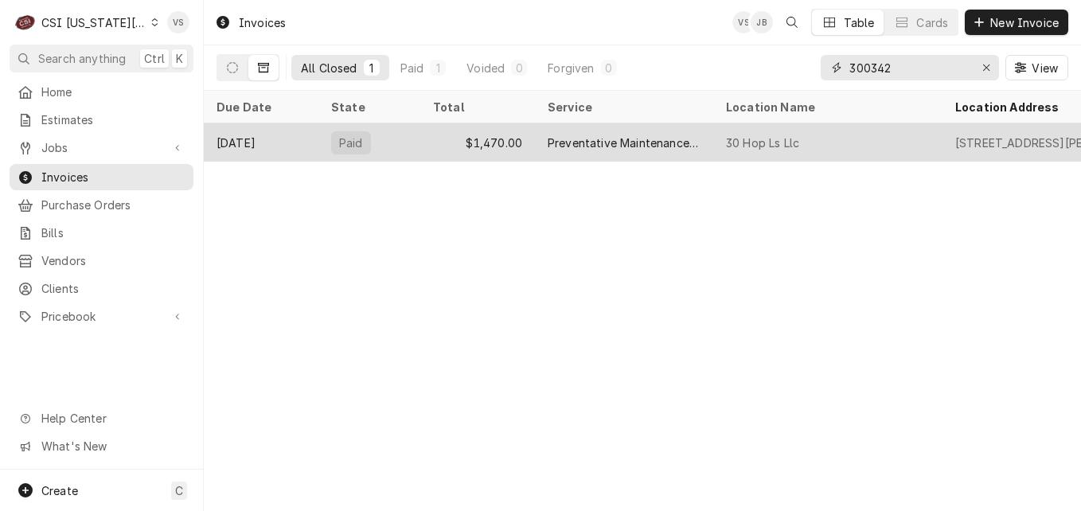
type input "300342"
click at [402, 141] on div "Paid" at bounding box center [369, 142] width 102 height 38
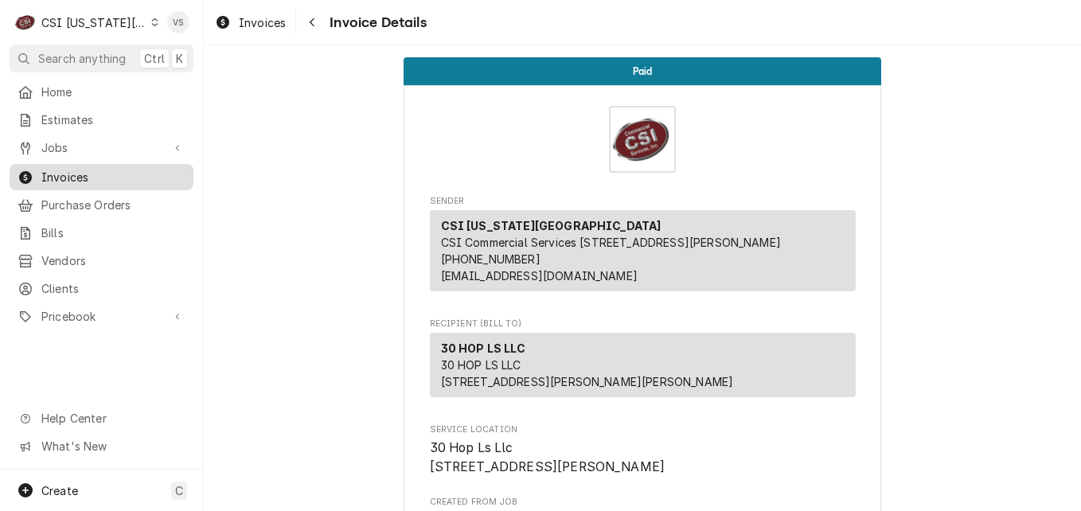
click at [80, 175] on span "Invoices" at bounding box center [113, 177] width 144 height 17
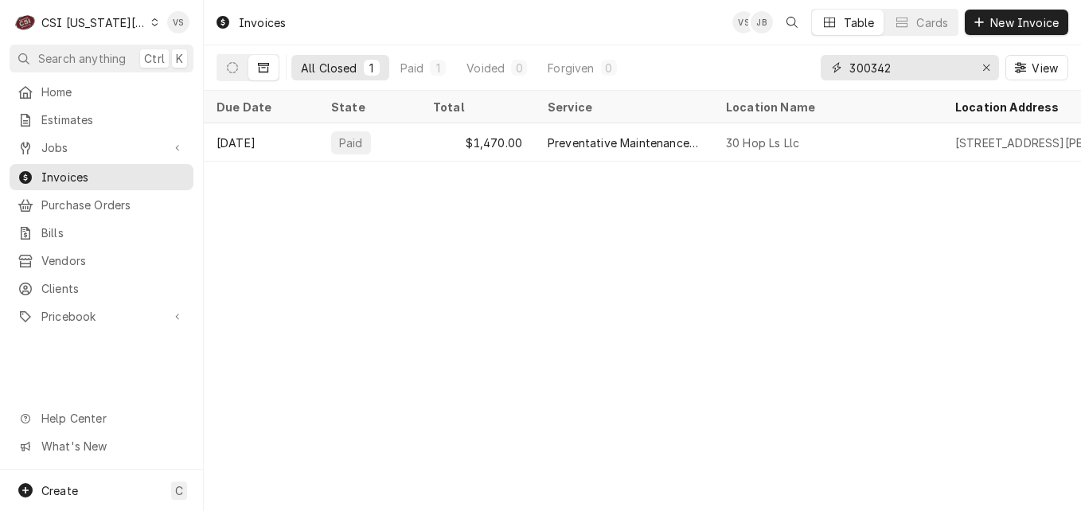
drag, startPoint x: 900, startPoint y: 68, endPoint x: 862, endPoint y: 68, distance: 37.4
click at [862, 68] on input "300342" at bounding box center [908, 67] width 119 height 25
type input "301046"
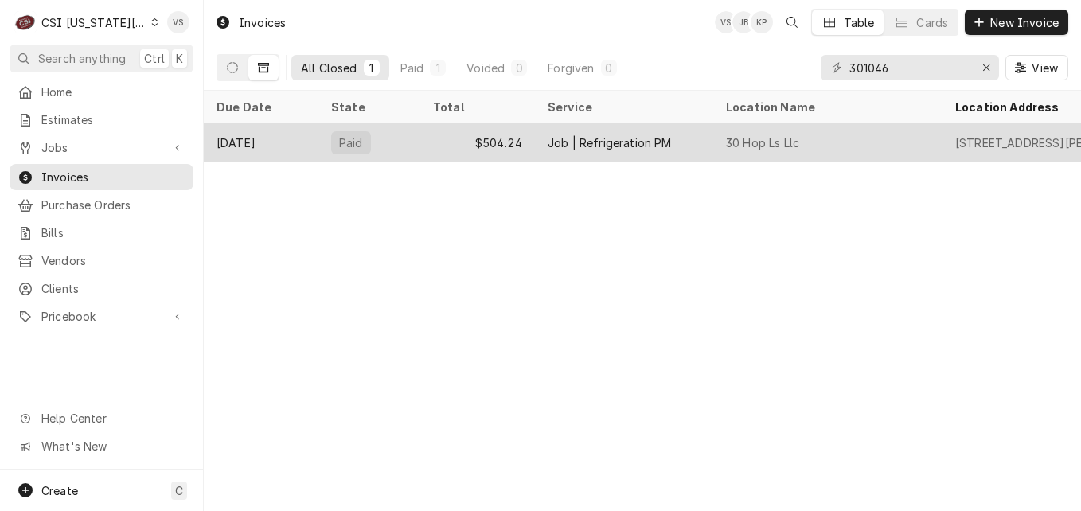
click at [390, 141] on div "Paid" at bounding box center [369, 142] width 102 height 38
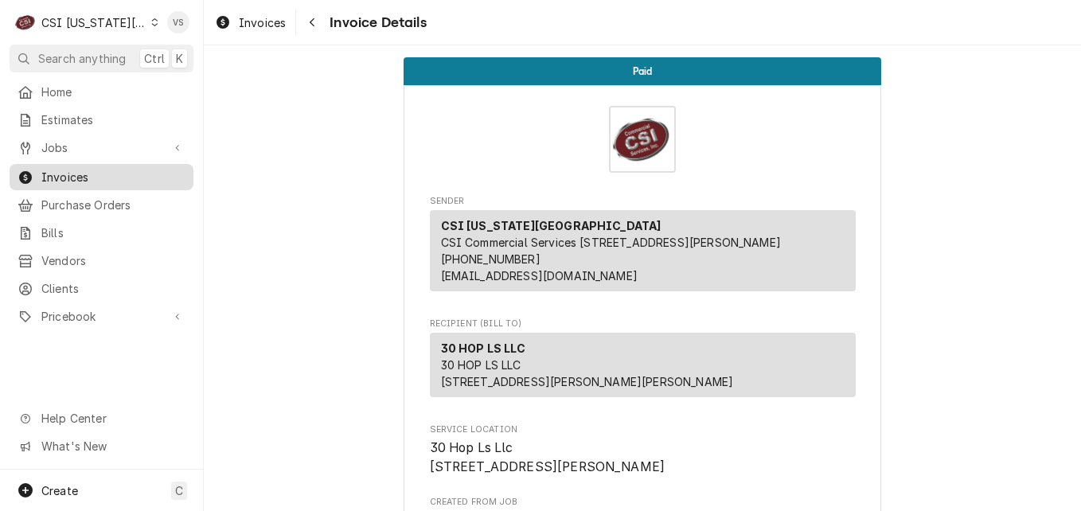
click at [135, 179] on span "Invoices" at bounding box center [113, 177] width 144 height 17
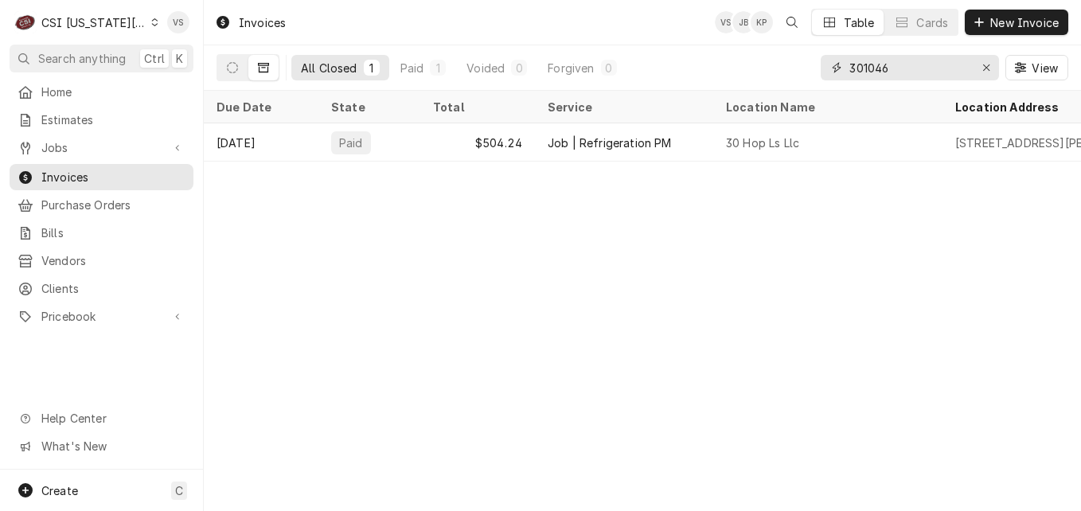
click at [816, 68] on div "All Closed 1 Paid 1 Voided 0 Forgiven 0 301046 View" at bounding box center [641, 67] width 851 height 45
click at [896, 68] on input "300791" at bounding box center [908, 67] width 119 height 25
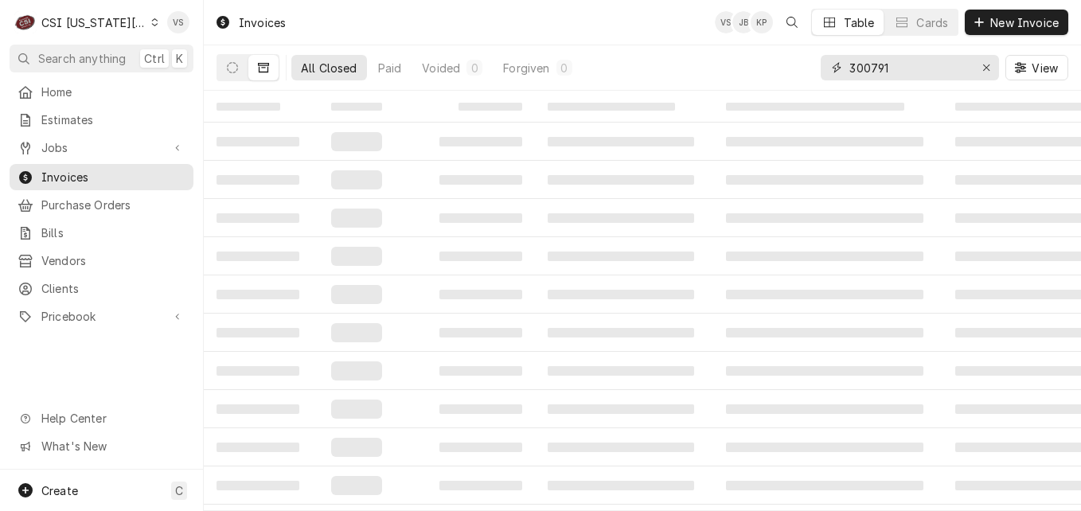
click at [833, 69] on div "300791" at bounding box center [909, 67] width 178 height 25
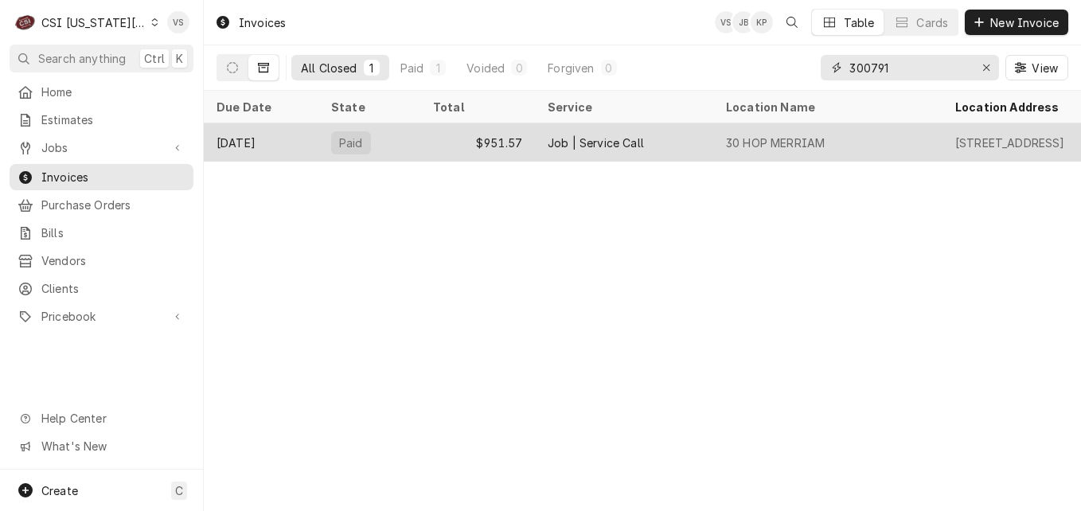
type input "300791"
click at [400, 138] on div "Paid" at bounding box center [369, 142] width 102 height 38
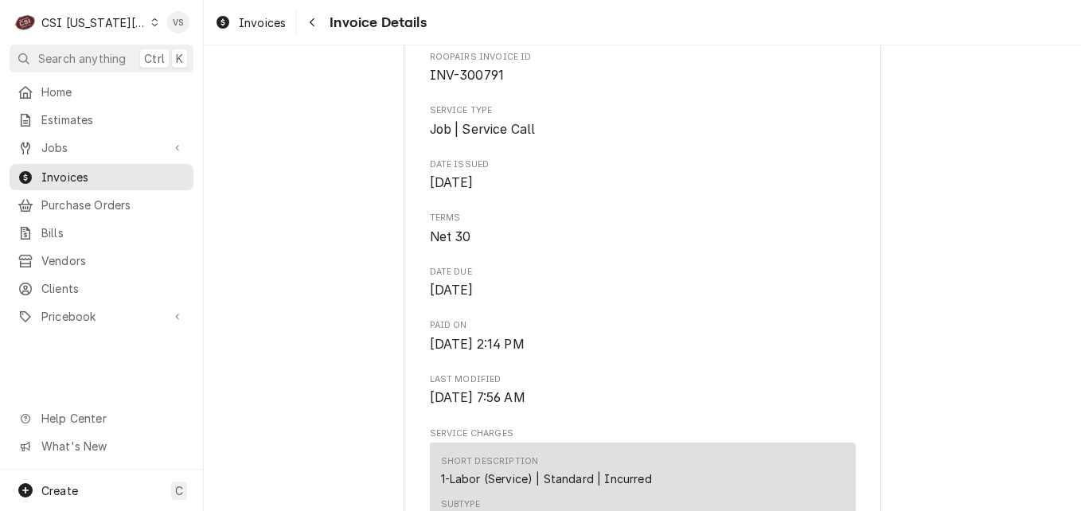
scroll to position [557, 0]
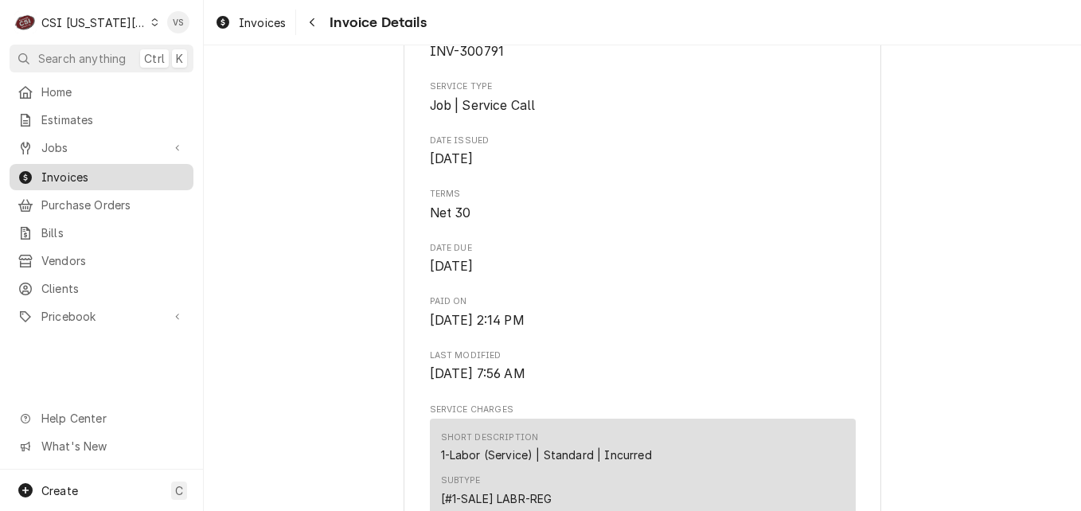
click at [125, 178] on span "Invoices" at bounding box center [113, 177] width 144 height 17
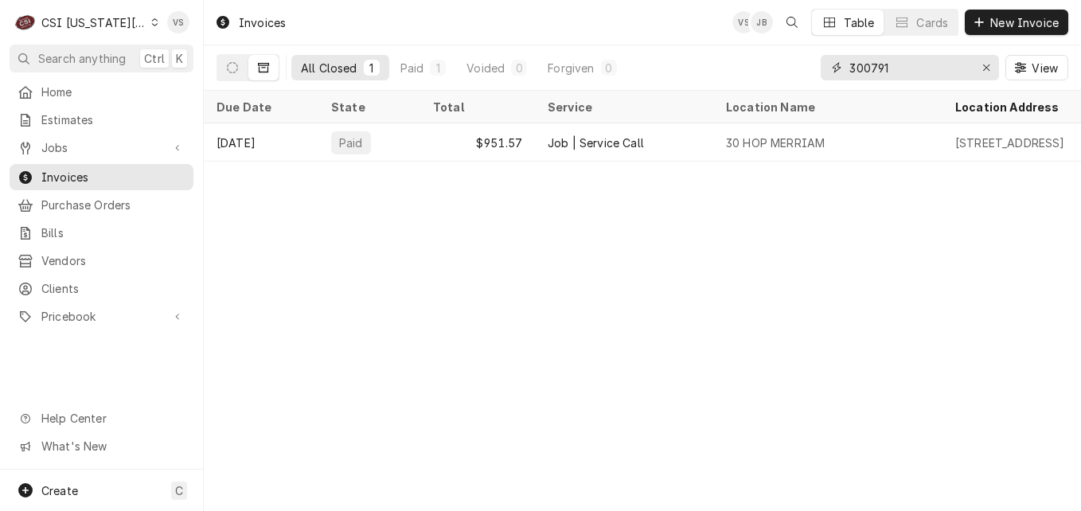
drag, startPoint x: 822, startPoint y: 68, endPoint x: 803, endPoint y: 69, distance: 19.1
click at [803, 69] on div "All Closed 1 Paid 1 Voided 0 Forgiven 0 300791 View" at bounding box center [641, 67] width 851 height 45
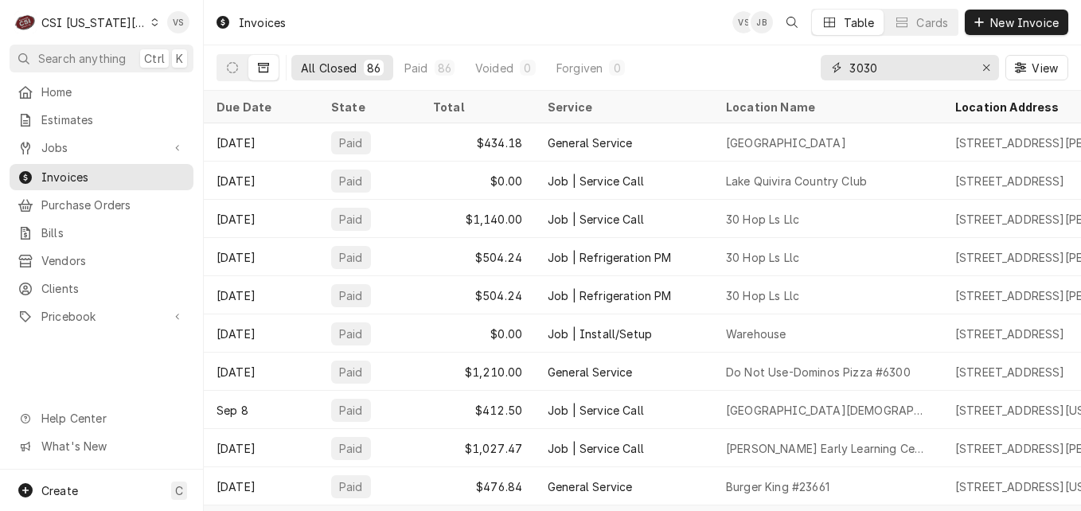
click at [804, 72] on div "All Closed 86 Paid 86 Voided 0 Forgiven 0 3030 View" at bounding box center [641, 67] width 851 height 45
type input "3"
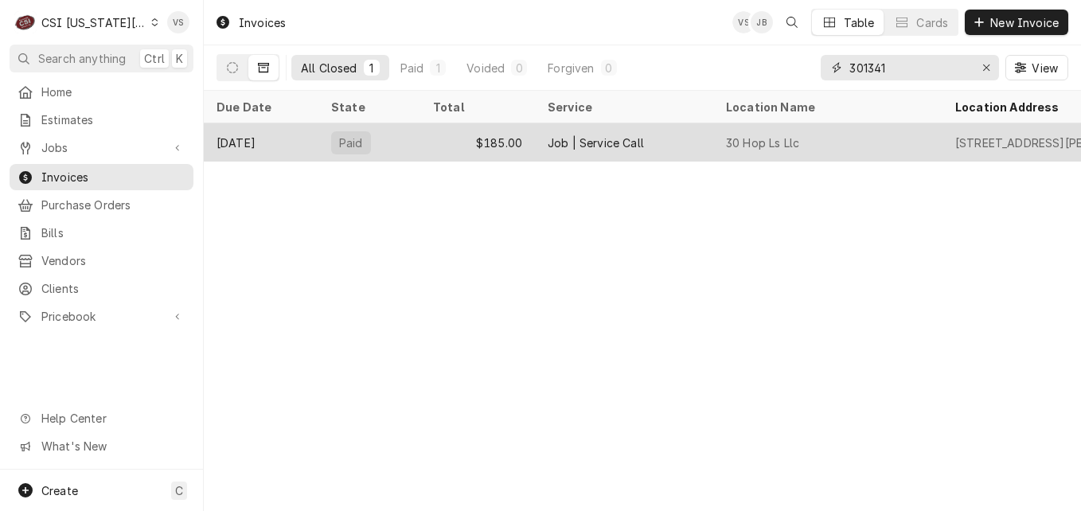
type input "301341"
click at [301, 131] on div "Jul 12" at bounding box center [261, 142] width 115 height 38
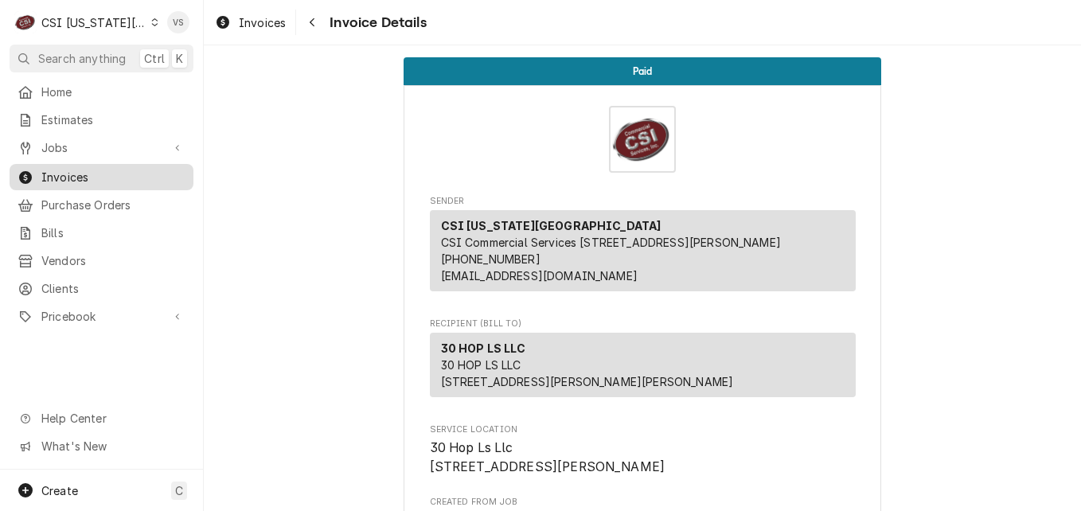
click at [76, 171] on span "Invoices" at bounding box center [113, 177] width 144 height 17
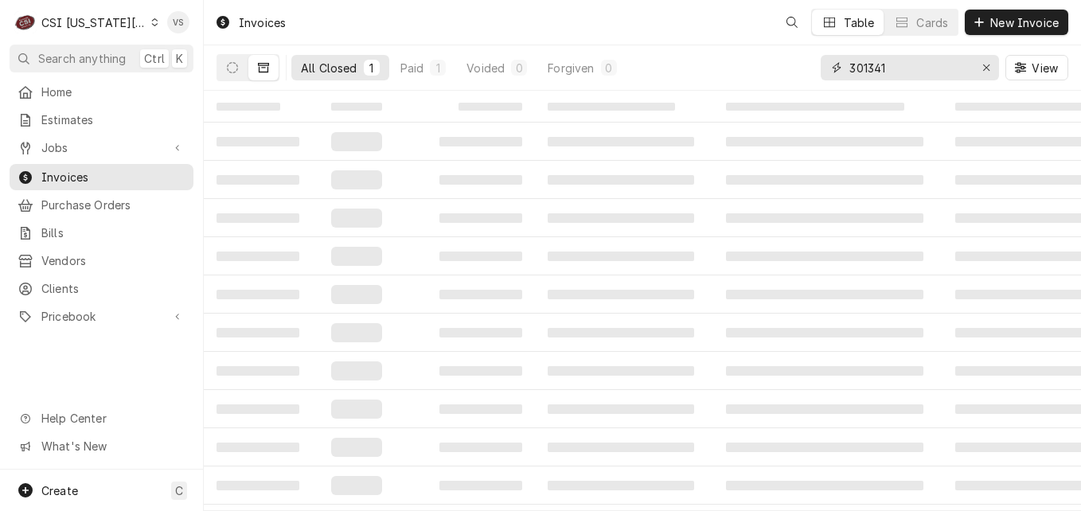
click at [900, 68] on input "301341" at bounding box center [908, 67] width 119 height 25
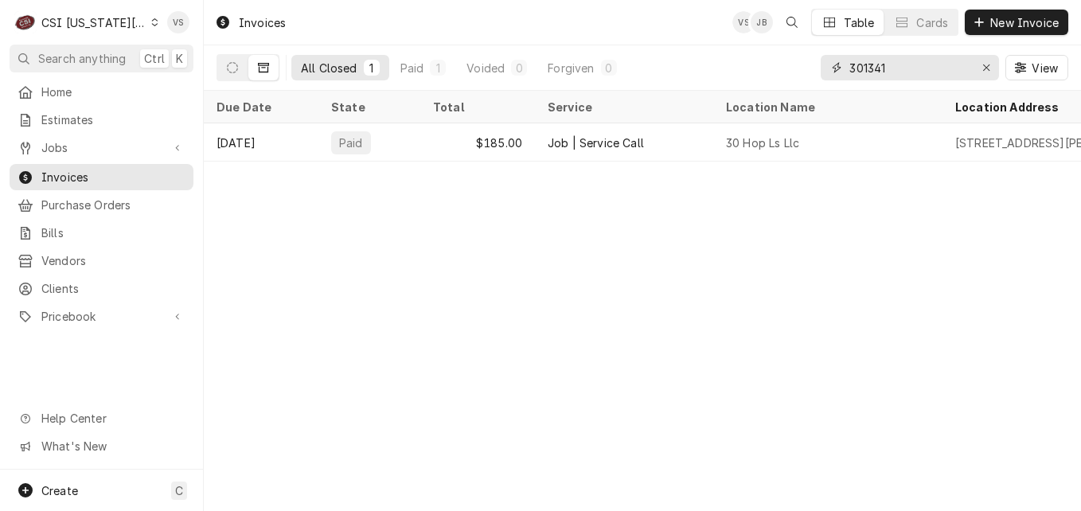
click at [895, 68] on input "301341" at bounding box center [908, 67] width 119 height 25
click at [835, 67] on div "301341" at bounding box center [909, 67] width 178 height 25
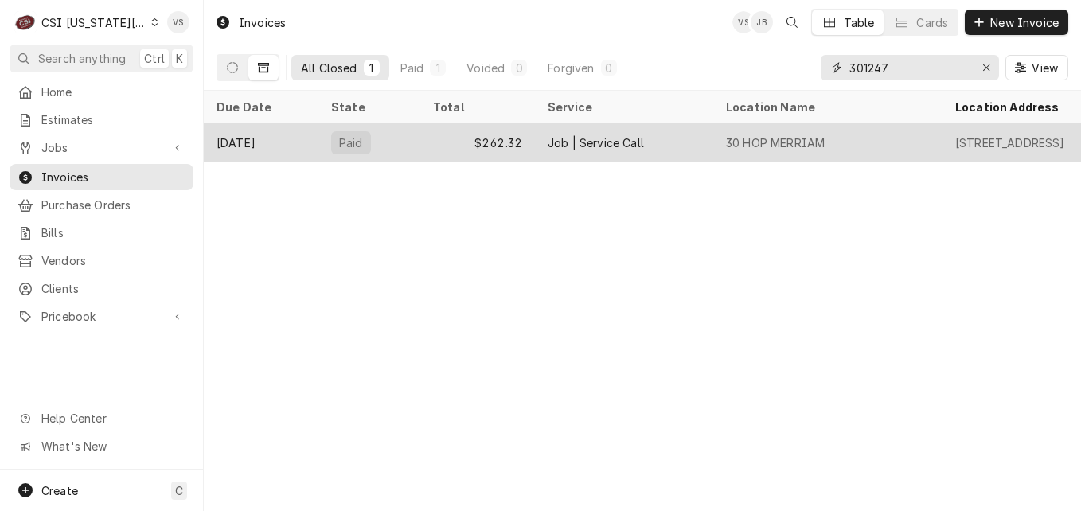
type input "301247"
click at [402, 138] on div "Paid" at bounding box center [369, 142] width 102 height 38
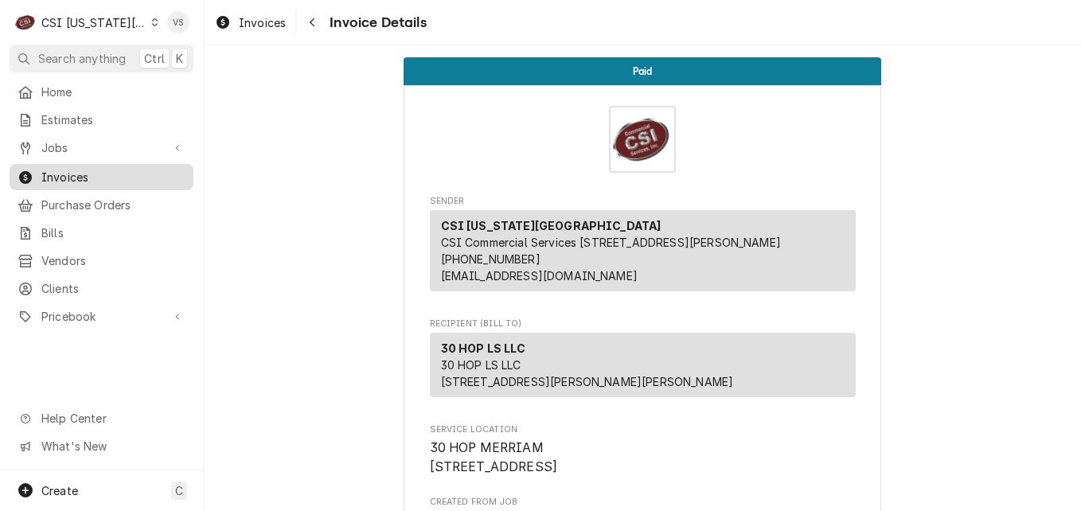
click at [99, 169] on span "Invoices" at bounding box center [113, 177] width 144 height 17
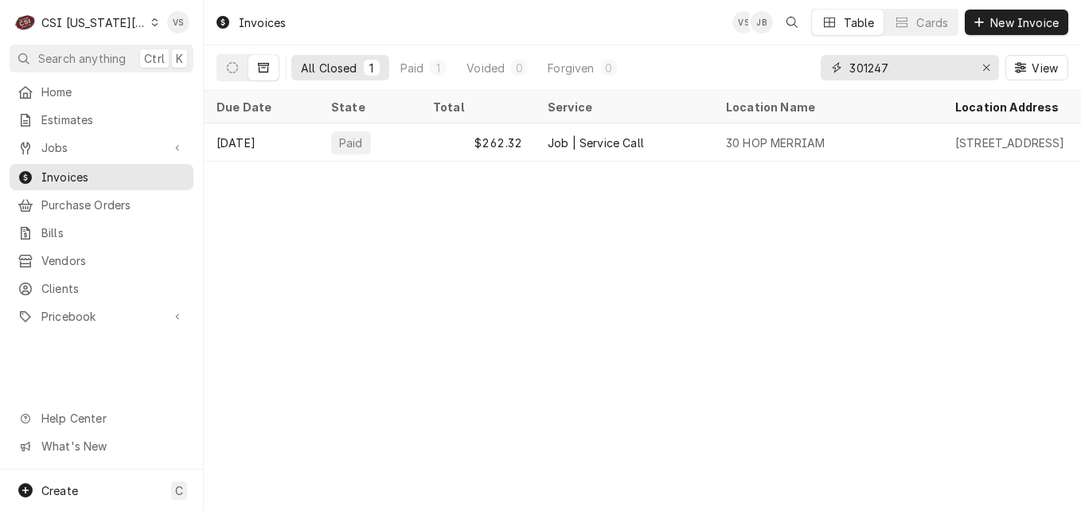
drag, startPoint x: 863, startPoint y: 67, endPoint x: 804, endPoint y: 69, distance: 58.9
click at [810, 68] on div "All Closed 1 Paid 1 Voided 0 Forgiven 0 301247 View" at bounding box center [641, 67] width 851 height 45
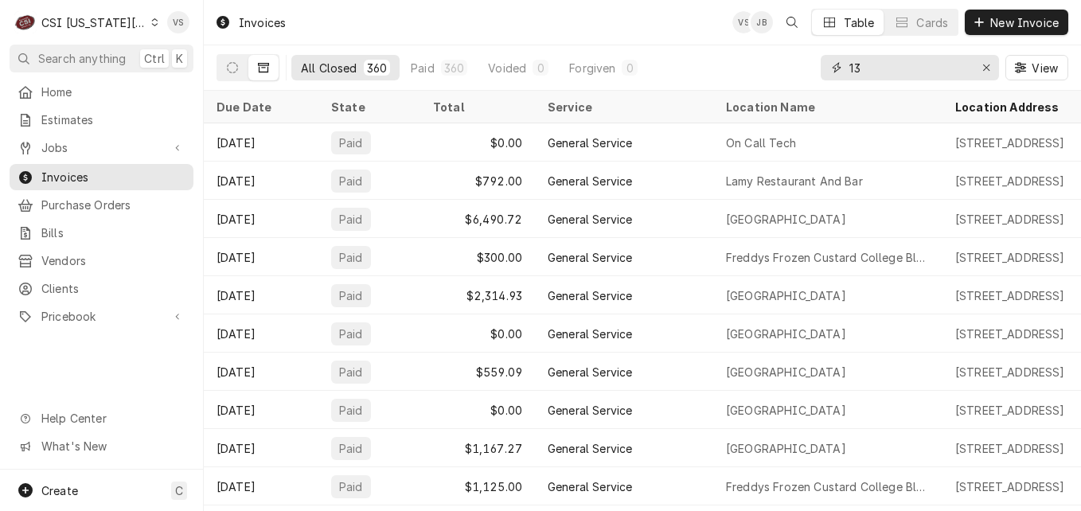
type input "1"
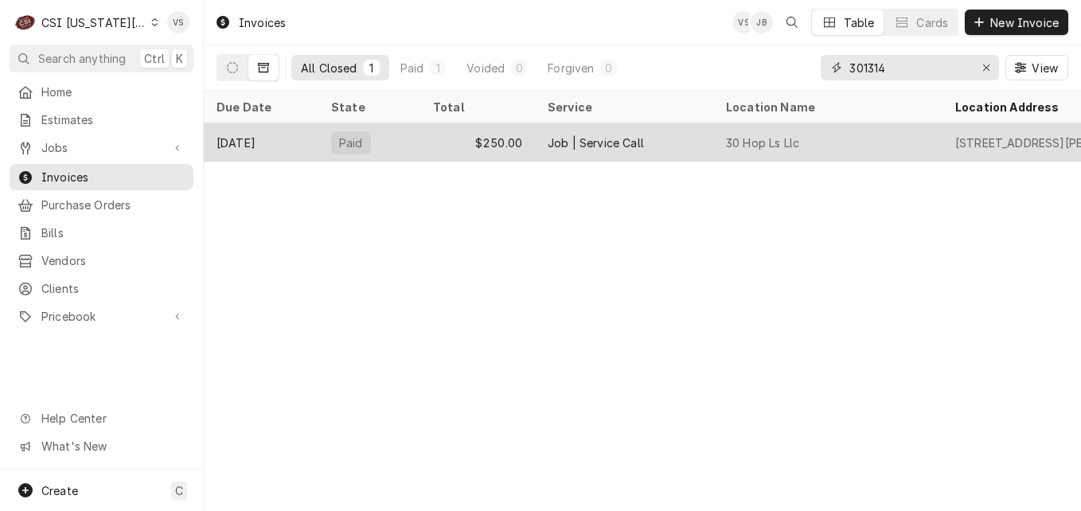
type input "301314"
click at [329, 142] on div "Paid" at bounding box center [369, 142] width 102 height 38
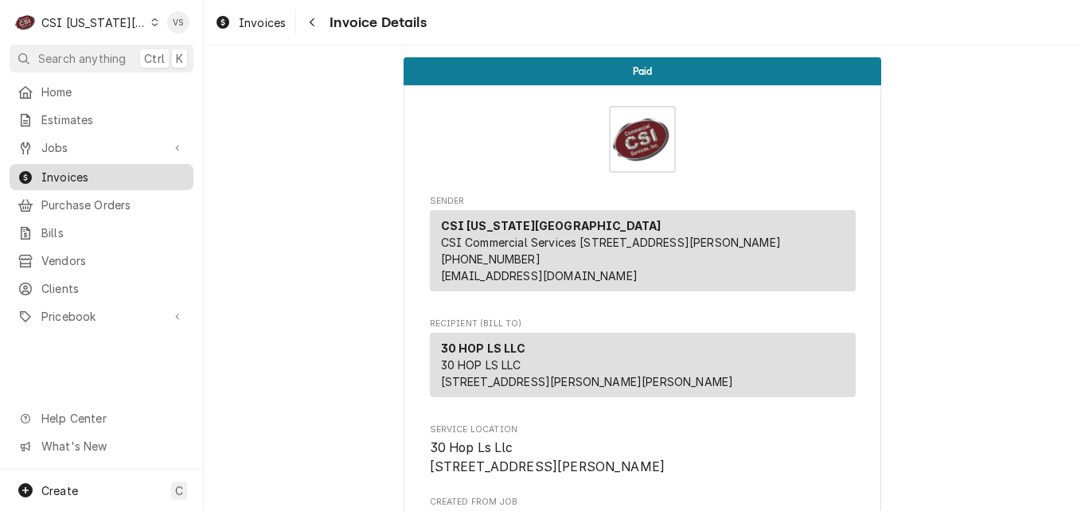
click at [104, 176] on span "Invoices" at bounding box center [113, 177] width 144 height 17
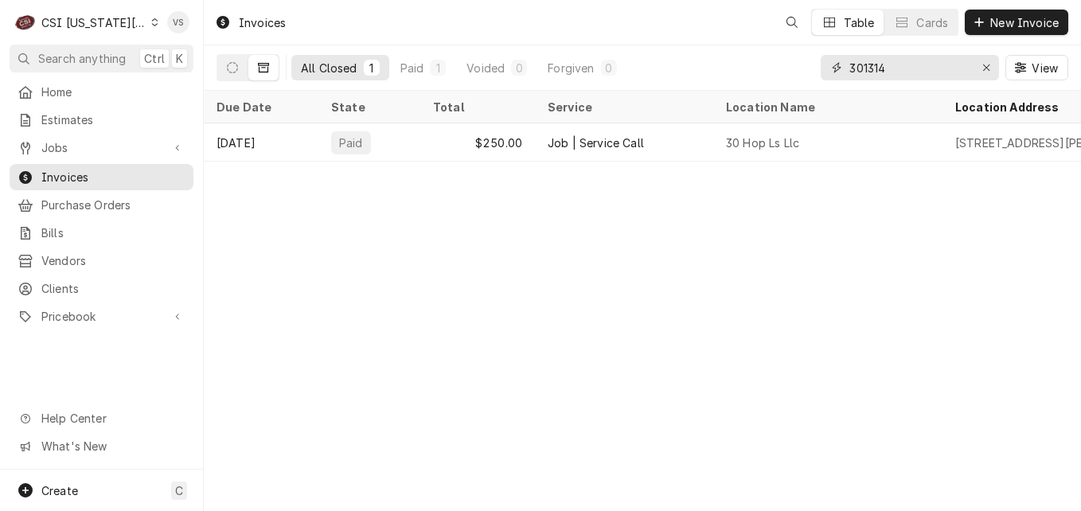
click at [897, 66] on input "301314" at bounding box center [908, 67] width 119 height 25
click at [828, 67] on div "301314" at bounding box center [909, 67] width 178 height 25
type input "3"
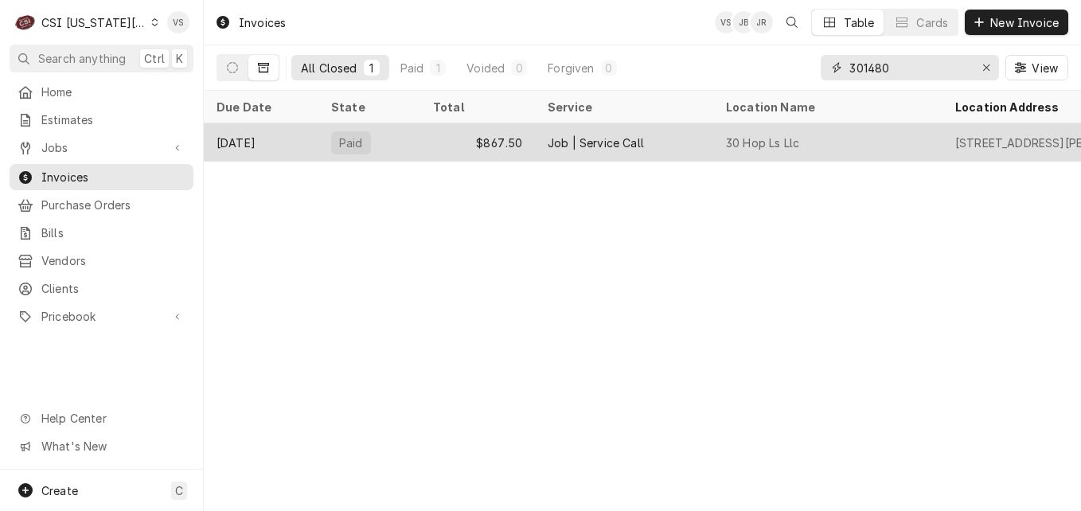
type input "301480"
click at [313, 149] on div "[DATE]" at bounding box center [261, 142] width 115 height 38
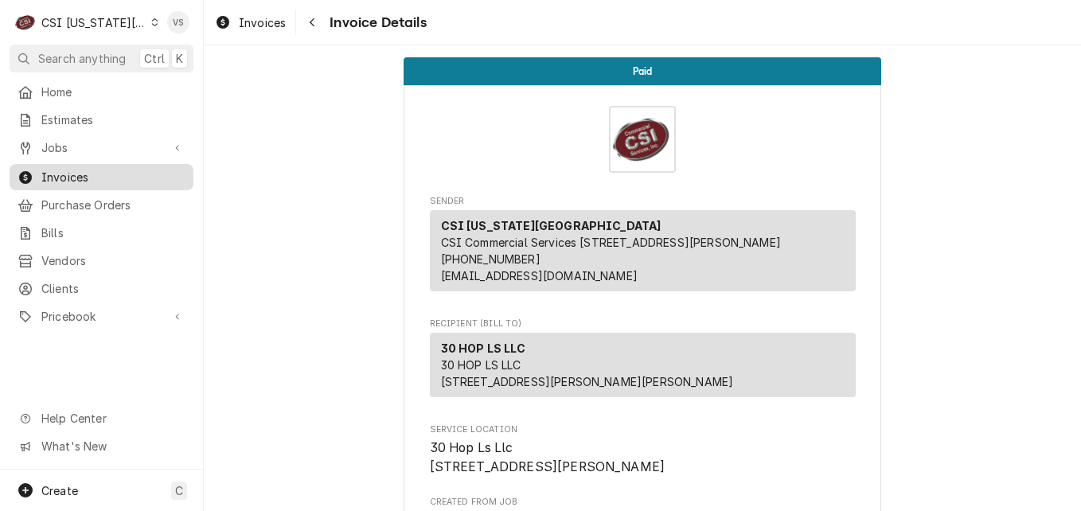
click at [140, 176] on span "Invoices" at bounding box center [113, 177] width 144 height 17
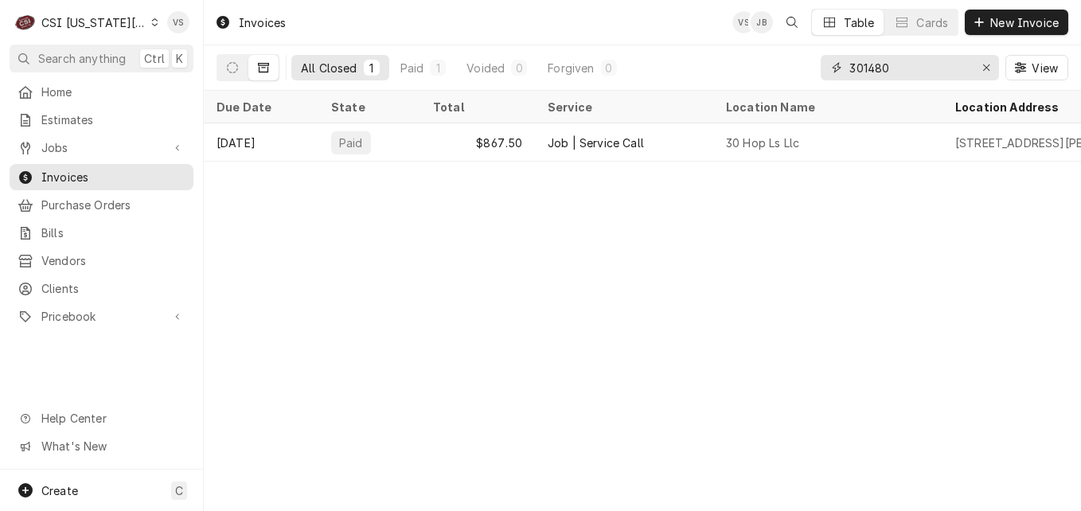
drag, startPoint x: 877, startPoint y: 69, endPoint x: 901, endPoint y: 68, distance: 24.7
click at [901, 68] on input "301480" at bounding box center [908, 67] width 119 height 25
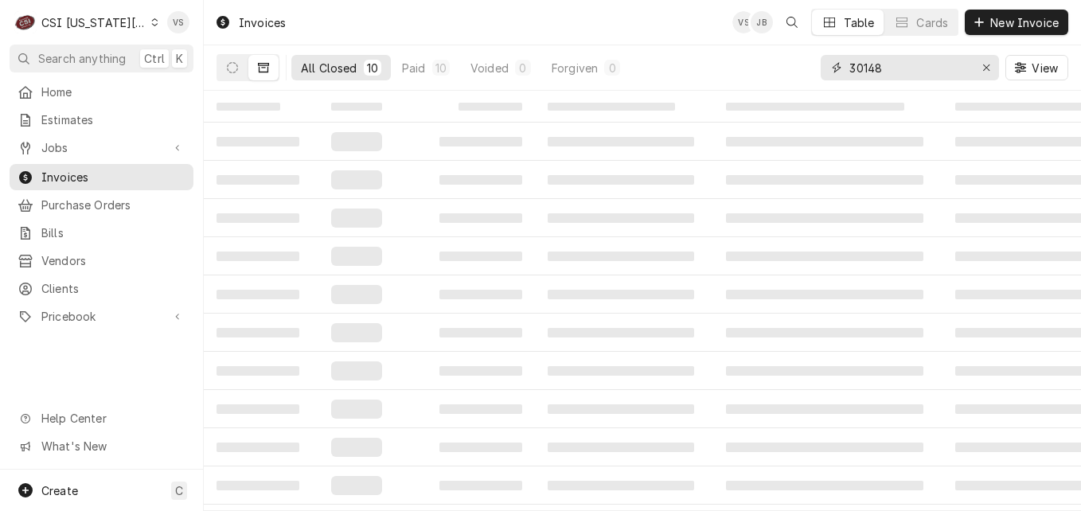
click at [874, 70] on input "30148" at bounding box center [908, 67] width 119 height 25
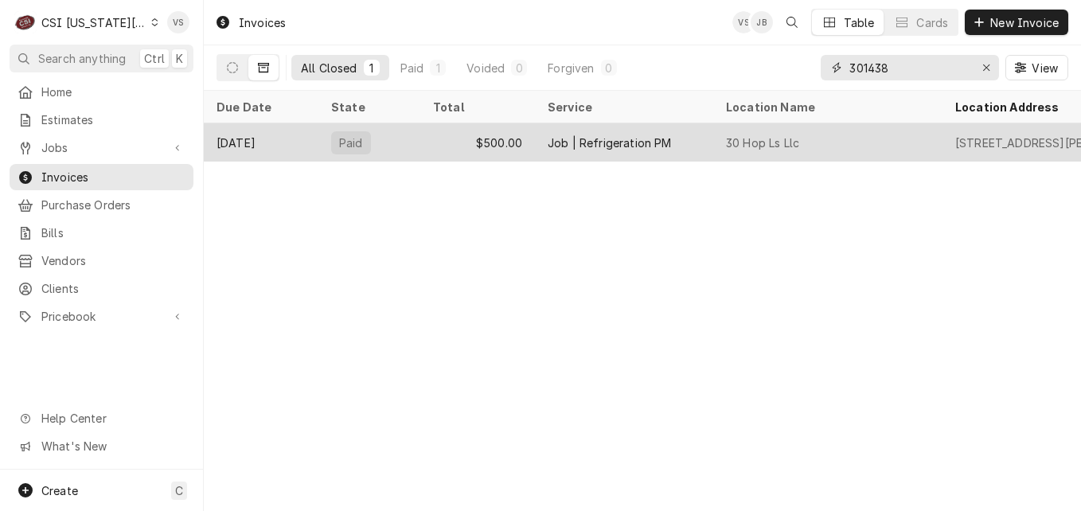
type input "301438"
click at [301, 134] on div "Jul 23" at bounding box center [261, 142] width 115 height 38
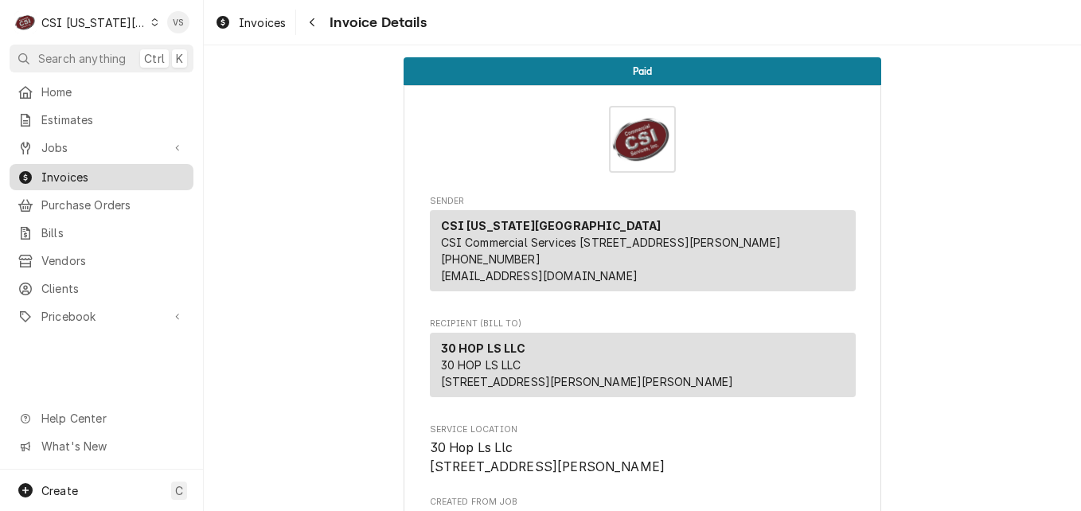
click at [99, 177] on span "Invoices" at bounding box center [113, 177] width 144 height 17
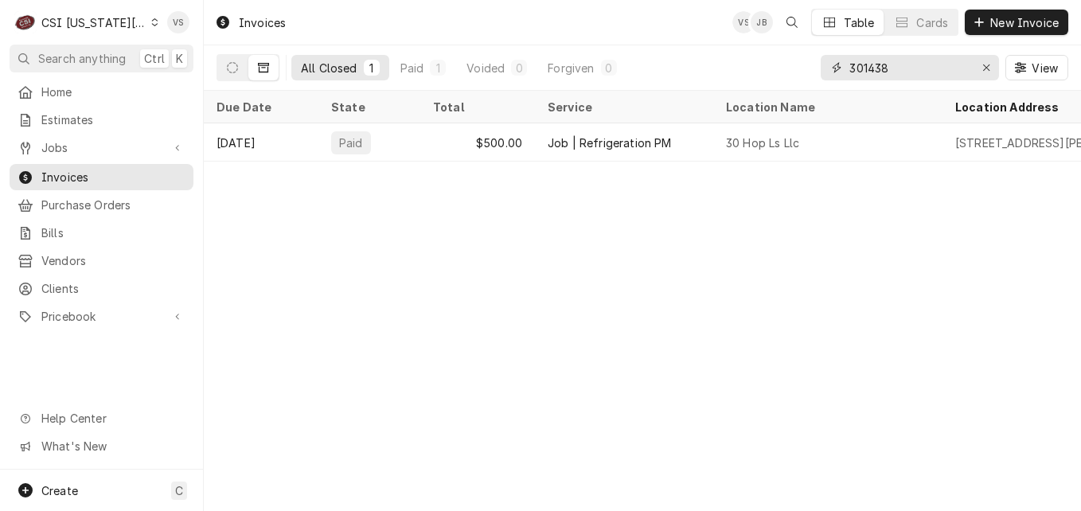
drag, startPoint x: 896, startPoint y: 66, endPoint x: 844, endPoint y: 66, distance: 51.7
click at [822, 66] on div "301438" at bounding box center [909, 67] width 178 height 25
type input "3"
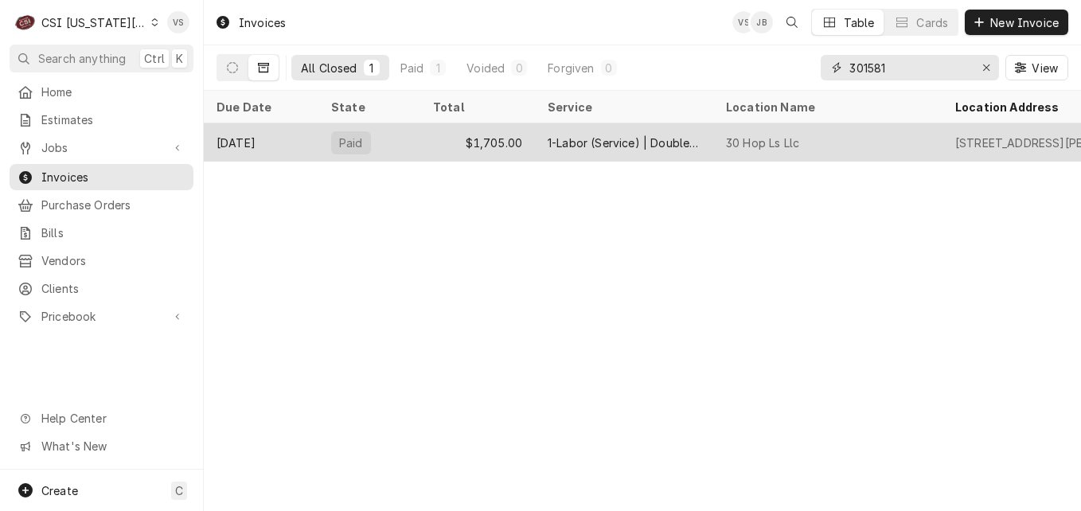
type input "301581"
click at [293, 133] on div "Jul 27" at bounding box center [261, 142] width 115 height 38
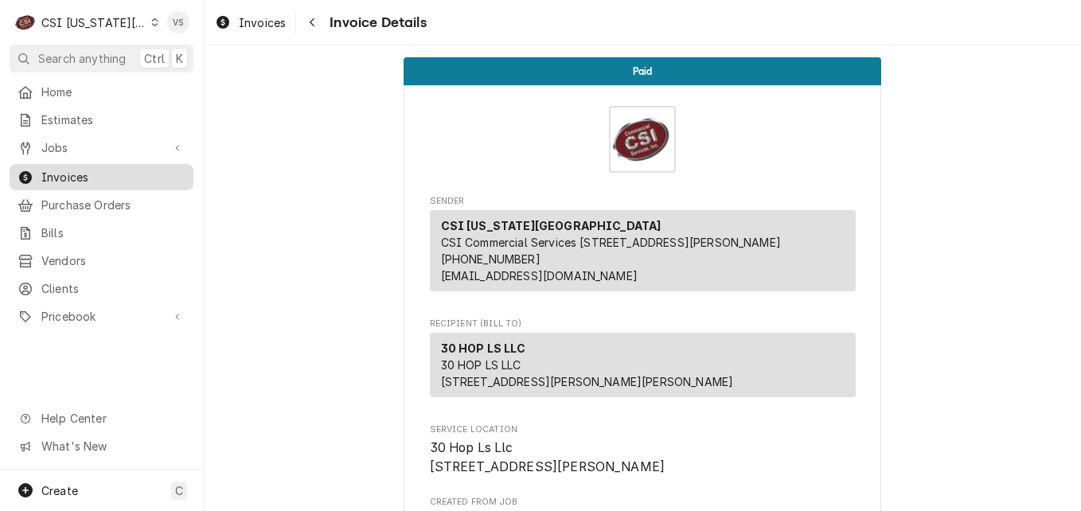
click at [108, 173] on span "Invoices" at bounding box center [113, 177] width 144 height 17
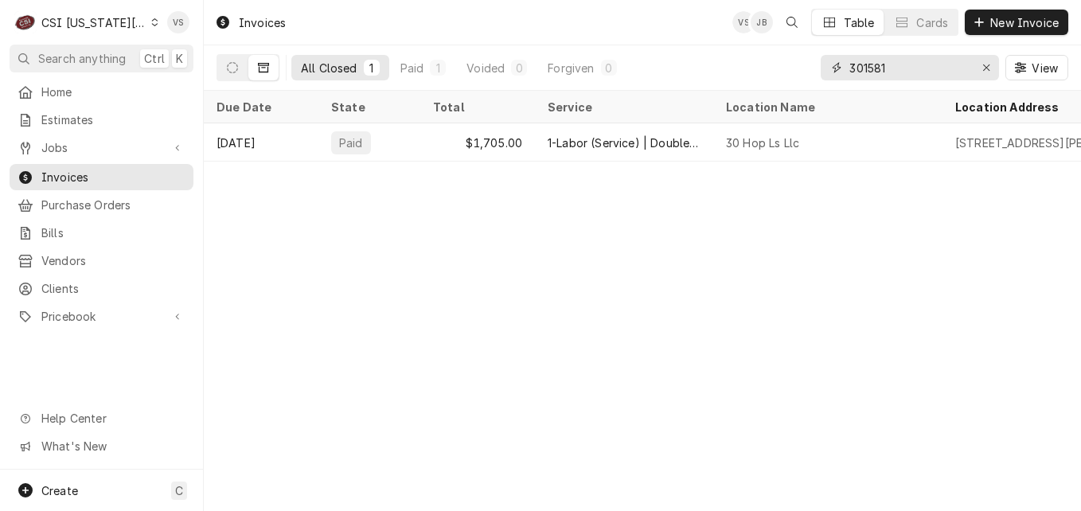
drag, startPoint x: 878, startPoint y: 67, endPoint x: 901, endPoint y: 67, distance: 23.1
click at [901, 67] on input "301581" at bounding box center [908, 67] width 119 height 25
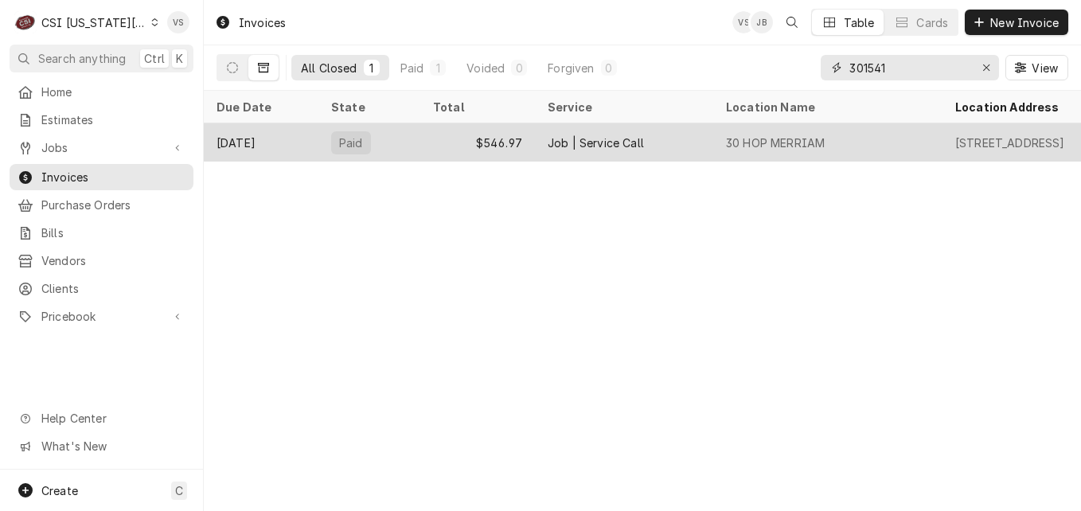
type input "301541"
click at [317, 146] on div "Jul 27" at bounding box center [261, 142] width 115 height 38
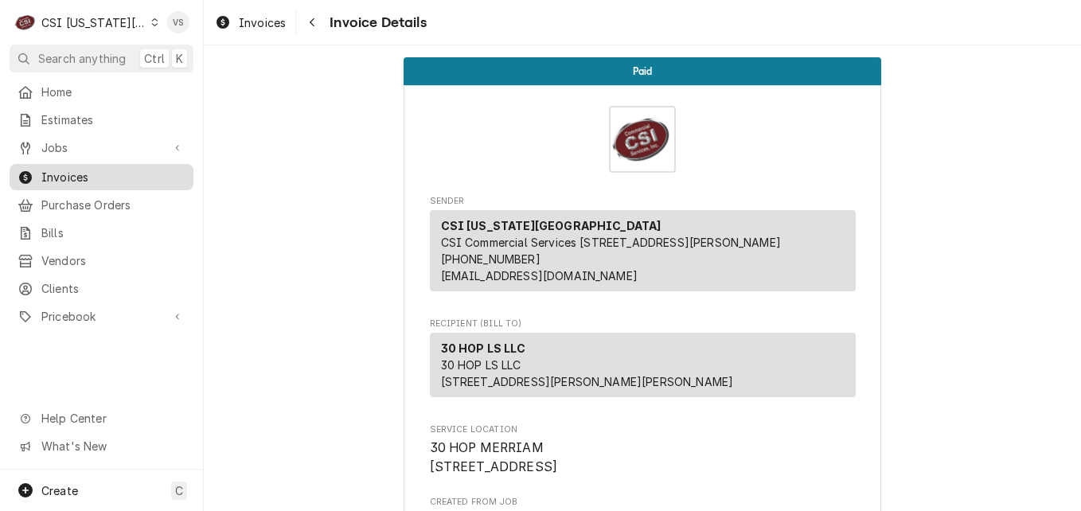
click at [89, 169] on span "Invoices" at bounding box center [113, 177] width 144 height 17
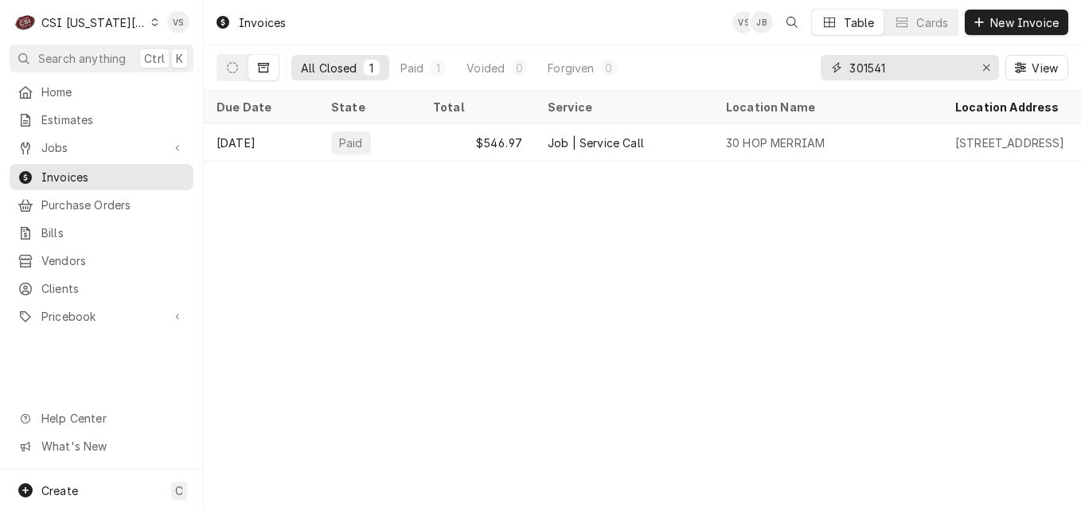
click at [891, 66] on input "301541" at bounding box center [908, 67] width 119 height 25
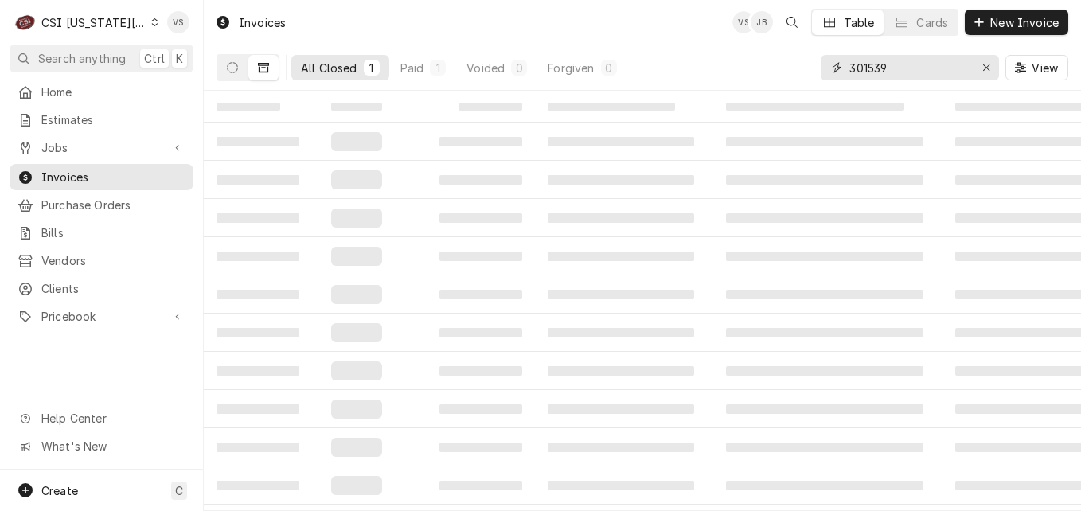
type input "301539"
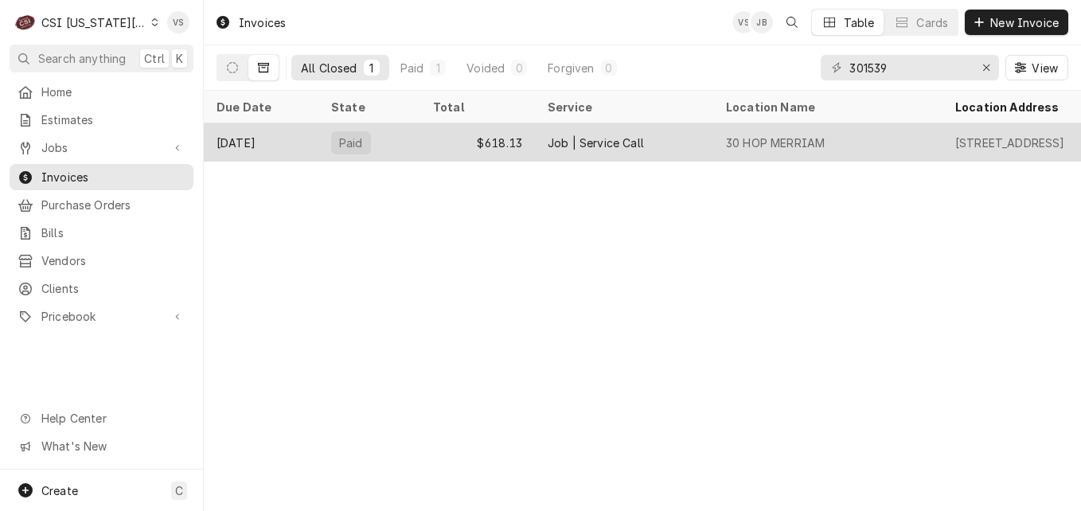
click at [428, 138] on div "$618.13" at bounding box center [477, 142] width 115 height 38
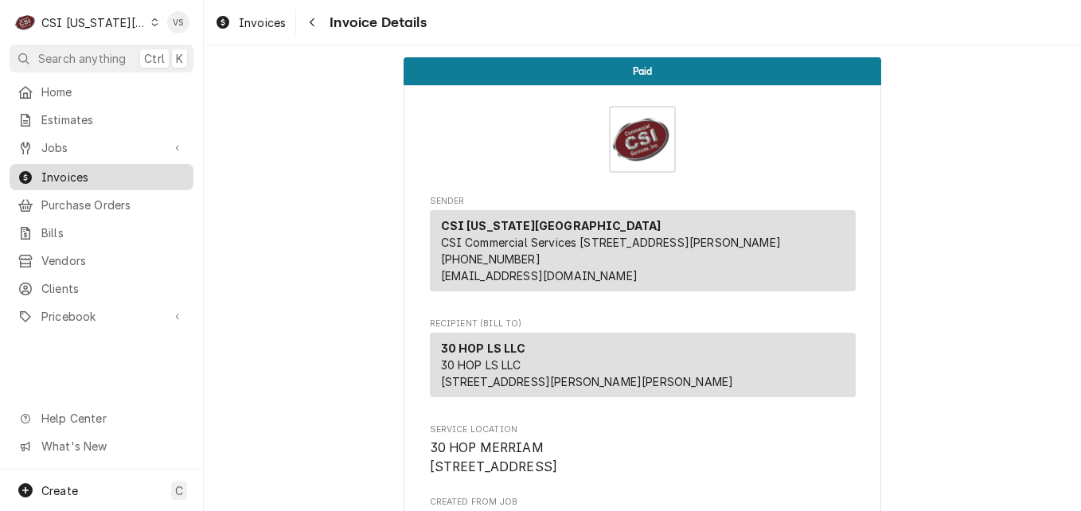
click at [107, 173] on span "Invoices" at bounding box center [113, 177] width 144 height 17
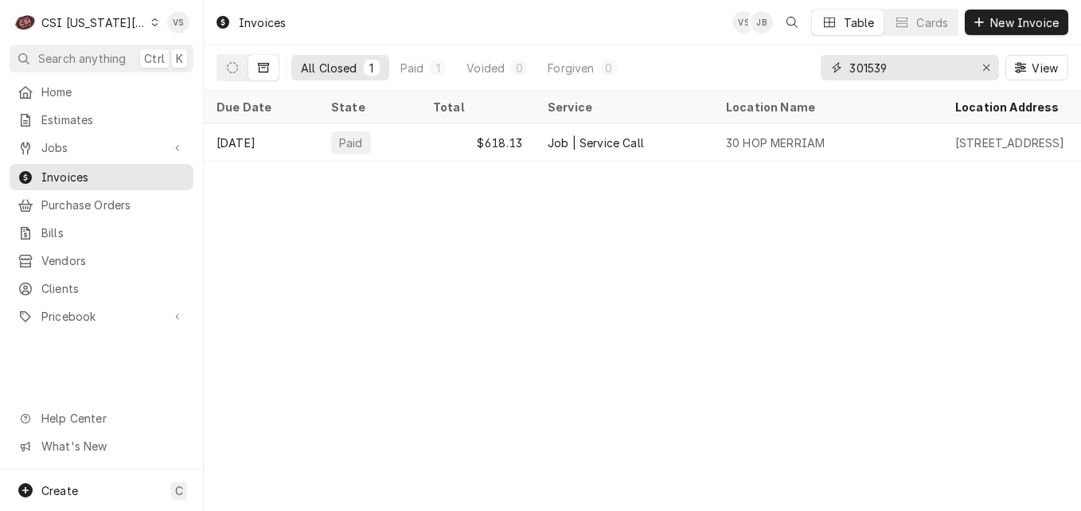
click at [914, 68] on input "301539" at bounding box center [908, 67] width 119 height 25
type input "301376"
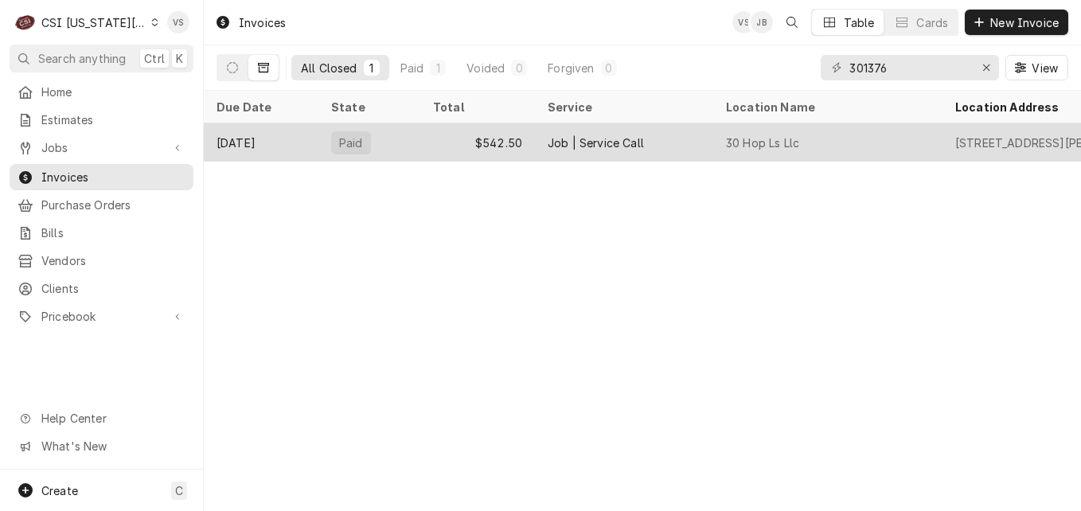
click at [428, 131] on div "$542.50" at bounding box center [477, 142] width 115 height 38
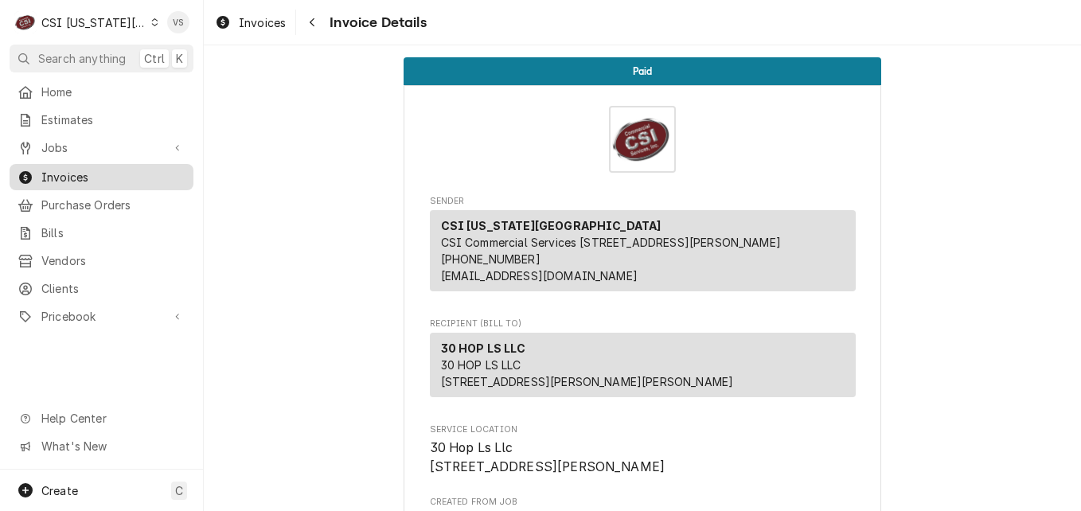
click at [112, 177] on span "Invoices" at bounding box center [113, 177] width 144 height 17
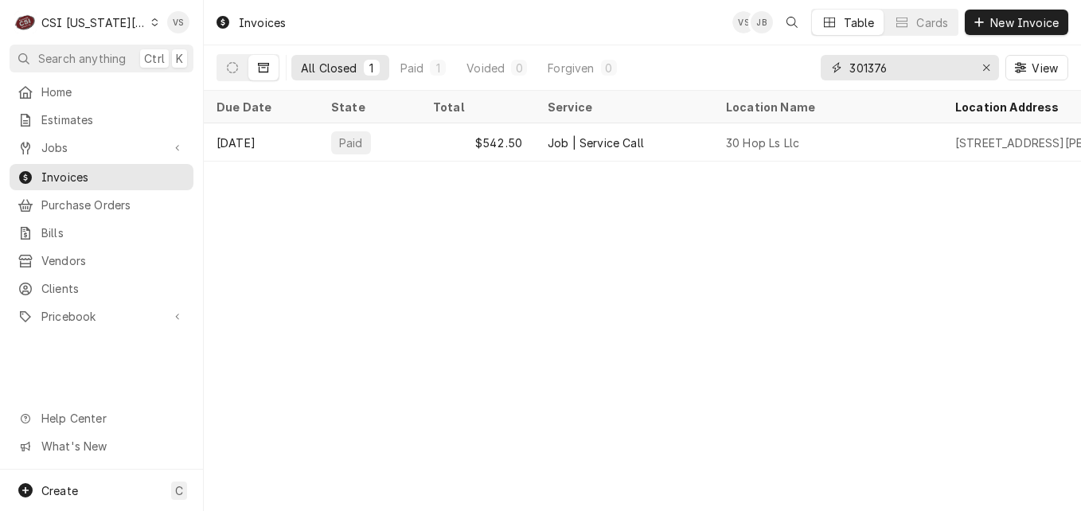
drag, startPoint x: 888, startPoint y: 65, endPoint x: 870, endPoint y: 65, distance: 18.3
click at [867, 67] on input "301376" at bounding box center [908, 67] width 119 height 25
click at [870, 65] on input "301376" at bounding box center [908, 67] width 119 height 25
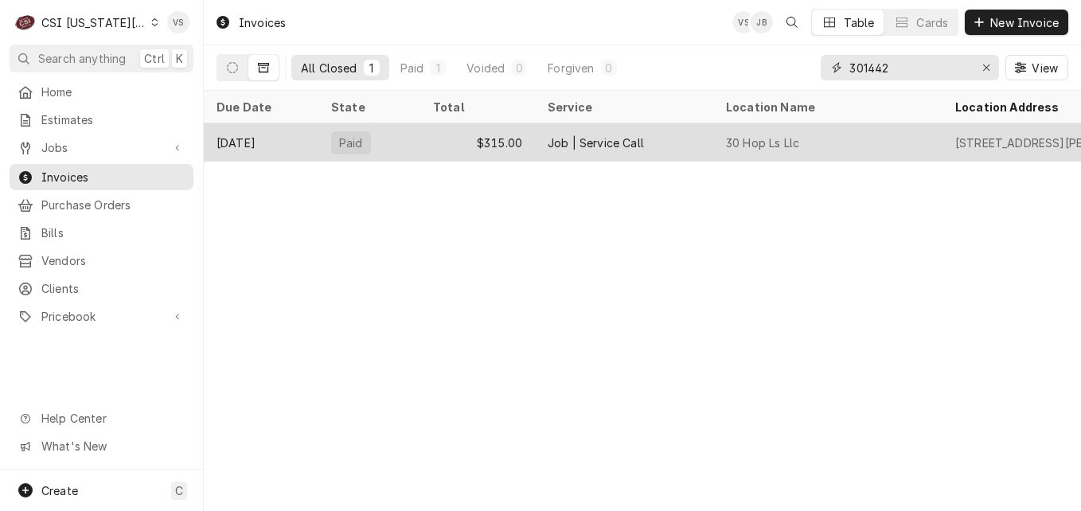
type input "301442"
click at [326, 142] on div "Paid" at bounding box center [369, 142] width 102 height 38
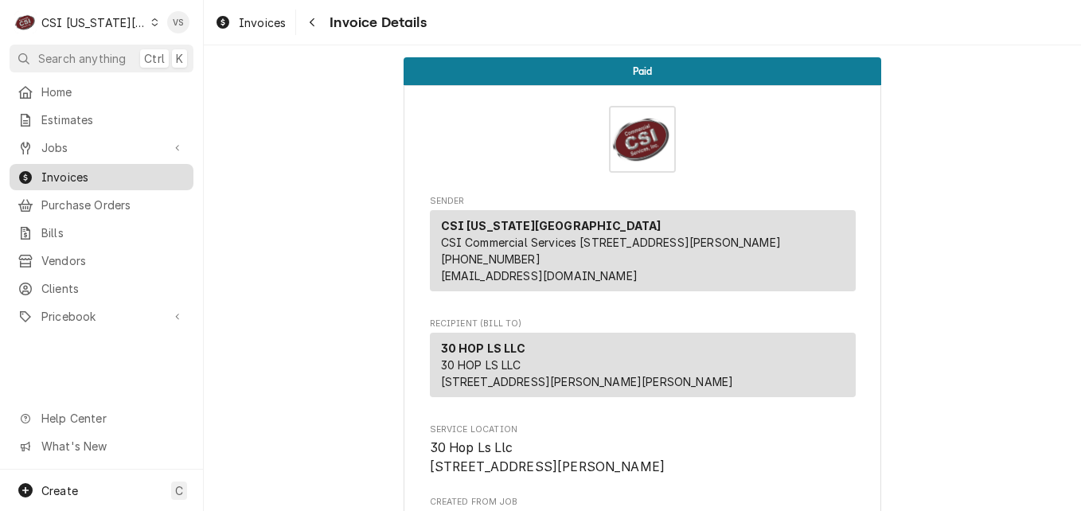
click at [96, 175] on span "Invoices" at bounding box center [113, 177] width 144 height 17
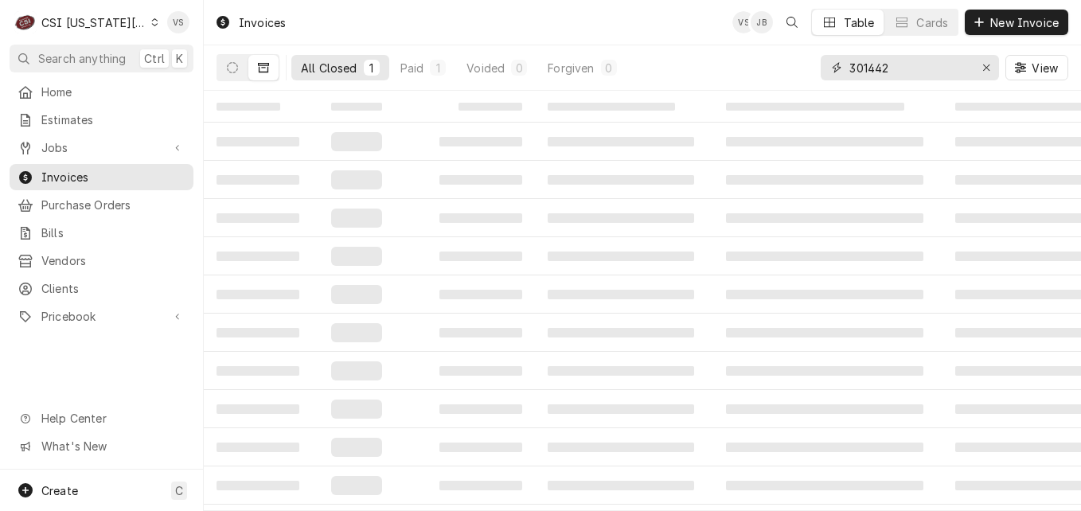
click at [870, 68] on input "301442" at bounding box center [908, 67] width 119 height 25
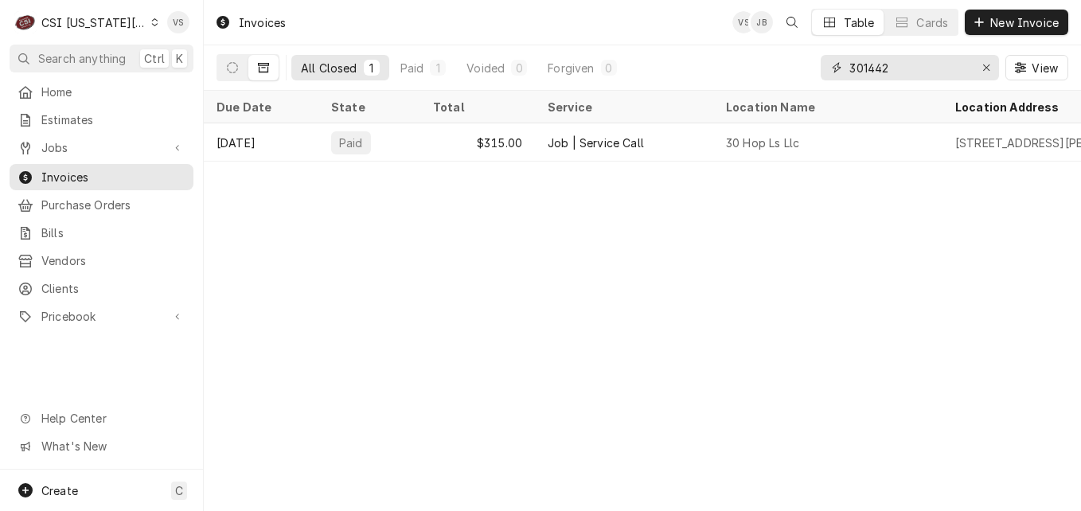
drag, startPoint x: 862, startPoint y: 68, endPoint x: 914, endPoint y: 68, distance: 51.7
click at [914, 68] on input "301442" at bounding box center [908, 67] width 119 height 25
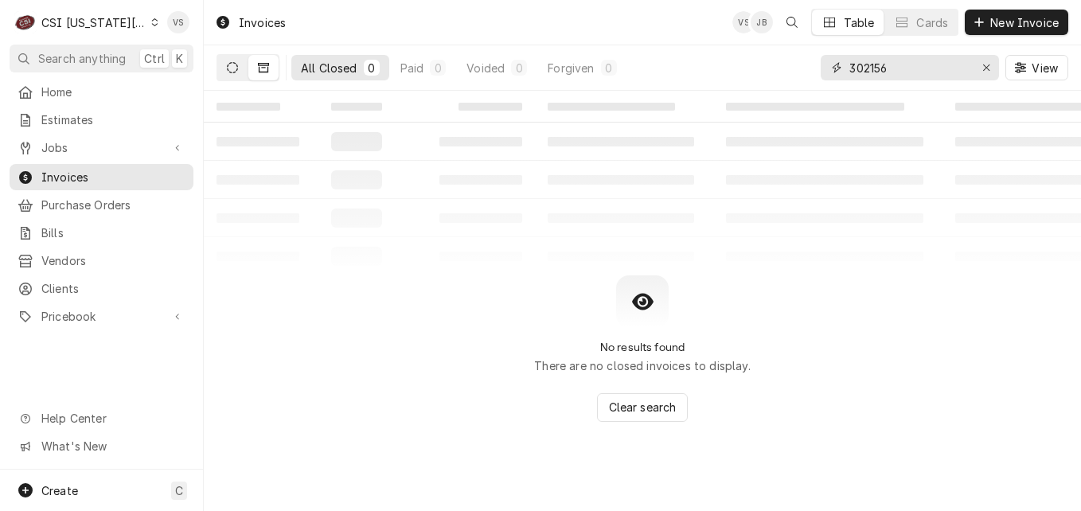
type input "302156"
click at [232, 75] on button "Dynamic Content Wrapper" at bounding box center [232, 67] width 30 height 25
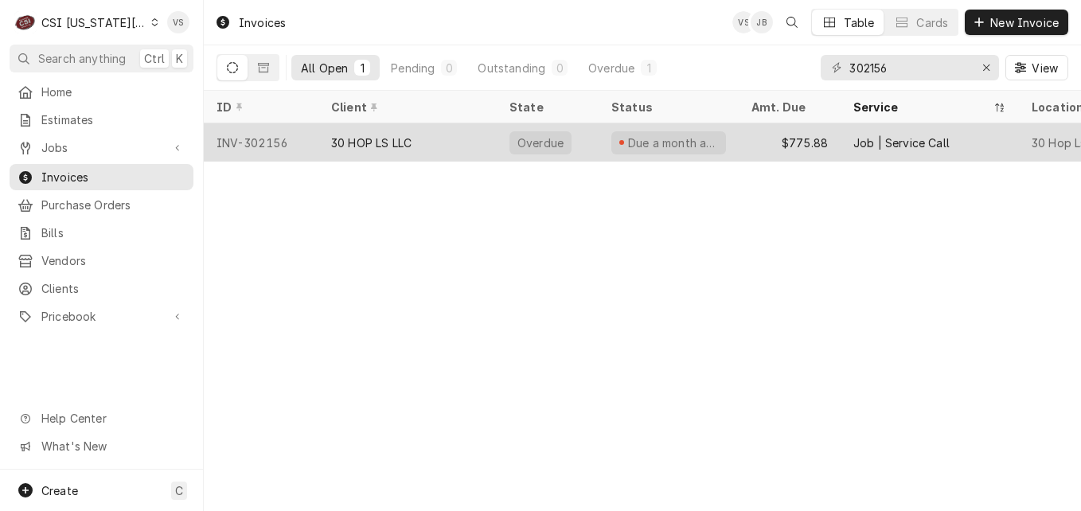
click at [381, 143] on div "30 HOP LS LLC" at bounding box center [371, 142] width 80 height 17
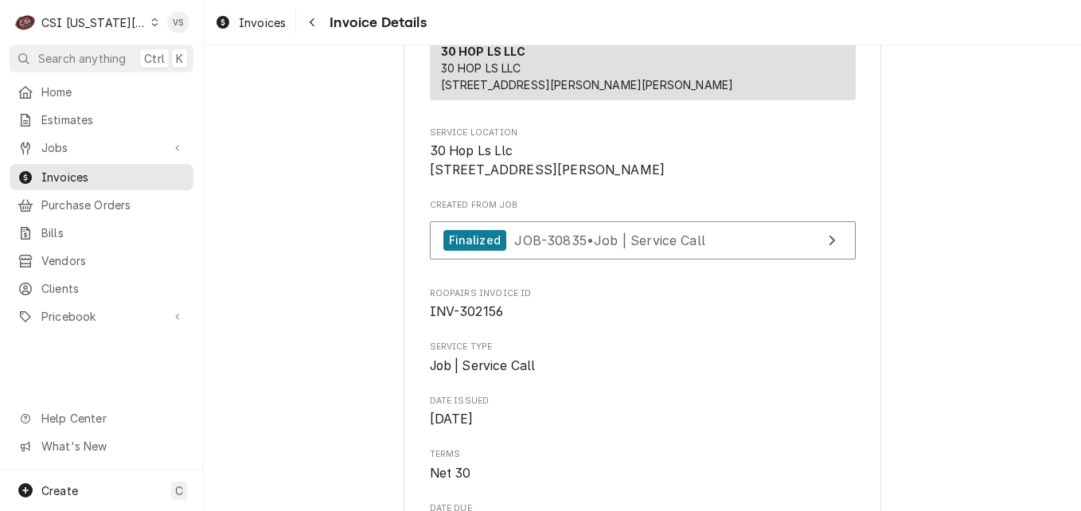
scroll to position [318, 0]
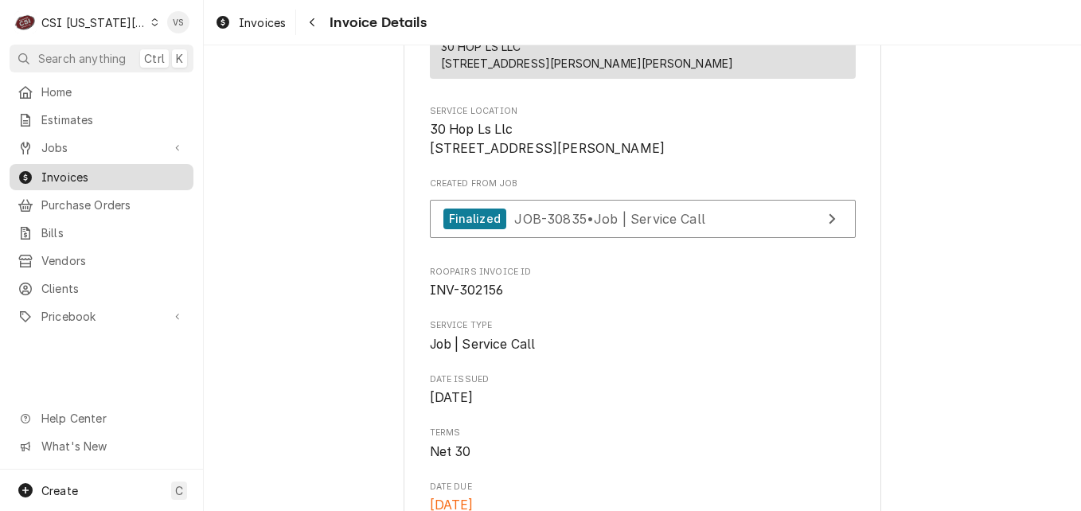
click at [117, 169] on span "Invoices" at bounding box center [113, 177] width 144 height 17
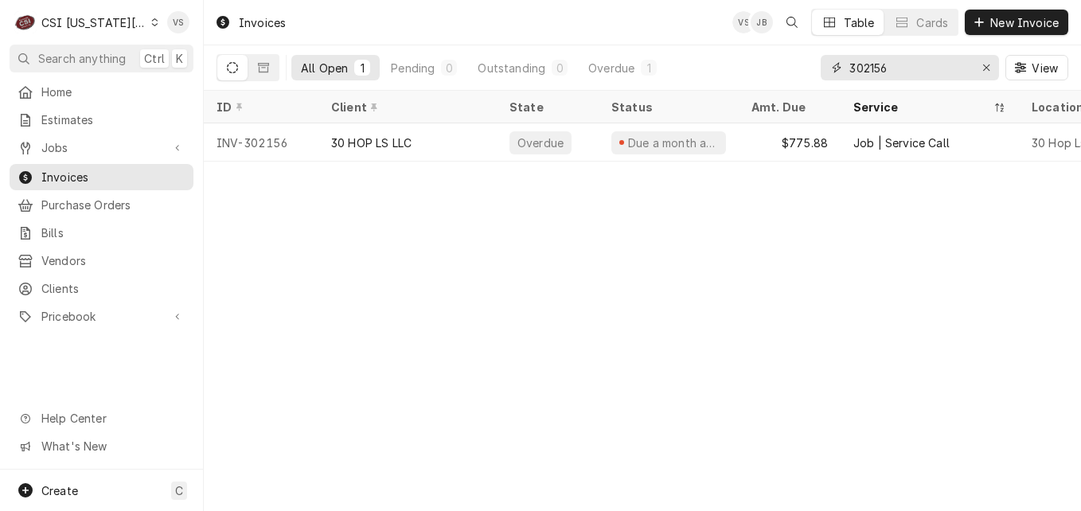
drag, startPoint x: 873, startPoint y: 67, endPoint x: 896, endPoint y: 69, distance: 23.2
click at [903, 67] on input "302156" at bounding box center [908, 67] width 119 height 25
click at [921, 69] on input "302156" at bounding box center [908, 67] width 119 height 25
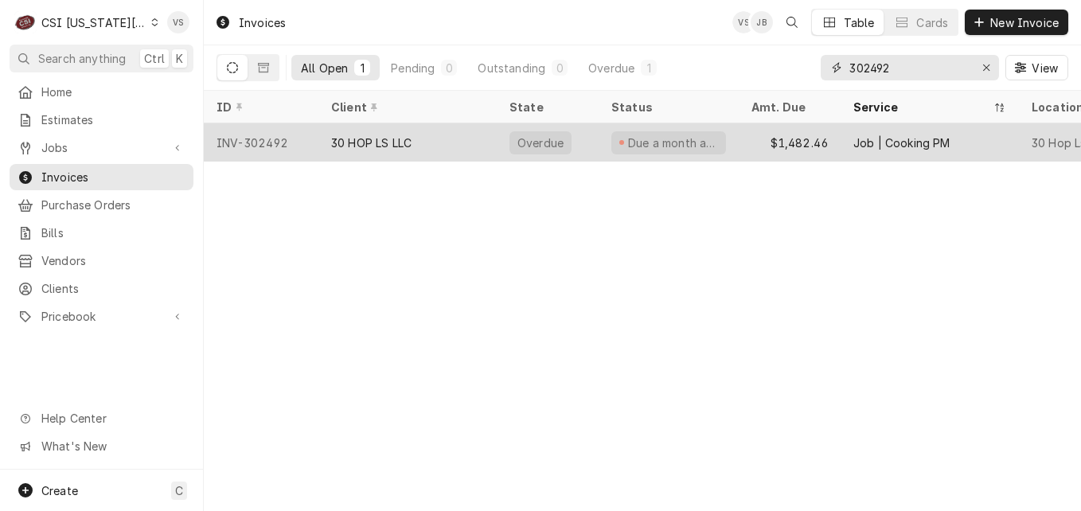
type input "302492"
click at [464, 142] on div "30 HOP LS LLC" at bounding box center [407, 142] width 178 height 38
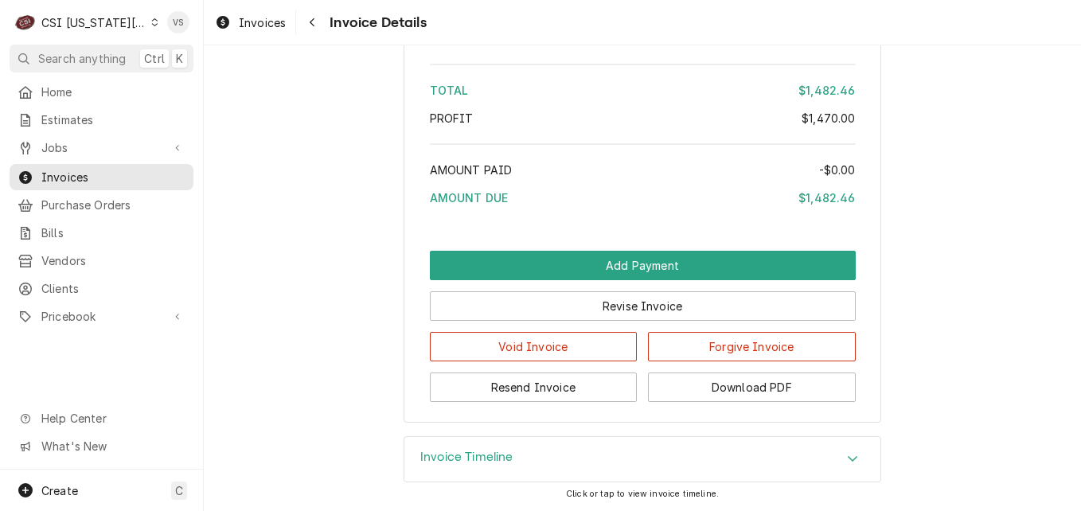
scroll to position [2735, 0]
click at [742, 392] on button "Download PDF" at bounding box center [752, 386] width 208 height 29
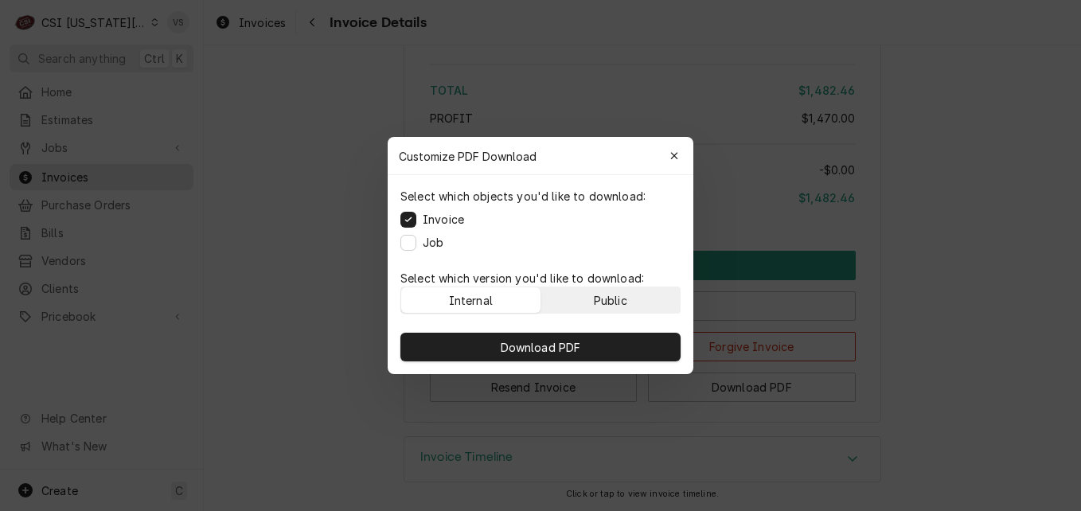
click at [606, 302] on div "Public" at bounding box center [610, 300] width 33 height 17
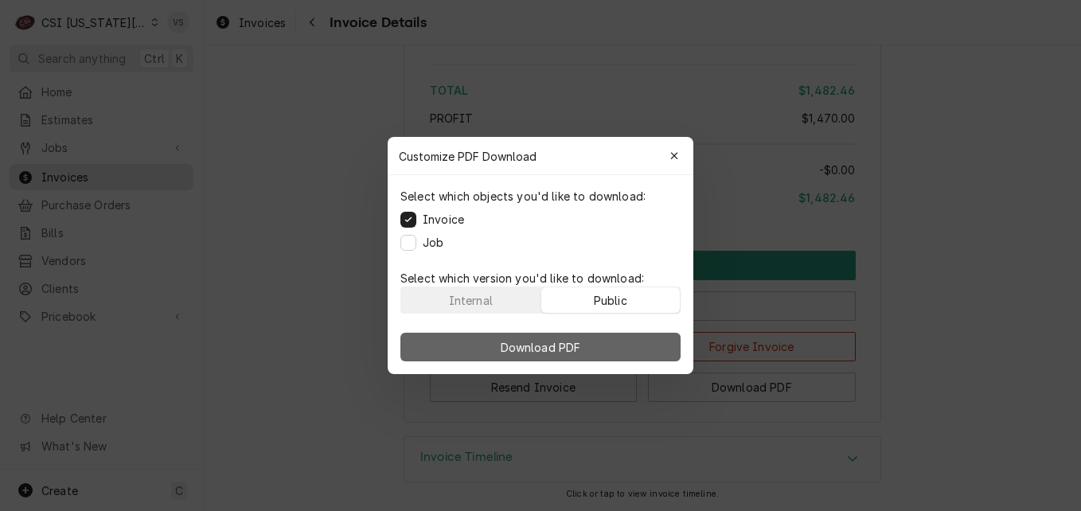
click at [605, 347] on button "Download PDF" at bounding box center [540, 347] width 280 height 29
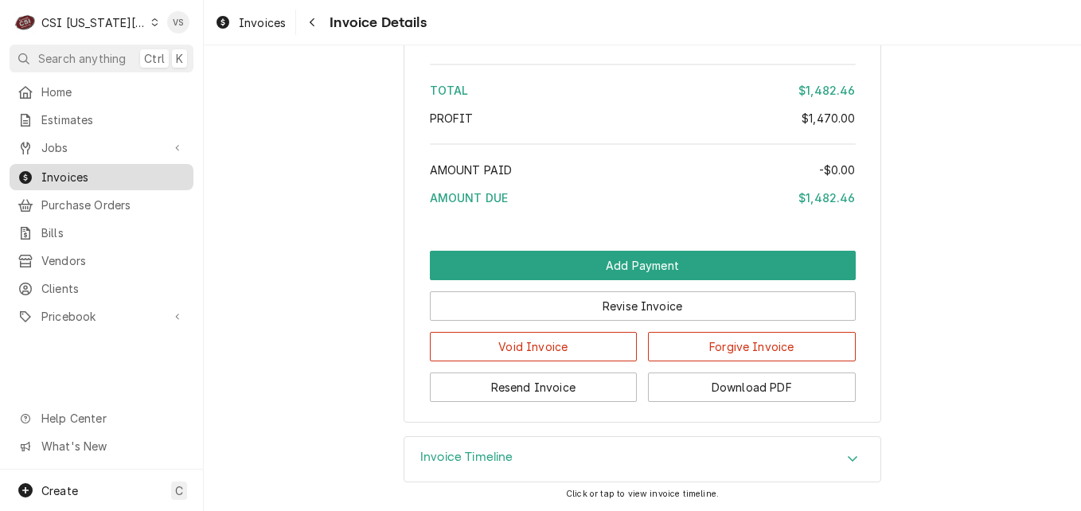
click at [49, 174] on span "Invoices" at bounding box center [113, 177] width 144 height 17
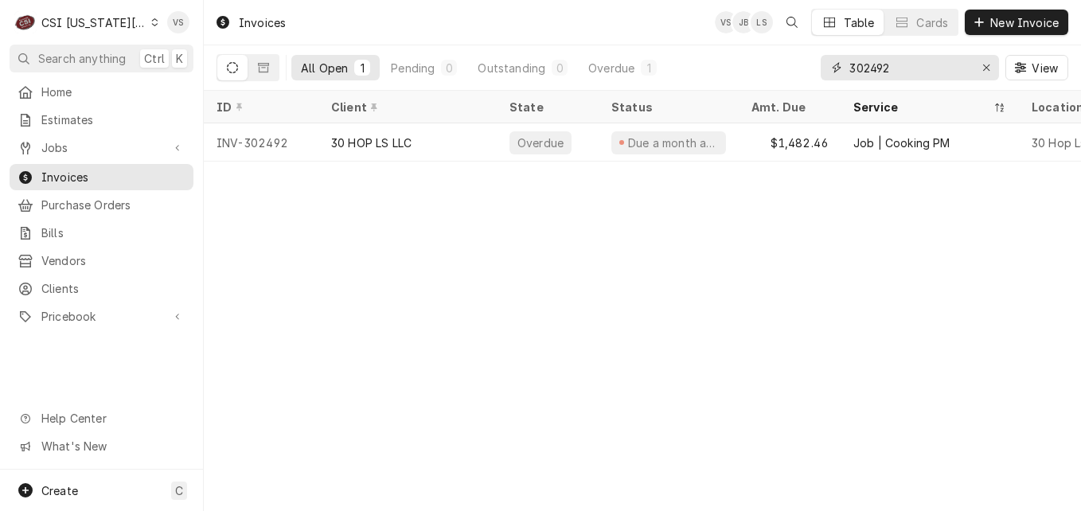
drag, startPoint x: 872, startPoint y: 71, endPoint x: 924, endPoint y: 69, distance: 51.7
click at [924, 69] on input "302492" at bounding box center [908, 67] width 119 height 25
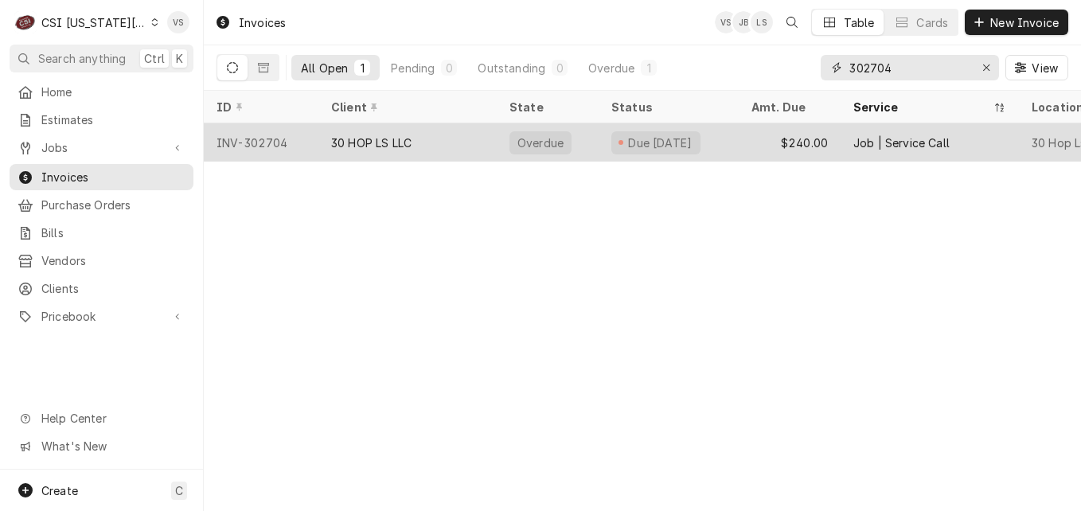
type input "302704"
click at [443, 146] on div "30 HOP LS LLC" at bounding box center [407, 142] width 178 height 38
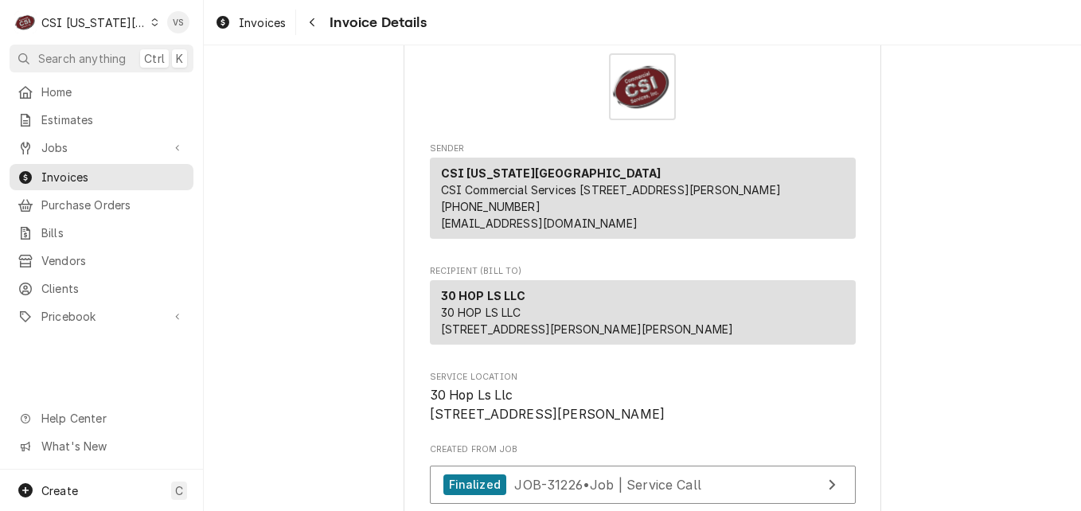
scroll to position [80, 0]
